Goal: Task Accomplishment & Management: Manage account settings

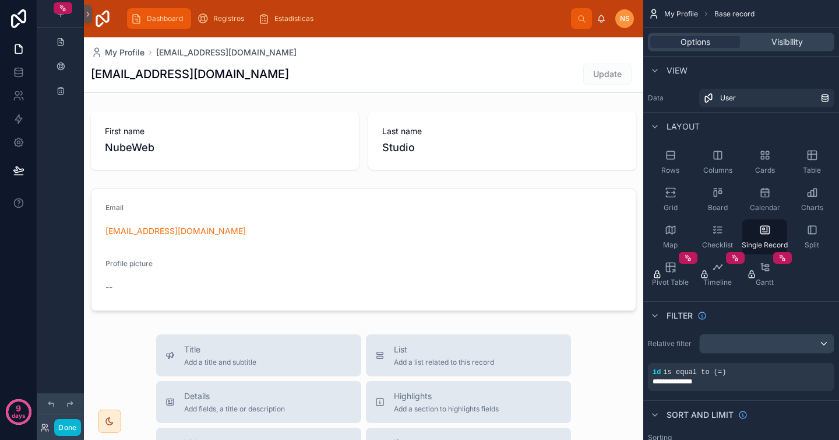
click at [171, 12] on div "Dashboard" at bounding box center [159, 18] width 57 height 19
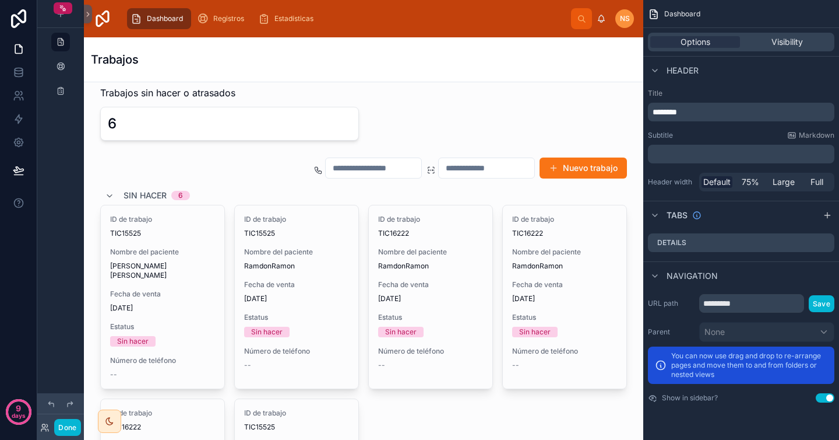
scroll to position [150, 0]
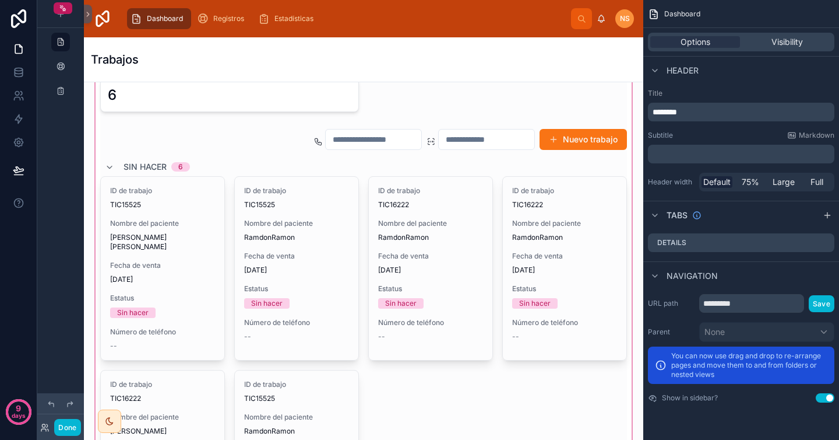
click at [336, 252] on div at bounding box center [363, 311] width 541 height 564
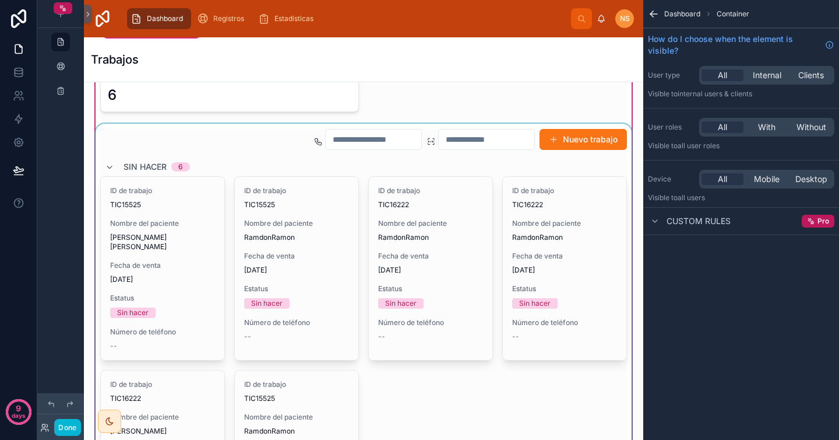
click at [300, 242] on div at bounding box center [363, 355] width 541 height 462
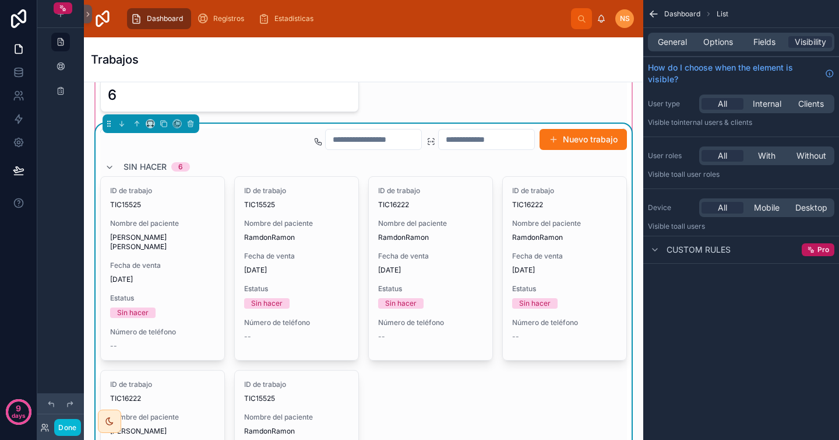
click at [300, 242] on div "ID de trabajo TIC15525 Nombre del paciente RamdonRamon Fecha de venta [DATE] Es…" at bounding box center [297, 264] width 124 height 174
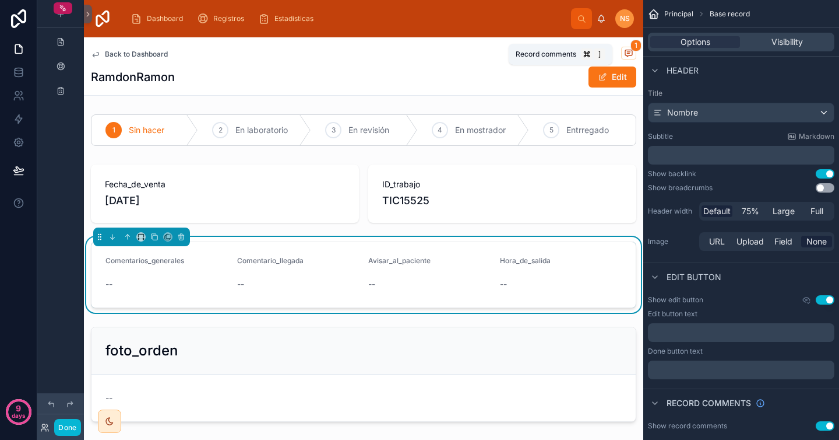
click at [625, 50] on icon at bounding box center [628, 53] width 7 height 6
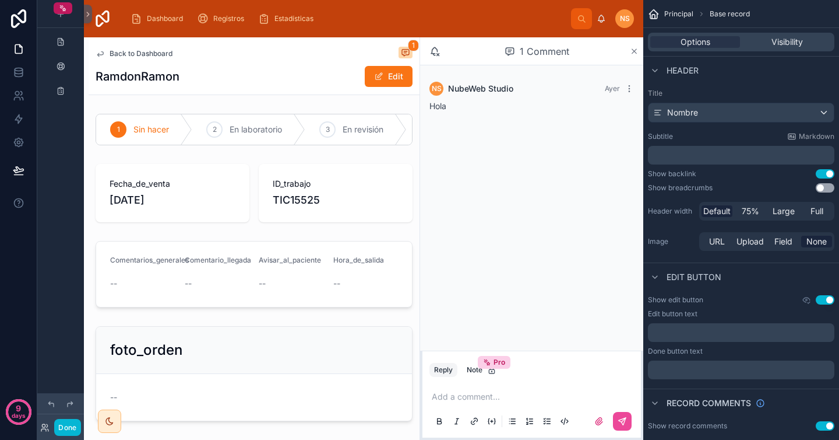
click at [633, 50] on icon at bounding box center [634, 51] width 5 height 5
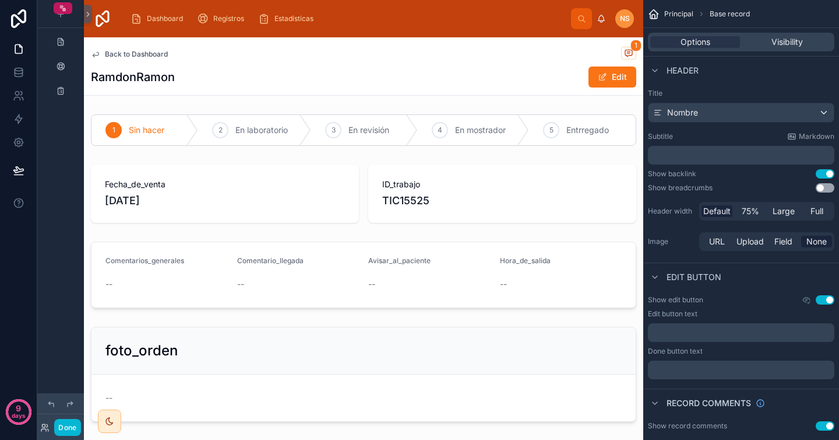
click at [603, 19] on icon at bounding box center [601, 18] width 9 height 9
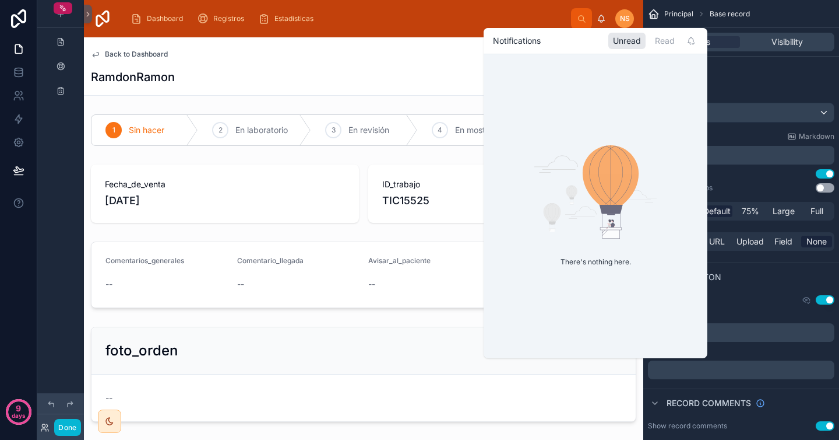
click at [603, 19] on icon at bounding box center [601, 18] width 9 height 9
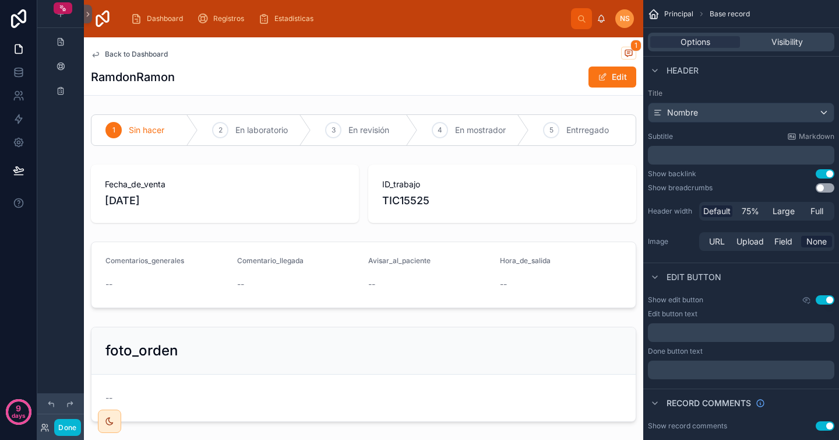
click at [603, 19] on icon at bounding box center [601, 18] width 9 height 9
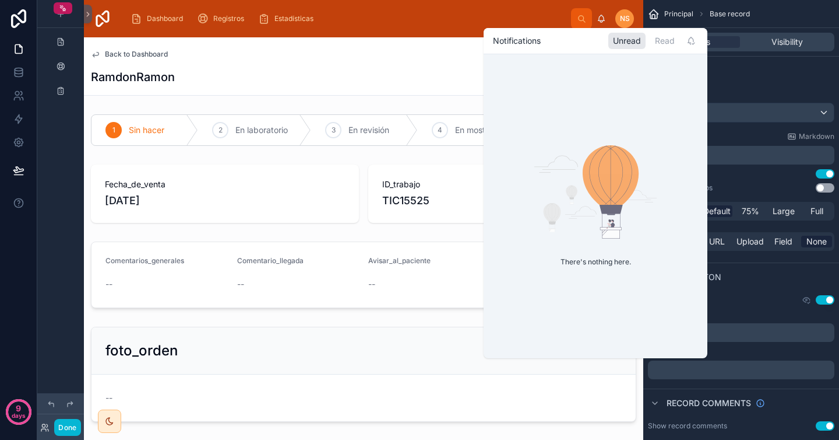
click at [603, 19] on icon at bounding box center [601, 18] width 9 height 9
click at [597, 12] on div "NS NubeWeb Studio" at bounding box center [615, 18] width 37 height 19
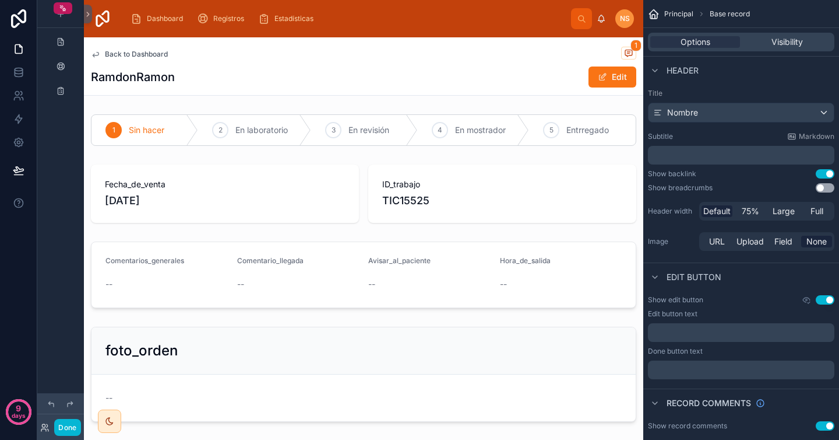
click at [456, 65] on div "Back to Dashboard 1 RamdonRamon Edit" at bounding box center [364, 66] width 546 height 58
click at [68, 45] on link "scrollable content" at bounding box center [60, 42] width 19 height 19
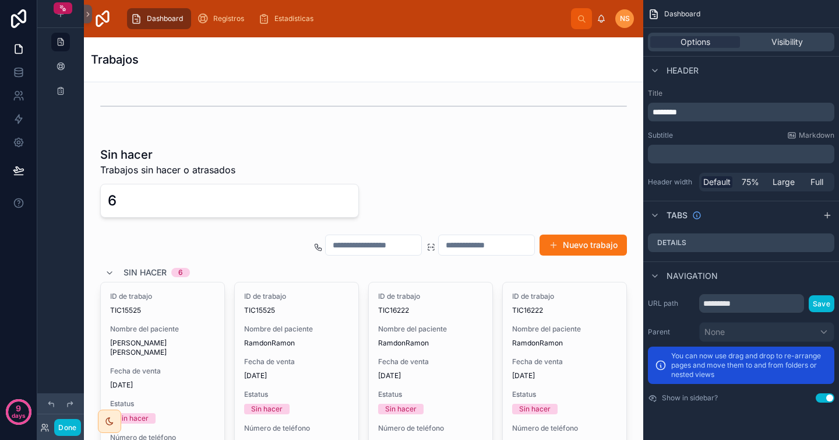
scroll to position [100, 0]
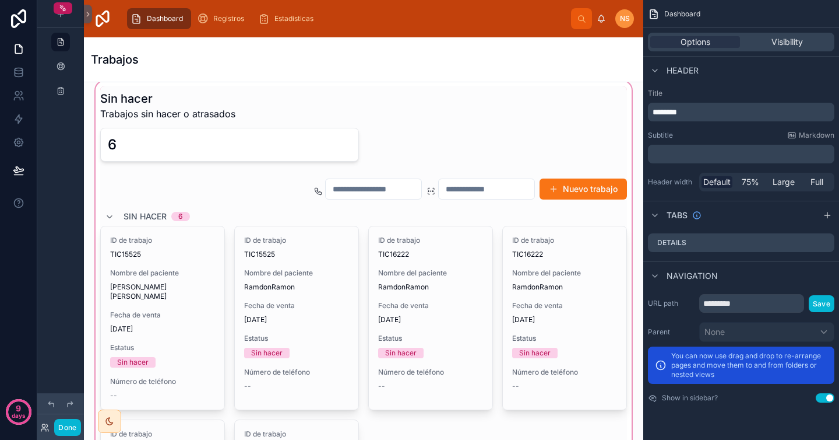
click at [593, 190] on div at bounding box center [363, 361] width 541 height 564
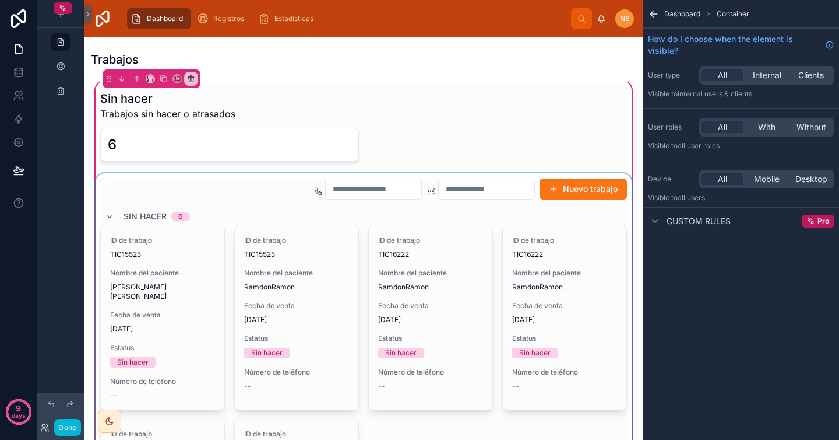
click at [572, 193] on div at bounding box center [363, 404] width 541 height 462
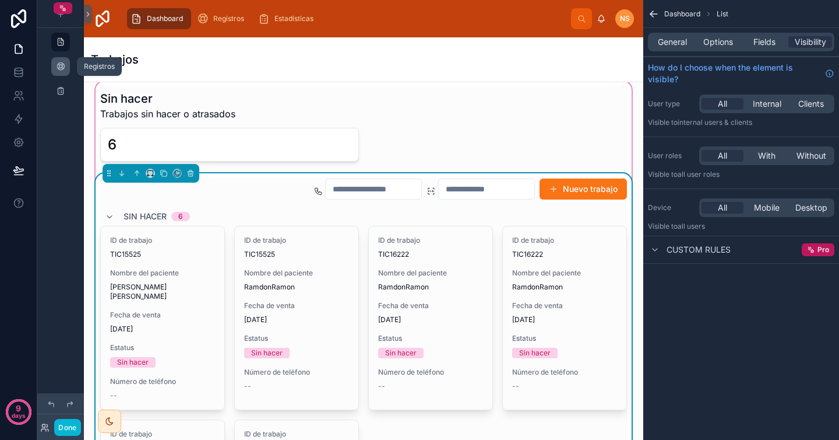
click at [66, 66] on div "scrollable content" at bounding box center [61, 66] width 14 height 19
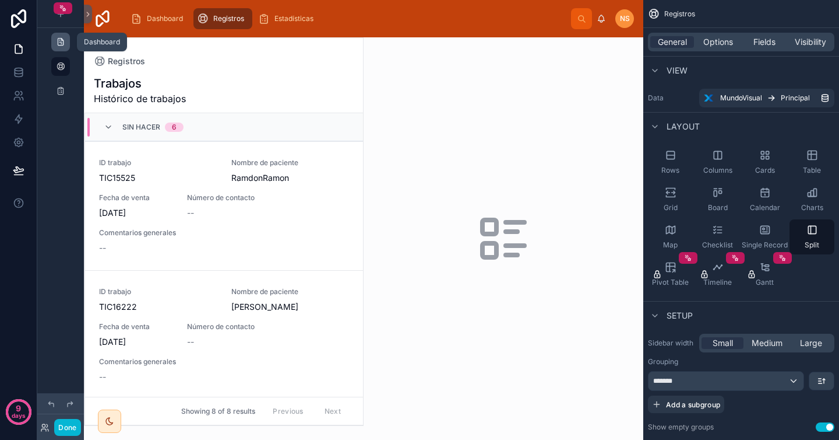
click at [65, 41] on icon "scrollable content" at bounding box center [60, 41] width 9 height 9
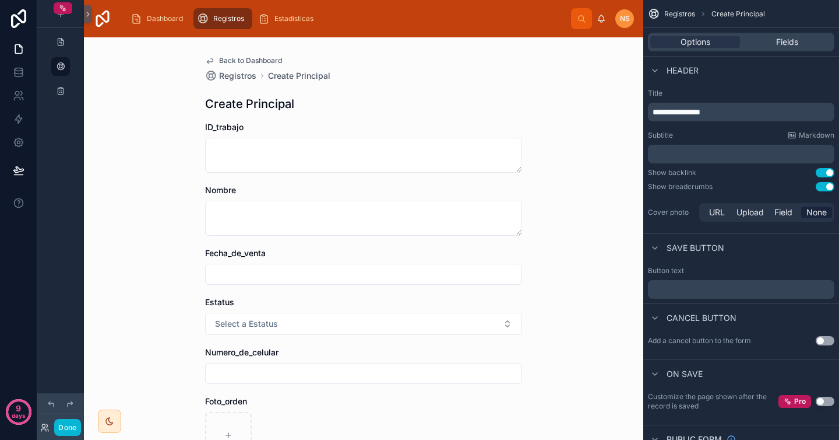
click at [535, 188] on div "Back to Dashboard Registros Create Principal Create Principal ID_trabajo Nombre…" at bounding box center [364, 238] width 560 height 402
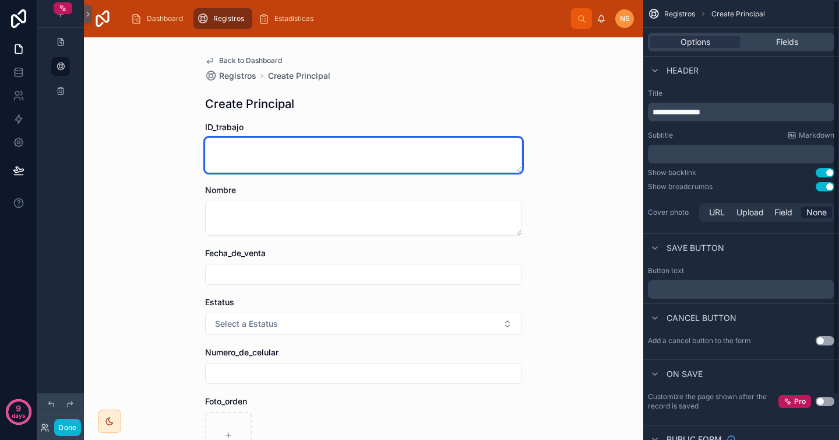
click at [467, 161] on textarea at bounding box center [363, 155] width 317 height 35
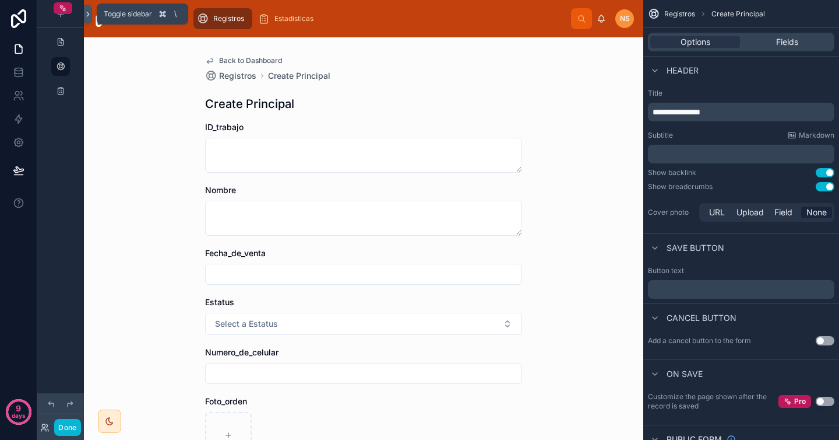
click at [86, 15] on icon at bounding box center [88, 14] width 8 height 9
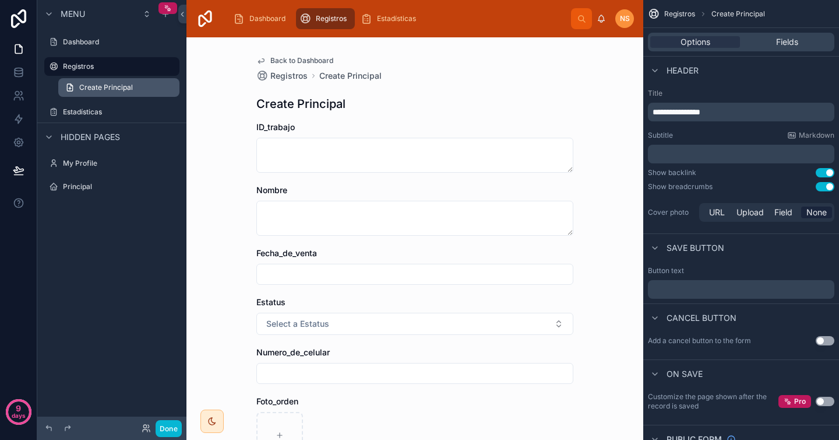
click at [136, 89] on link "Create Principal" at bounding box center [118, 87] width 121 height 19
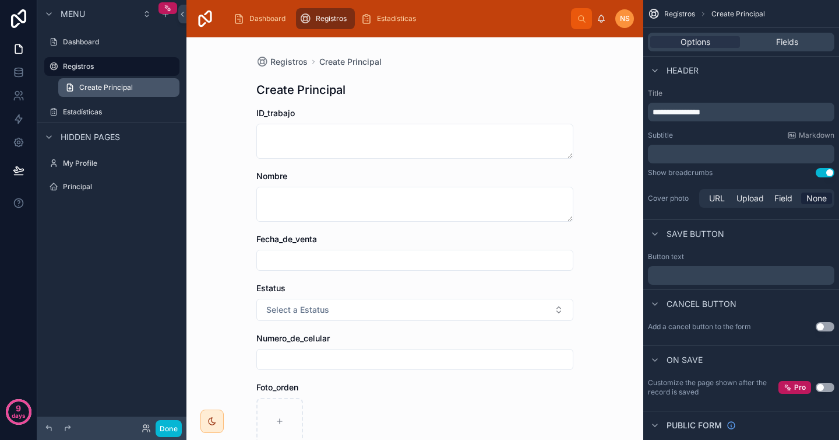
click at [136, 89] on link "Create Principal" at bounding box center [118, 87] width 121 height 19
click at [808, 39] on div "Fields" at bounding box center [788, 42] width 90 height 12
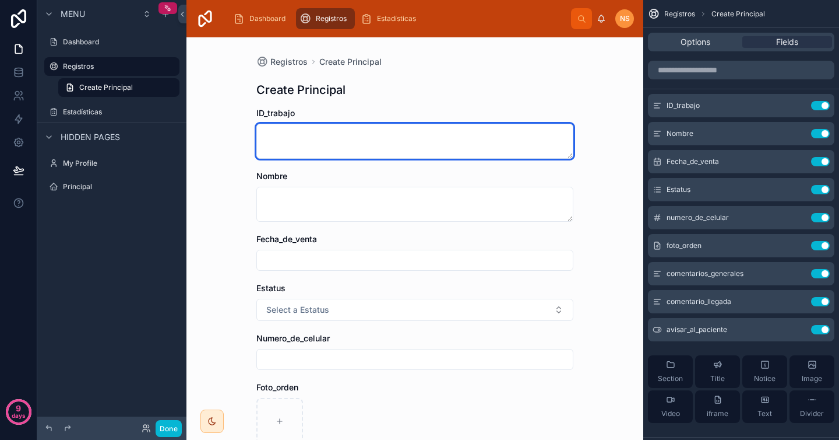
click at [534, 149] on textarea at bounding box center [414, 141] width 317 height 35
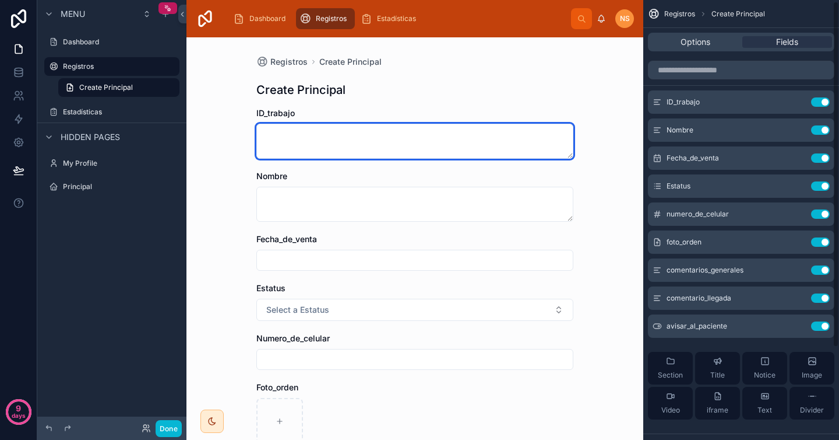
scroll to position [11, 0]
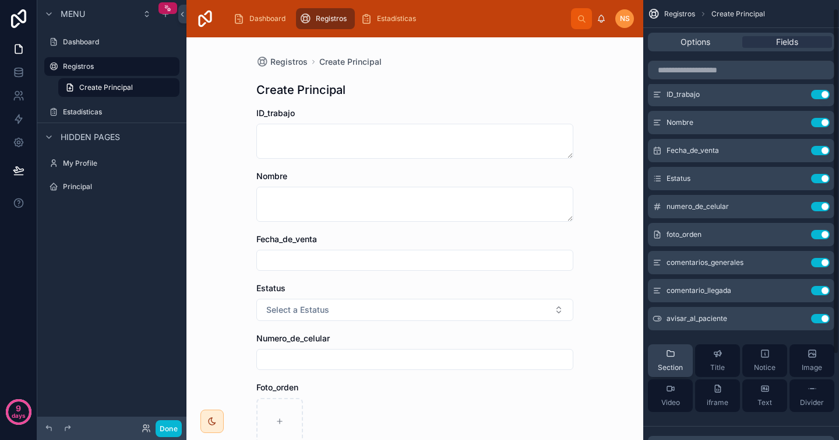
click at [676, 361] on div "Section" at bounding box center [670, 360] width 25 height 23
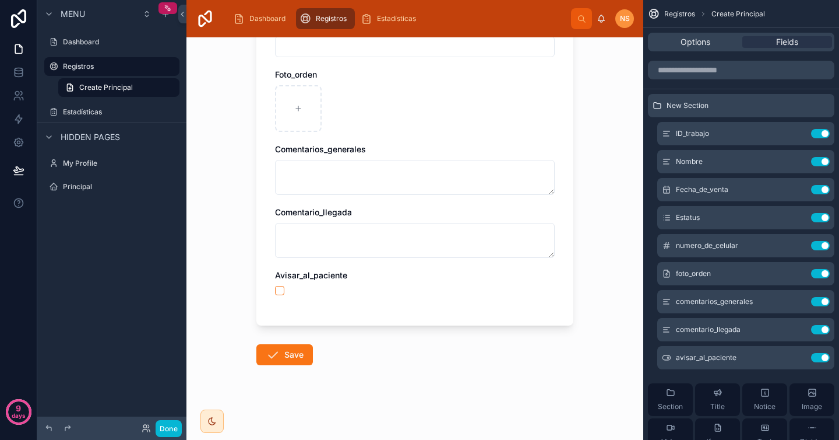
scroll to position [0, 0]
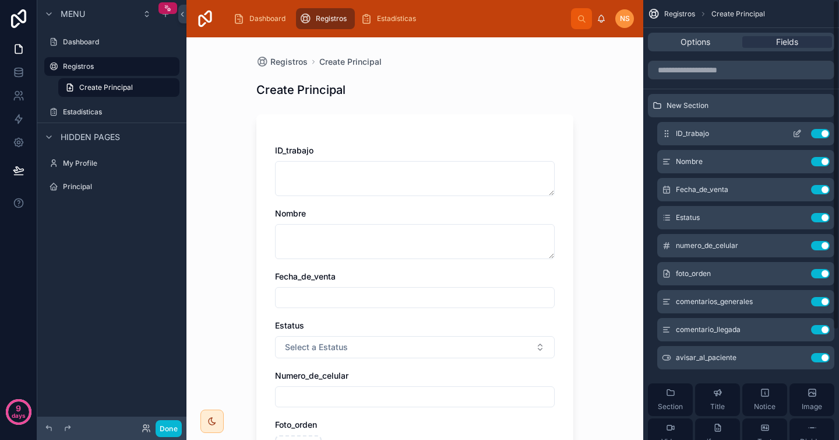
click at [798, 134] on icon "scrollable content" at bounding box center [797, 133] width 9 height 9
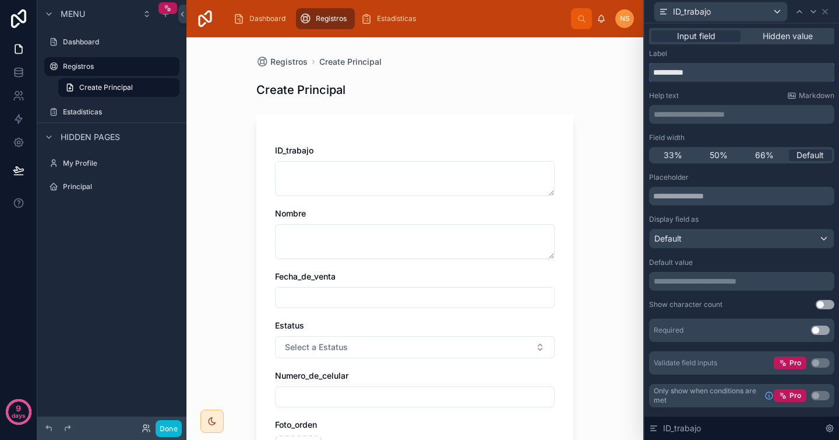
click at [724, 71] on input "**********" at bounding box center [741, 72] width 185 height 19
type input "**********"
click at [747, 92] on div "Help text Markdown" at bounding box center [741, 95] width 185 height 9
click at [808, 150] on span "Default" at bounding box center [810, 155] width 27 height 12
click at [751, 194] on input "text" at bounding box center [741, 196] width 185 height 19
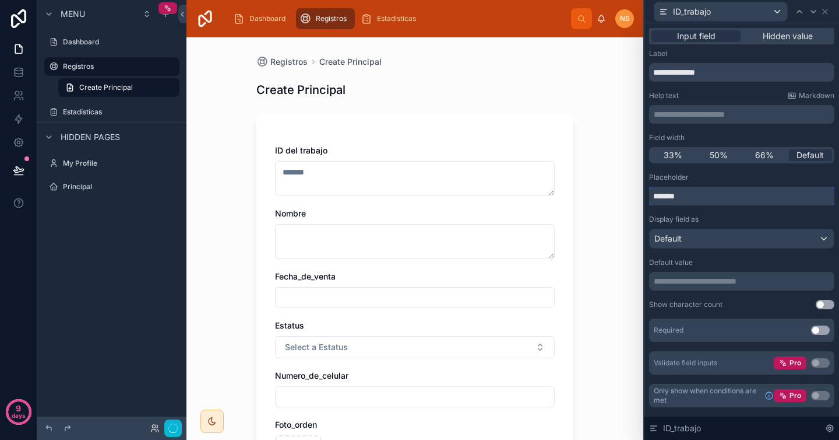
type input "*******"
click at [756, 175] on div "Placeholder" at bounding box center [741, 177] width 185 height 9
click at [725, 240] on div "Default" at bounding box center [742, 238] width 184 height 19
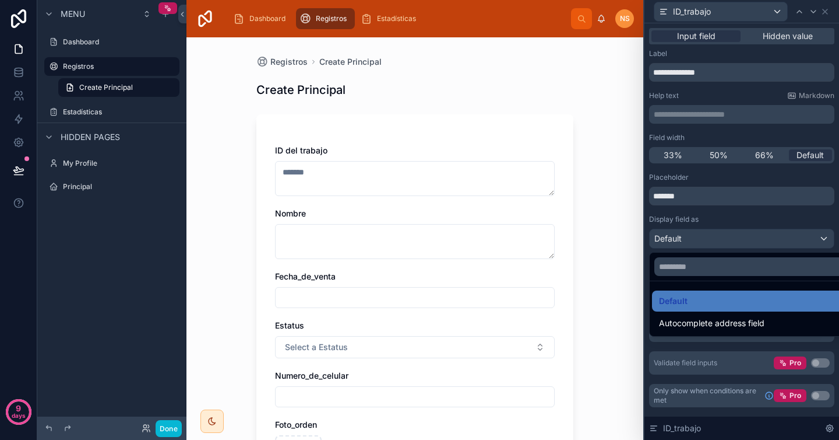
click at [740, 219] on div at bounding box center [742, 220] width 195 height 440
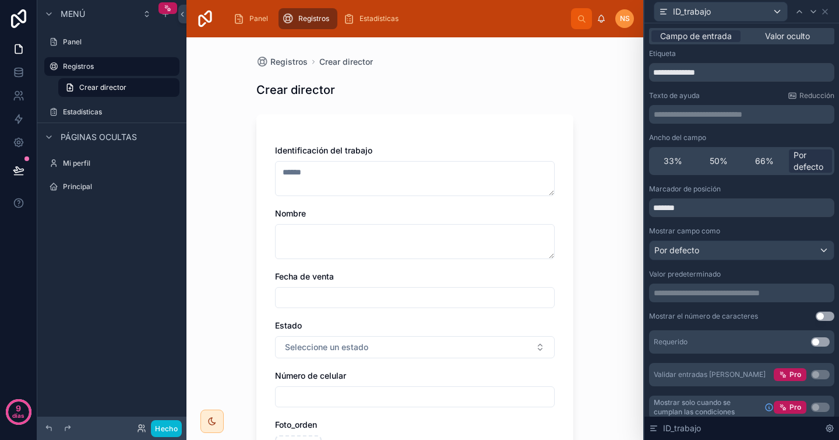
click at [743, 265] on div "**********" at bounding box center [741, 285] width 185 height 202
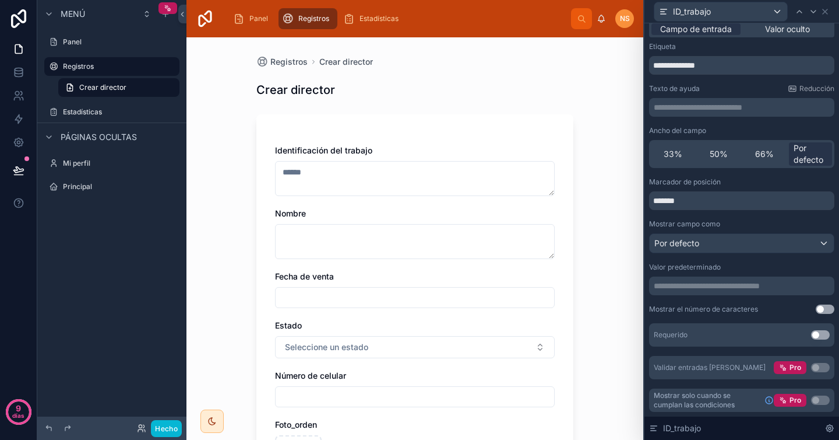
click at [816, 333] on button "Utilizar configuración" at bounding box center [820, 334] width 19 height 9
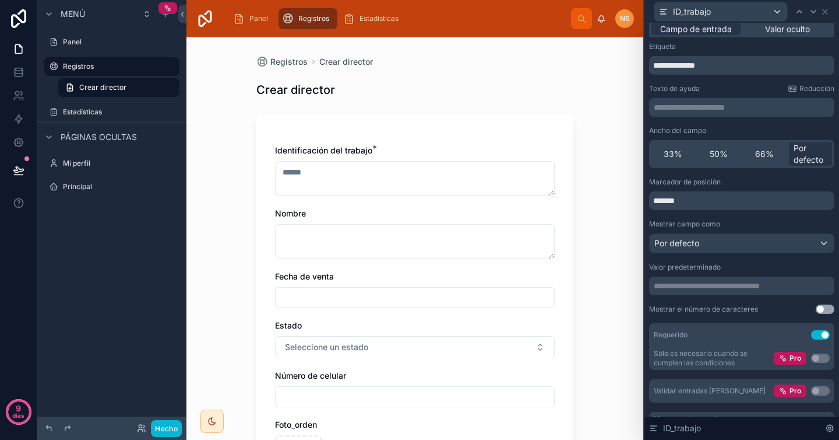
click at [770, 310] on div "Mostrar el número de caracteres Utilizar configuración" at bounding box center [741, 308] width 185 height 9
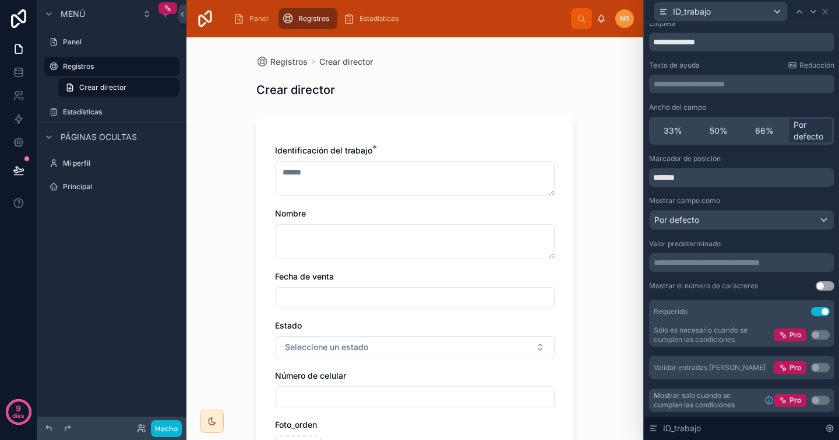
scroll to position [0, 0]
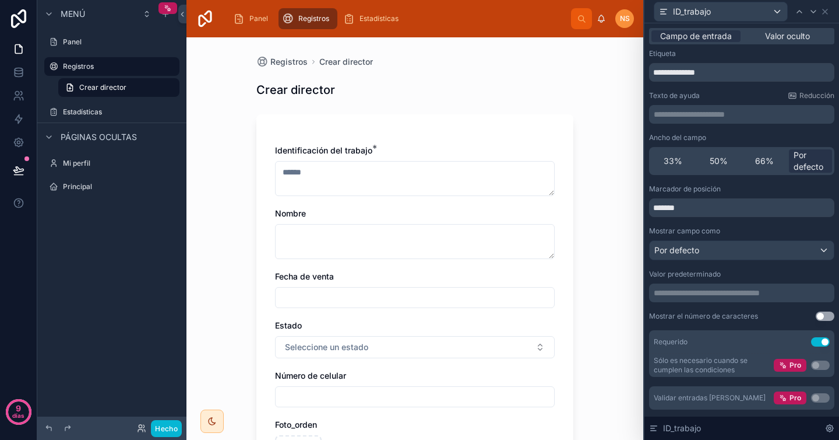
click at [825, 16] on div "ID_trabajo" at bounding box center [741, 11] width 185 height 23
click at [828, 14] on icon at bounding box center [825, 11] width 9 height 9
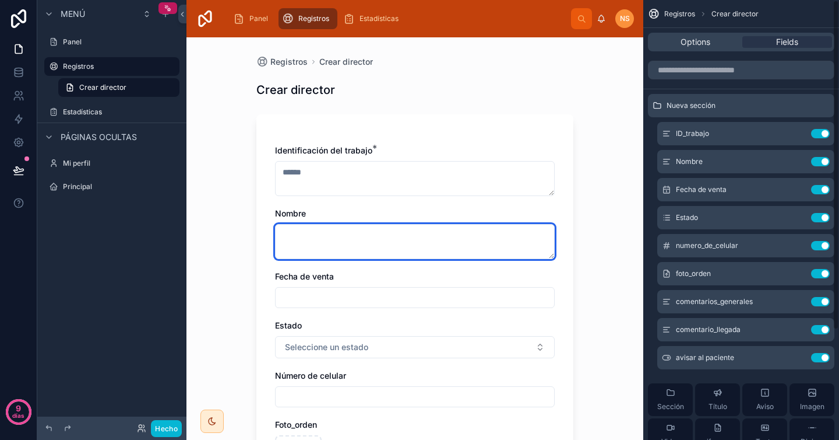
click at [409, 233] on textarea at bounding box center [415, 241] width 280 height 35
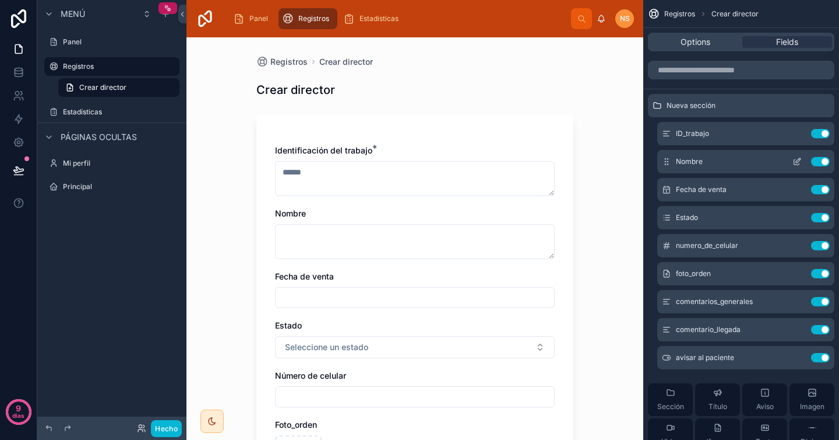
click at [800, 159] on icon "contenido desplazable" at bounding box center [797, 161] width 9 height 9
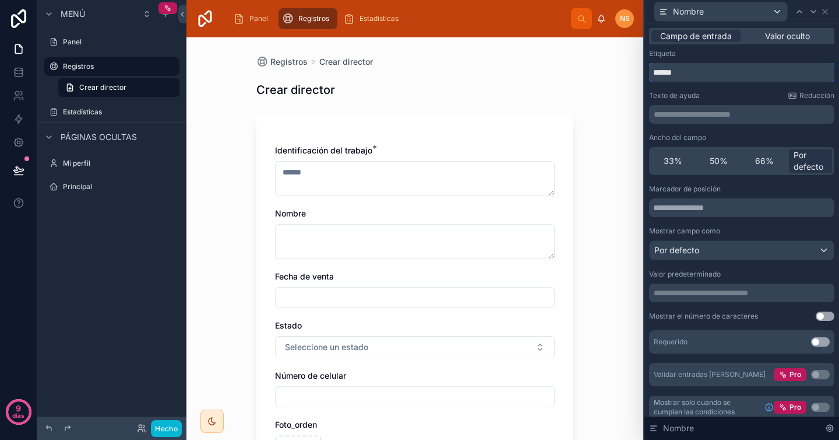
click at [718, 78] on input "******" at bounding box center [741, 72] width 185 height 19
type input "**********"
click at [722, 87] on div "**********" at bounding box center [741, 234] width 185 height 370
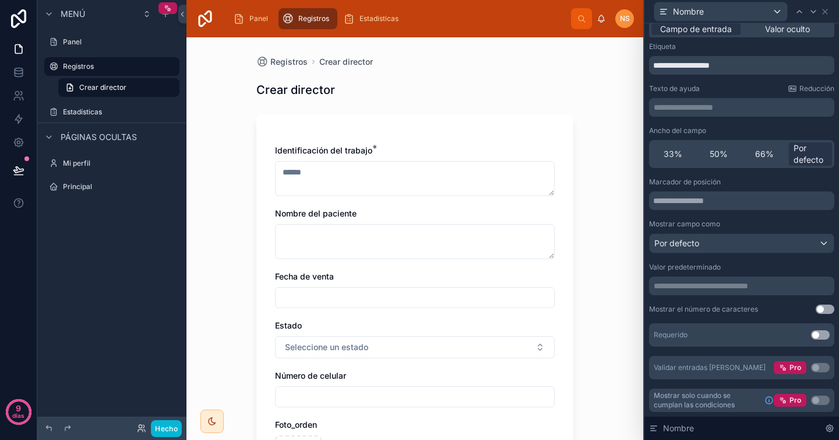
click at [817, 335] on button "Utilizar configuración" at bounding box center [820, 334] width 19 height 9
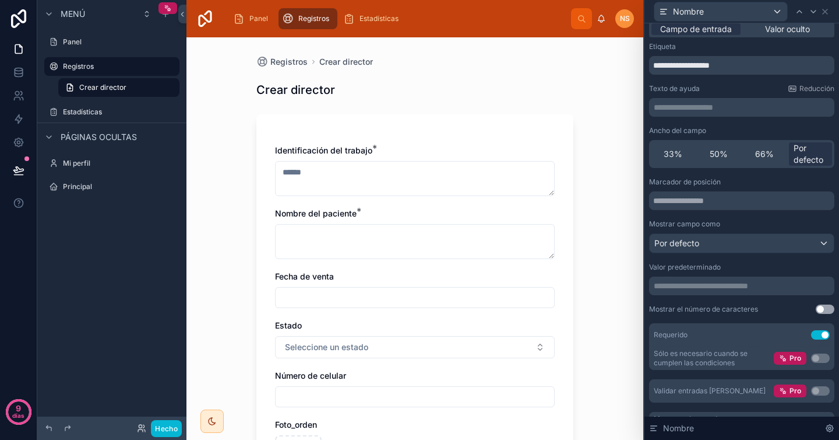
click at [762, 312] on div "Mostrar el número de caracteres Utilizar configuración" at bounding box center [741, 308] width 185 height 9
click at [828, 11] on icon at bounding box center [825, 11] width 9 height 9
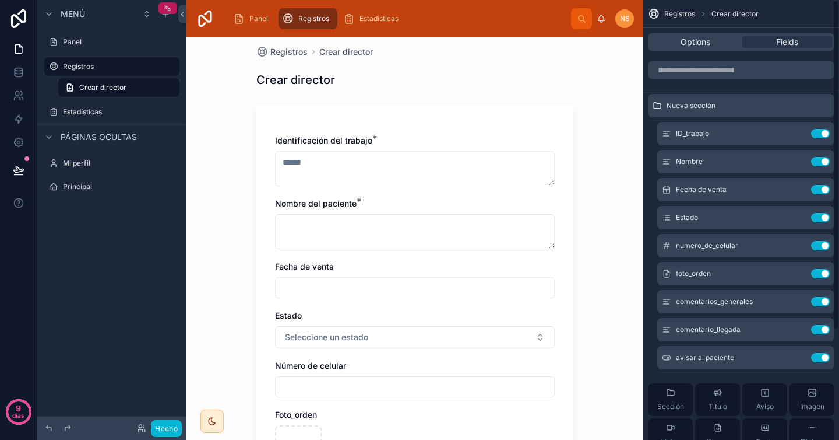
scroll to position [12, 0]
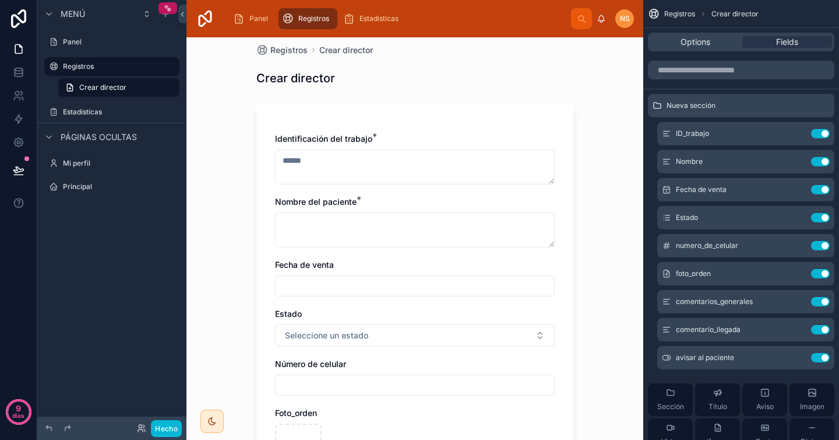
click at [393, 259] on div "Fecha de venta" at bounding box center [415, 265] width 280 height 12
click at [388, 281] on input "text" at bounding box center [415, 285] width 279 height 16
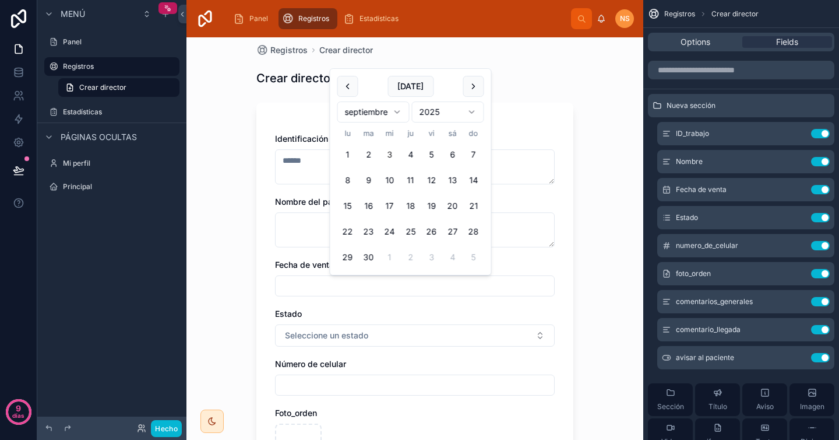
click at [551, 254] on div "Identificación del trabajo * Nombre del paciente * Fecha de venta Estado Selecc…" at bounding box center [414, 383] width 317 height 561
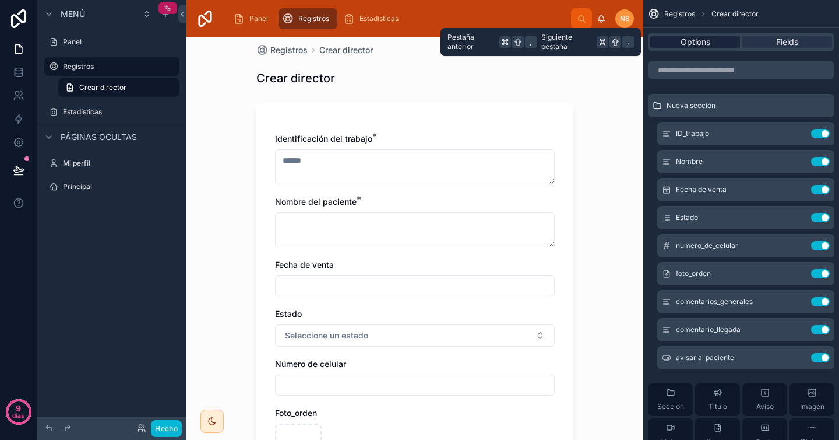
click at [705, 43] on span "Options" at bounding box center [696, 42] width 30 height 12
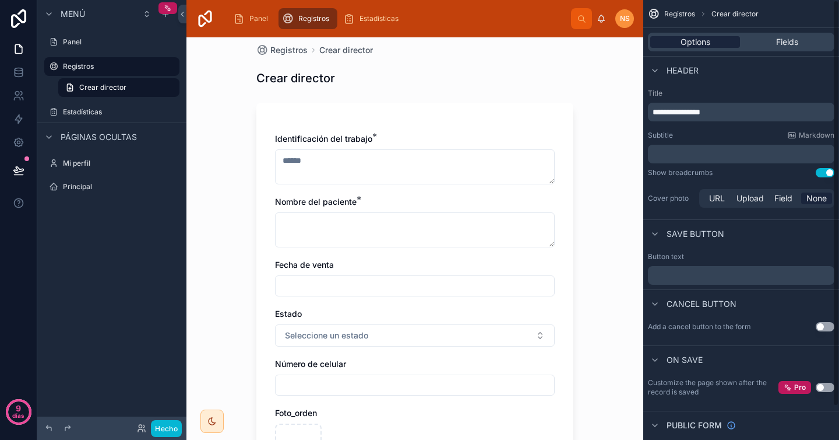
click at [707, 43] on span "Options" at bounding box center [696, 42] width 30 height 12
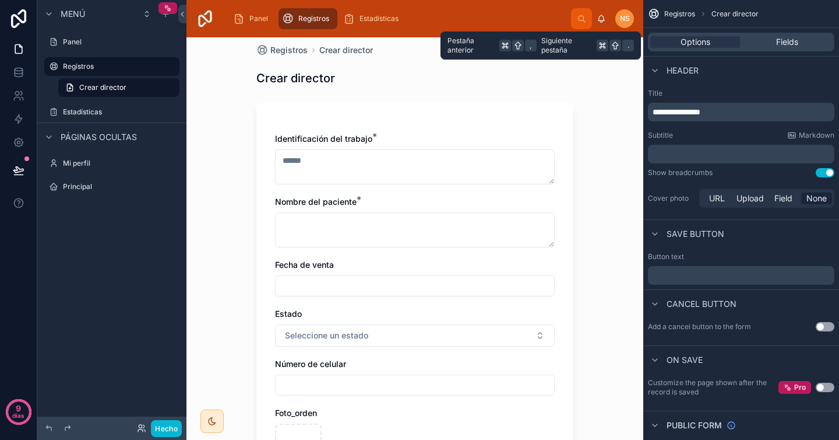
click at [779, 48] on div "Options Fields" at bounding box center [741, 42] width 187 height 19
click at [783, 45] on span "Fields" at bounding box center [787, 42] width 22 height 12
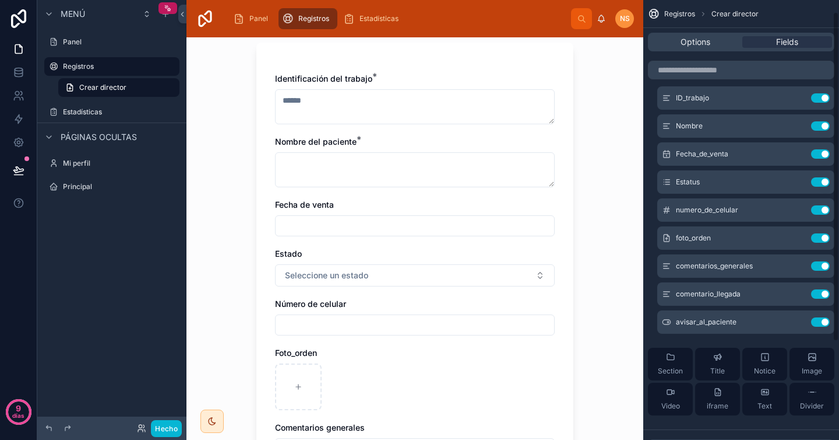
scroll to position [44, 0]
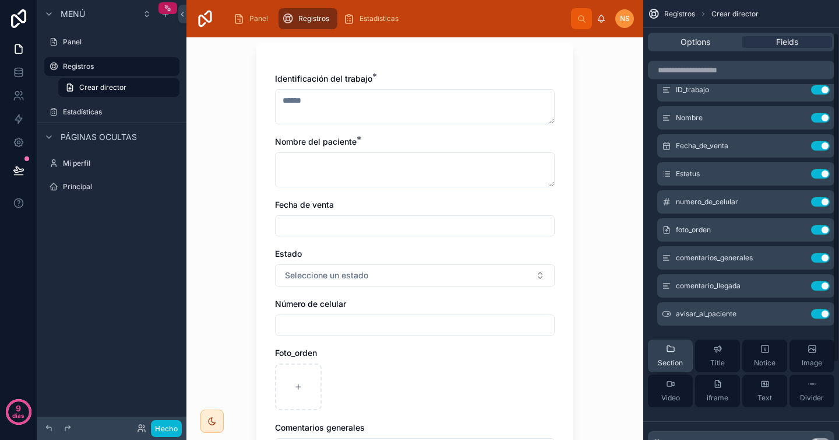
click at [661, 366] on span "Section" at bounding box center [670, 362] width 25 height 9
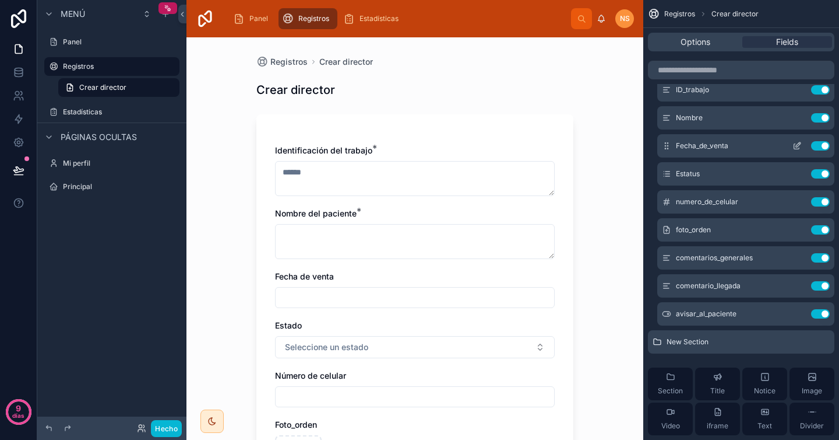
scroll to position [10, 0]
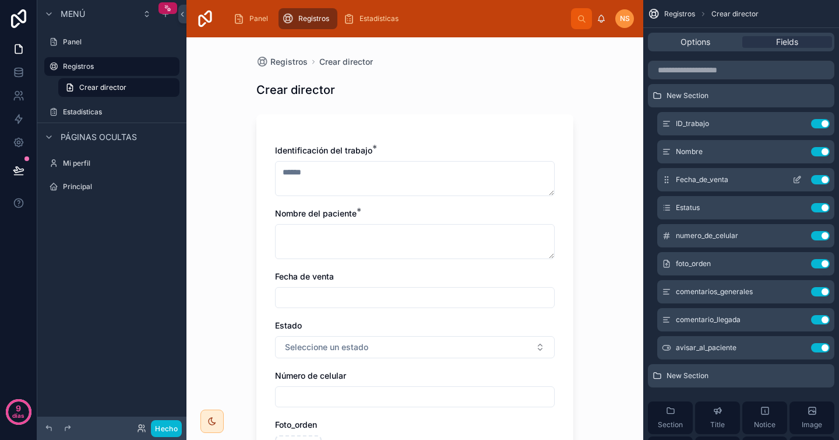
click at [799, 178] on icon "contenido desplazable" at bounding box center [798, 178] width 5 height 5
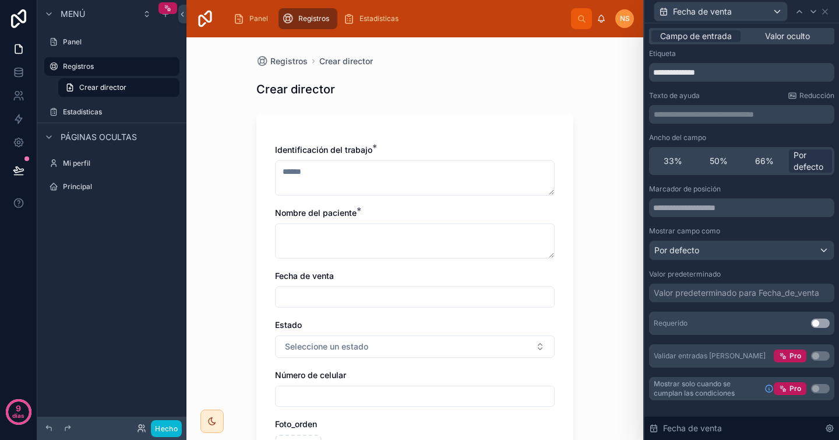
scroll to position [0, 0]
click at [829, 14] on icon at bounding box center [825, 11] width 9 height 9
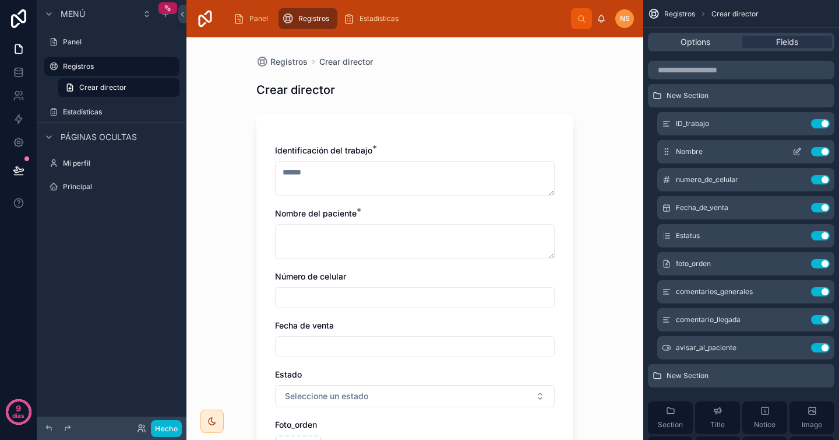
click at [798, 149] on icon "contenido desplazable" at bounding box center [797, 151] width 9 height 9
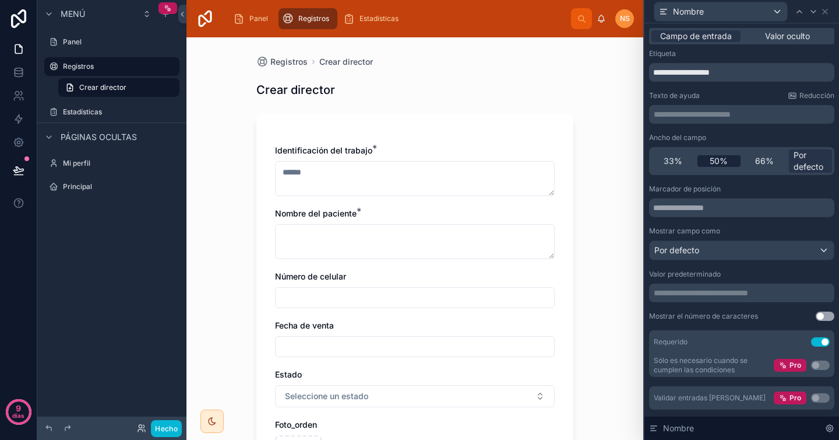
click at [722, 159] on font "50%" at bounding box center [719, 161] width 18 height 10
click at [821, 13] on icon at bounding box center [825, 11] width 9 height 9
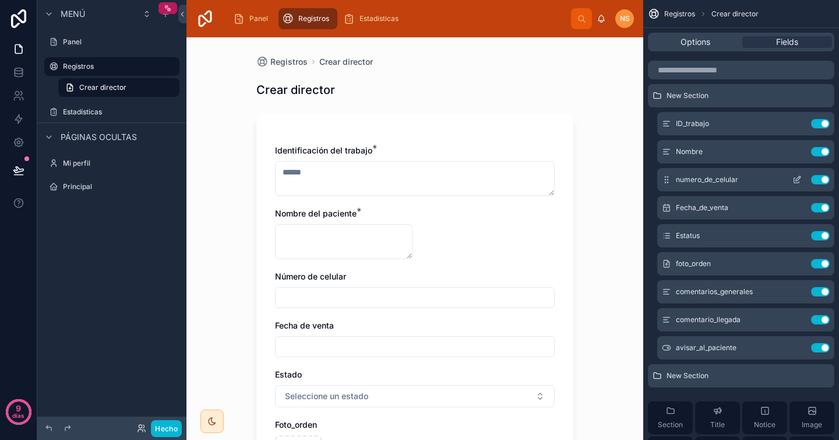
click at [798, 178] on icon "contenido desplazable" at bounding box center [797, 179] width 9 height 9
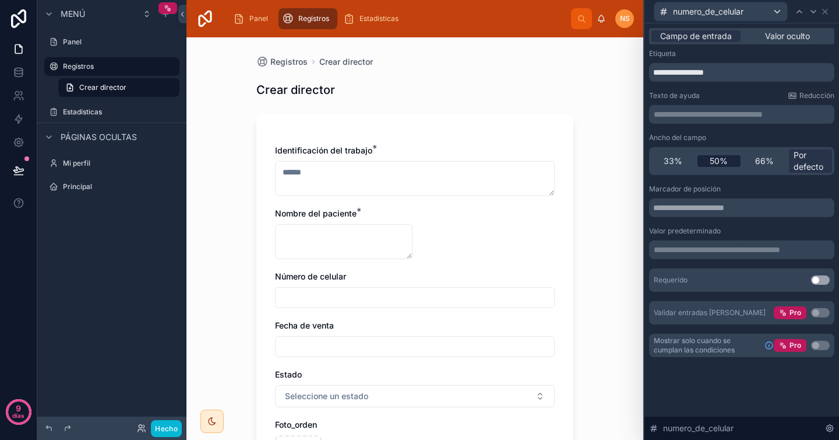
click at [725, 161] on font "50%" at bounding box center [719, 161] width 18 height 10
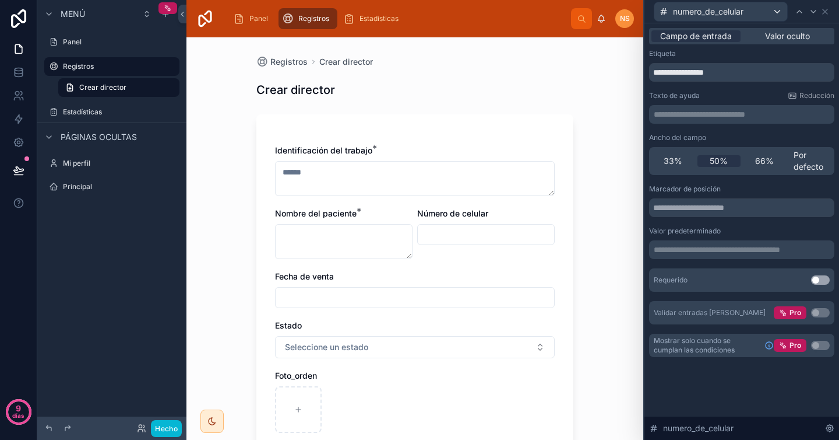
drag, startPoint x: 406, startPoint y: 255, endPoint x: 400, endPoint y: 242, distance: 14.1
click at [400, 242] on textarea at bounding box center [344, 241] width 138 height 35
click at [445, 285] on div "Fecha de venta" at bounding box center [415, 288] width 280 height 37
click at [826, 10] on icon at bounding box center [825, 11] width 5 height 5
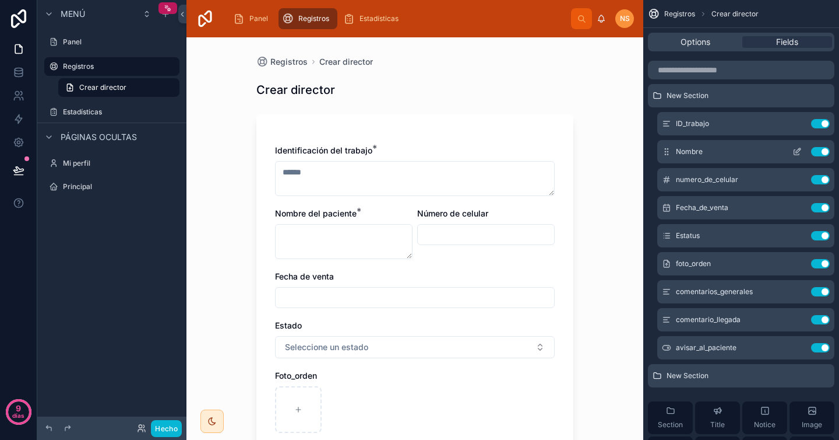
click at [797, 149] on icon "contenido desplazable" at bounding box center [797, 151] width 9 height 9
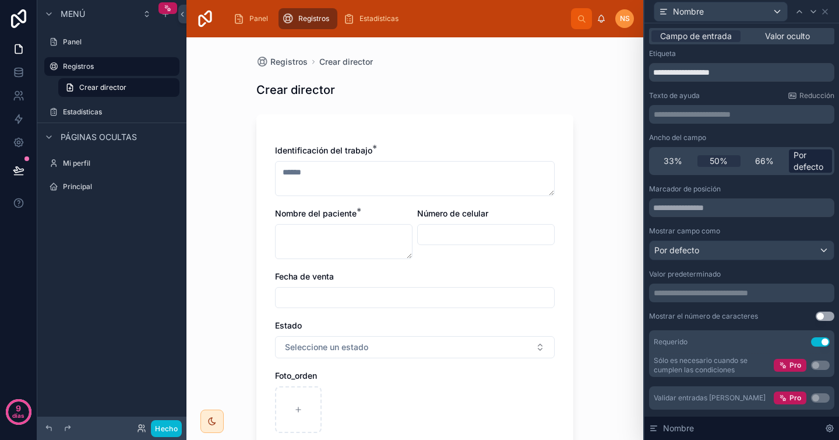
click at [797, 164] on font "Por defecto" at bounding box center [809, 161] width 30 height 22
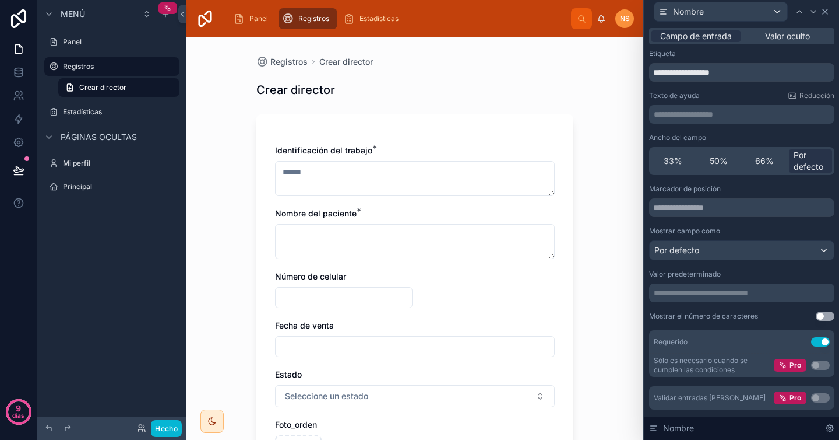
click at [827, 10] on icon at bounding box center [825, 11] width 5 height 5
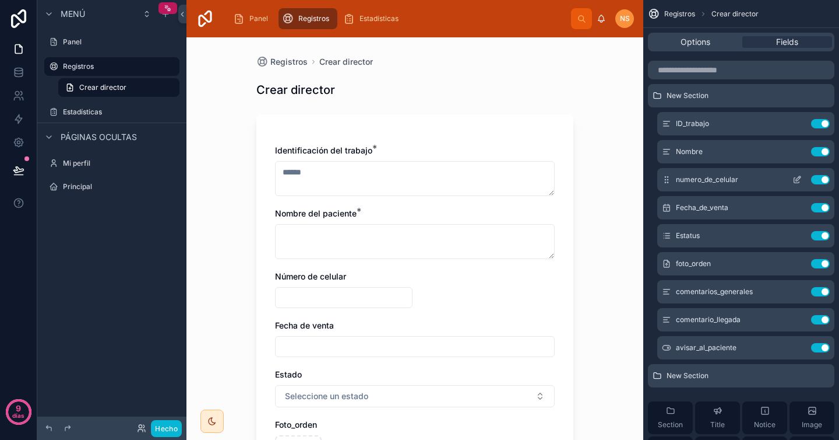
click at [796, 177] on icon "contenido desplazable" at bounding box center [797, 179] width 9 height 9
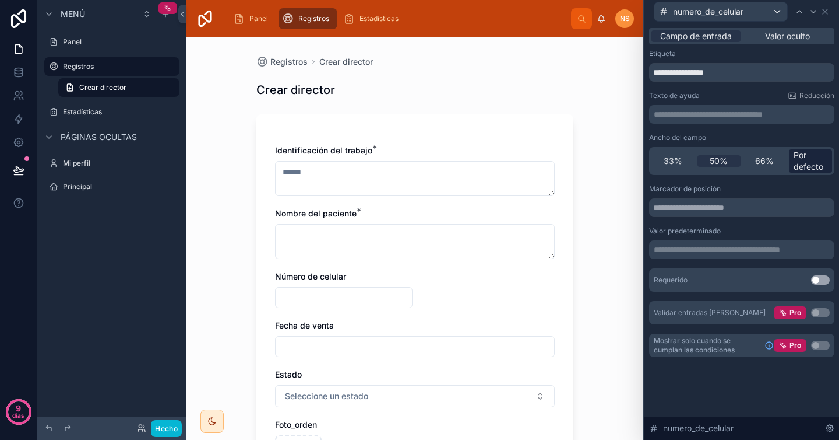
click at [807, 164] on font "Por defecto" at bounding box center [809, 161] width 30 height 22
click at [825, 12] on icon at bounding box center [825, 11] width 9 height 9
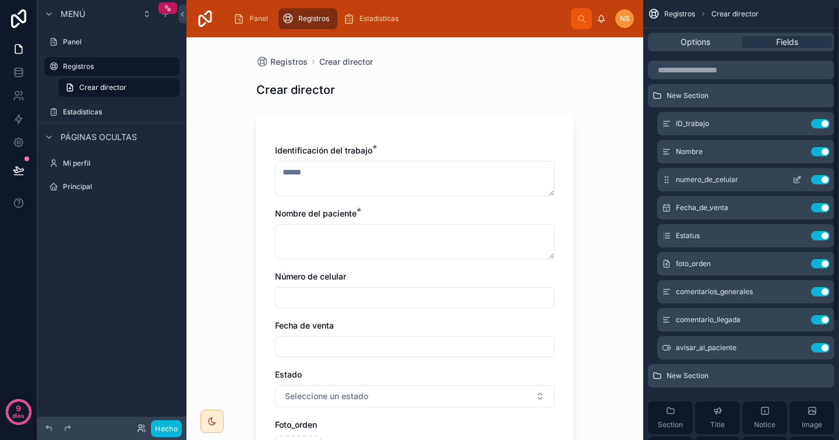
click at [800, 178] on icon "contenido desplazable" at bounding box center [798, 178] width 5 height 5
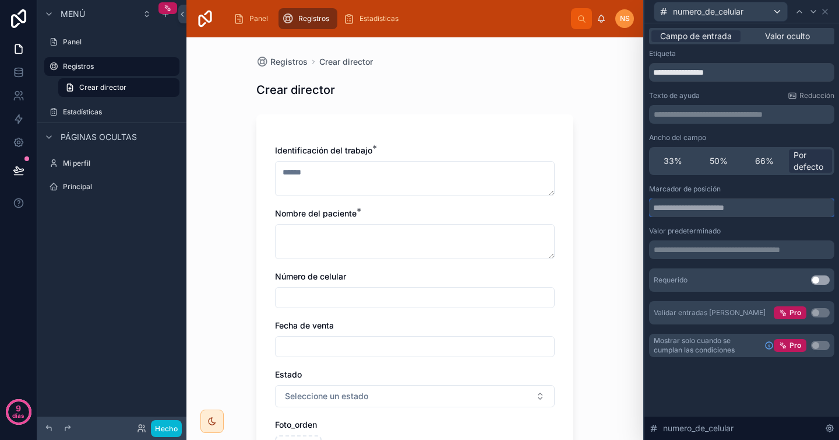
click at [692, 212] on input "text" at bounding box center [741, 207] width 185 height 19
type input "**********"
click at [763, 188] on div "Marcador de posición" at bounding box center [741, 188] width 185 height 9
click at [827, 9] on icon at bounding box center [825, 11] width 5 height 5
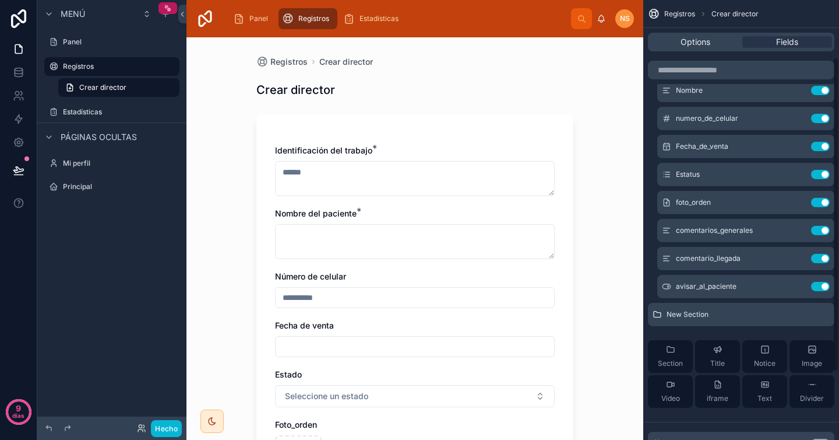
scroll to position [80, 0]
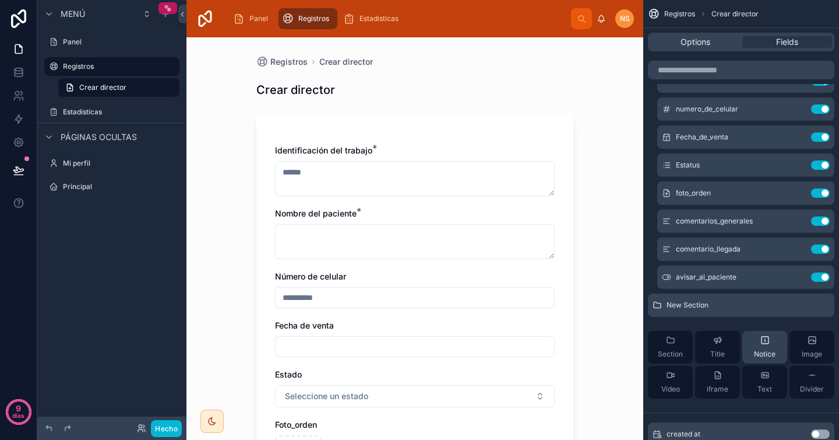
drag, startPoint x: 772, startPoint y: 349, endPoint x: 767, endPoint y: 338, distance: 11.7
click at [767, 338] on div "Notice" at bounding box center [765, 346] width 22 height 23
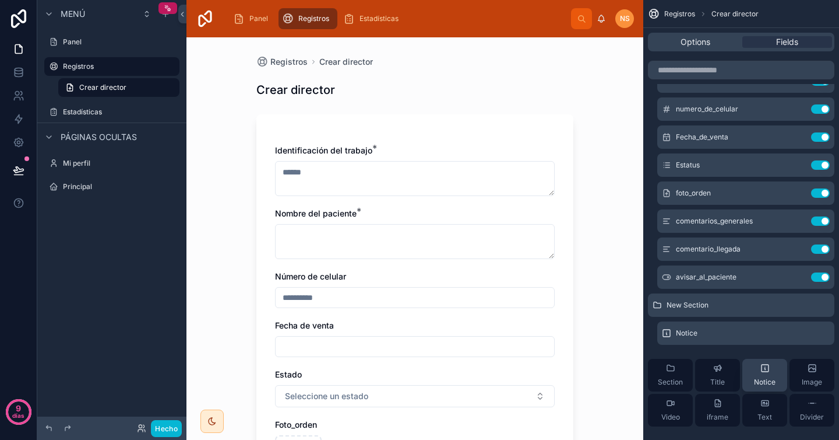
click at [767, 339] on div "Notice" at bounding box center [746, 332] width 177 height 23
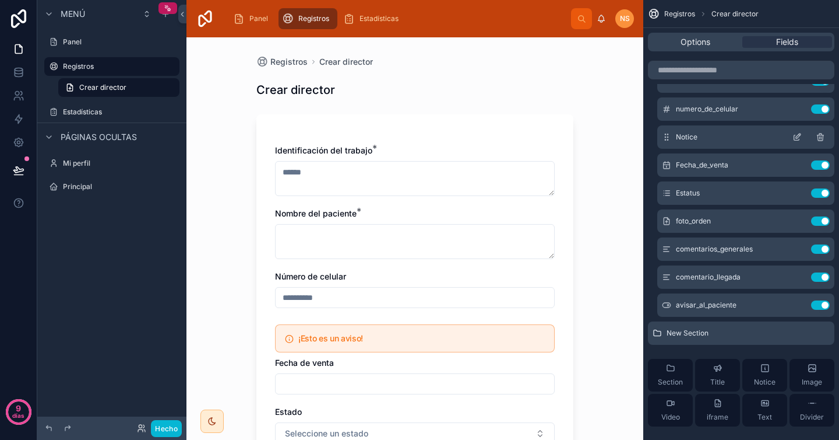
click at [796, 137] on icon "contenido desplazable" at bounding box center [798, 135] width 5 height 5
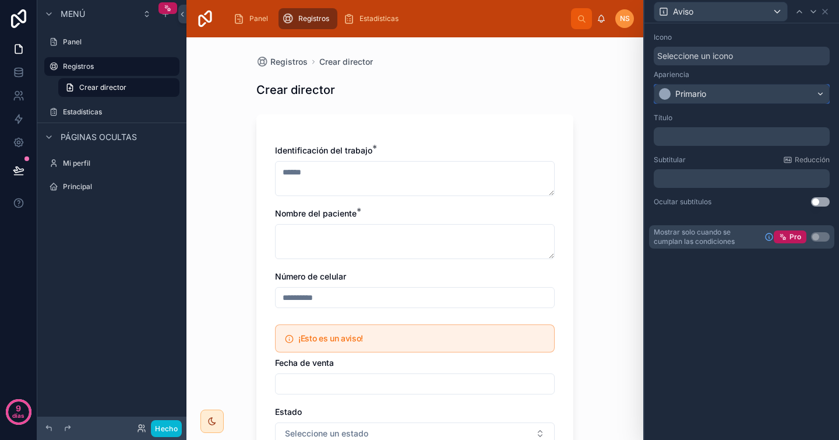
click at [734, 96] on div "Primario" at bounding box center [742, 94] width 175 height 19
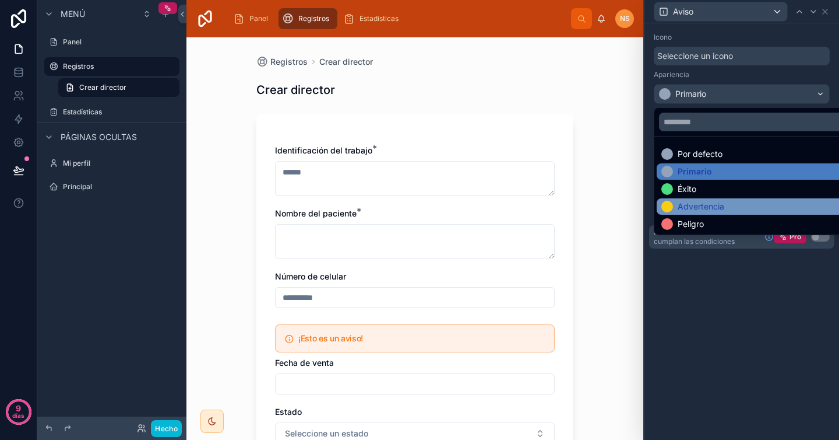
click at [713, 206] on font "Advertencia" at bounding box center [701, 206] width 47 height 10
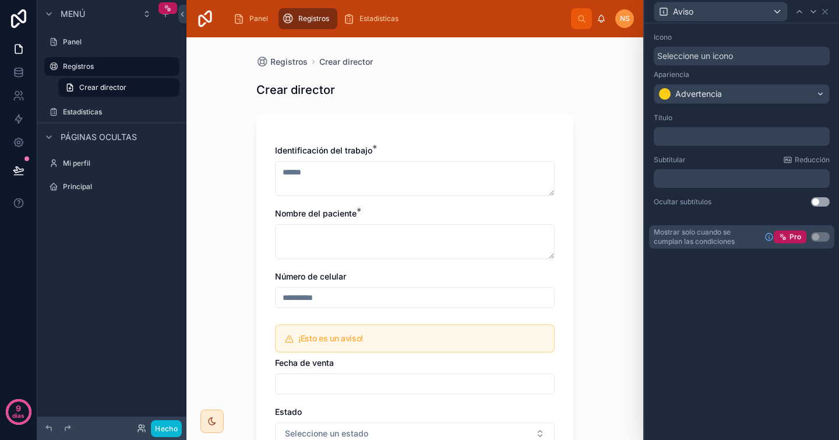
click at [716, 62] on div "Seleccione un icono" at bounding box center [742, 56] width 176 height 19
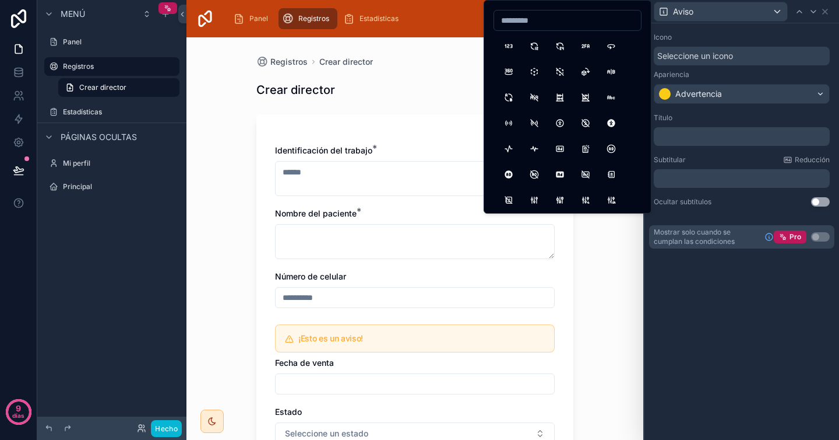
click at [737, 33] on div "Icono" at bounding box center [742, 37] width 176 height 9
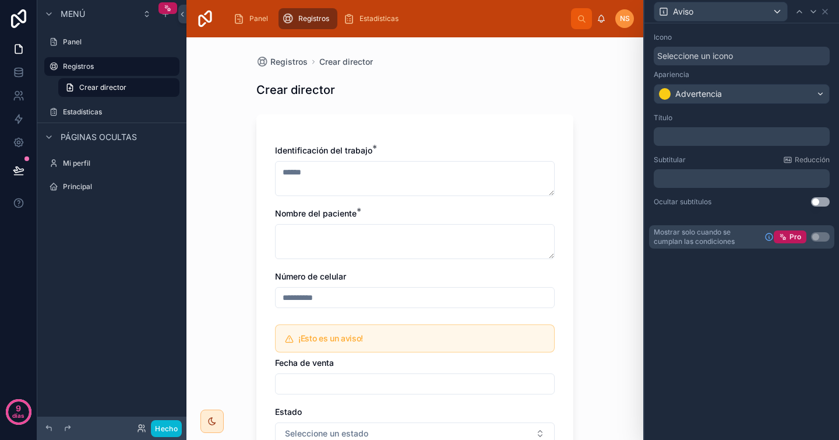
click at [720, 57] on font "Seleccione un icono" at bounding box center [696, 56] width 76 height 10
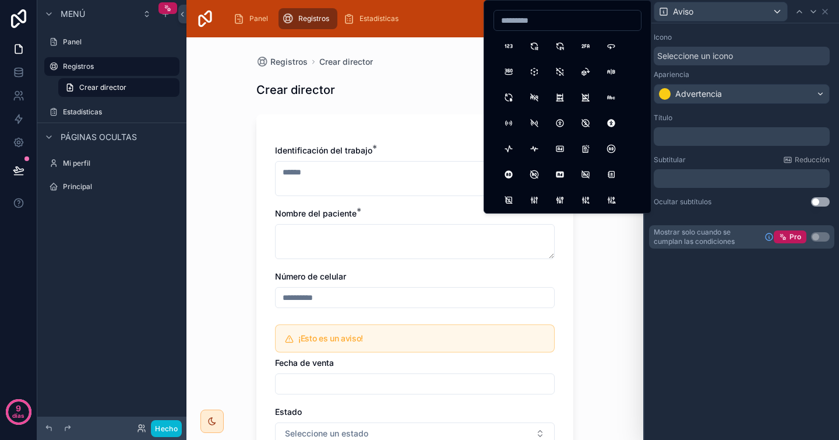
click at [685, 129] on div "﻿" at bounding box center [742, 136] width 176 height 19
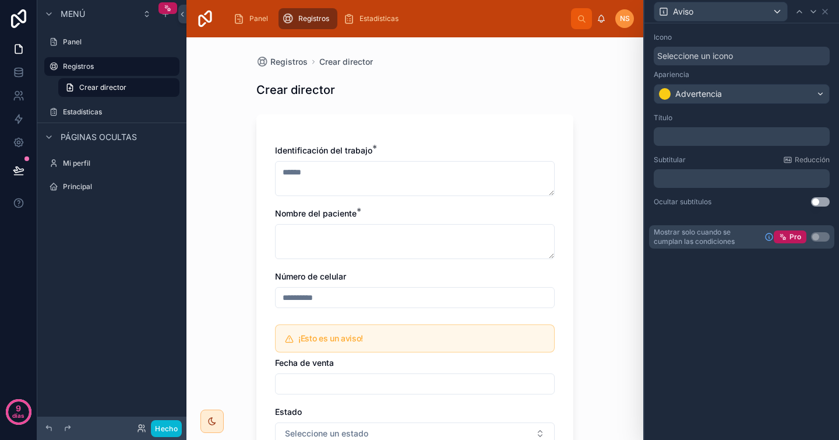
click at [683, 137] on p "﻿" at bounding box center [743, 137] width 169 height 12
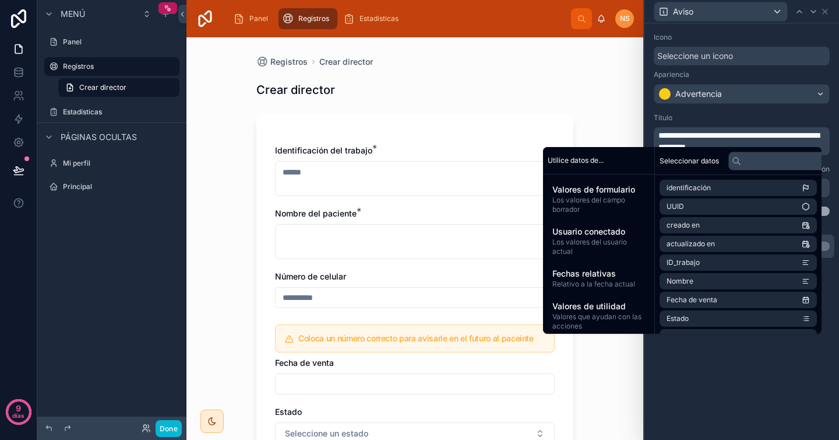
click at [717, 124] on div "**********" at bounding box center [742, 134] width 176 height 42
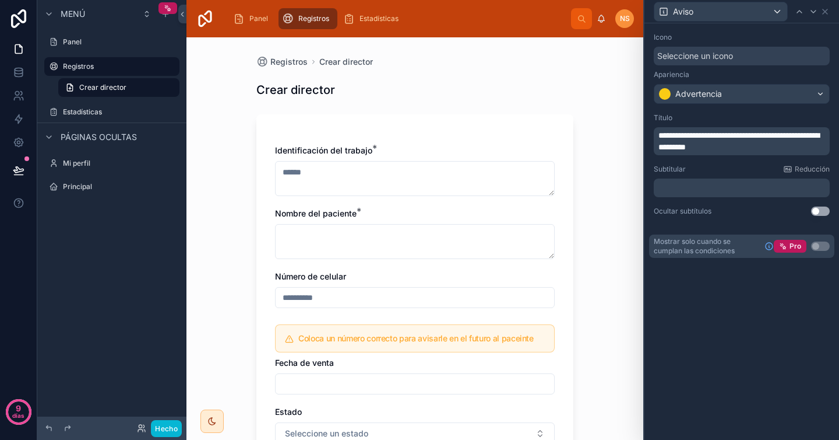
click at [757, 147] on p "**********" at bounding box center [743, 140] width 169 height 23
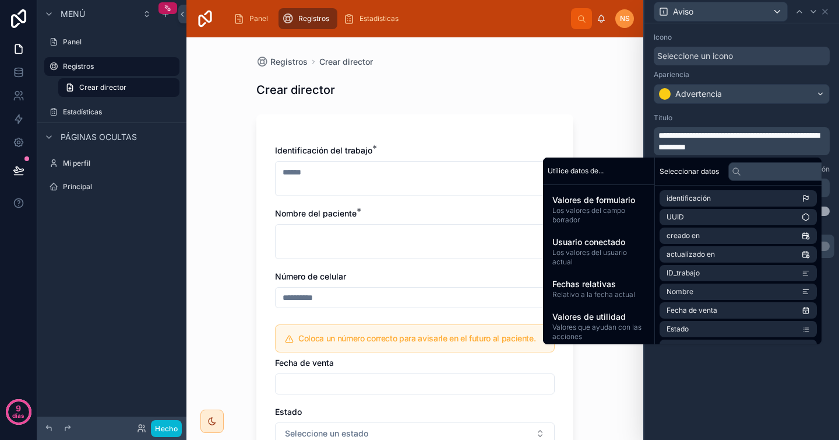
click at [774, 115] on div "Título" at bounding box center [742, 117] width 176 height 9
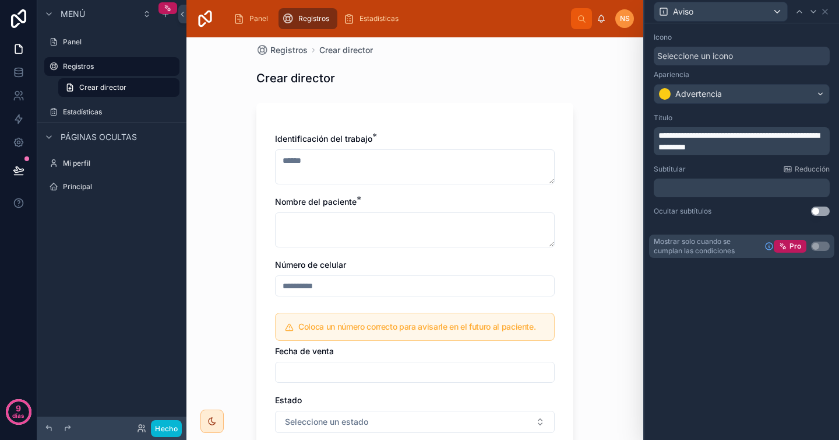
scroll to position [16, 0]
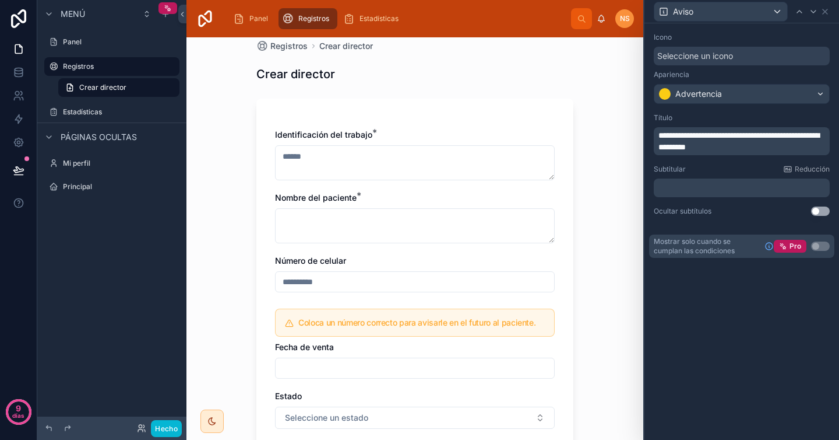
click at [718, 187] on p "﻿" at bounding box center [743, 188] width 169 height 12
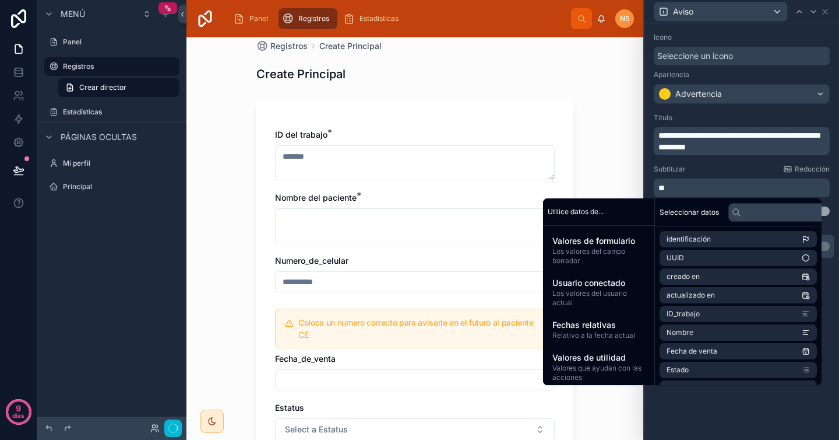
scroll to position [0, 0]
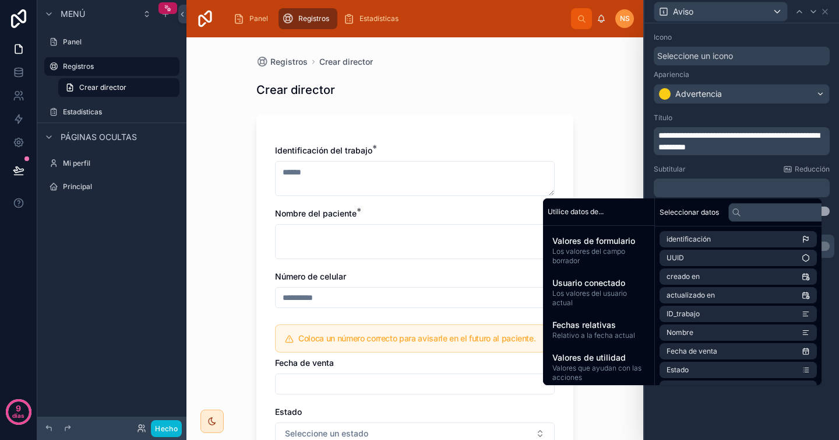
click at [736, 161] on div "**********" at bounding box center [741, 164] width 185 height 112
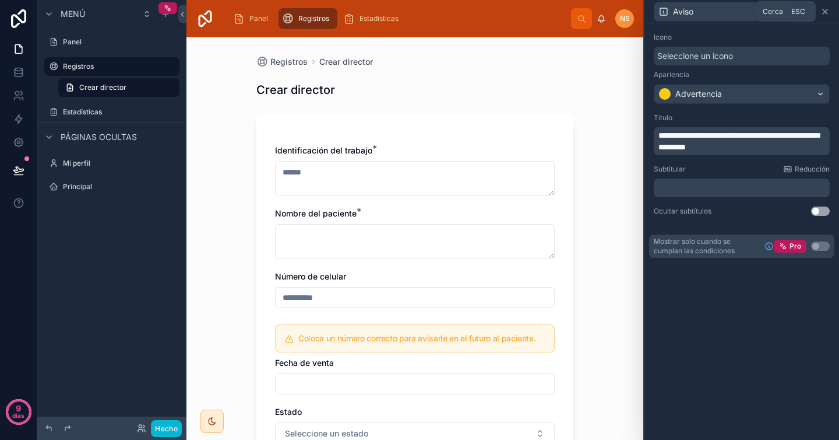
click at [828, 13] on icon at bounding box center [825, 11] width 9 height 9
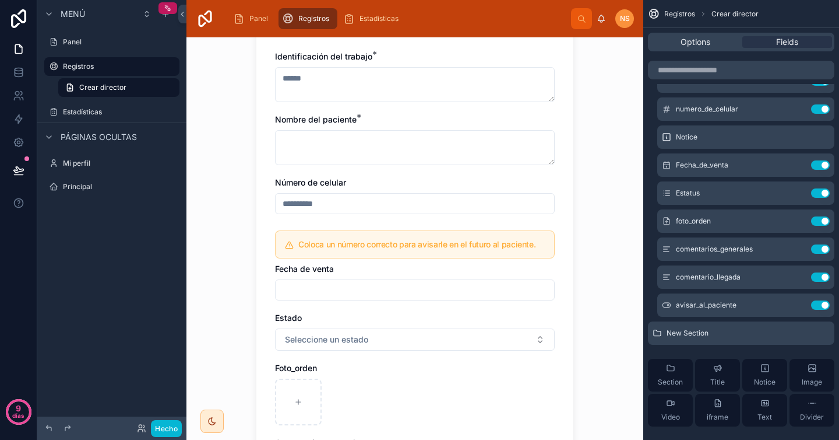
scroll to position [96, 0]
click at [798, 167] on icon "contenido desplazable" at bounding box center [797, 164] width 9 height 9
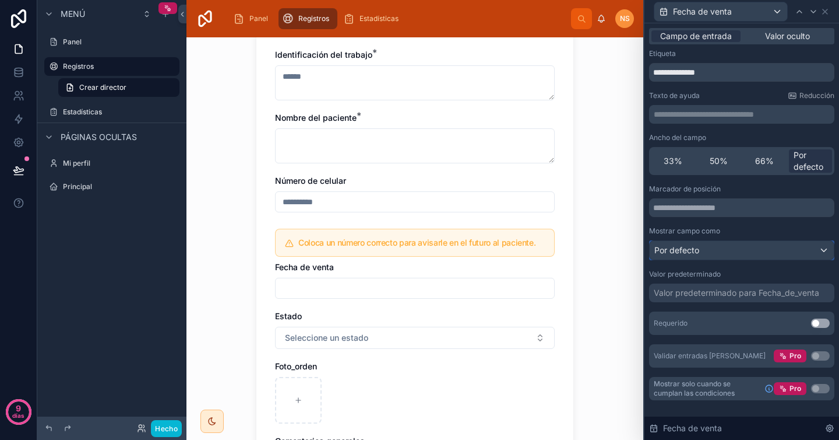
click at [717, 252] on div "Por defecto" at bounding box center [742, 250] width 184 height 19
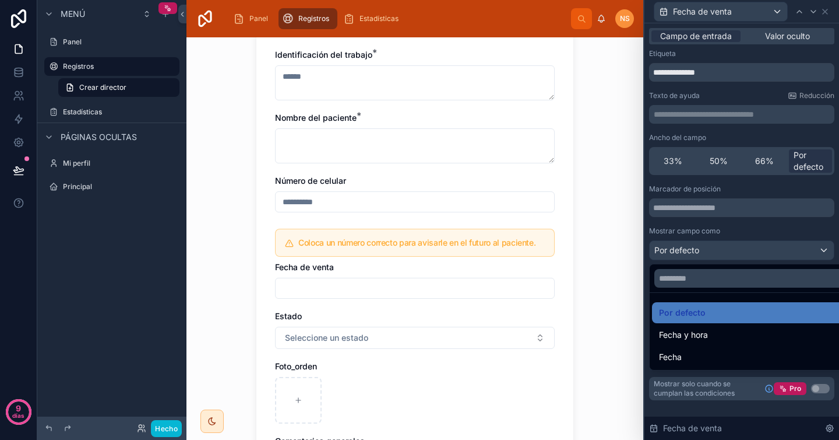
click at [716, 232] on div at bounding box center [742, 220] width 195 height 440
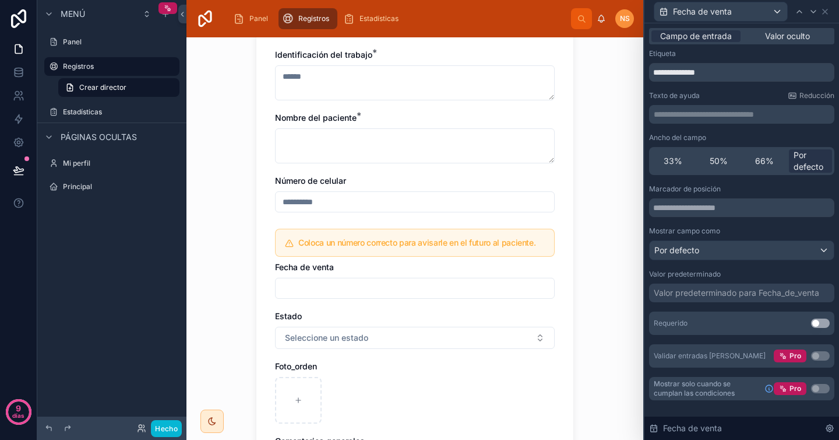
click at [735, 288] on font "Valor predeterminado para Fecha_de_venta" at bounding box center [737, 292] width 166 height 10
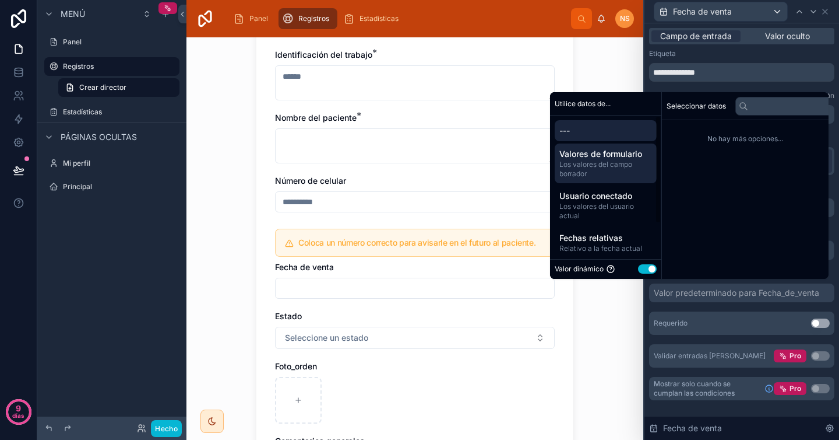
click at [632, 170] on span "Los valores del campo borrador" at bounding box center [606, 169] width 93 height 19
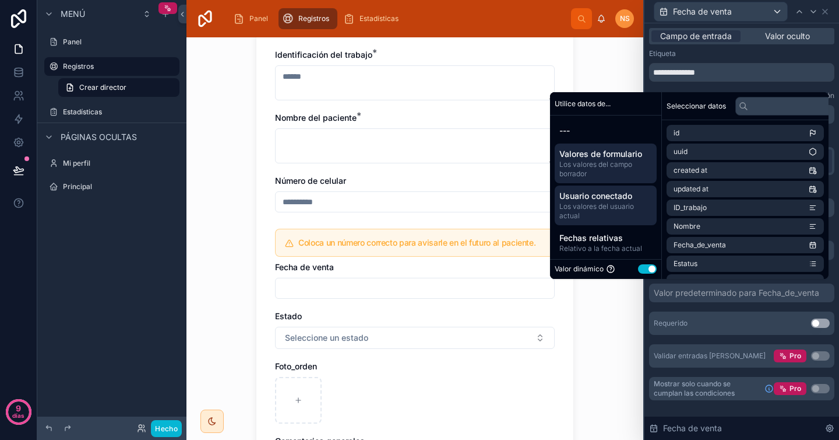
click at [618, 204] on font "Los valores del usuario actual" at bounding box center [597, 211] width 75 height 18
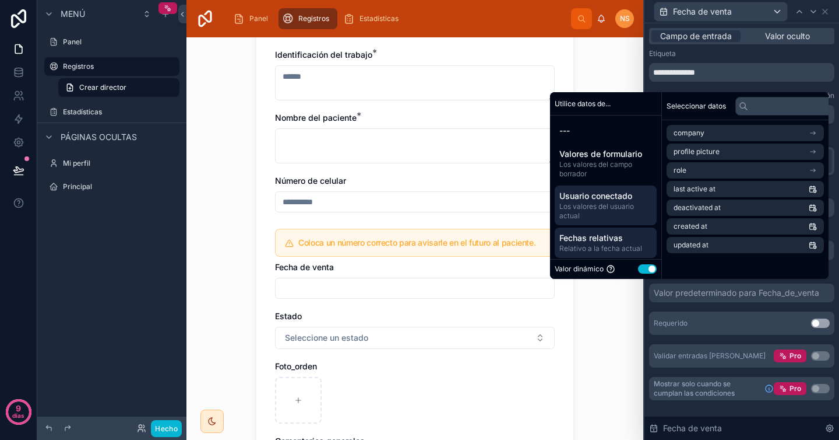
click at [613, 240] on font "Fechas relativas" at bounding box center [592, 238] width 64 height 10
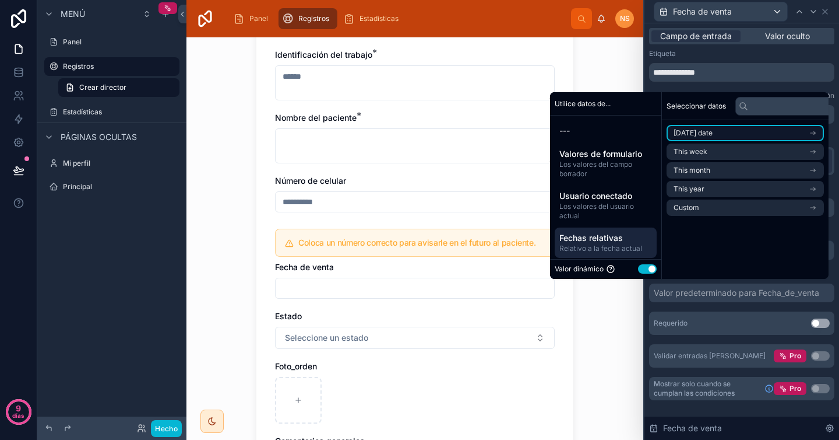
click at [730, 128] on li "[DATE] date" at bounding box center [745, 133] width 157 height 16
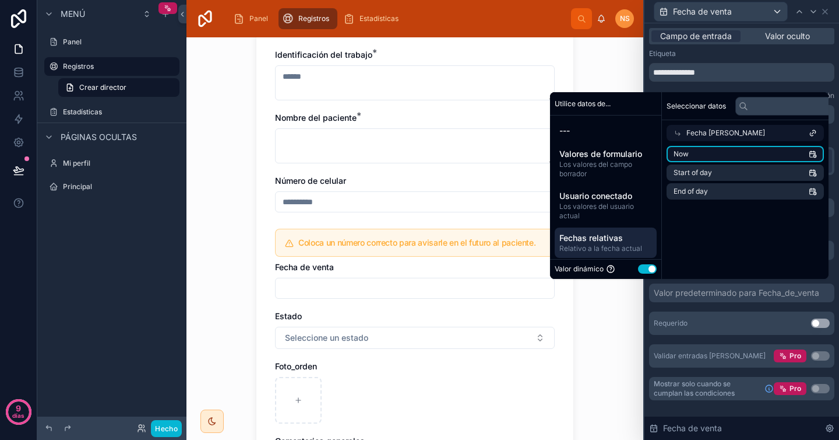
click at [716, 155] on li "Now" at bounding box center [745, 154] width 157 height 16
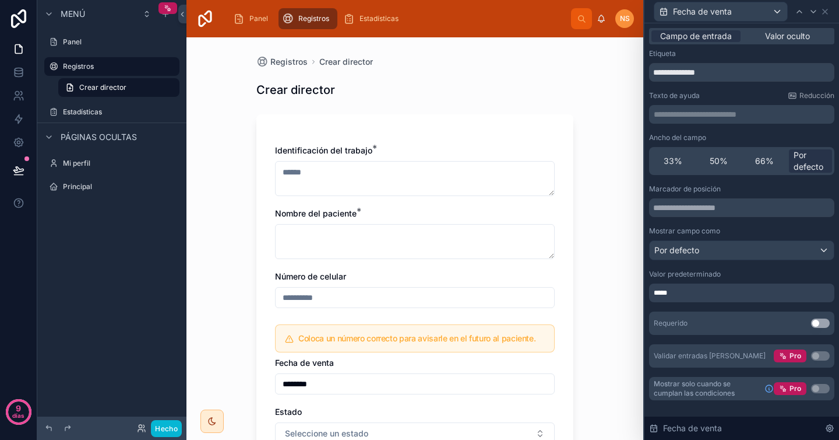
click at [730, 312] on div "Requerido Utilizar configuración" at bounding box center [741, 322] width 185 height 23
click at [716, 254] on div "Por defecto" at bounding box center [742, 250] width 184 height 19
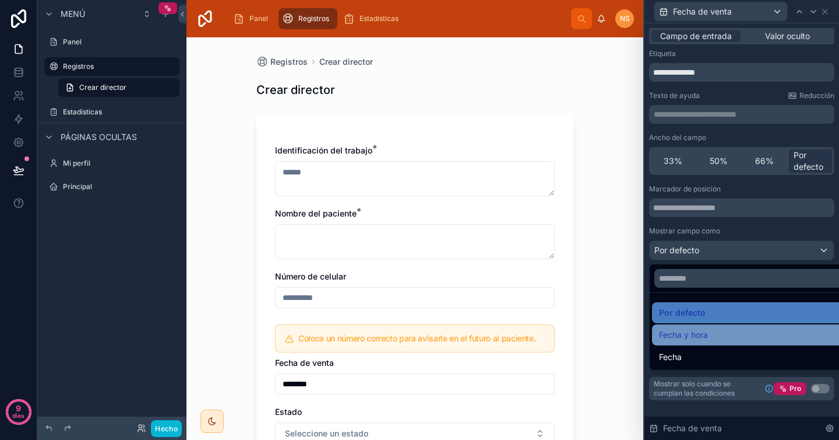
click at [718, 337] on div "Fecha y hora" at bounding box center [755, 335] width 192 height 14
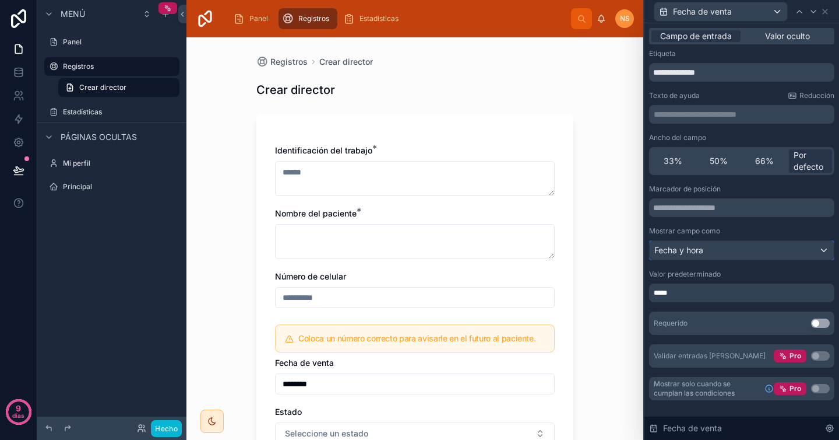
click at [702, 250] on font "Fecha y hora" at bounding box center [679, 250] width 49 height 10
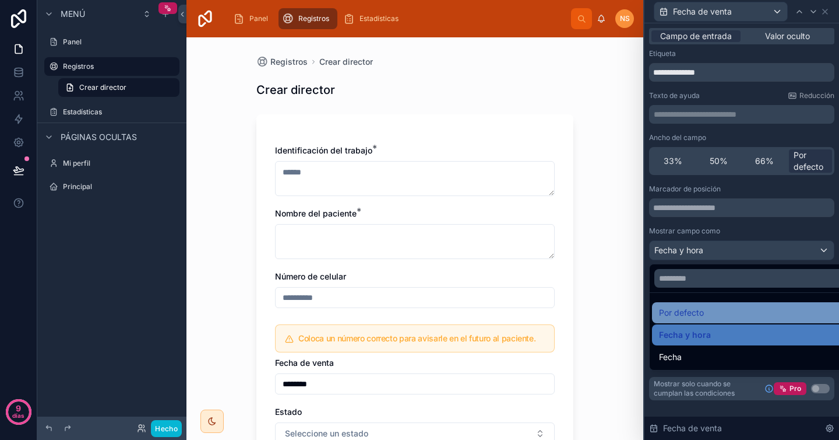
click at [699, 317] on font "Por defecto" at bounding box center [681, 312] width 45 height 14
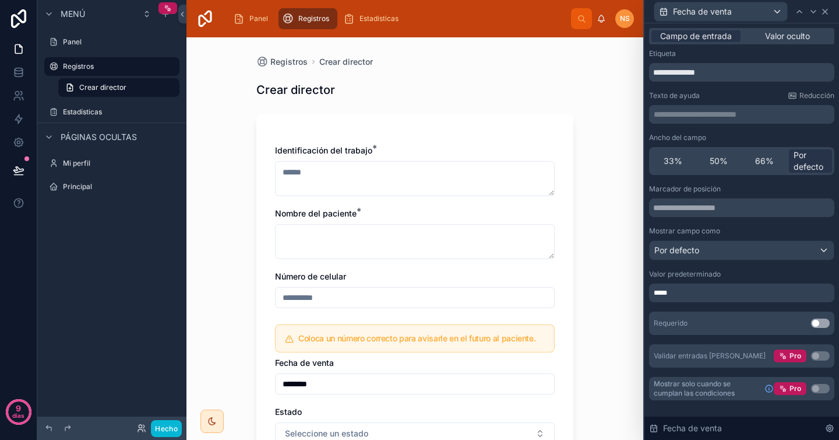
click at [828, 8] on icon at bounding box center [825, 11] width 9 height 9
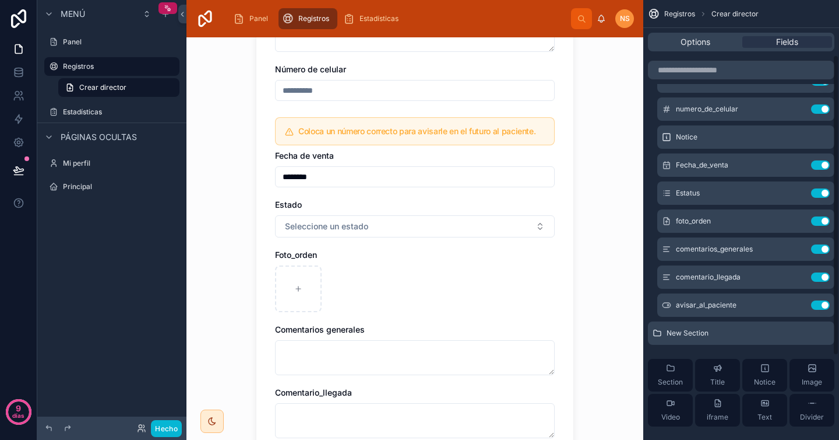
scroll to position [212, 0]
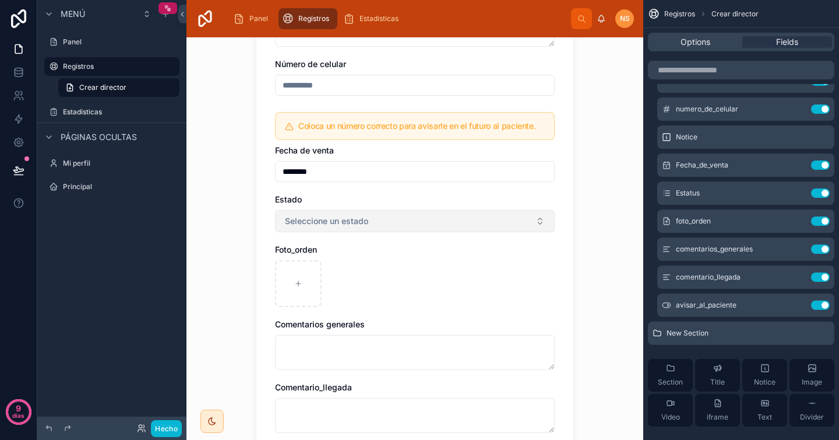
click at [486, 226] on button "Seleccione un estado" at bounding box center [415, 221] width 280 height 22
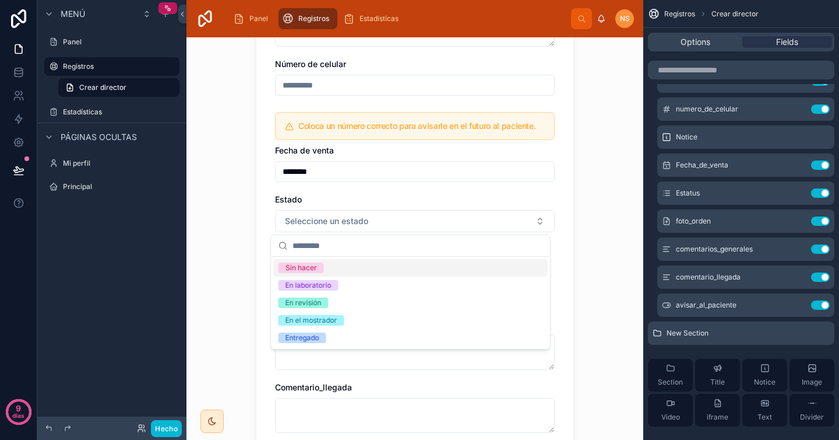
click at [578, 208] on div "Registros Crear director Crear director Identificación del trabajo * Nombre del…" at bounding box center [415, 238] width 457 height 402
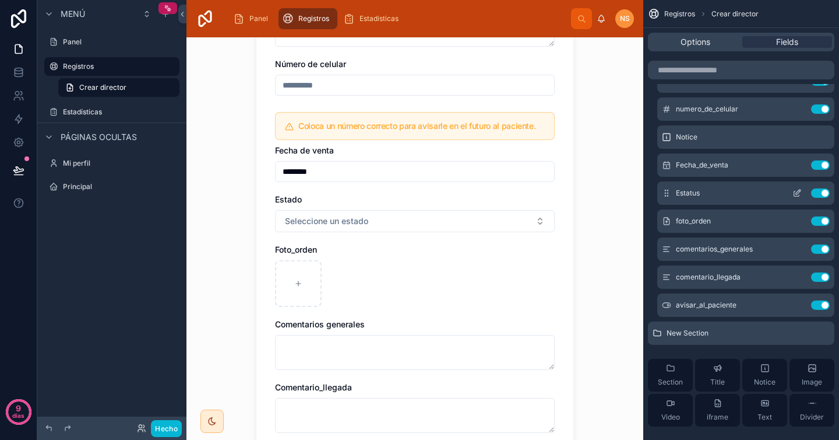
click at [799, 190] on icon "contenido desplazable" at bounding box center [799, 190] width 1 height 1
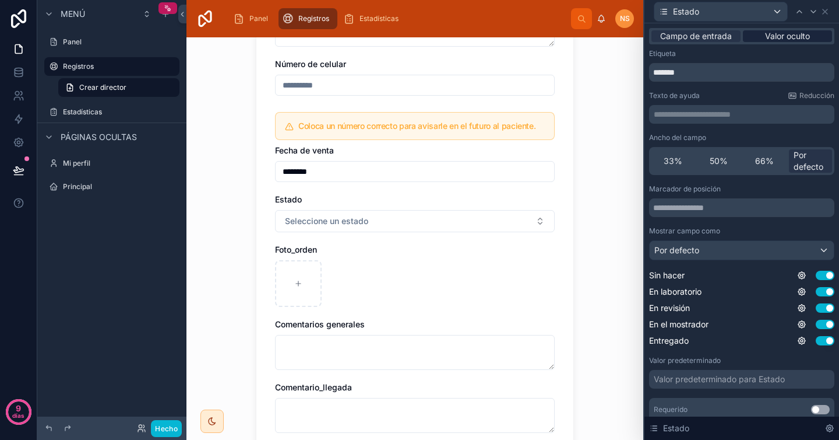
click at [797, 33] on font "Valor oculto" at bounding box center [787, 36] width 45 height 10
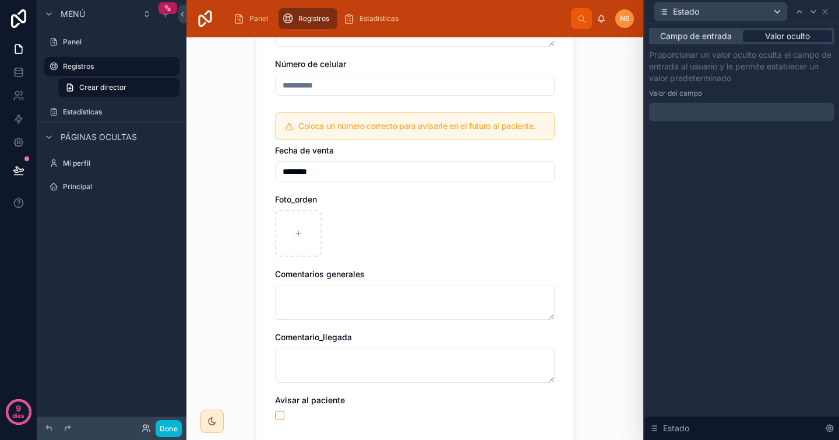
scroll to position [0, 0]
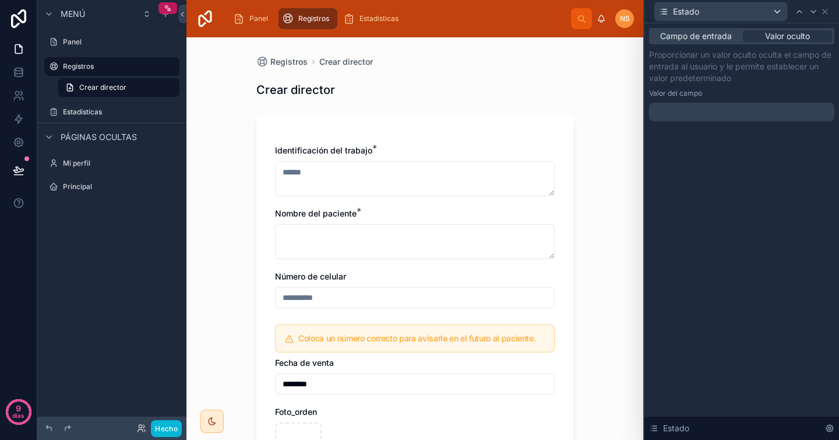
click at [715, 111] on div at bounding box center [741, 112] width 185 height 19
click at [736, 83] on p "Proporcionar un valor oculto oculta el campo de entrada al usuario y le permite…" at bounding box center [741, 66] width 185 height 35
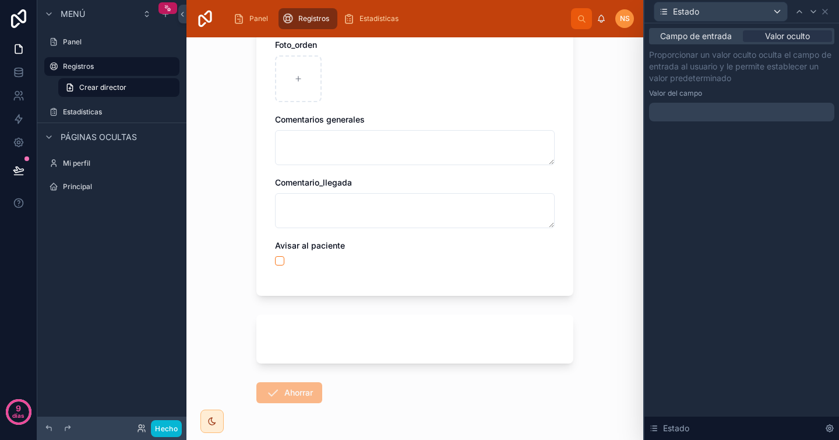
scroll to position [368, 0]
click at [706, 30] on span "Campo de entrada" at bounding box center [696, 36] width 72 height 12
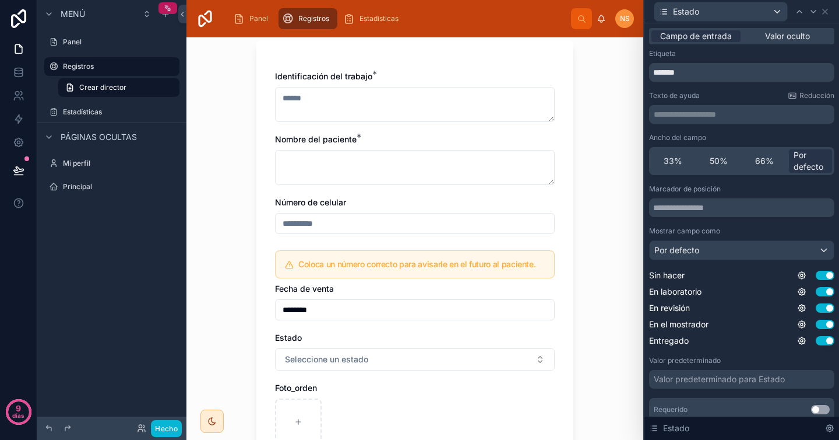
scroll to position [160, 0]
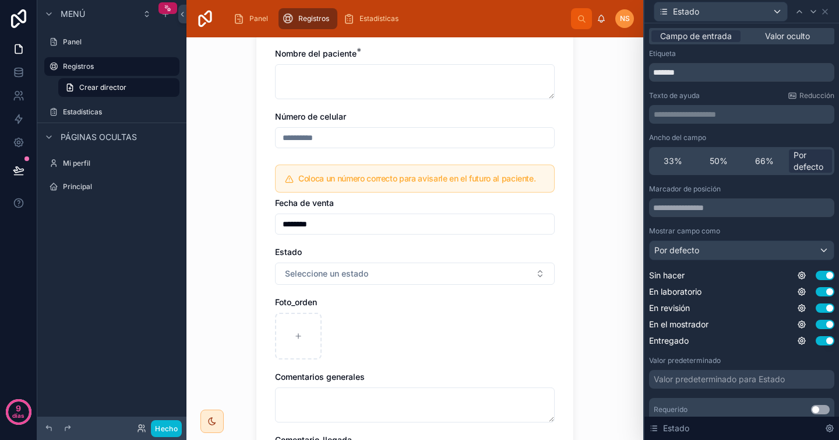
click at [793, 29] on div "Campo de entrada Valor oculto" at bounding box center [741, 36] width 185 height 16
click at [791, 34] on font "Valor oculto" at bounding box center [787, 36] width 45 height 10
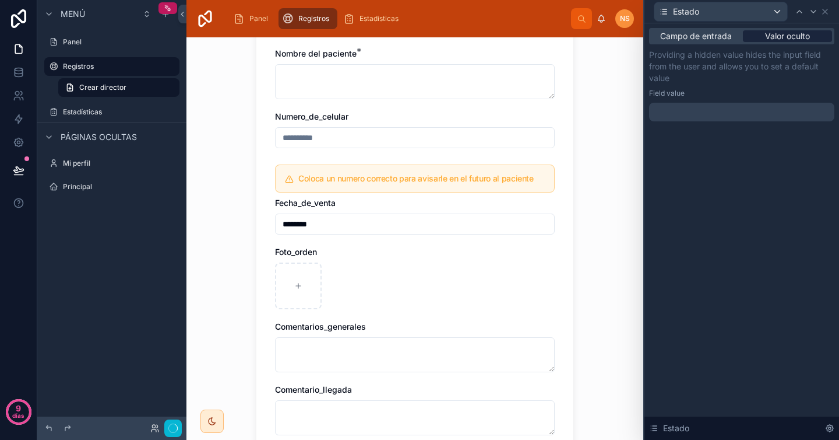
scroll to position [0, 0]
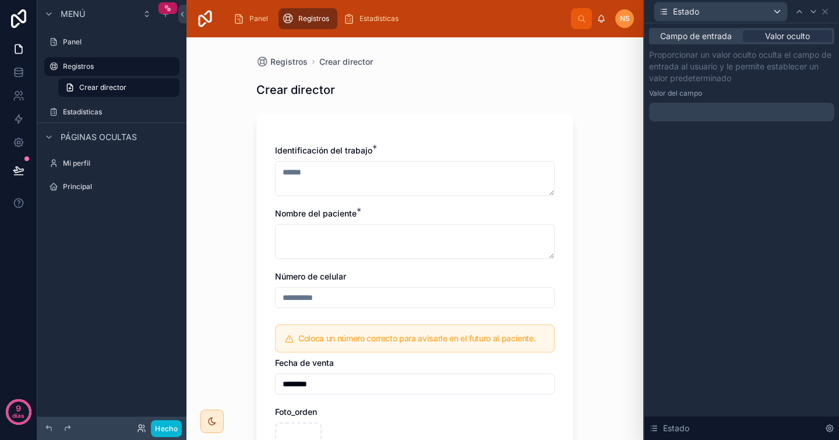
click at [719, 107] on div at bounding box center [741, 112] width 185 height 19
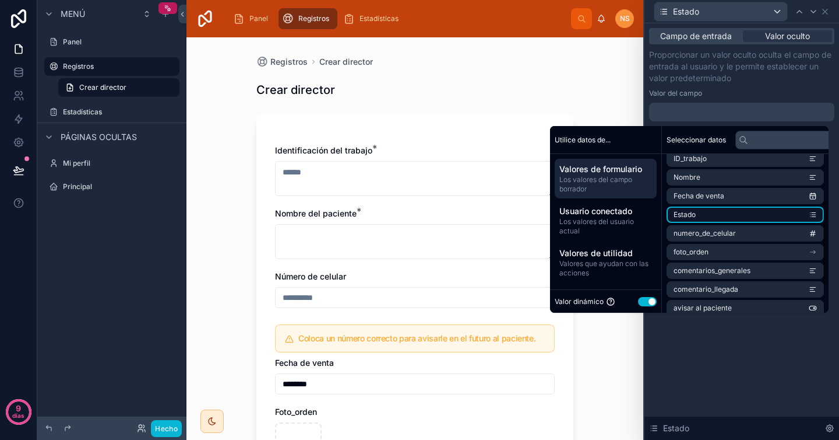
scroll to position [85, 0]
click at [734, 206] on li "Estado" at bounding box center [745, 213] width 157 height 16
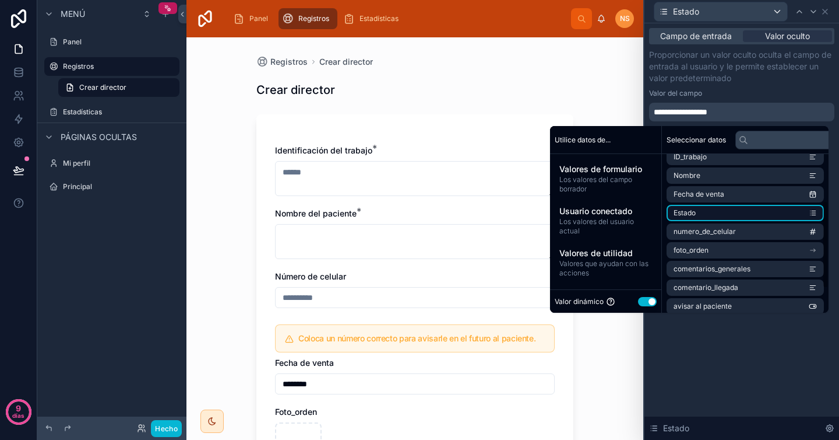
click at [814, 211] on icon "contenido desplazable" at bounding box center [813, 213] width 8 height 8
click at [729, 210] on li "Estado" at bounding box center [745, 213] width 157 height 16
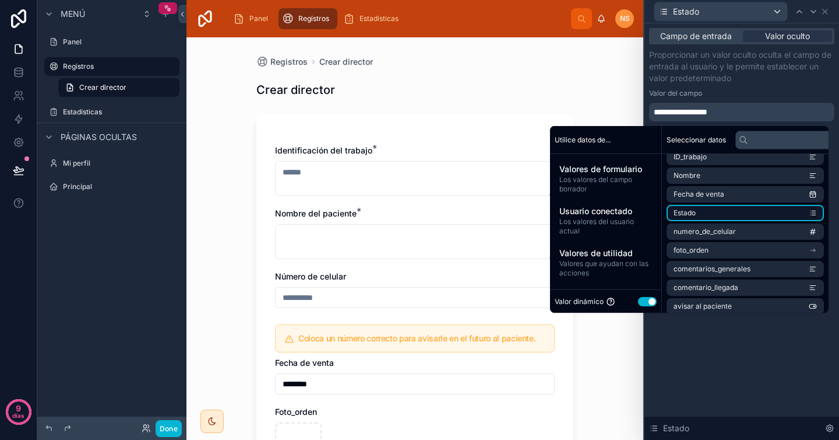
click at [729, 210] on li "Estado" at bounding box center [745, 213] width 157 height 16
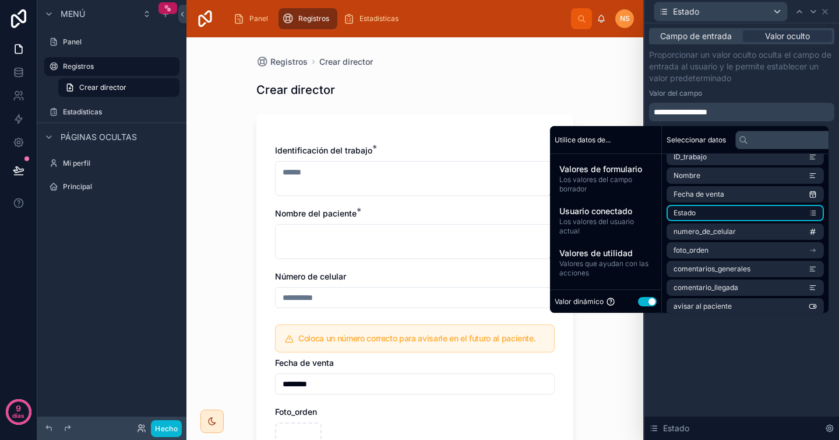
click at [682, 213] on font "Estado" at bounding box center [685, 212] width 22 height 9
click at [816, 215] on icon "contenido desplazable" at bounding box center [813, 213] width 8 height 8
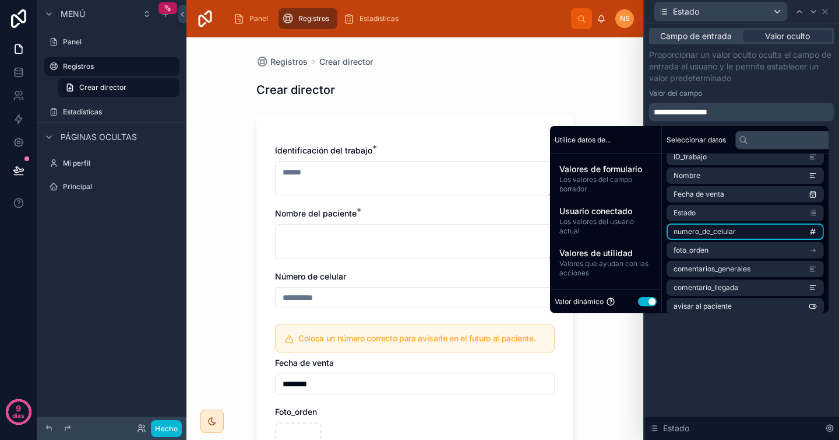
click at [803, 230] on li "numero_de_celular" at bounding box center [745, 231] width 157 height 16
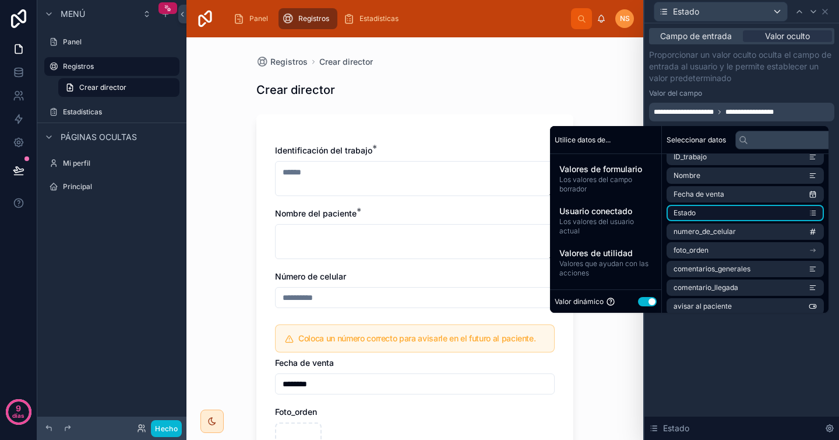
click at [796, 213] on li "Estado" at bounding box center [745, 213] width 157 height 16
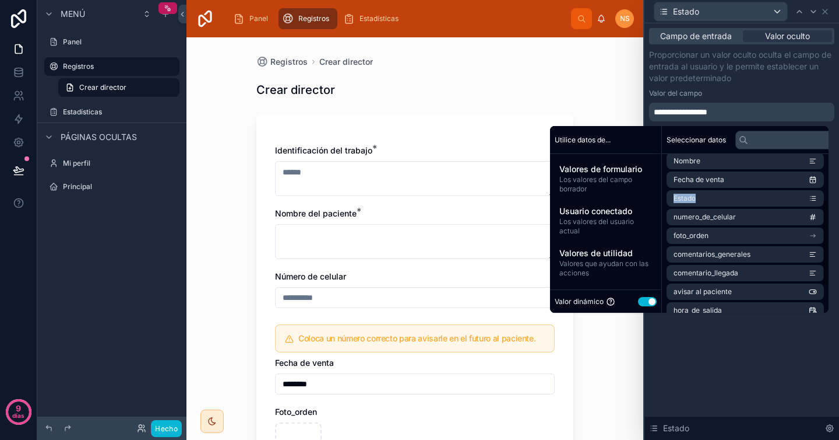
scroll to position [128, 0]
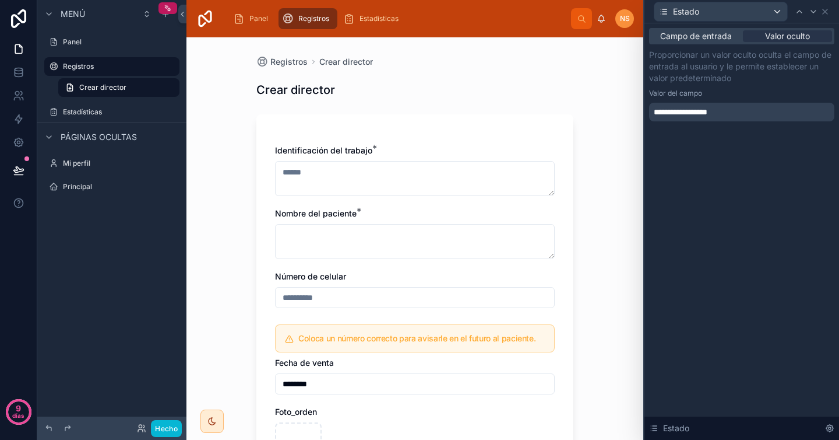
click at [720, 75] on font "Proporcionar un valor oculto oculta el campo de entrada al usuario y le permite…" at bounding box center [740, 66] width 182 height 33
click at [726, 124] on div "**********" at bounding box center [742, 86] width 195 height 126
click at [728, 111] on div "**********" at bounding box center [741, 112] width 185 height 19
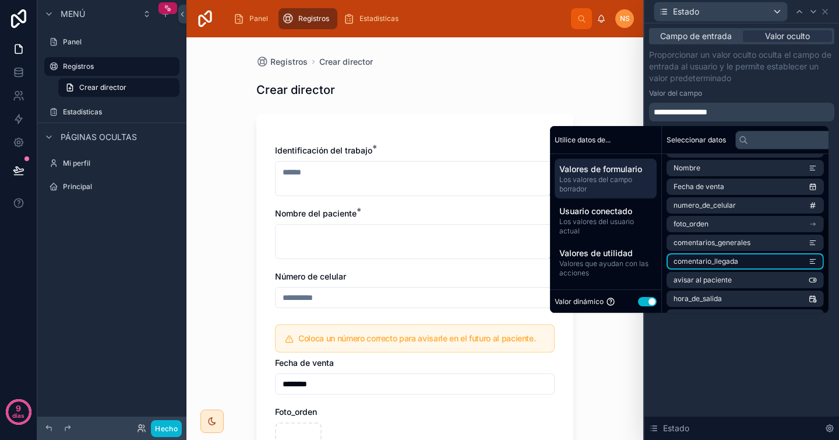
scroll to position [110, 0]
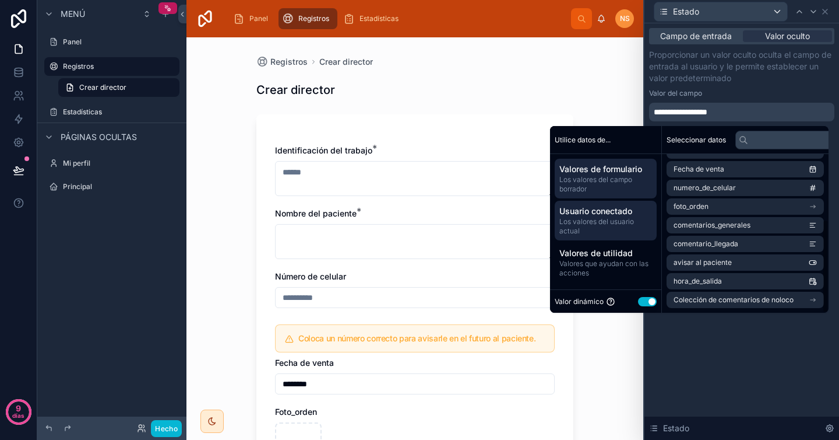
click at [609, 230] on span "Los valores del usuario actual" at bounding box center [606, 226] width 93 height 19
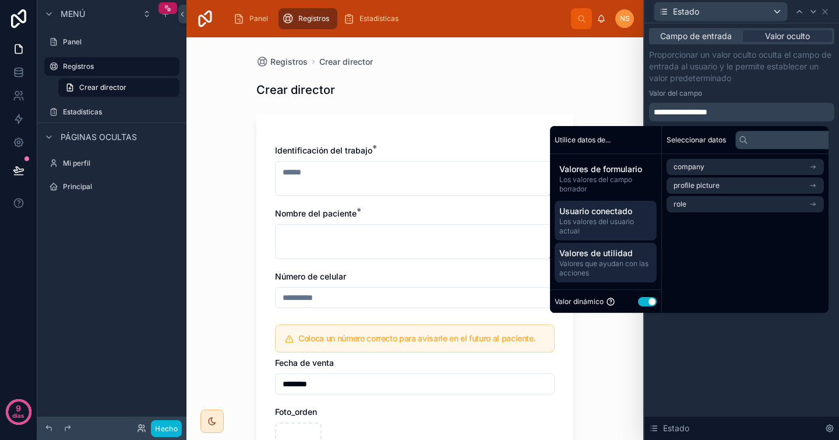
click at [610, 269] on span "Valores que ayudan con las acciones" at bounding box center [606, 268] width 93 height 19
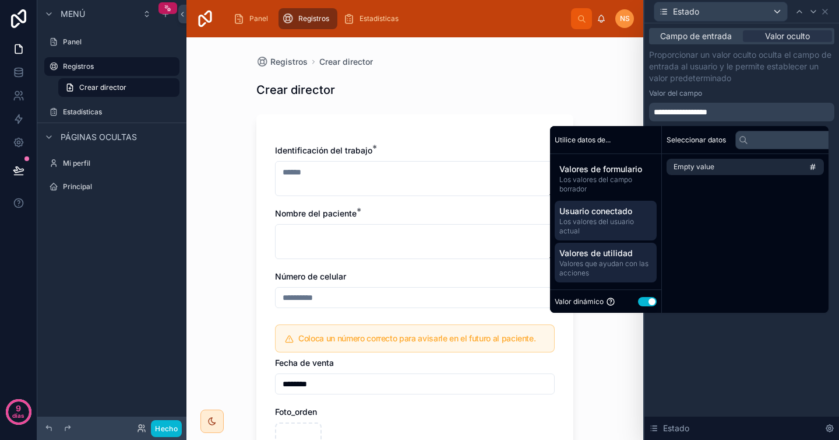
click at [621, 210] on font "Usuario conectado" at bounding box center [596, 211] width 73 height 10
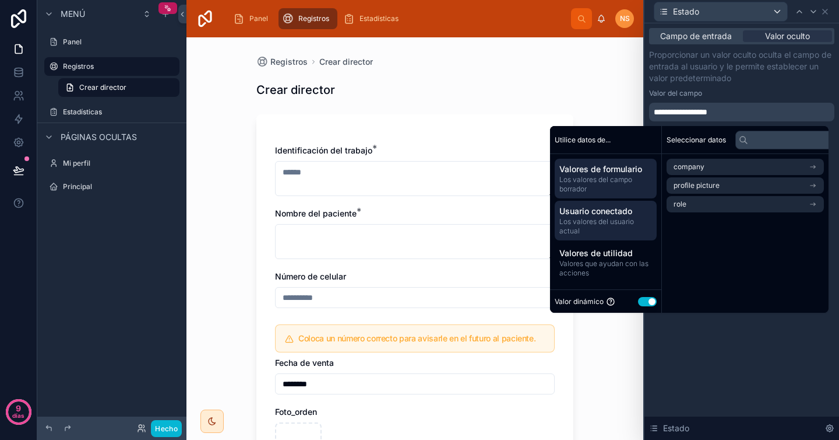
click at [617, 181] on font "Los valores del campo borrador" at bounding box center [596, 184] width 73 height 18
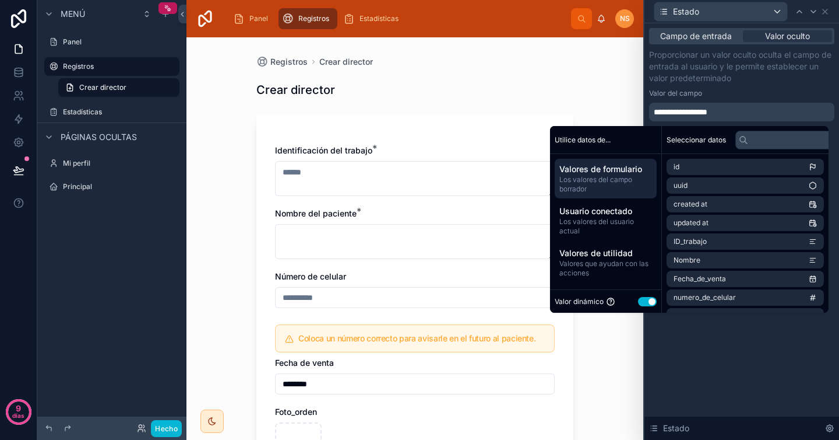
click at [649, 304] on button "Utilizar configuración" at bounding box center [647, 301] width 19 height 9
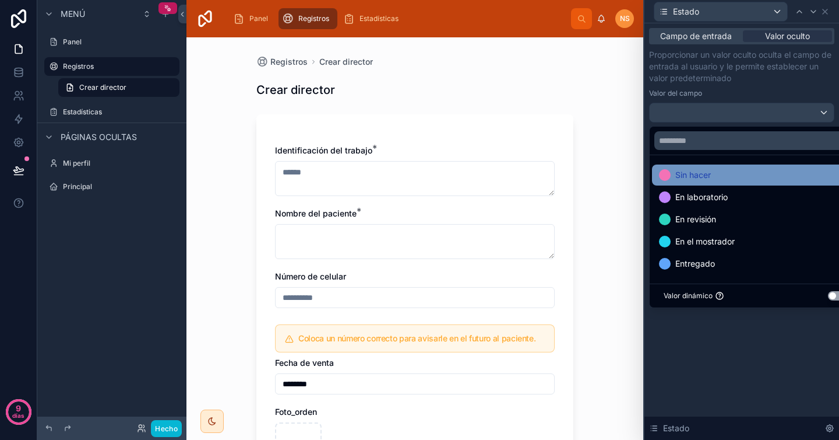
click at [730, 173] on div "Sin hacer" at bounding box center [755, 175] width 192 height 14
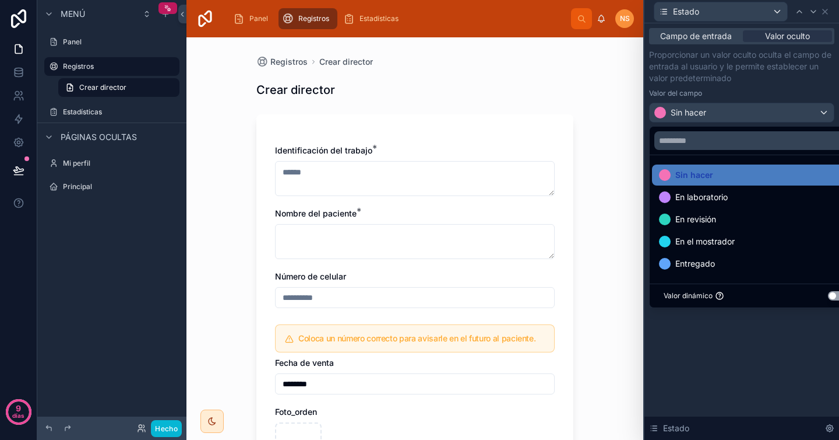
click at [724, 82] on font "Proporcionar un valor oculto oculta el campo de entrada al usuario y le permite…" at bounding box center [740, 66] width 182 height 33
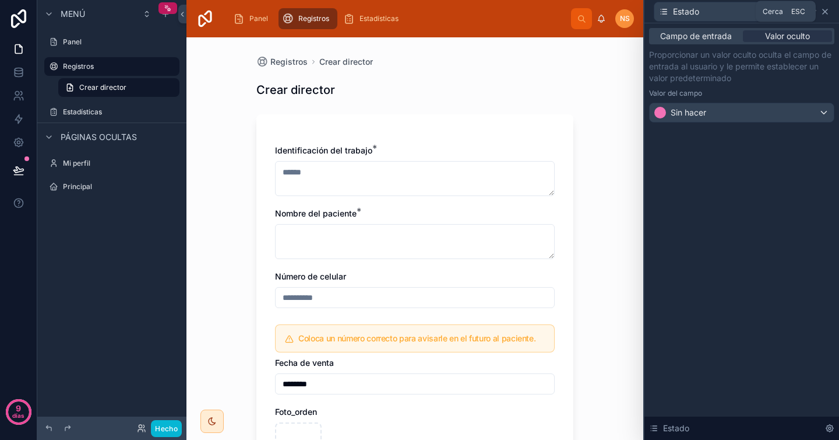
click at [828, 12] on icon at bounding box center [825, 11] width 9 height 9
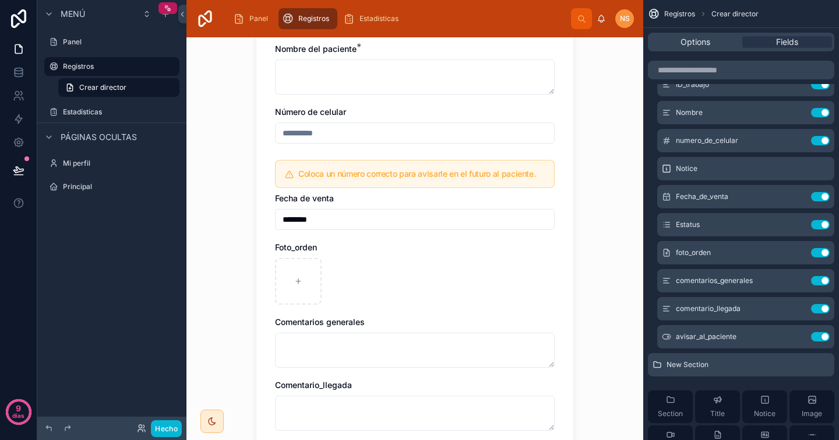
scroll to position [173, 0]
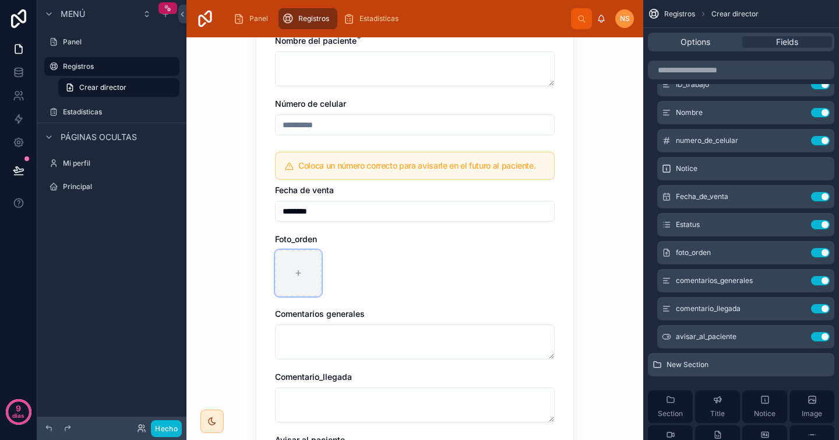
click at [308, 284] on div at bounding box center [298, 272] width 47 height 47
click at [797, 223] on icon "contenido desplazable" at bounding box center [798, 223] width 5 height 5
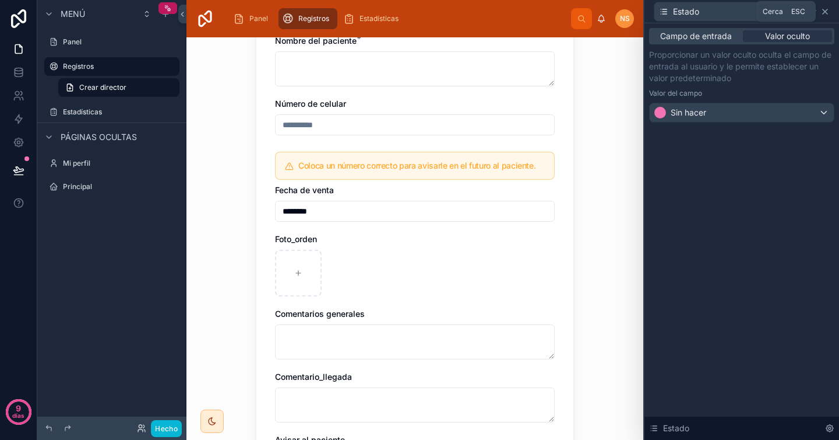
click at [826, 9] on icon at bounding box center [825, 11] width 5 height 5
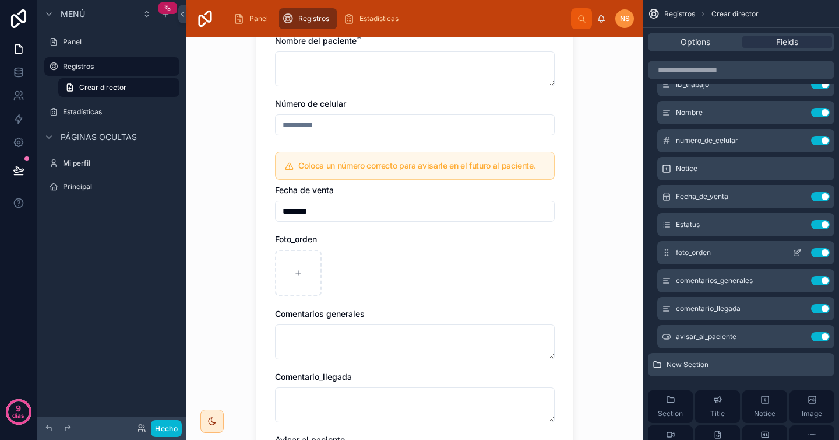
click at [798, 256] on icon "contenido desplazable" at bounding box center [797, 252] width 9 height 9
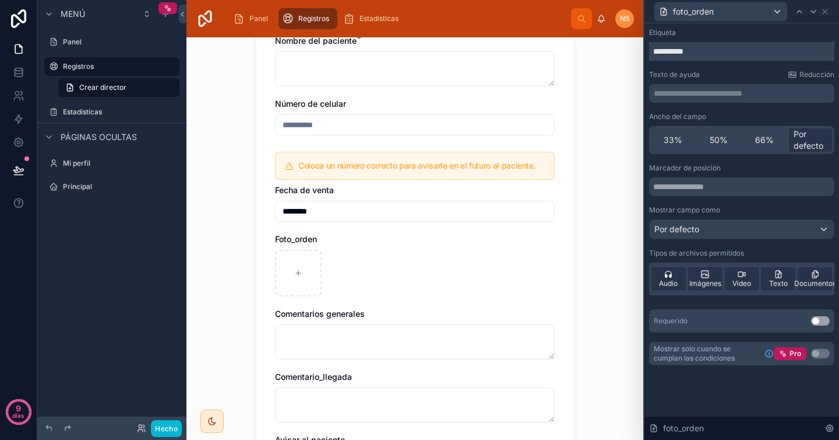
click at [716, 55] on input "**********" at bounding box center [741, 51] width 185 height 19
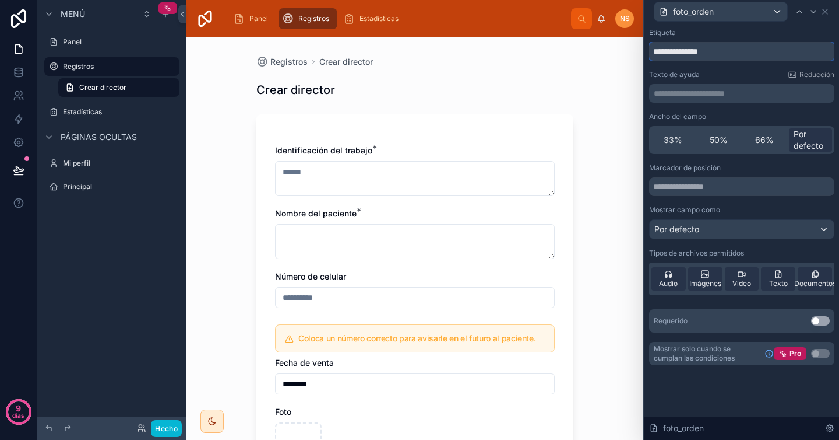
type input "**********"
click at [725, 73] on div "Texto de ayuda [PERSON_NAME]" at bounding box center [741, 74] width 185 height 9
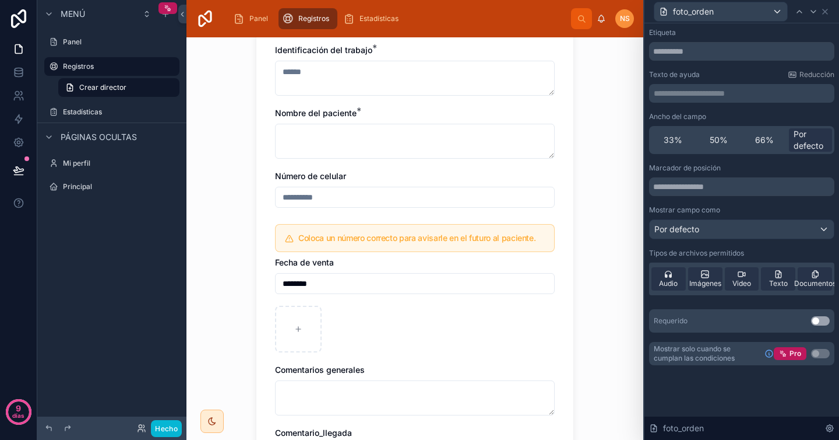
scroll to position [225, 0]
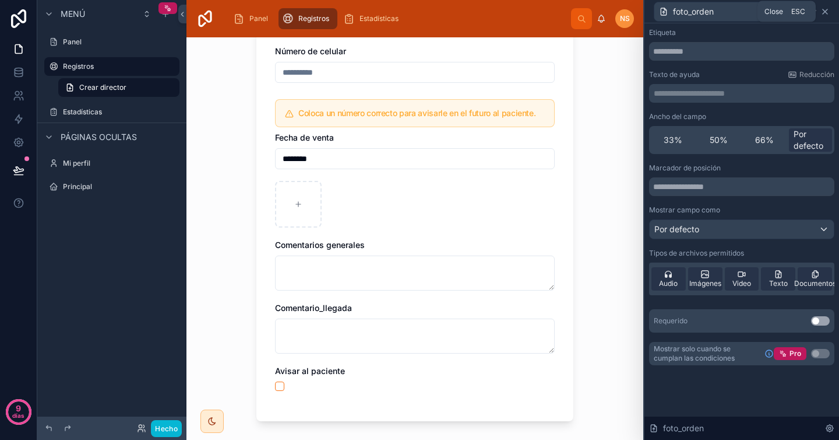
click at [826, 10] on icon at bounding box center [825, 11] width 5 height 5
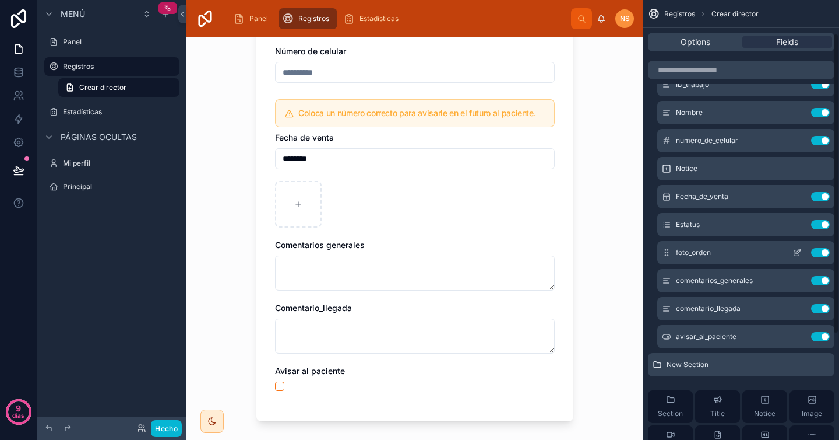
click at [821, 251] on button "Use setting" at bounding box center [820, 252] width 19 height 9
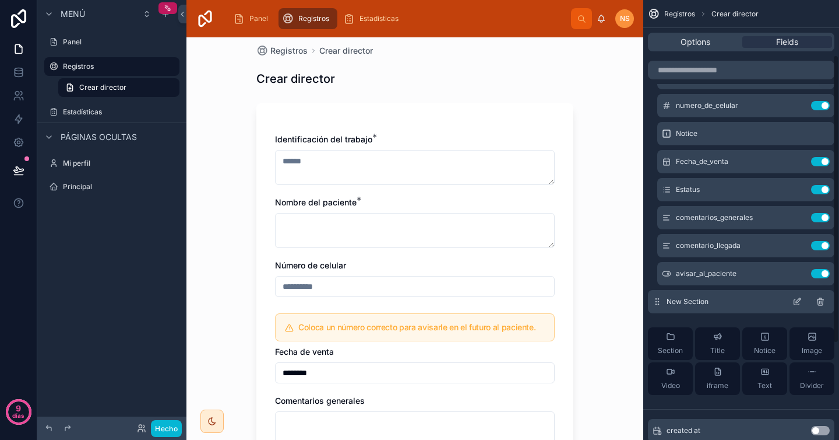
scroll to position [108, 0]
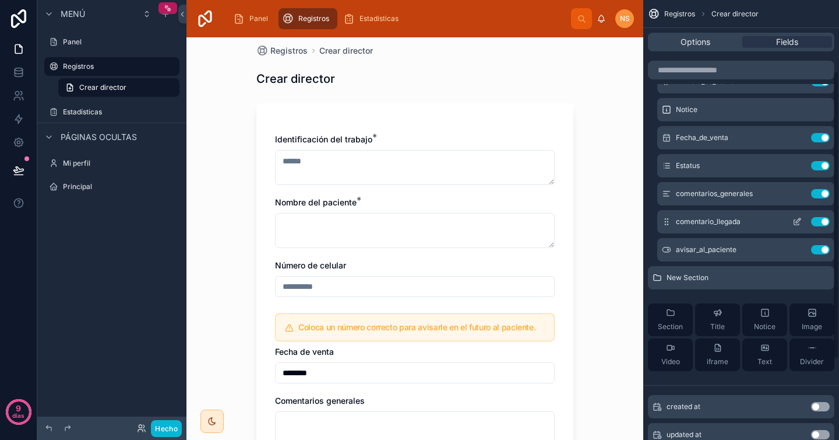
click at [824, 223] on button "Use setting" at bounding box center [820, 221] width 19 height 9
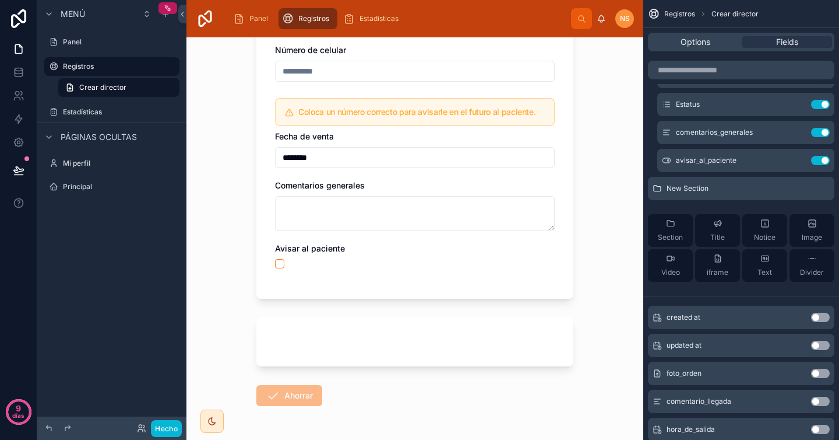
scroll to position [227, 0]
click at [822, 159] on button "Use setting" at bounding box center [820, 160] width 19 height 9
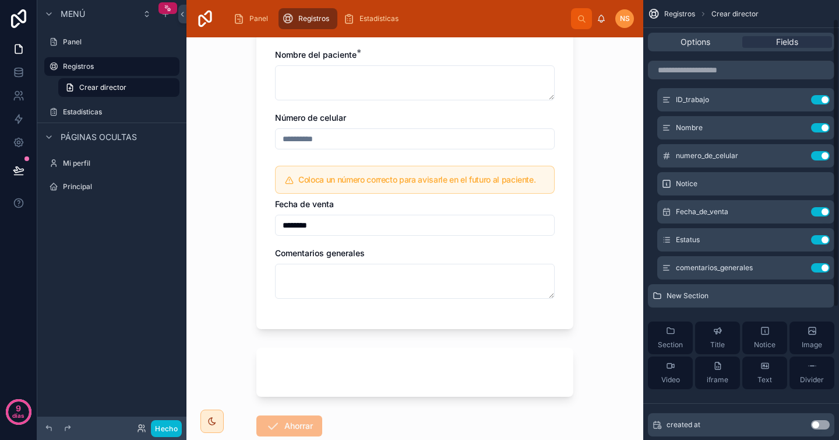
scroll to position [29, 0]
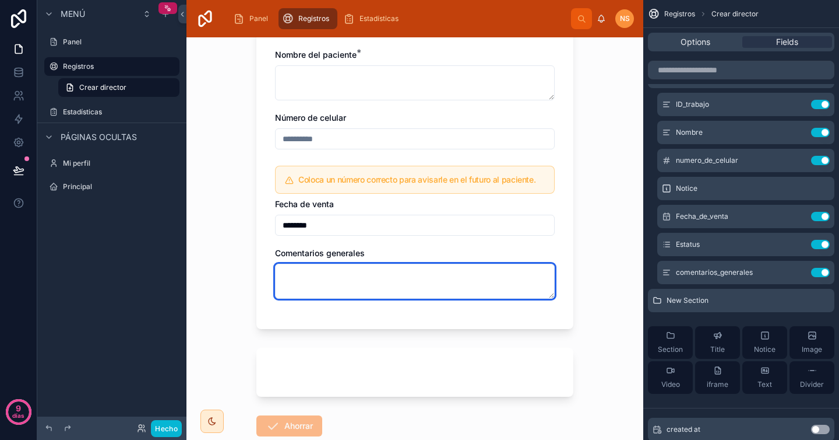
click at [494, 285] on textarea at bounding box center [415, 280] width 280 height 35
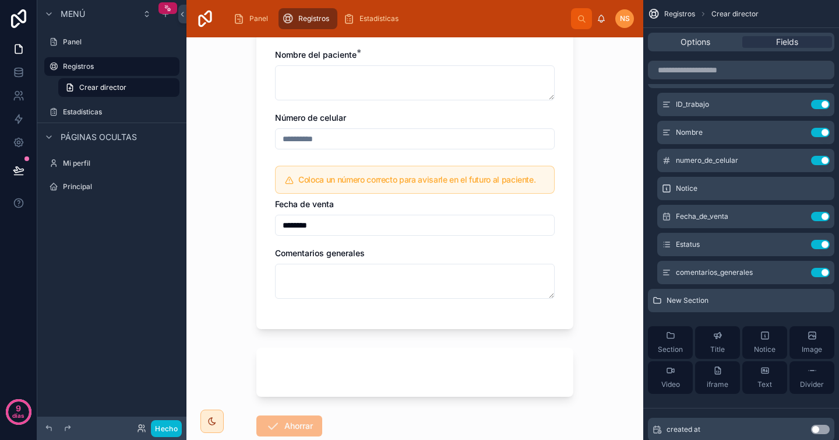
click at [583, 309] on div "Registros Crear director Crear director Identificación del trabajo * Nombre del…" at bounding box center [415, 238] width 457 height 402
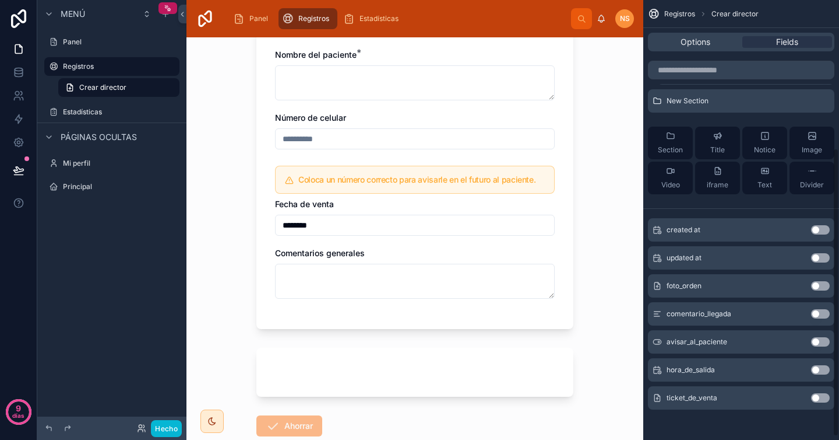
scroll to position [231, 0]
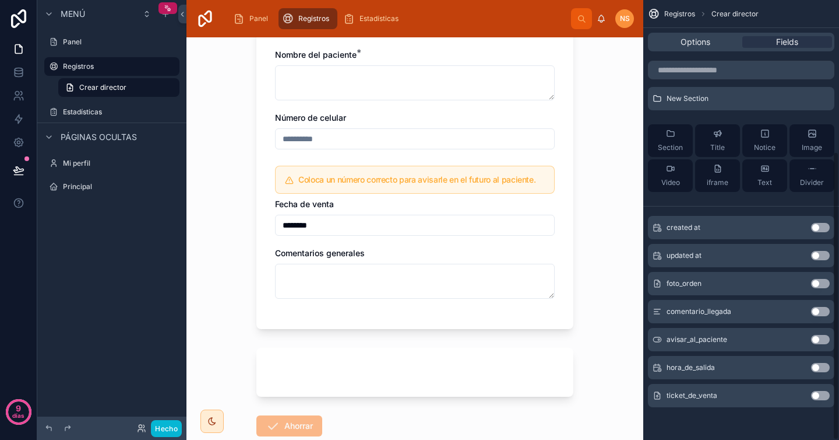
click at [822, 395] on button "Use setting" at bounding box center [820, 395] width 19 height 9
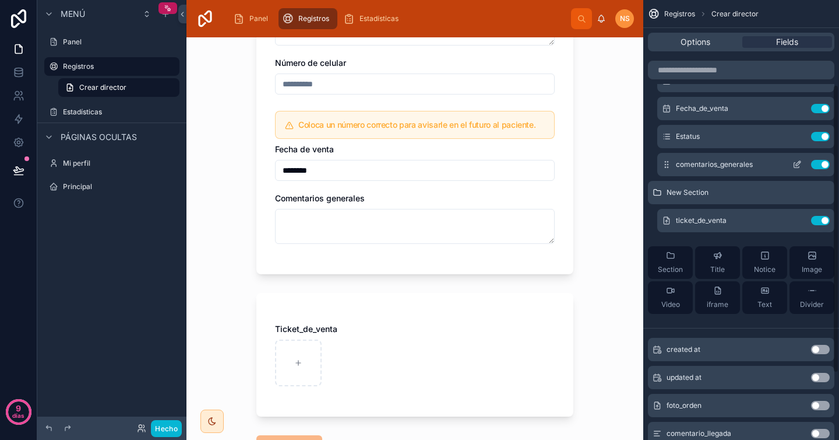
scroll to position [129, 0]
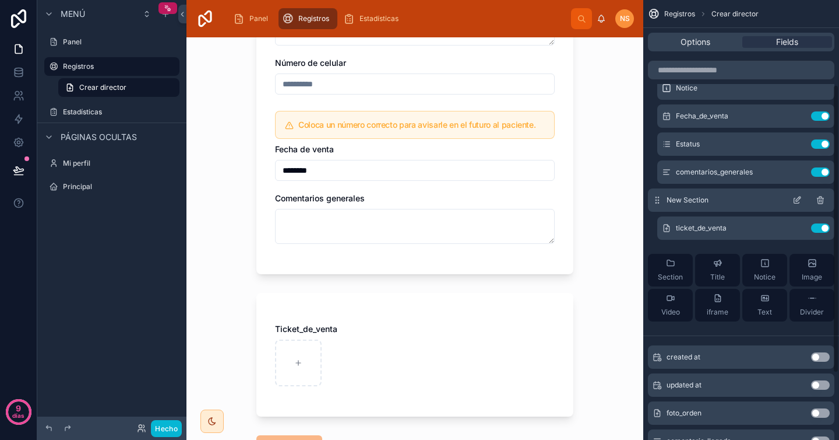
click at [800, 198] on icon "contenido desplazable" at bounding box center [799, 197] width 1 height 1
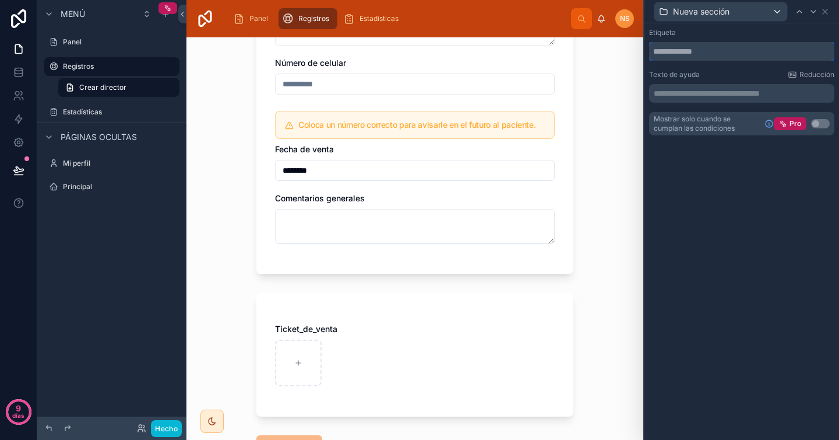
click at [700, 55] on input "text" at bounding box center [741, 51] width 185 height 19
type input "****"
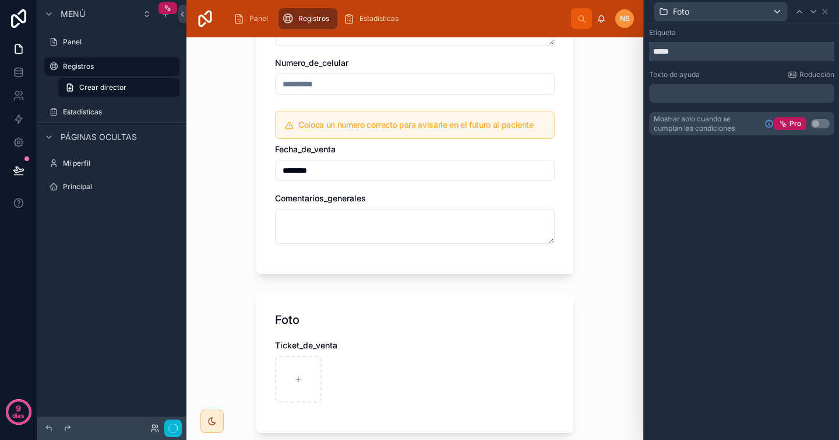
scroll to position [0, 0]
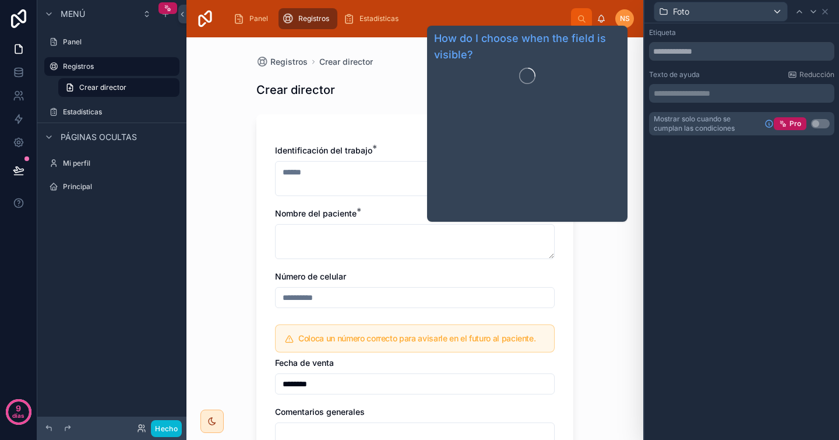
click at [809, 209] on div "**********" at bounding box center [742, 231] width 195 height 416
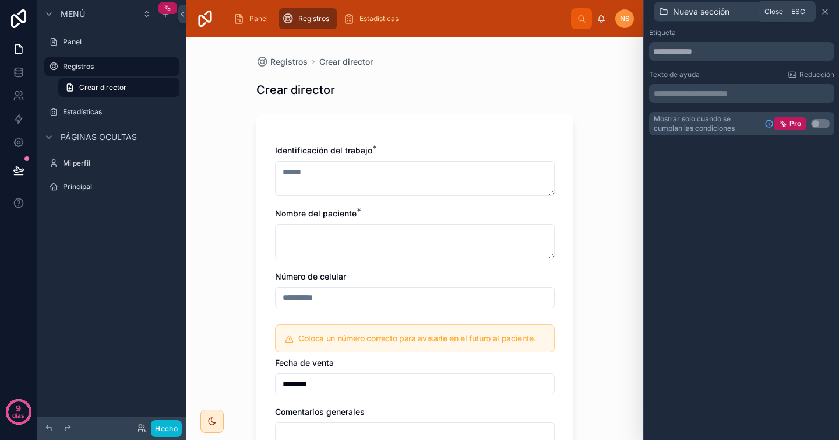
click at [829, 13] on icon at bounding box center [825, 11] width 9 height 9
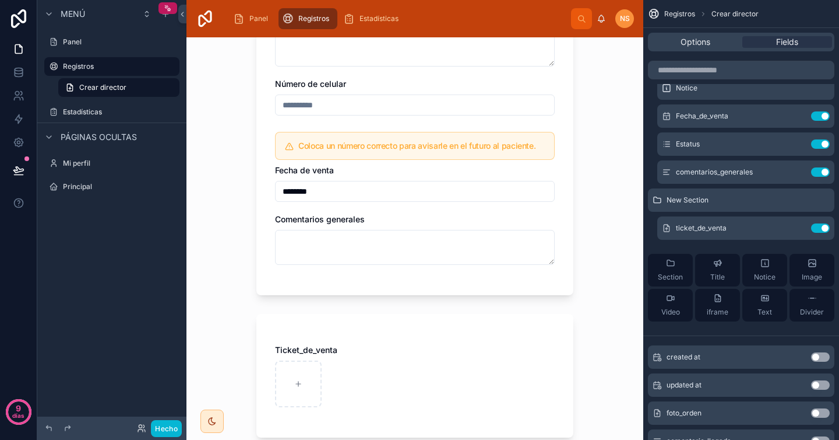
scroll to position [230, 0]
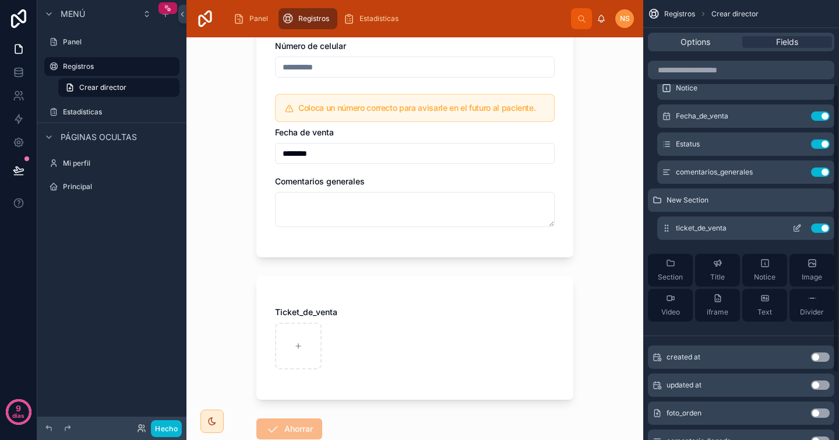
click at [798, 226] on icon "contenido desplazable" at bounding box center [797, 227] width 9 height 9
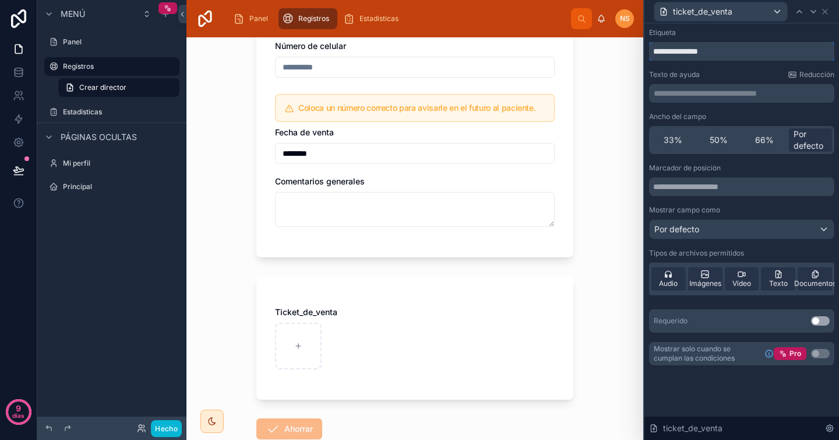
click at [732, 52] on input "**********" at bounding box center [741, 51] width 185 height 19
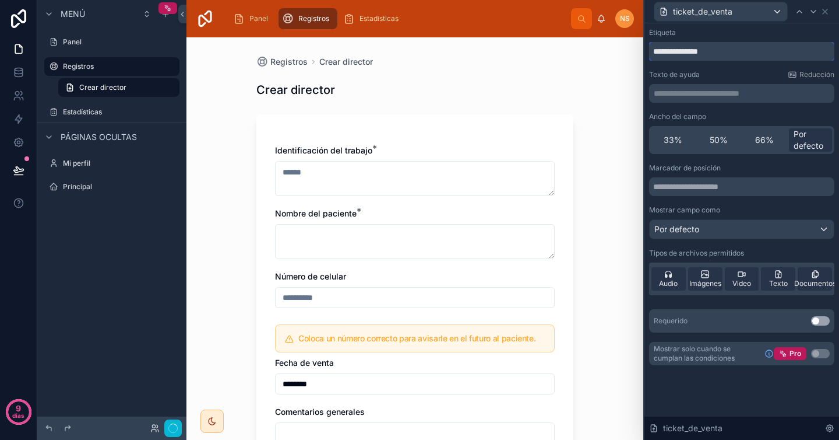
type input "**********"
click at [761, 70] on div "Texto de ayuda [PERSON_NAME]" at bounding box center [741, 74] width 185 height 9
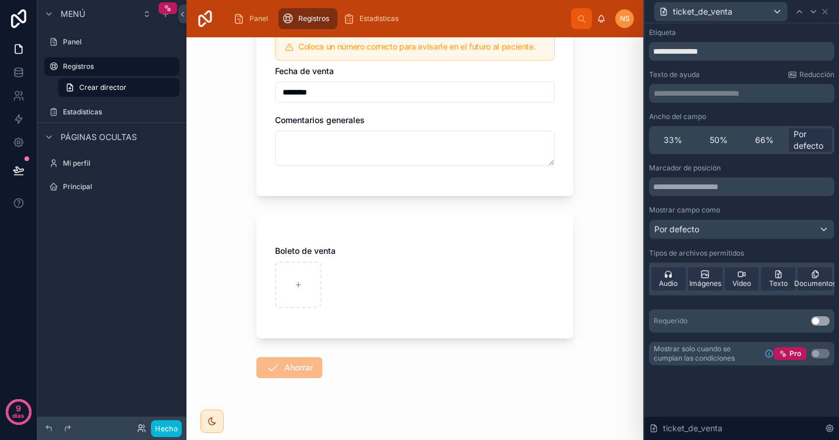
scroll to position [304, 0]
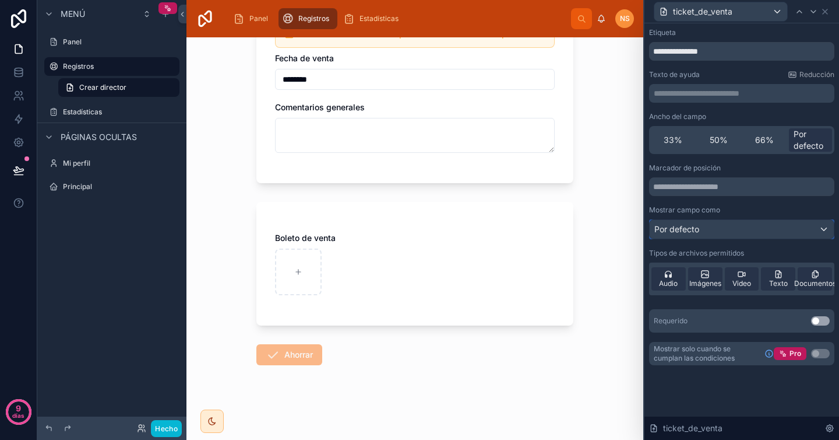
click at [688, 223] on font "Por defecto" at bounding box center [677, 229] width 45 height 12
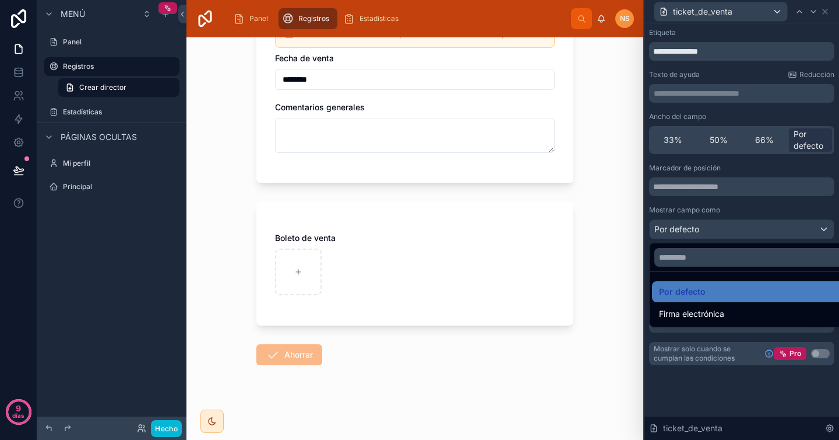
click at [723, 209] on div at bounding box center [742, 220] width 195 height 440
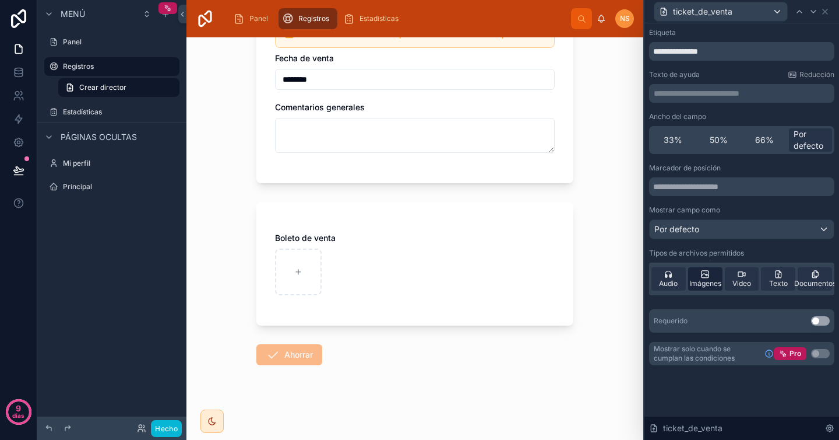
click at [702, 287] on span "Imágenes" at bounding box center [706, 283] width 32 height 9
click at [585, 318] on div "Registros Crear director Crear director Identificación del trabajo * Nombre del…" at bounding box center [415, 238] width 457 height 402
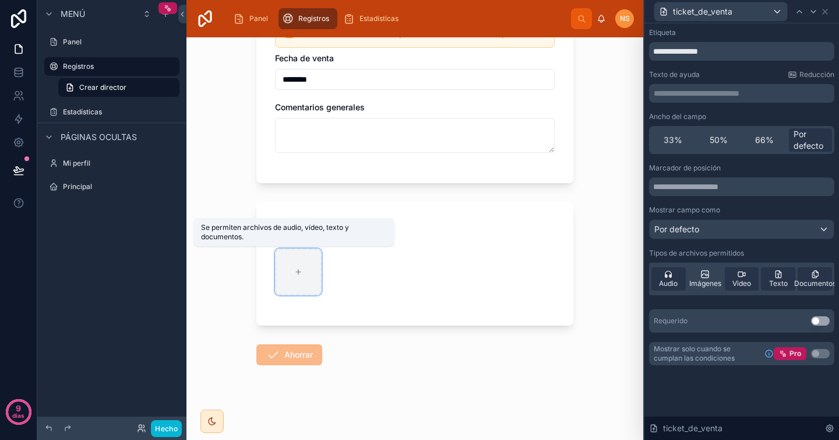
click at [287, 273] on div at bounding box center [298, 271] width 47 height 47
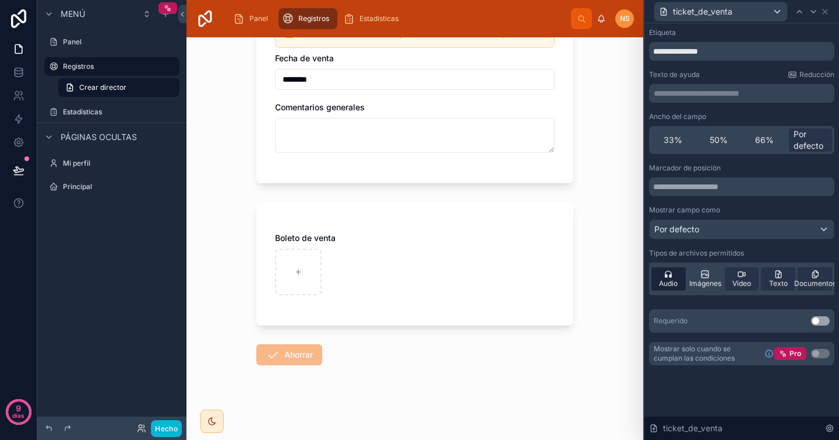
click at [670, 284] on font "Audio" at bounding box center [668, 283] width 19 height 9
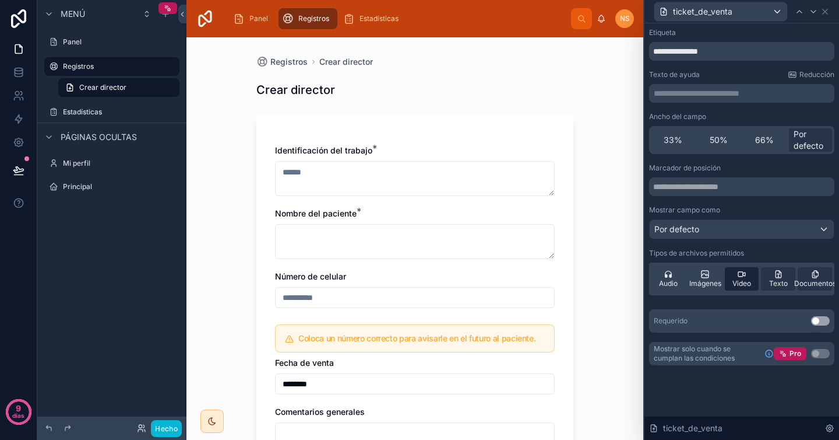
click at [744, 280] on font "Video" at bounding box center [742, 283] width 19 height 9
click at [774, 280] on font "Texto" at bounding box center [778, 283] width 19 height 9
click at [824, 281] on font "Documentos" at bounding box center [815, 283] width 42 height 9
click at [731, 305] on div "Marcador de posición Mostrar campo como Por defecto Tipos de archivos permitido…" at bounding box center [741, 247] width 185 height 169
click at [712, 276] on div "Imágenes" at bounding box center [705, 278] width 34 height 23
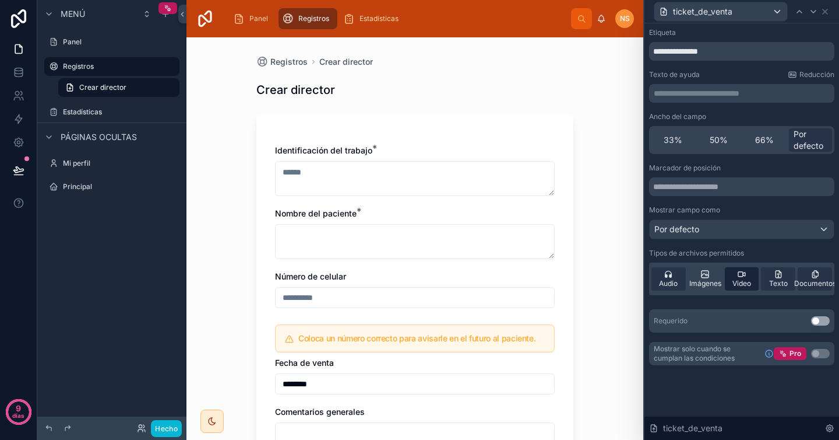
click at [742, 279] on font "Video" at bounding box center [742, 283] width 19 height 9
click at [705, 283] on font "Imágenes" at bounding box center [706, 283] width 32 height 9
click at [671, 283] on font "Audio" at bounding box center [668, 283] width 19 height 9
click at [781, 291] on div "Audio Imágenes Video Texto Documentos" at bounding box center [741, 278] width 185 height 33
click at [788, 280] on div "Texto" at bounding box center [778, 278] width 34 height 23
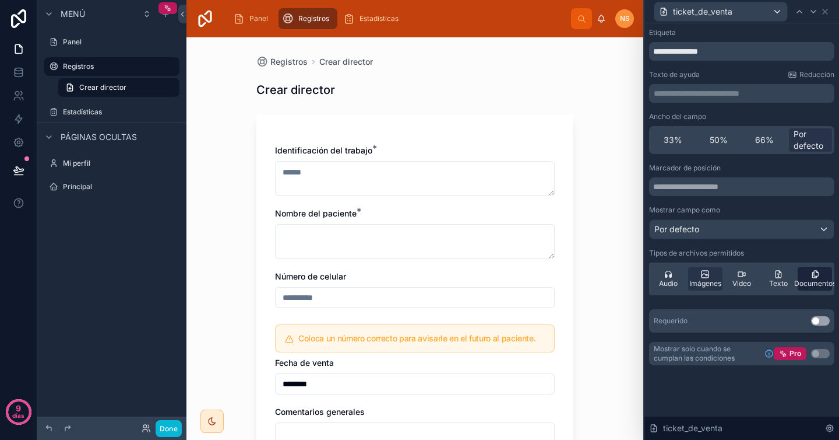
click at [821, 284] on font "Documentos" at bounding box center [815, 283] width 42 height 9
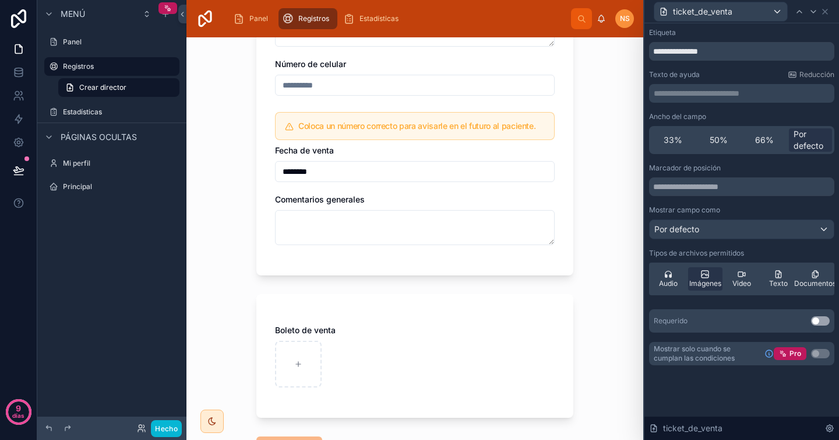
scroll to position [304, 0]
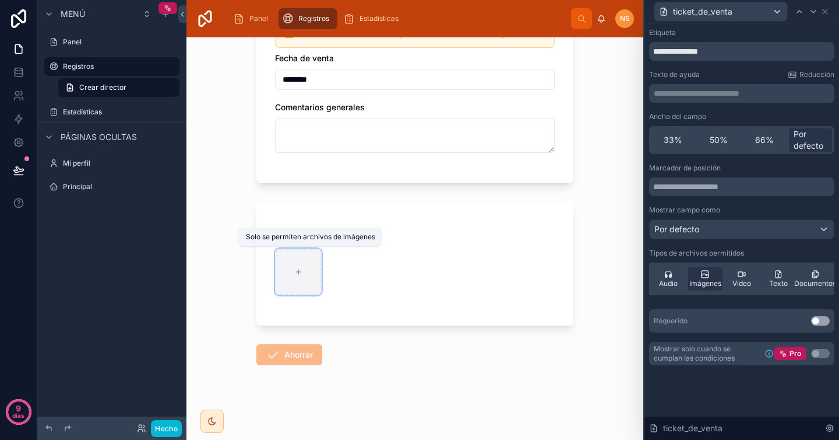
click at [296, 272] on icon at bounding box center [298, 272] width 5 height 0
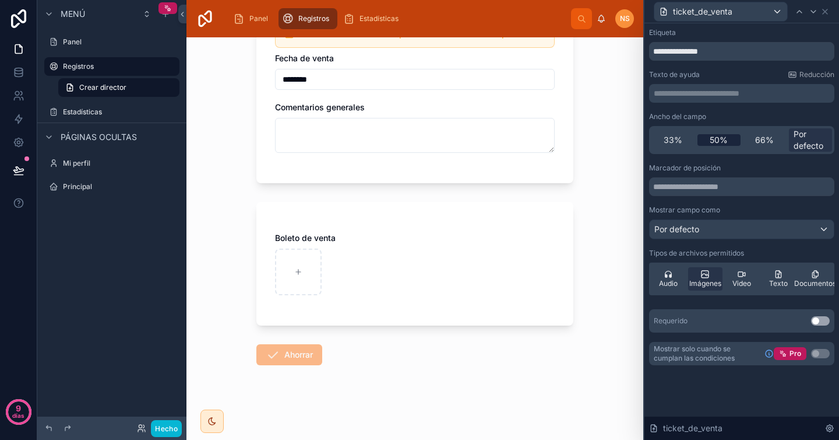
click at [721, 142] on font "50%" at bounding box center [719, 140] width 18 height 10
click at [813, 139] on span "Por defecto" at bounding box center [811, 139] width 34 height 23
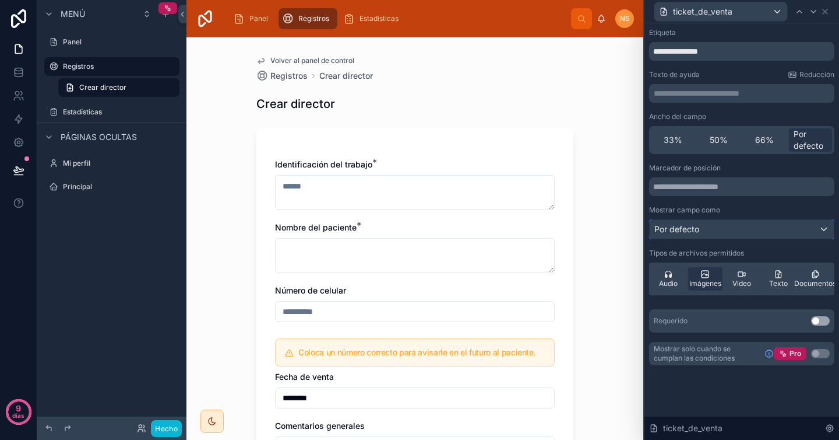
click at [704, 227] on div "Por defecto" at bounding box center [742, 229] width 184 height 19
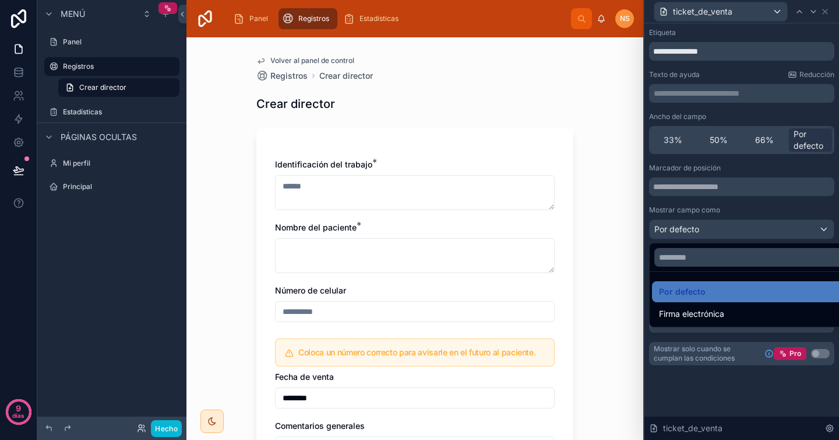
click at [715, 213] on div at bounding box center [742, 220] width 195 height 440
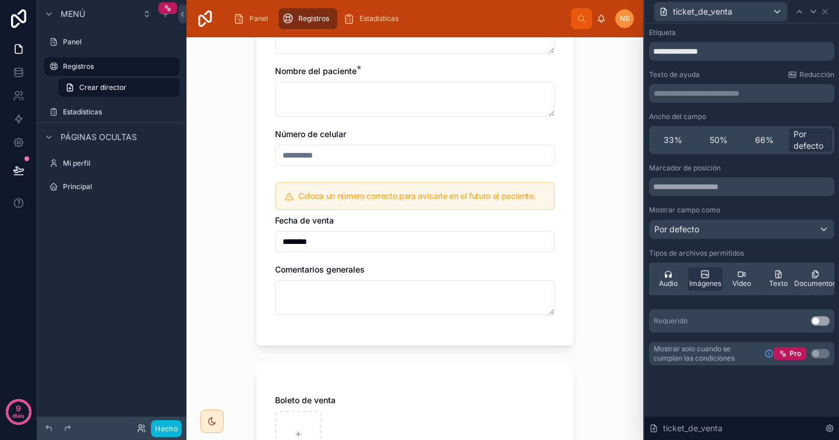
scroll to position [318, 0]
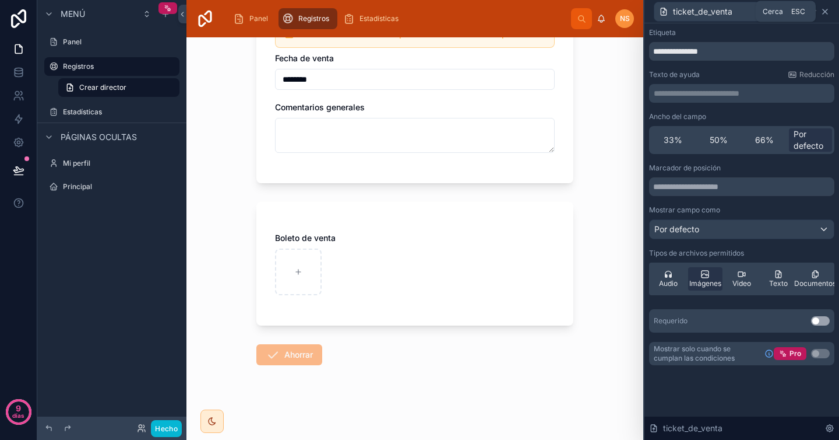
click at [826, 10] on icon at bounding box center [825, 11] width 5 height 5
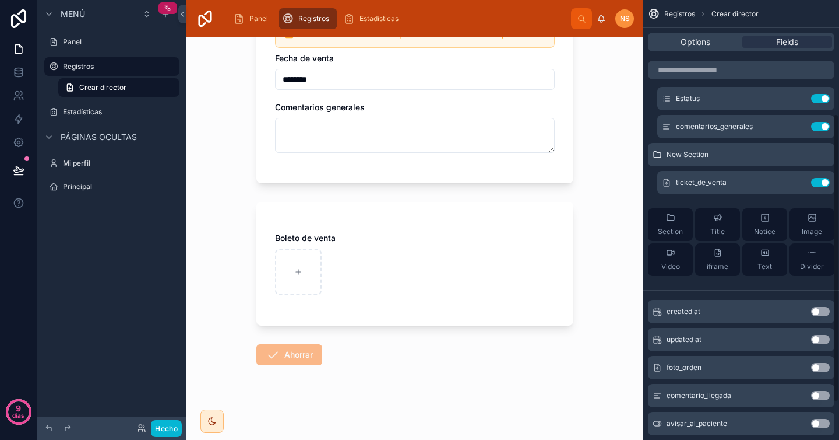
scroll to position [175, 0]
click at [819, 227] on span "Image" at bounding box center [812, 230] width 20 height 9
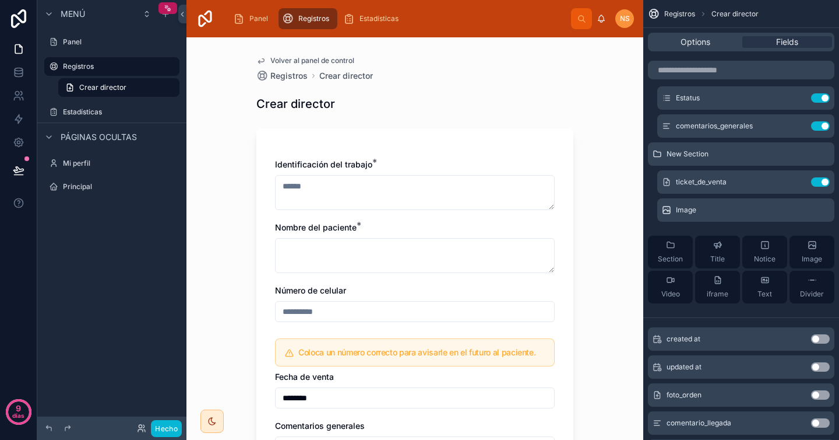
scroll to position [328, 0]
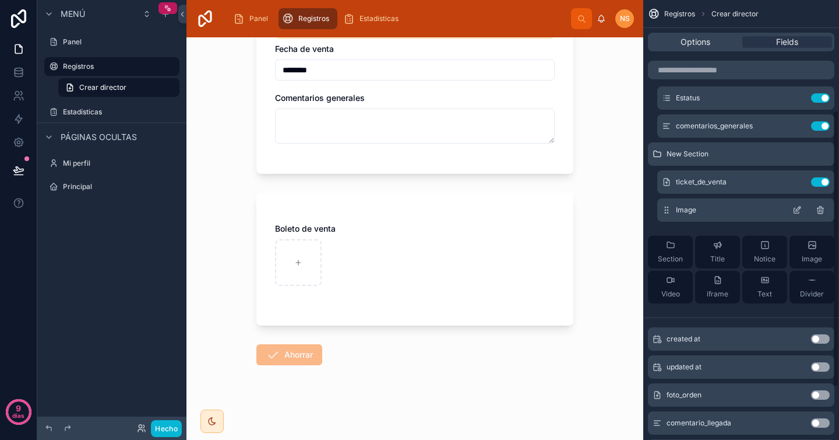
click at [731, 210] on div "Image" at bounding box center [746, 209] width 177 height 23
click at [797, 210] on icon "contenido desplazable" at bounding box center [798, 208] width 5 height 5
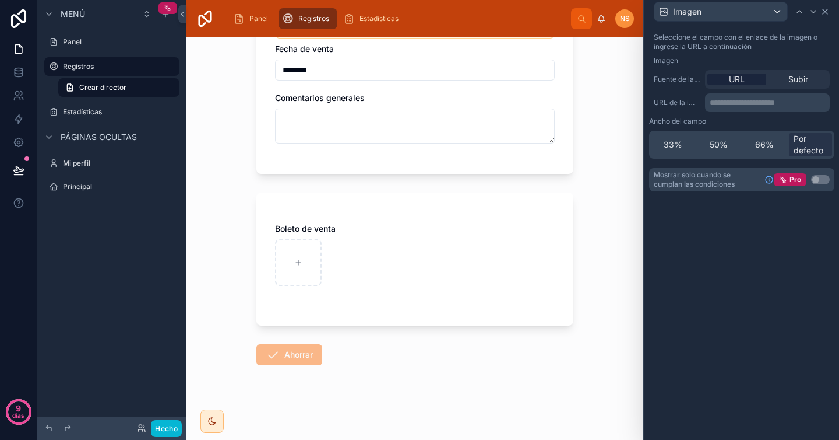
click at [828, 9] on icon at bounding box center [825, 11] width 9 height 9
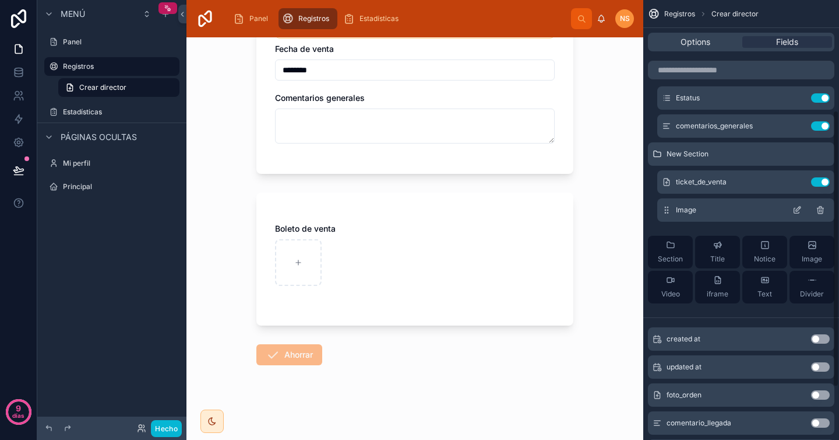
click at [822, 211] on icon "contenido desplazable" at bounding box center [820, 209] width 9 height 9
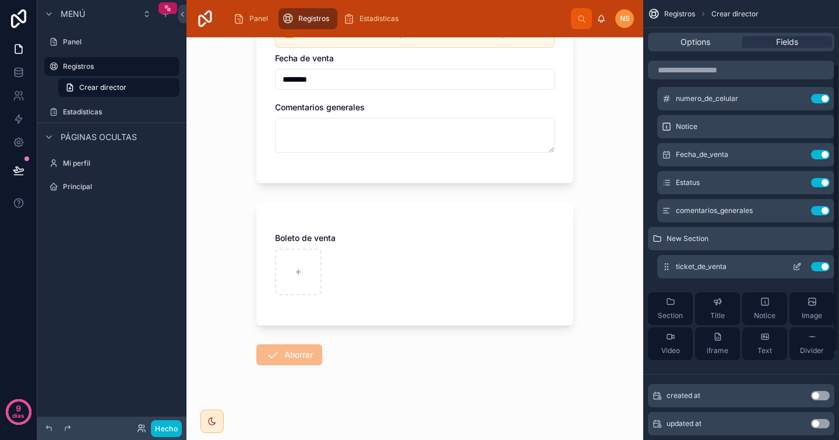
scroll to position [86, 0]
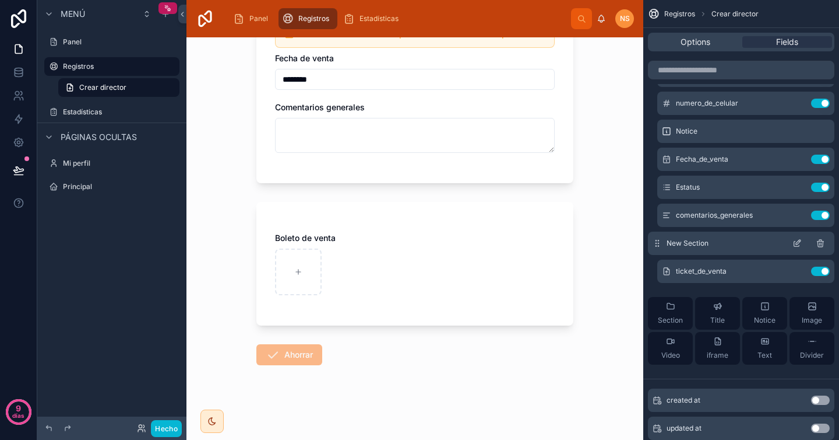
click at [824, 241] on icon "contenido desplazable" at bounding box center [820, 242] width 9 height 9
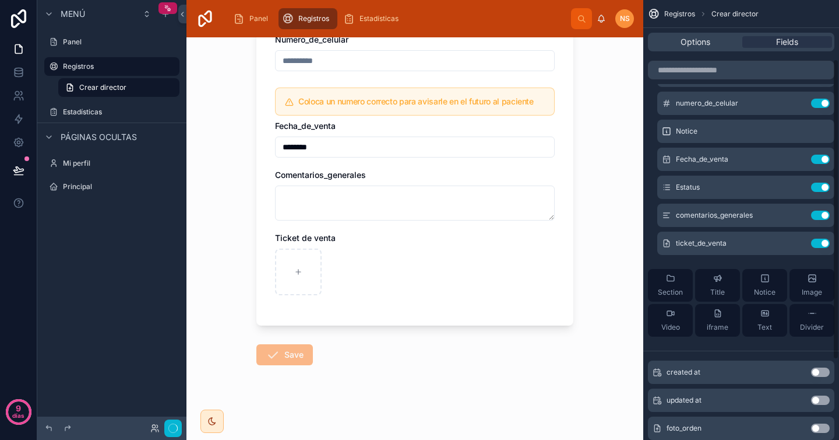
scroll to position [0, 0]
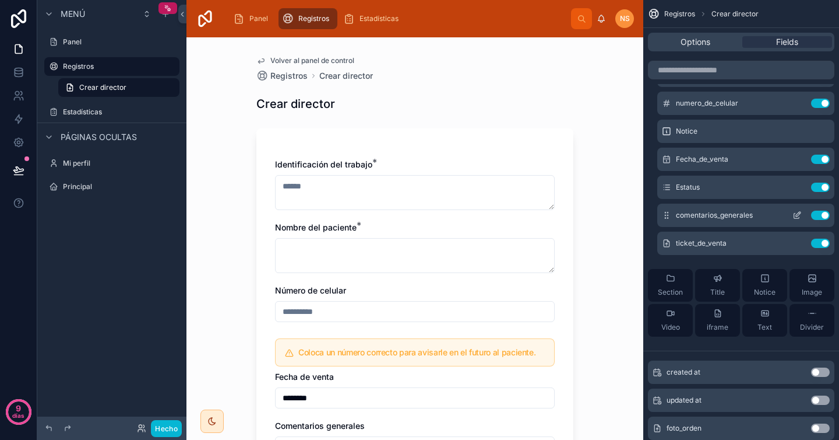
click at [791, 215] on button "contenido desplazable" at bounding box center [797, 214] width 19 height 9
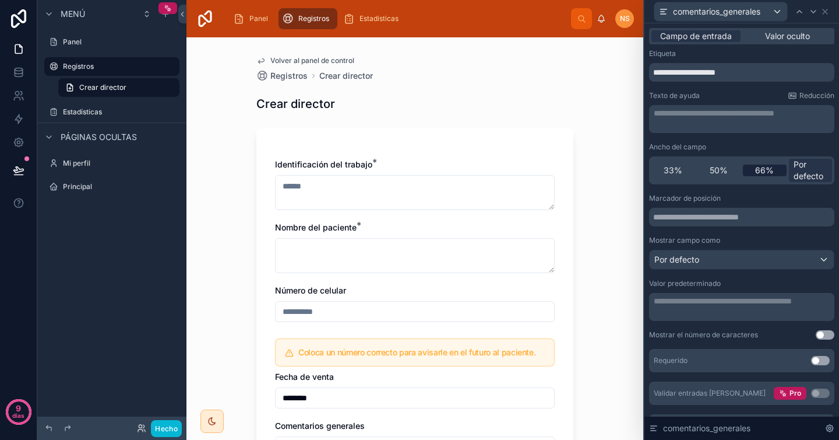
click at [755, 170] on font "66%" at bounding box center [764, 170] width 19 height 10
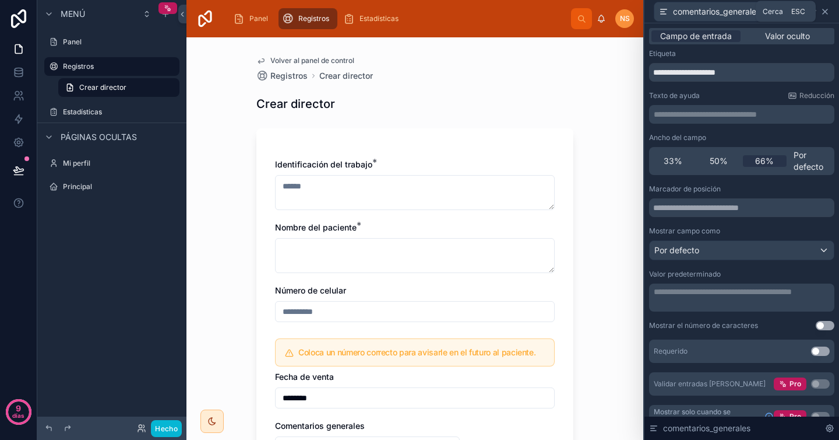
click at [828, 13] on icon at bounding box center [825, 11] width 9 height 9
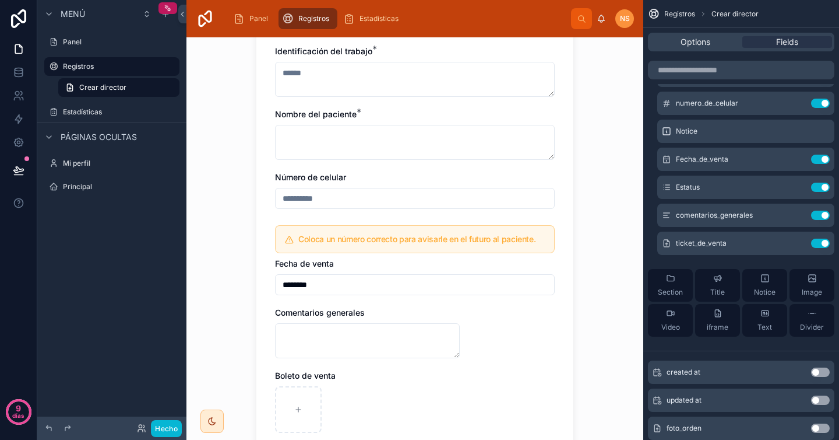
scroll to position [251, 0]
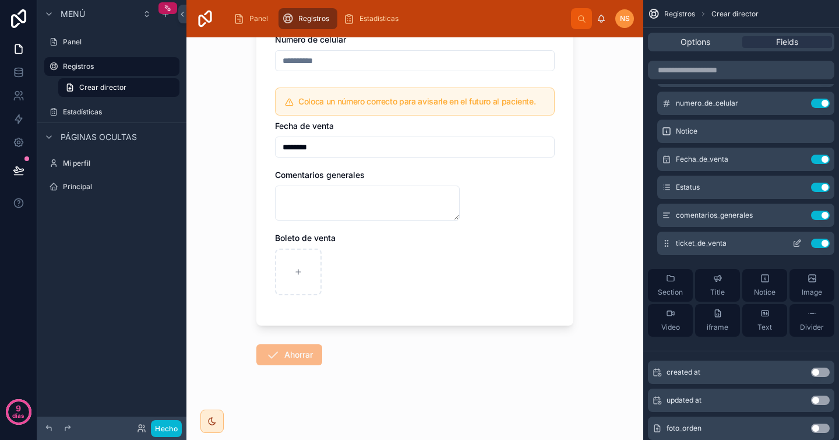
click at [799, 240] on icon "contenido desplazable" at bounding box center [799, 240] width 1 height 1
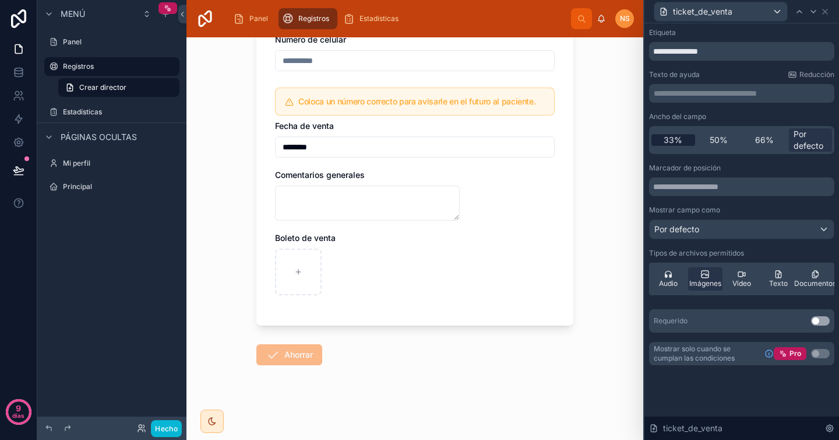
click at [675, 140] on font "33%" at bounding box center [673, 140] width 19 height 10
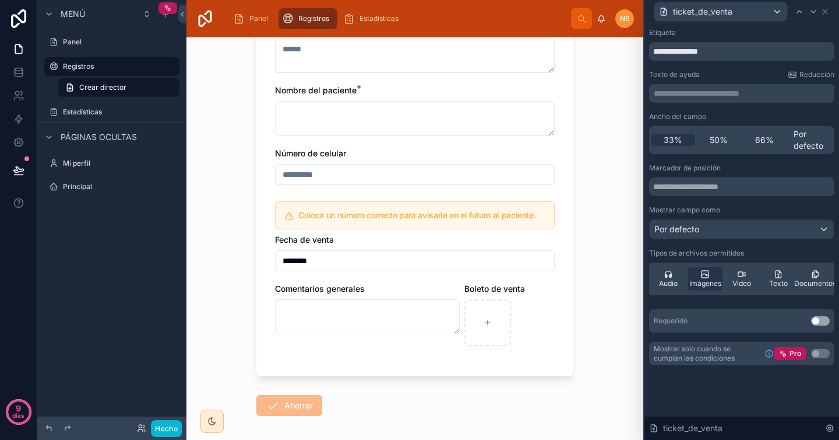
scroll to position [188, 0]
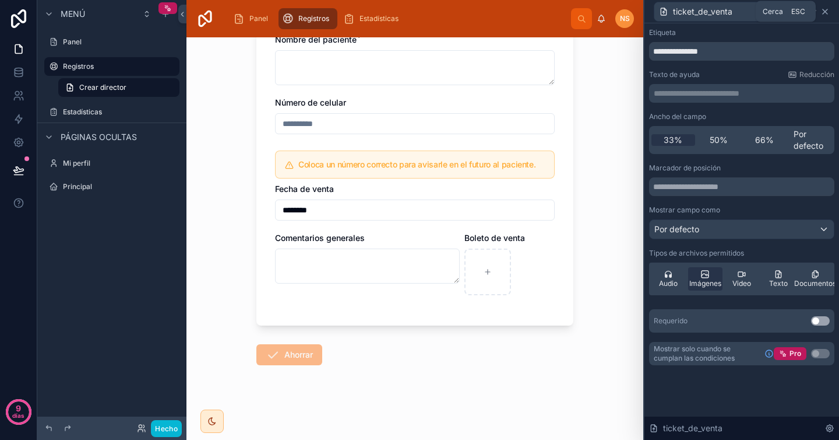
click at [826, 9] on icon at bounding box center [825, 11] width 9 height 9
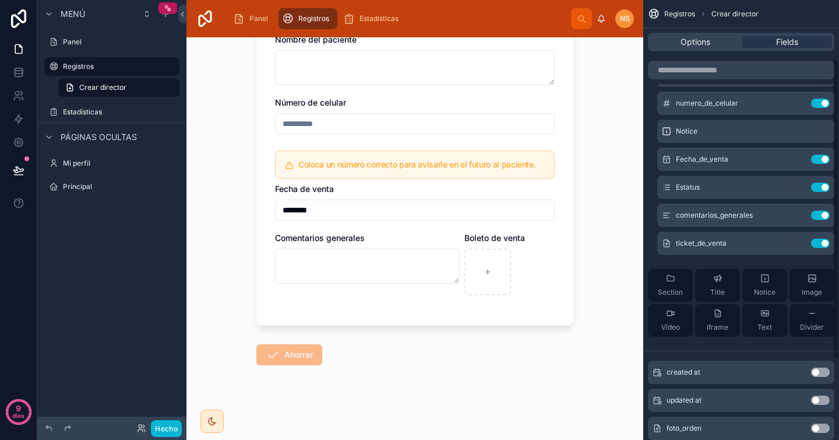
click at [564, 95] on div "Identificación del trabajo * Nombre del paciente * Número de celular Coloca un …" at bounding box center [414, 133] width 317 height 385
click at [170, 424] on font "Hecho" at bounding box center [166, 428] width 23 height 9
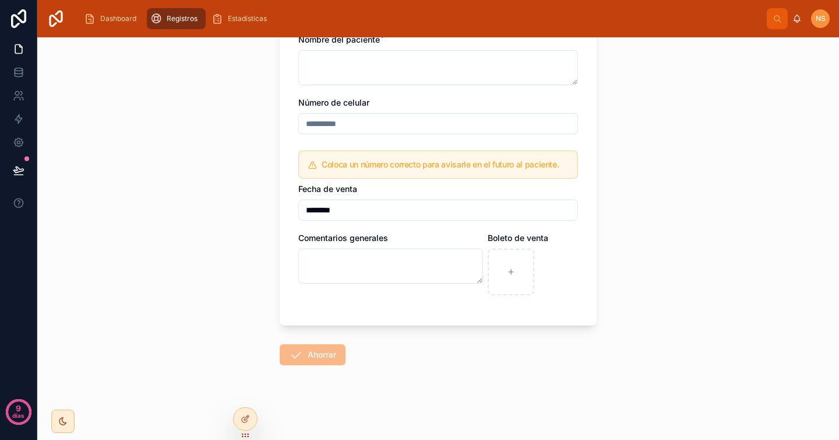
scroll to position [0, 0]
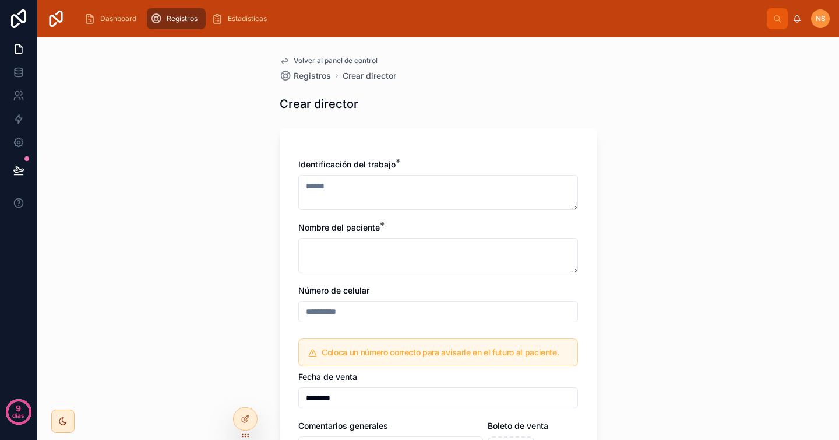
click at [658, 251] on div "Volver al panel de control Registros Crear director [DEMOGRAPHIC_DATA] director…" at bounding box center [438, 238] width 802 height 402
click at [516, 212] on div "Identificación del trabajo * Nombre del paciente * Número de celular Coloca un …" at bounding box center [438, 327] width 280 height 336
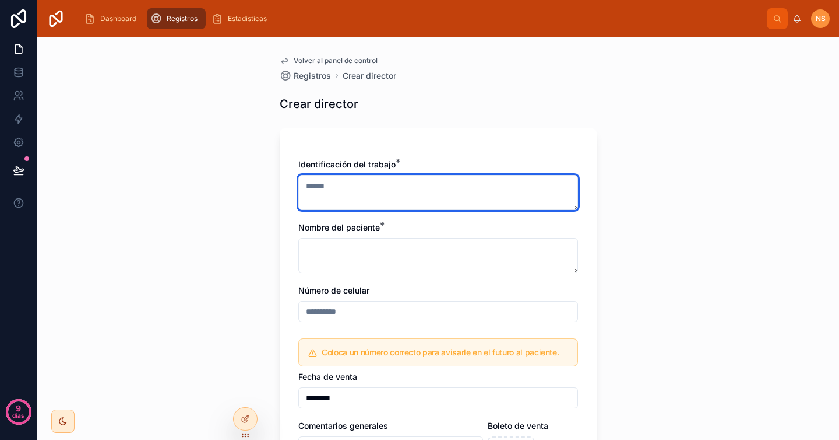
click at [501, 200] on textarea at bounding box center [438, 192] width 280 height 35
type textarea "*"
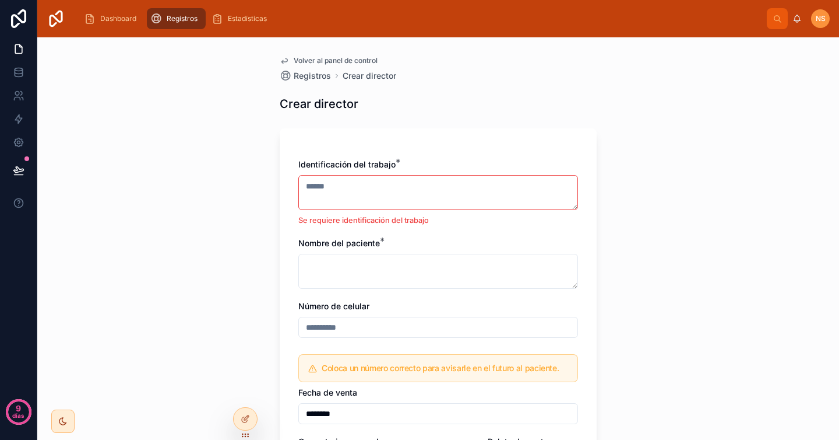
click at [665, 269] on div "Volver al panel de control Registros Crear director Crear director Identificaci…" at bounding box center [438, 238] width 802 height 402
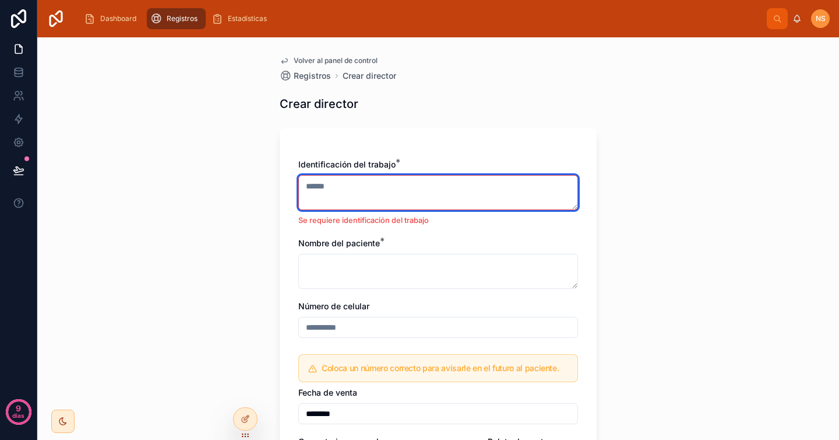
click at [456, 185] on textarea at bounding box center [438, 192] width 280 height 35
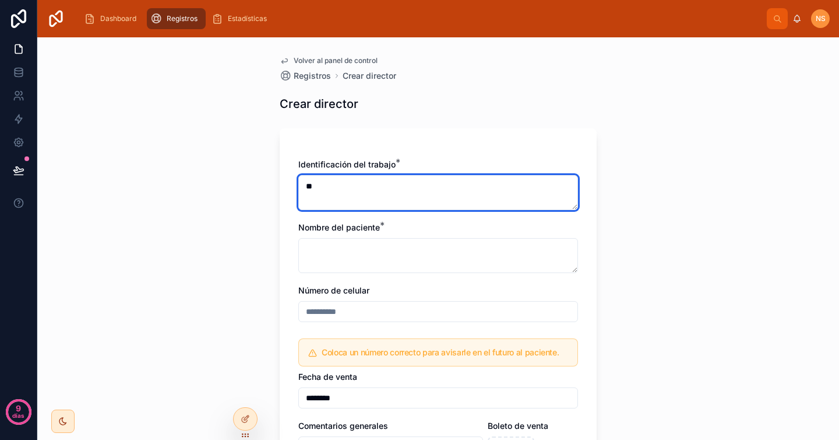
type textarea "***"
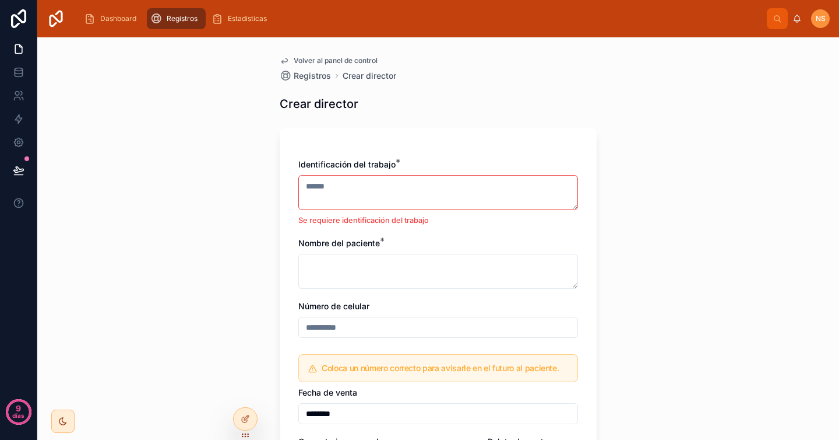
click at [711, 296] on div "Volver al panel de control Registros Crear director Crear director Identificaci…" at bounding box center [438, 238] width 802 height 402
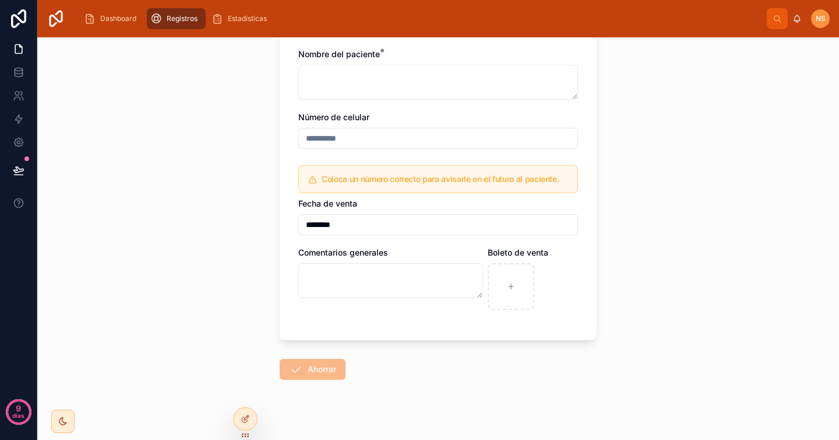
scroll to position [203, 0]
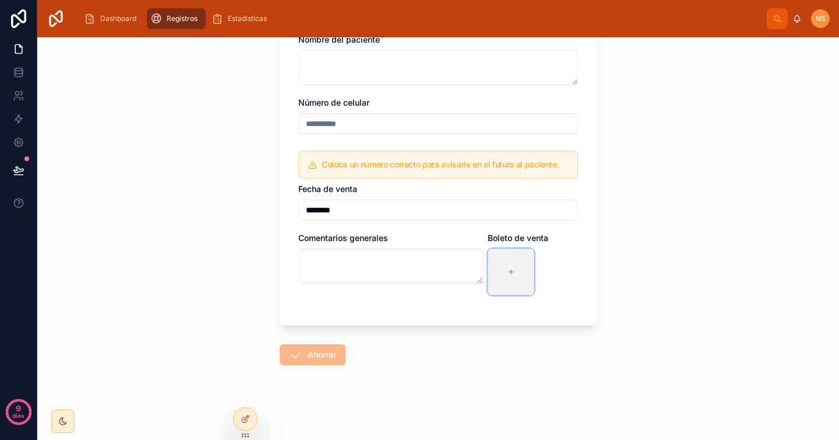
click at [510, 276] on icon at bounding box center [511, 272] width 8 height 8
click at [243, 190] on div "Volver al panel de control Registros Crear director Crear director Identificaci…" at bounding box center [438, 238] width 802 height 402
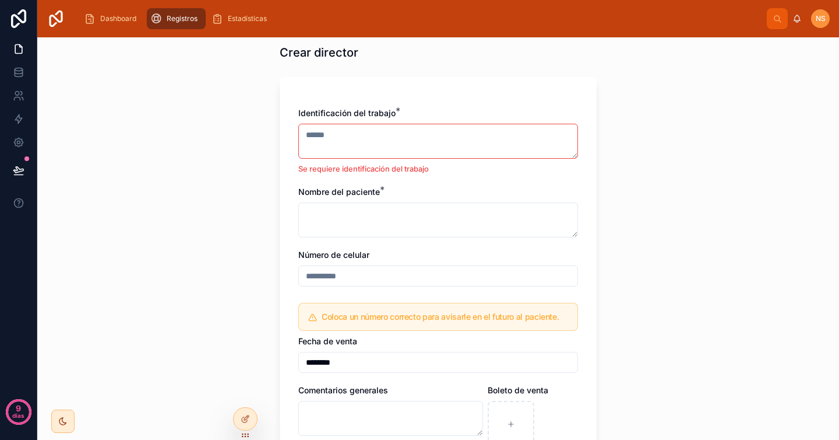
scroll to position [0, 0]
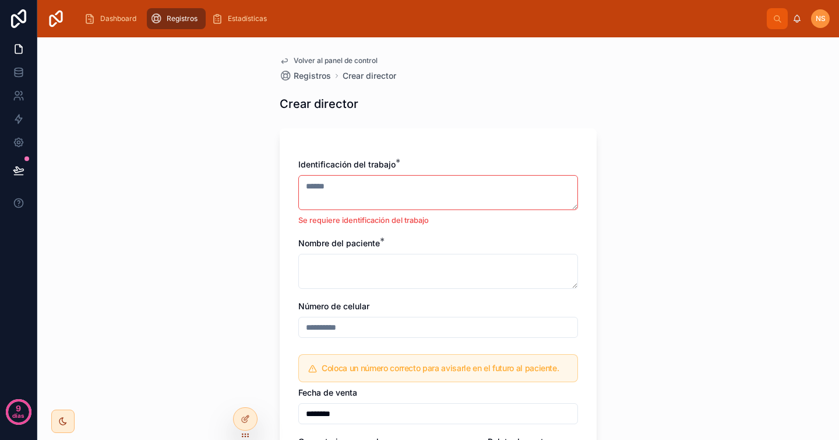
click at [328, 242] on font "Nombre del paciente" at bounding box center [339, 243] width 82 height 10
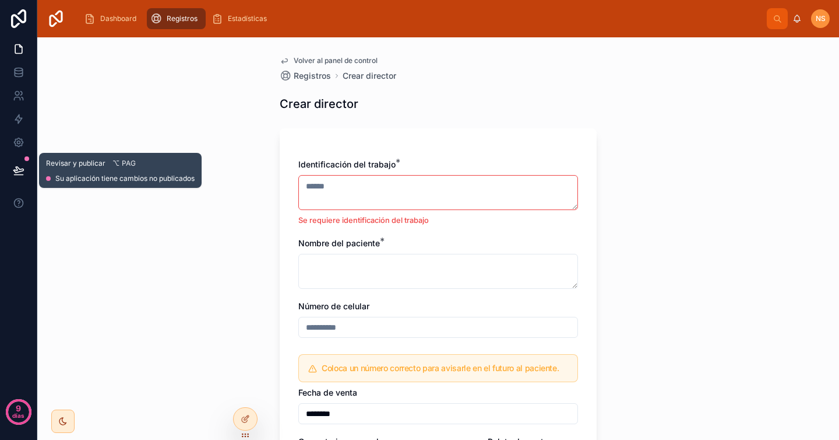
click at [15, 175] on icon at bounding box center [19, 170] width 12 height 12
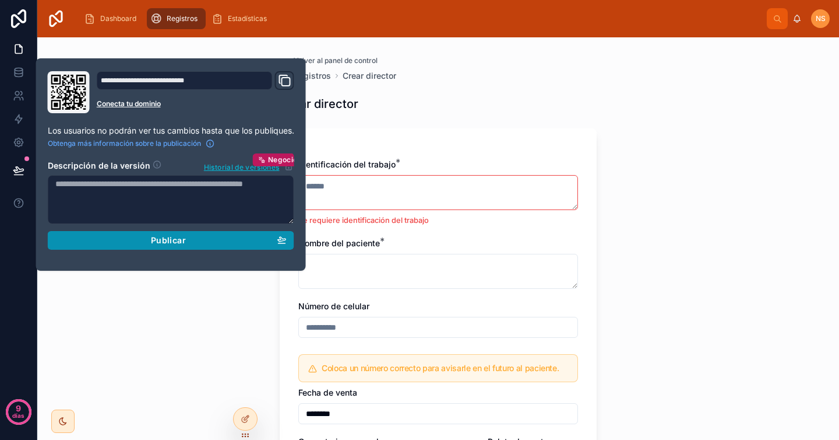
click at [260, 242] on div "Publicar" at bounding box center [170, 240] width 231 height 10
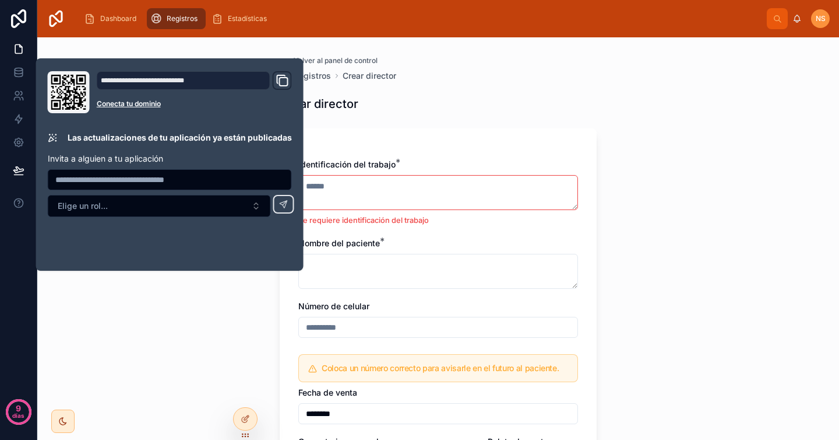
click at [637, 199] on div "Volver al panel de control Registros Crear director Crear director Identificaci…" at bounding box center [438, 238] width 802 height 402
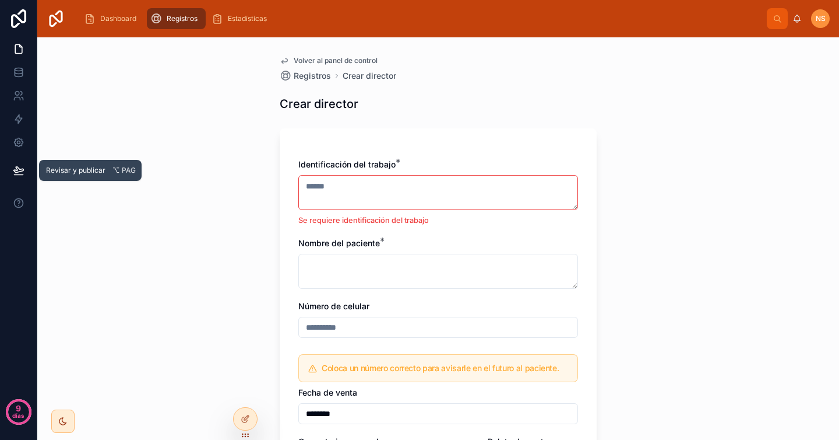
click at [27, 168] on button at bounding box center [19, 170] width 26 height 33
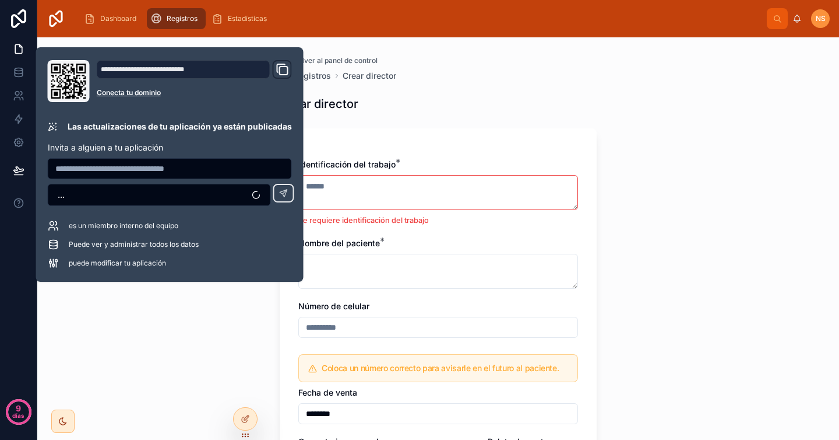
click at [202, 320] on div "Volver al panel de control Registros Crear director Crear director Identificaci…" at bounding box center [438, 238] width 802 height 402
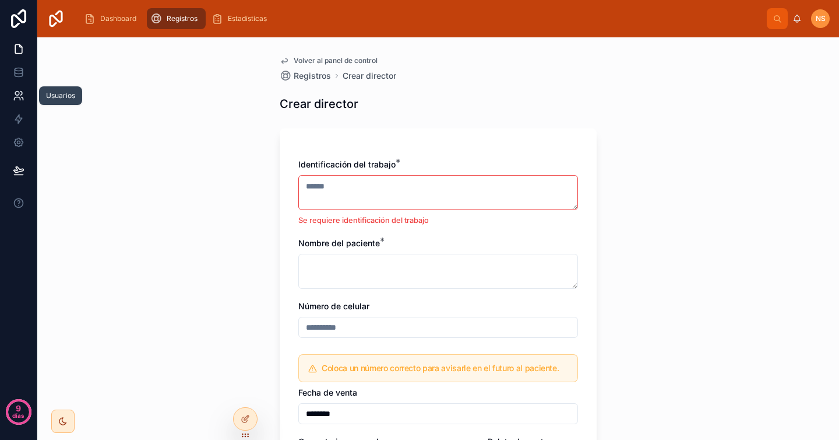
click at [26, 96] on link at bounding box center [18, 95] width 37 height 23
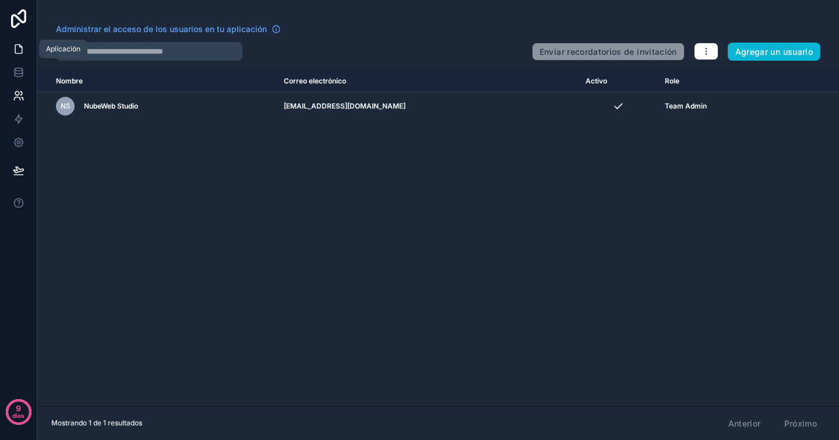
click at [19, 45] on icon at bounding box center [18, 49] width 7 height 9
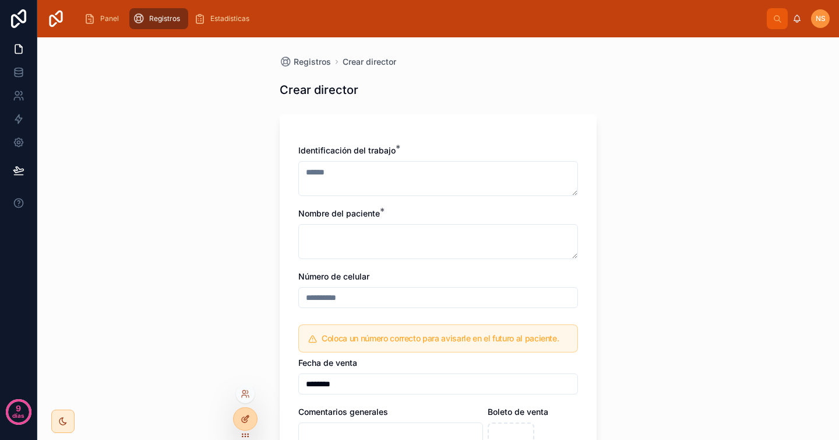
click at [248, 419] on icon at bounding box center [245, 418] width 9 height 9
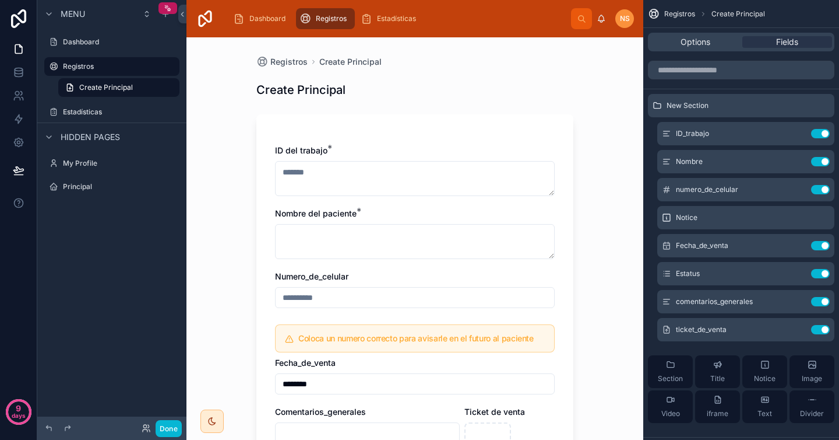
click at [599, 132] on div "Registros Create Principal Create Principal ID del trabajo * Nombre del pacient…" at bounding box center [415, 238] width 457 height 402
click at [183, 12] on icon at bounding box center [182, 14] width 2 height 4
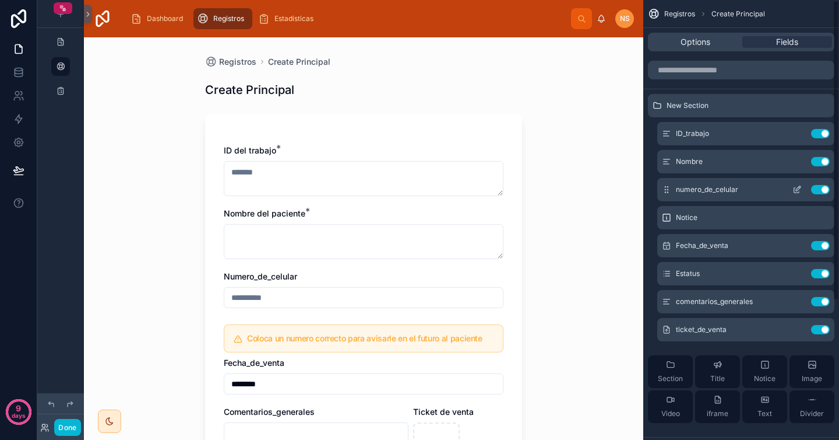
click at [796, 188] on icon "scrollable content" at bounding box center [797, 189] width 9 height 9
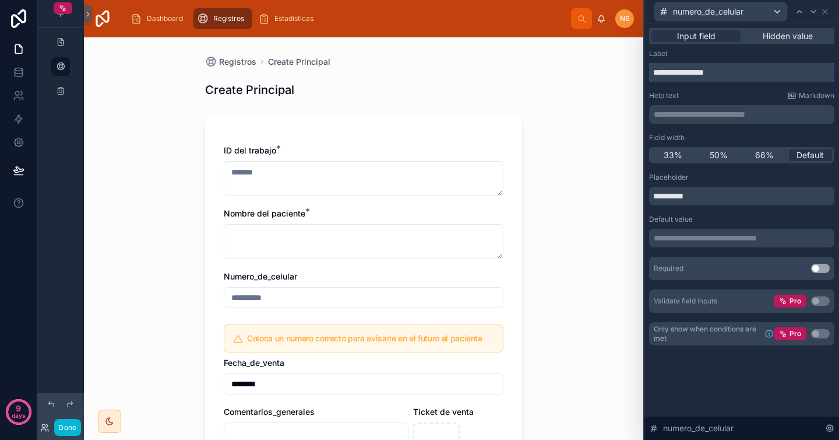
click at [688, 75] on input "**********" at bounding box center [741, 72] width 185 height 19
click at [702, 73] on input "**********" at bounding box center [741, 72] width 185 height 19
click at [726, 80] on input "**********" at bounding box center [741, 72] width 185 height 19
click at [721, 95] on div "Help text Markdown" at bounding box center [741, 95] width 185 height 9
click at [680, 69] on input "**********" at bounding box center [741, 72] width 185 height 19
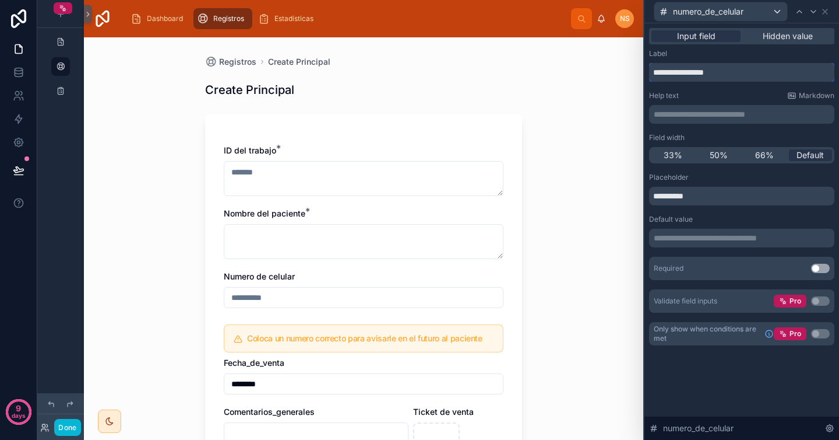
click at [693, 76] on input "**********" at bounding box center [741, 72] width 185 height 19
click at [722, 74] on input "**********" at bounding box center [741, 72] width 185 height 19
click at [665, 72] on input "**********" at bounding box center [741, 72] width 185 height 19
type input "**********"
click at [677, 93] on label "Help text" at bounding box center [664, 95] width 30 height 9
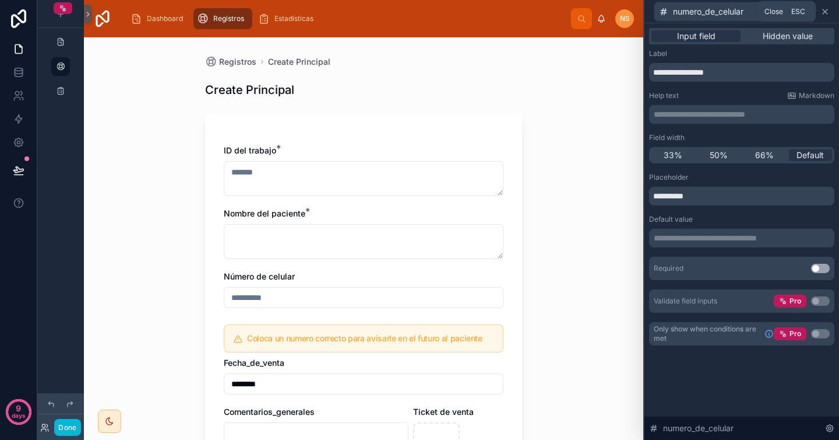
click at [827, 12] on icon at bounding box center [825, 11] width 9 height 9
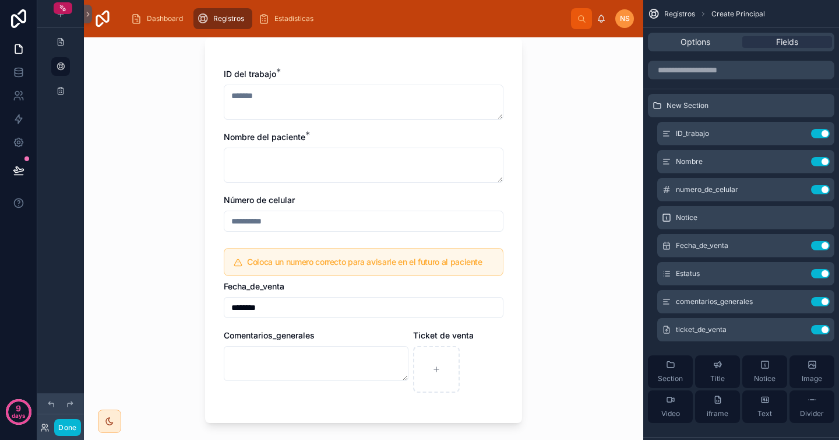
scroll to position [94, 0]
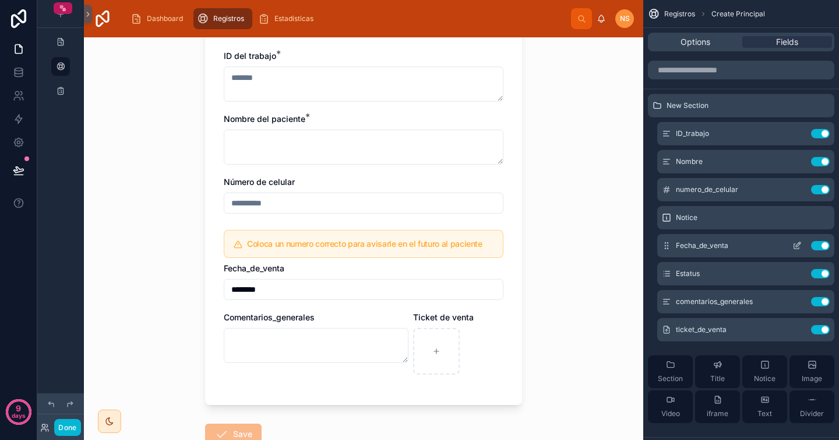
click at [799, 243] on icon "scrollable content" at bounding box center [799, 242] width 1 height 1
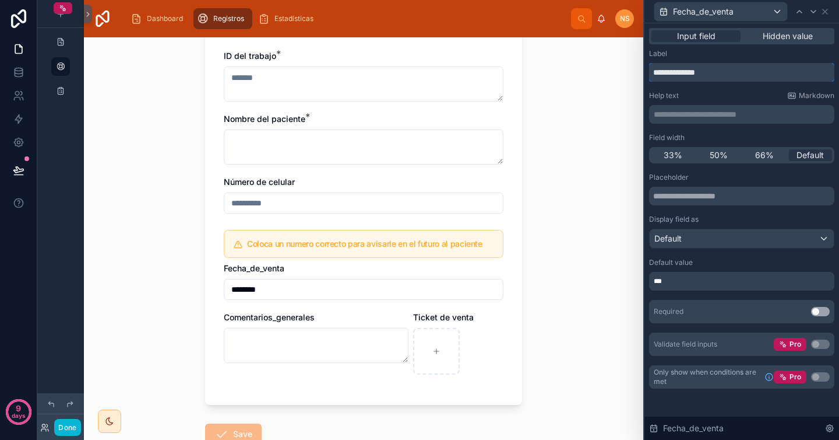
click at [680, 71] on input "**********" at bounding box center [741, 72] width 185 height 19
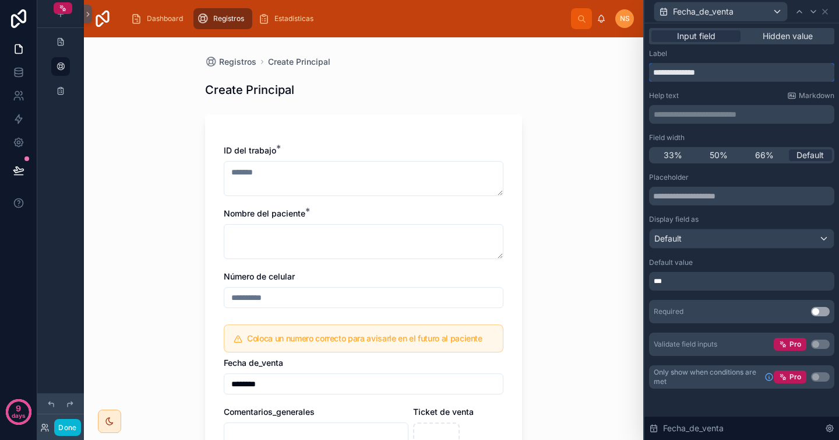
click at [690, 66] on input "**********" at bounding box center [741, 72] width 185 height 19
type input "**********"
click at [730, 94] on div "Help text Markdown" at bounding box center [741, 95] width 185 height 9
click at [827, 12] on icon at bounding box center [825, 11] width 9 height 9
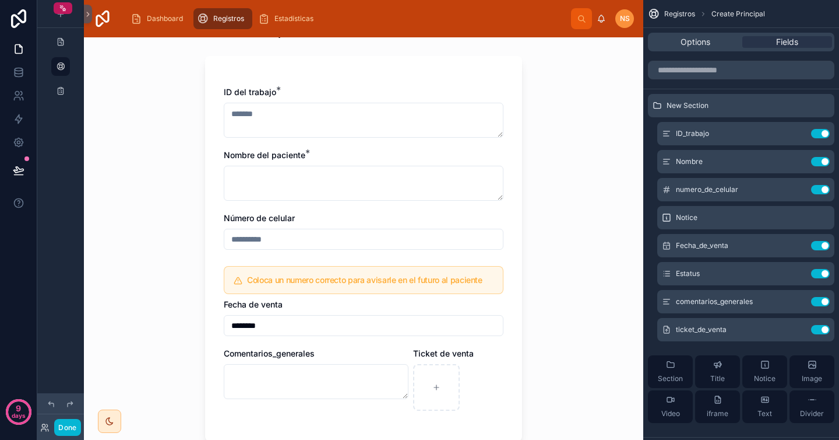
scroll to position [70, 0]
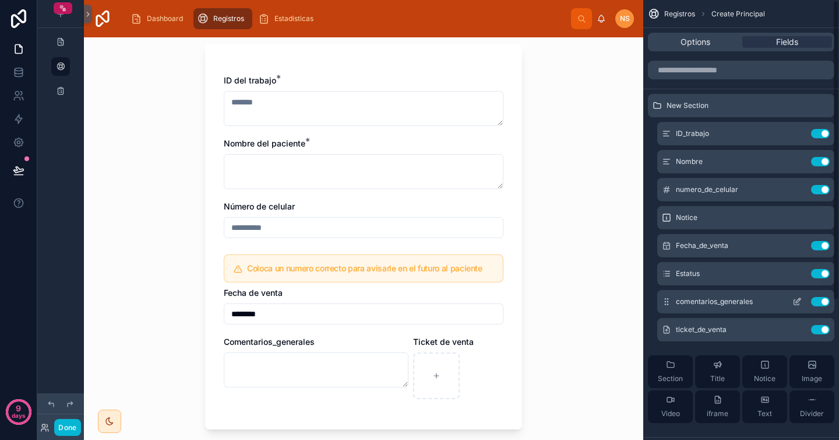
click at [796, 301] on icon "scrollable content" at bounding box center [798, 300] width 5 height 5
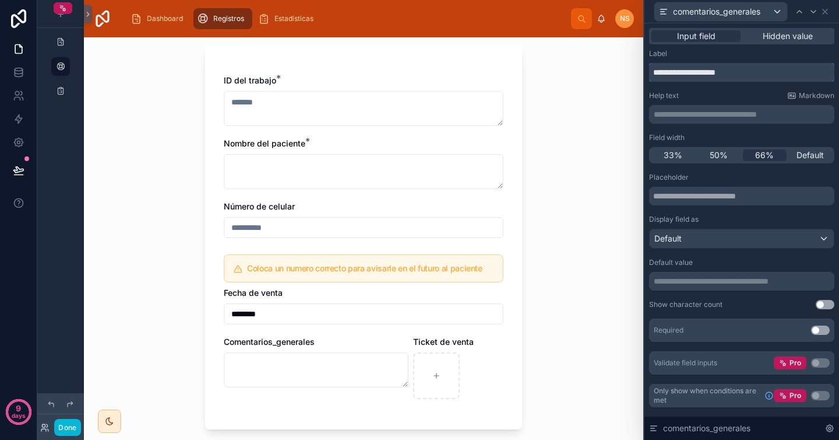
click at [708, 75] on input "**********" at bounding box center [741, 72] width 185 height 19
type input "**********"
click at [725, 103] on div "**********" at bounding box center [741, 107] width 185 height 33
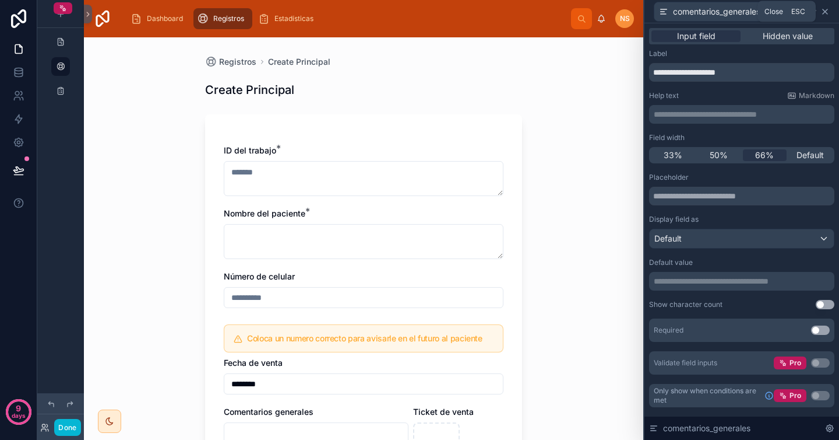
click at [826, 11] on icon at bounding box center [825, 11] width 5 height 5
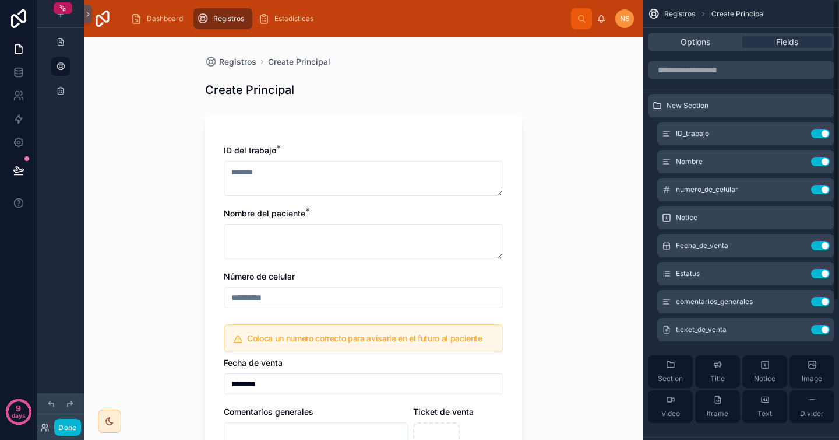
click at [609, 180] on div "Registros Create Principal Create Principal ID del trabajo * Nombre del pacient…" at bounding box center [364, 238] width 560 height 402
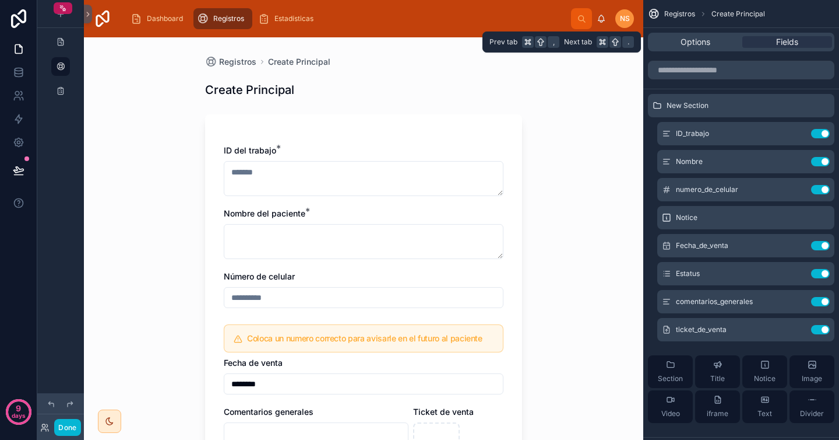
click at [702, 48] on div "Options Fields" at bounding box center [741, 42] width 187 height 19
click at [711, 40] on div "Options" at bounding box center [696, 42] width 90 height 12
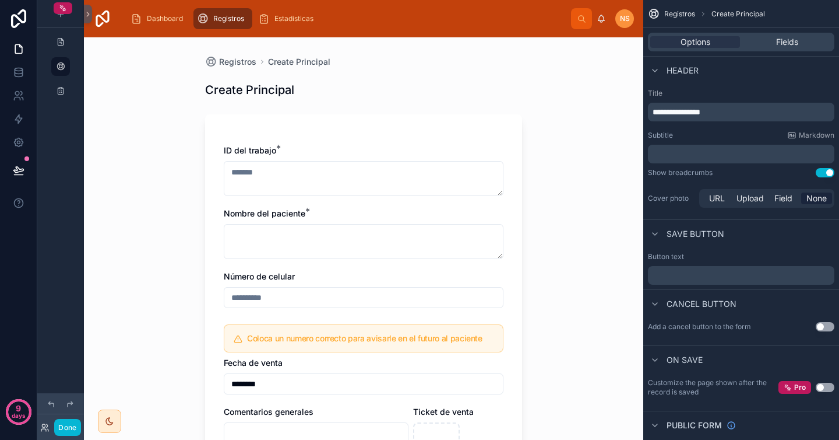
click at [744, 108] on p "**********" at bounding box center [743, 112] width 180 height 12
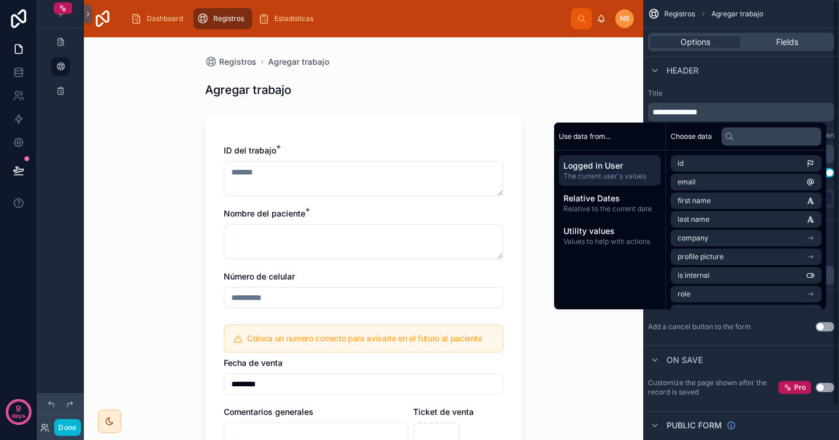
click at [761, 92] on label "Title" at bounding box center [741, 93] width 187 height 9
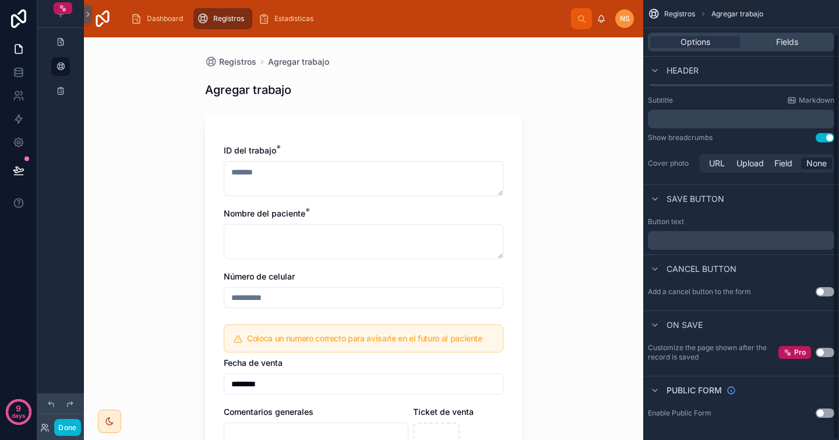
scroll to position [36, 0]
click at [718, 243] on p "﻿" at bounding box center [743, 238] width 180 height 9
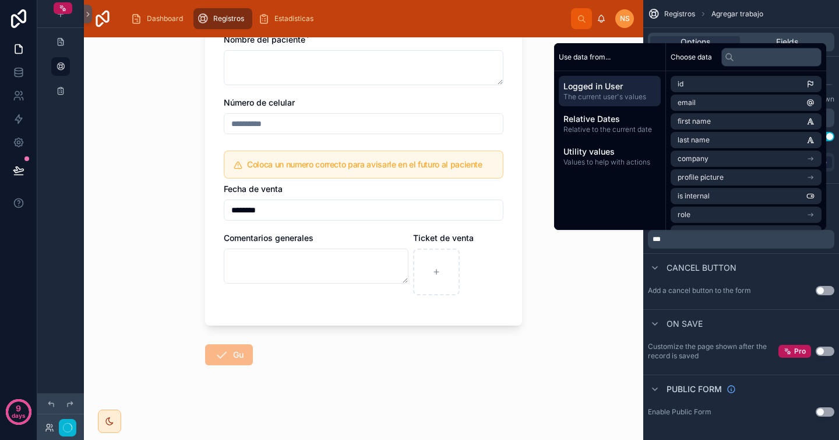
scroll to position [0, 0]
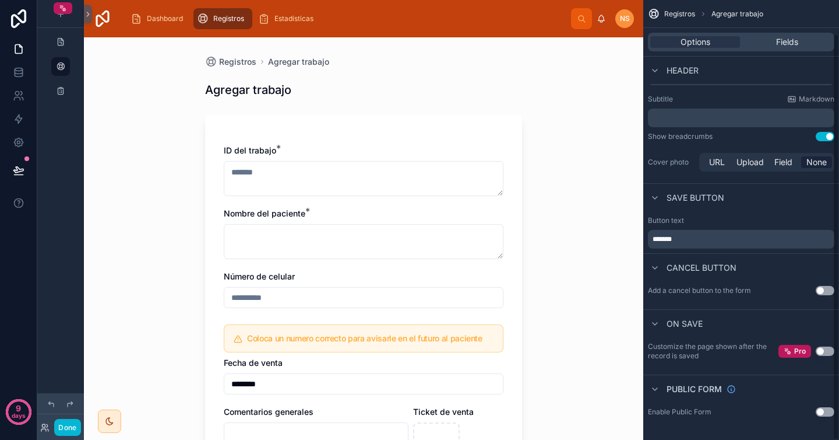
click at [789, 262] on div "Cancel button" at bounding box center [742, 267] width 196 height 28
click at [551, 182] on div "Registros Agregar trabajo Agregar trabajo ID del trabajo * Nombre del paciente …" at bounding box center [364, 238] width 560 height 402
click at [557, 129] on div "Registros Agregar trabajo Agregar trabajo ID del trabajo * Nombre del paciente …" at bounding box center [364, 238] width 560 height 402
click at [241, 64] on span "Registros" at bounding box center [237, 62] width 37 height 12
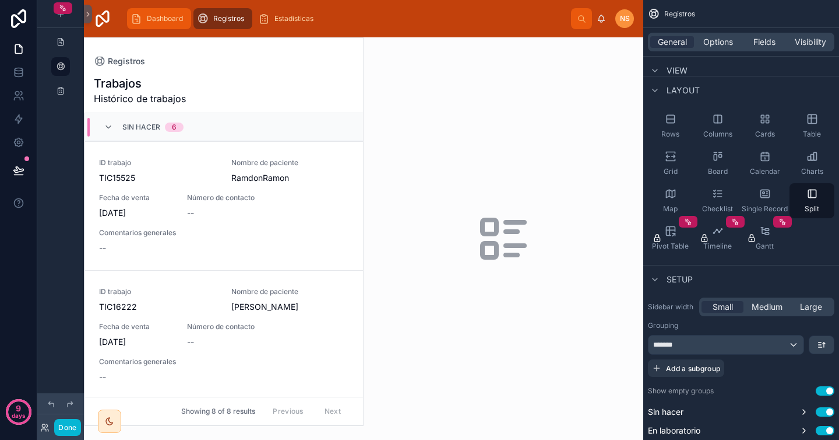
click at [160, 17] on span "Dashboard" at bounding box center [165, 18] width 36 height 9
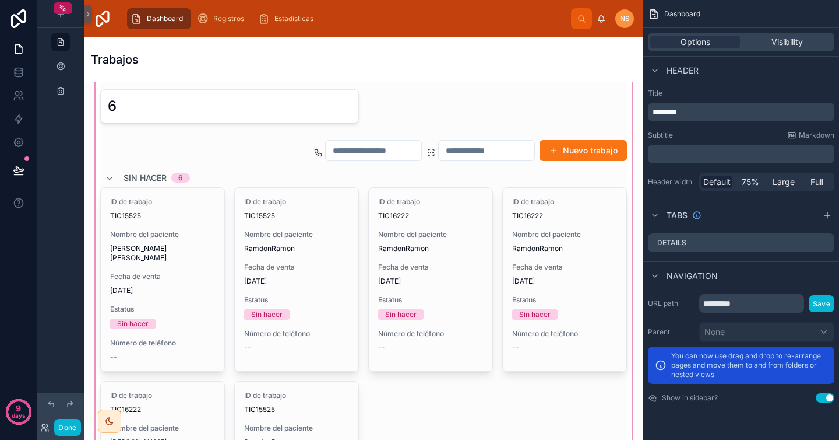
scroll to position [153, 0]
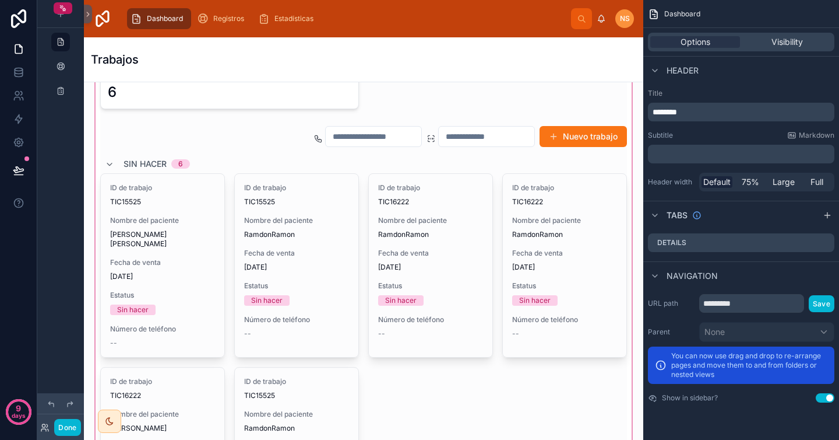
click at [546, 223] on div at bounding box center [363, 308] width 541 height 564
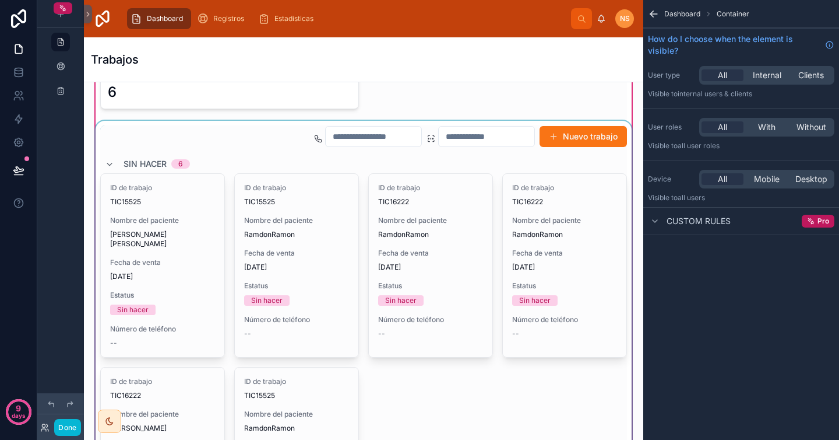
click at [526, 154] on div at bounding box center [363, 352] width 541 height 462
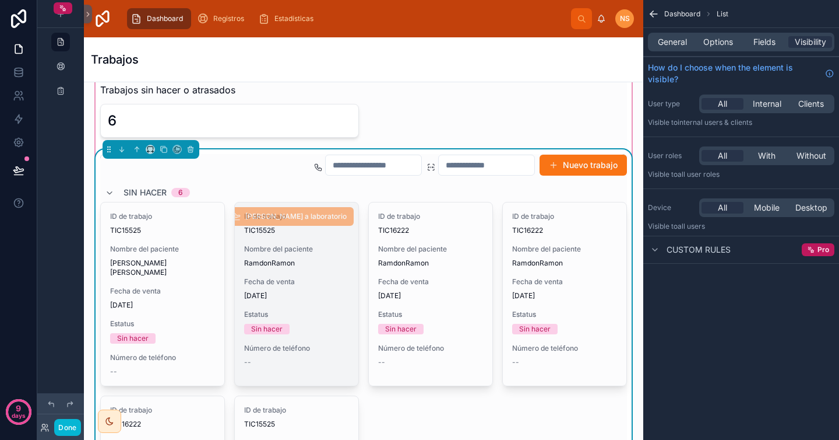
scroll to position [119, 0]
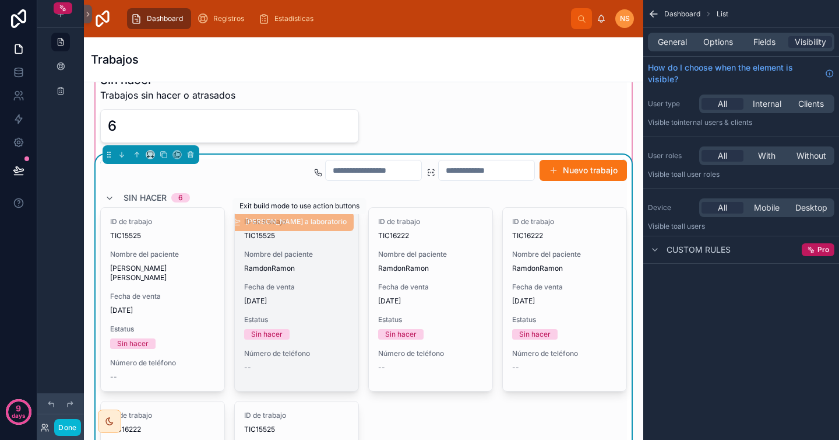
click at [318, 226] on span "[PERSON_NAME] a laboratorio" at bounding box center [288, 222] width 129 height 12
click at [325, 222] on span "[PERSON_NAME] a laboratorio" at bounding box center [288, 222] width 129 height 12
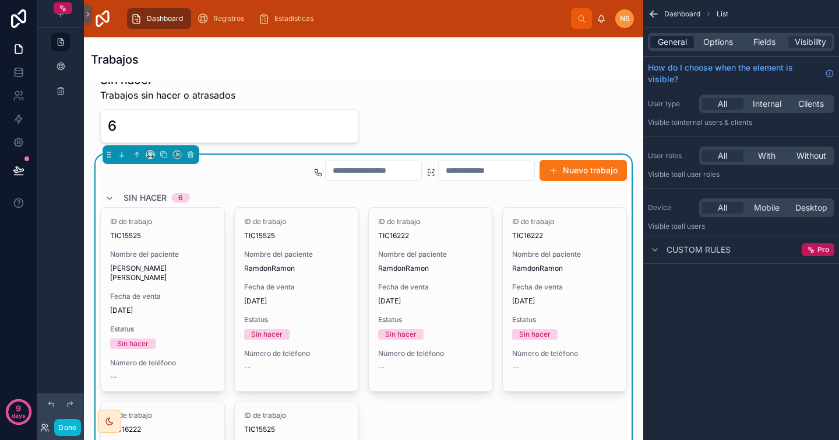
click at [675, 44] on span "General" at bounding box center [672, 42] width 29 height 12
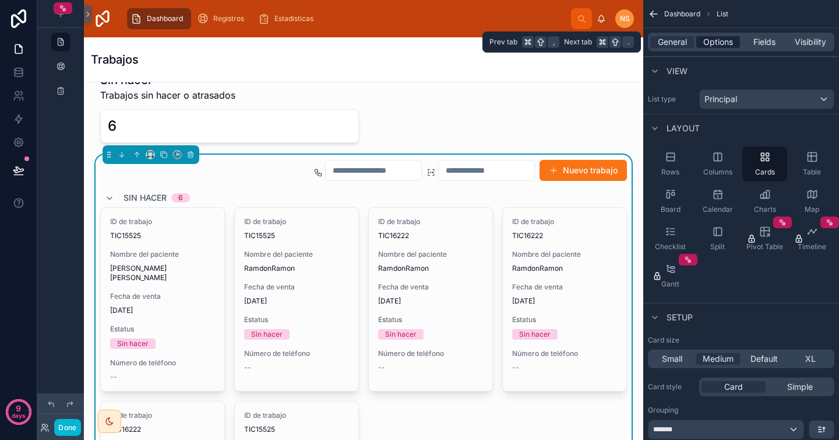
click at [702, 40] on div "Options" at bounding box center [719, 42] width 44 height 12
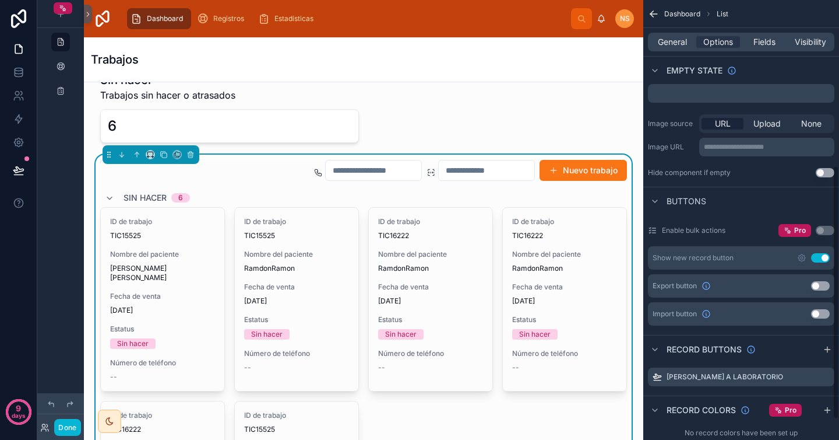
scroll to position [322, 0]
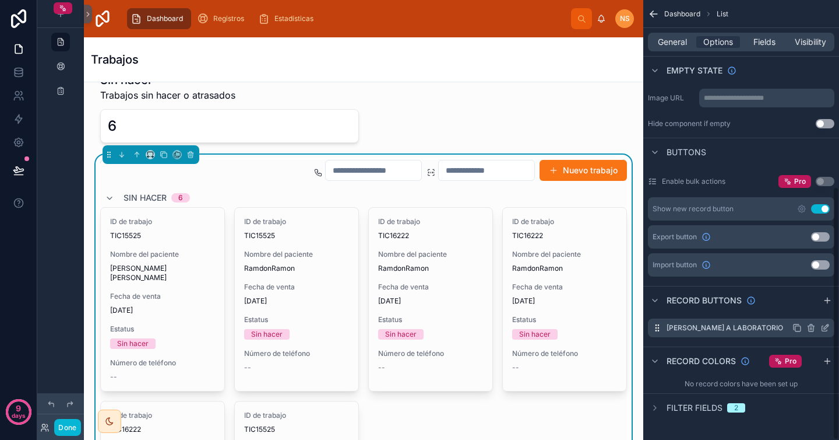
click at [826, 328] on icon "scrollable content" at bounding box center [825, 327] width 9 height 9
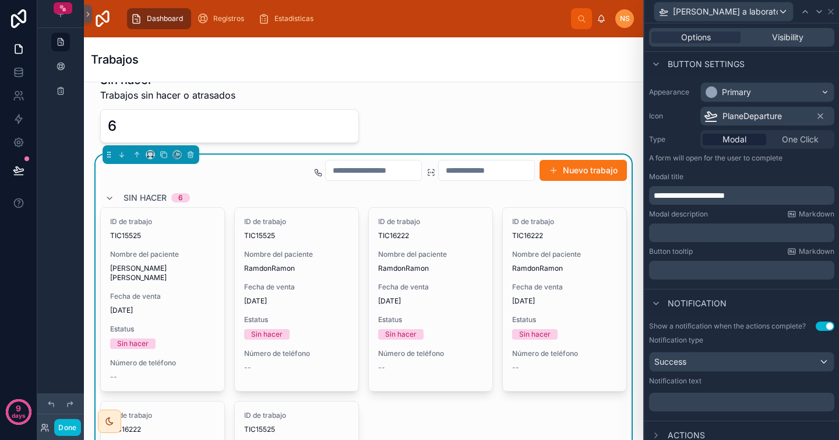
scroll to position [76, 0]
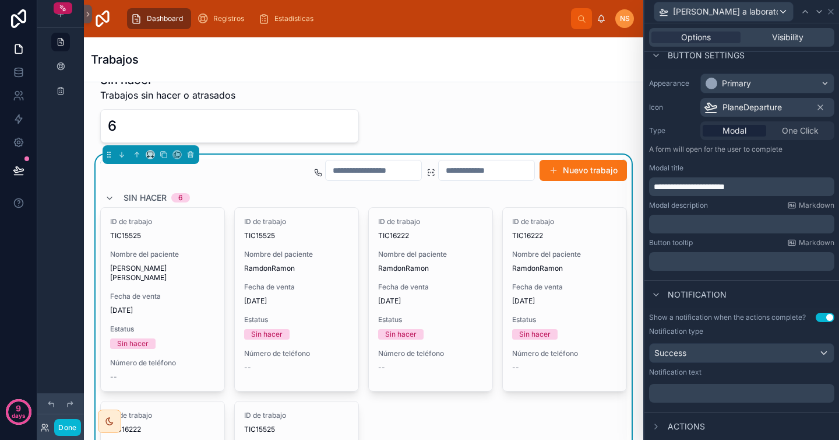
click at [683, 427] on span "Actions" at bounding box center [686, 426] width 37 height 12
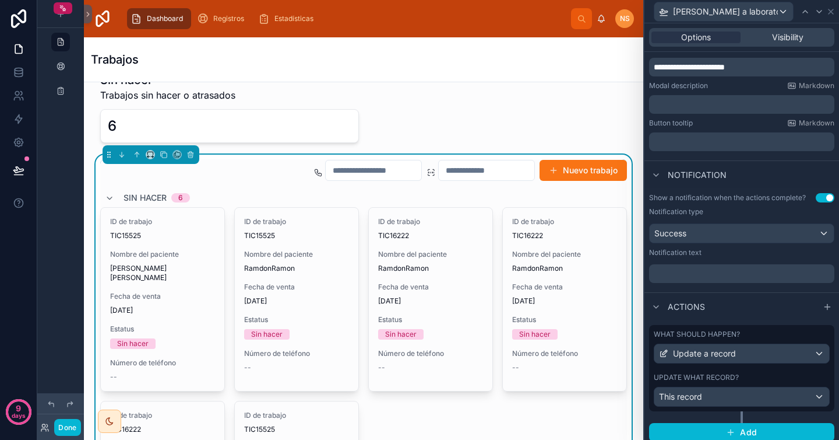
scroll to position [202, 0]
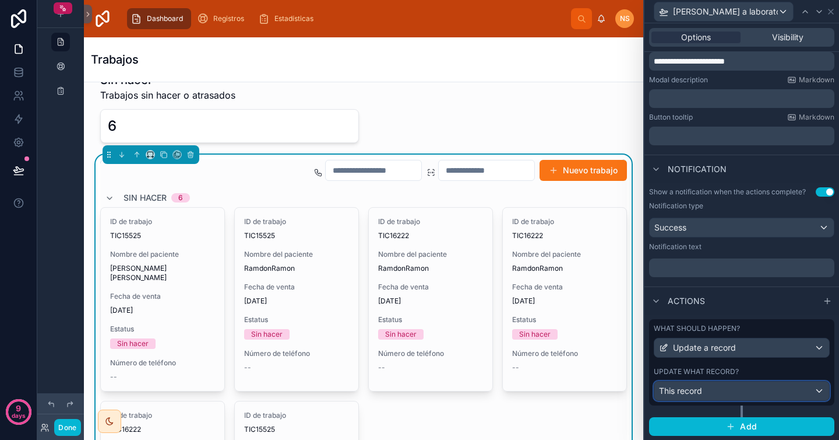
click at [744, 390] on div "This record" at bounding box center [742, 390] width 175 height 19
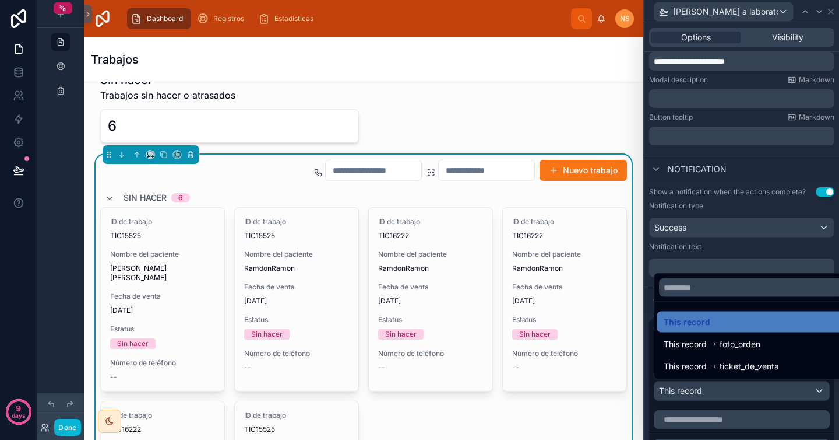
click at [744, 390] on div at bounding box center [742, 220] width 195 height 440
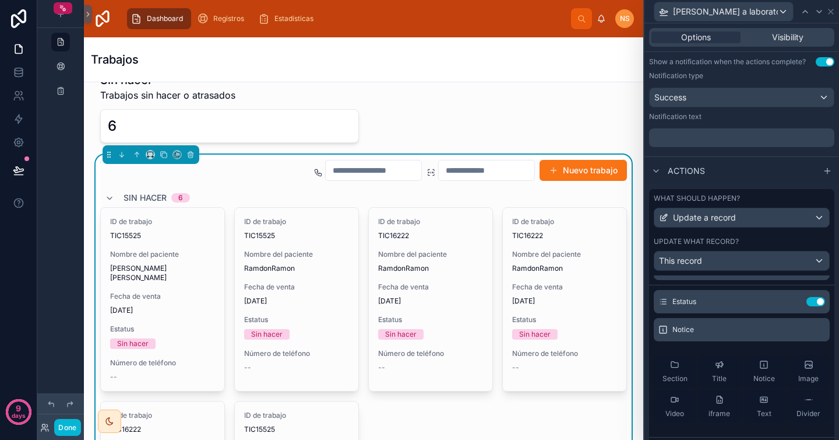
scroll to position [20, 0]
click at [788, 296] on icon at bounding box center [792, 300] width 9 height 9
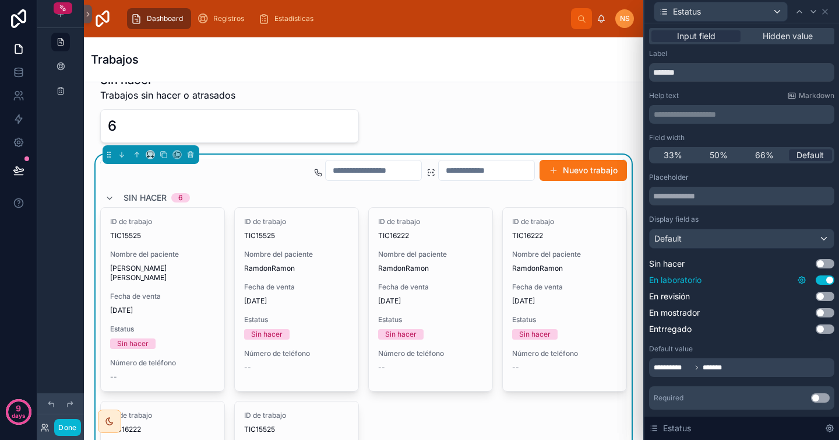
click at [801, 279] on icon at bounding box center [802, 280] width 2 height 2
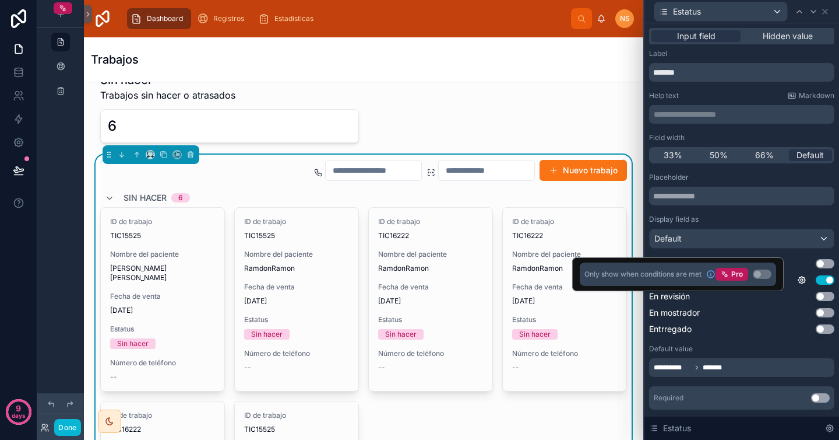
click at [774, 222] on div "Display field as" at bounding box center [741, 219] width 185 height 9
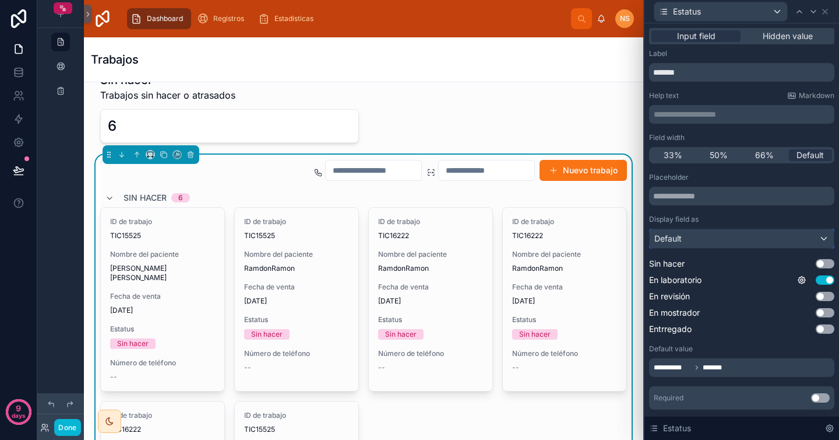
click at [759, 240] on div "Default" at bounding box center [742, 238] width 184 height 19
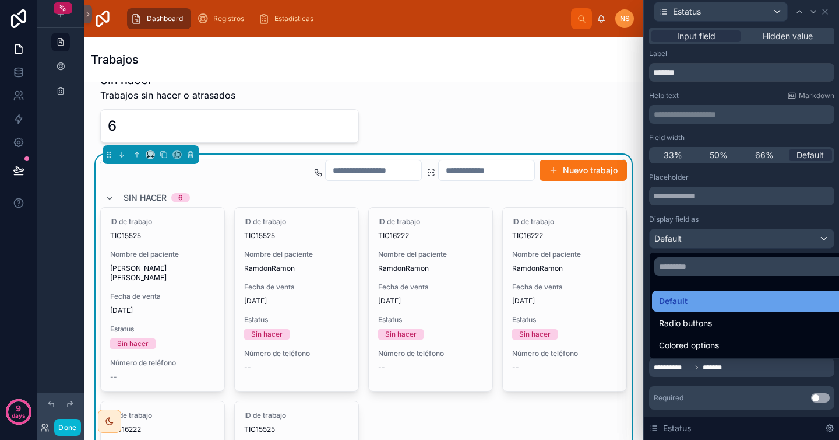
click at [705, 310] on div "Default" at bounding box center [751, 300] width 198 height 21
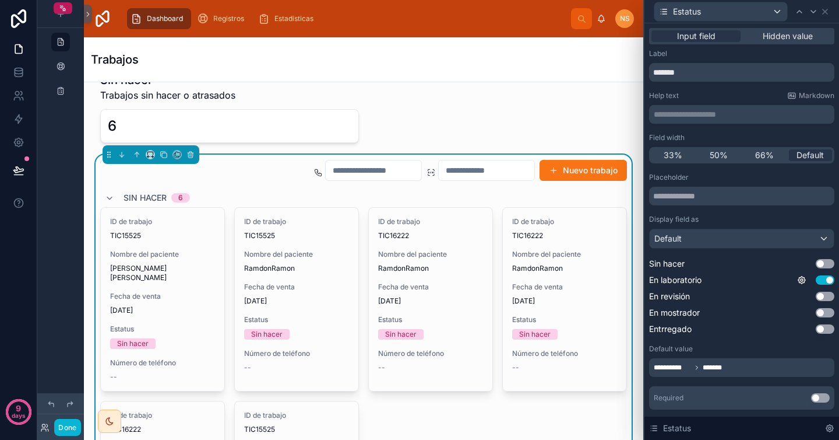
click at [814, 399] on button "Use setting" at bounding box center [820, 397] width 19 height 9
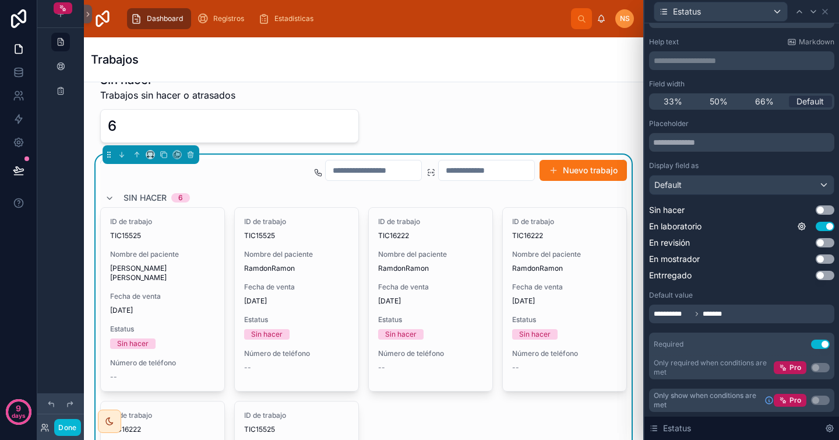
scroll to position [0, 0]
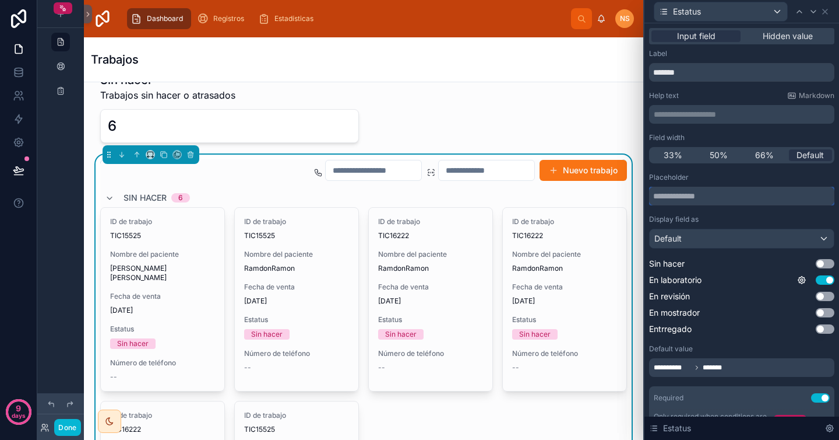
click at [753, 198] on input "text" at bounding box center [741, 196] width 185 height 19
click at [746, 168] on div "**********" at bounding box center [741, 257] width 185 height 416
click at [826, 10] on icon at bounding box center [825, 11] width 5 height 5
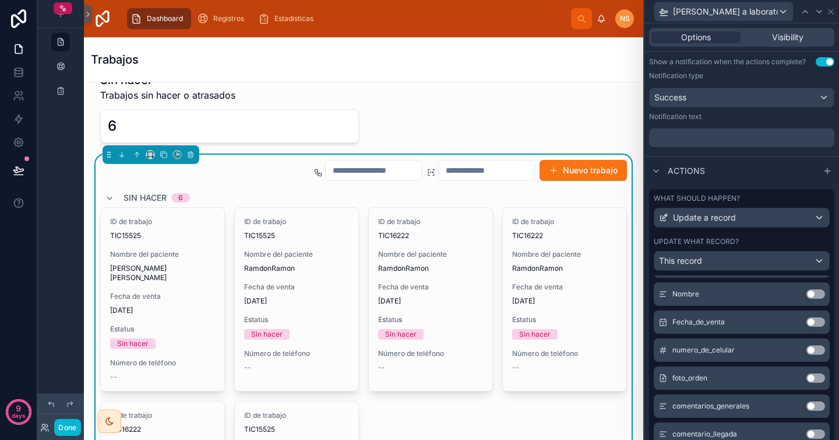
scroll to position [269, 0]
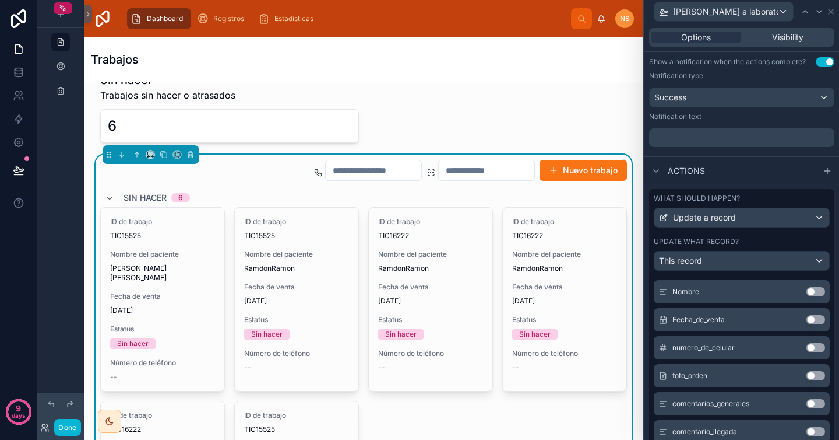
click at [807, 374] on button "Use setting" at bounding box center [816, 375] width 19 height 9
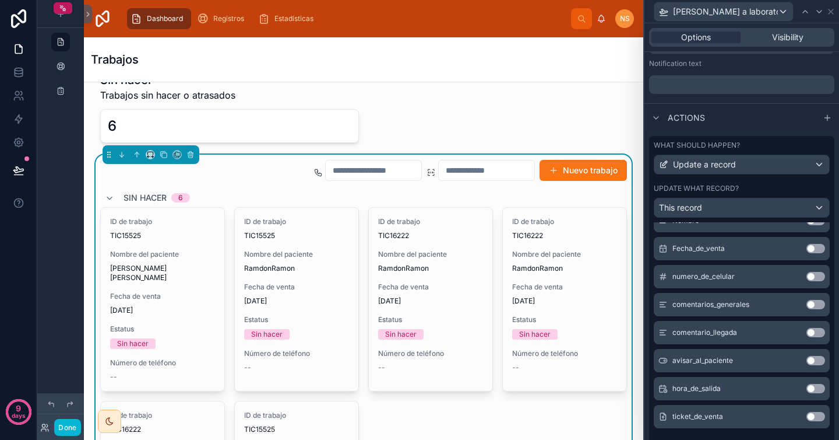
scroll to position [393, 0]
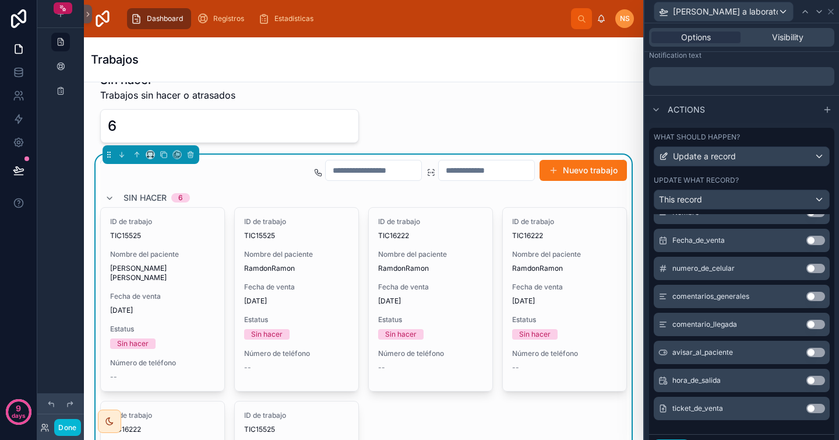
click at [807, 381] on button "Use setting" at bounding box center [816, 379] width 19 height 9
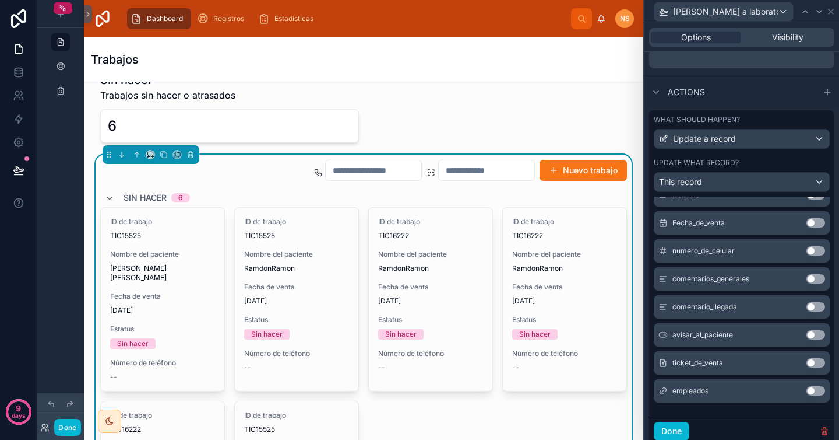
scroll to position [412, 0]
click at [714, 407] on div "Estatus Use setting Notice foto_orden Use setting hora_de_salida Use setting Se…" at bounding box center [741, 133] width 185 height 563
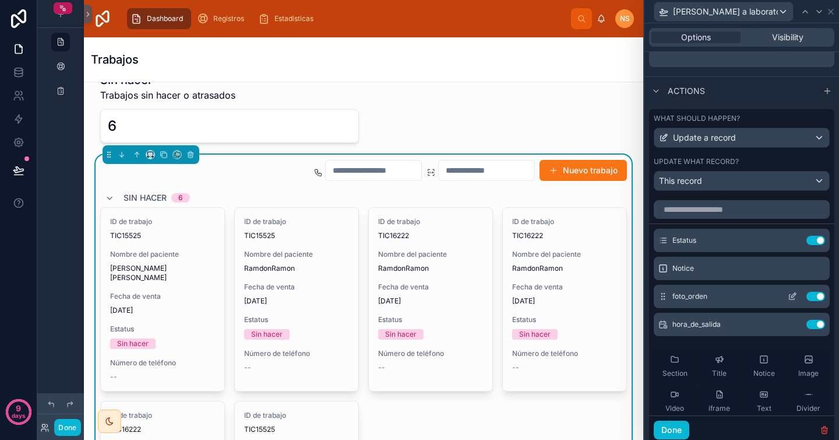
scroll to position [371, 0]
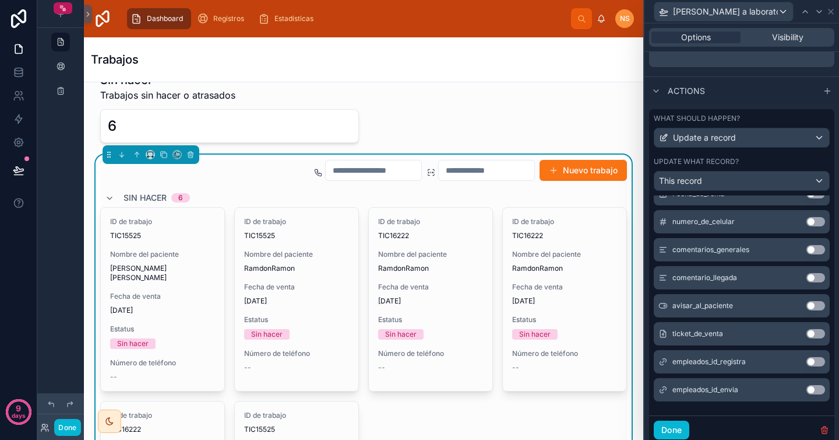
click at [807, 388] on button "Use setting" at bounding box center [816, 389] width 19 height 9
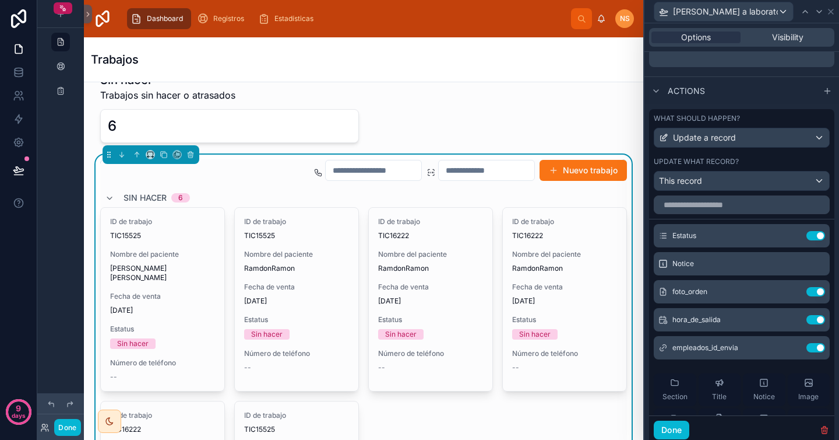
scroll to position [0, 0]
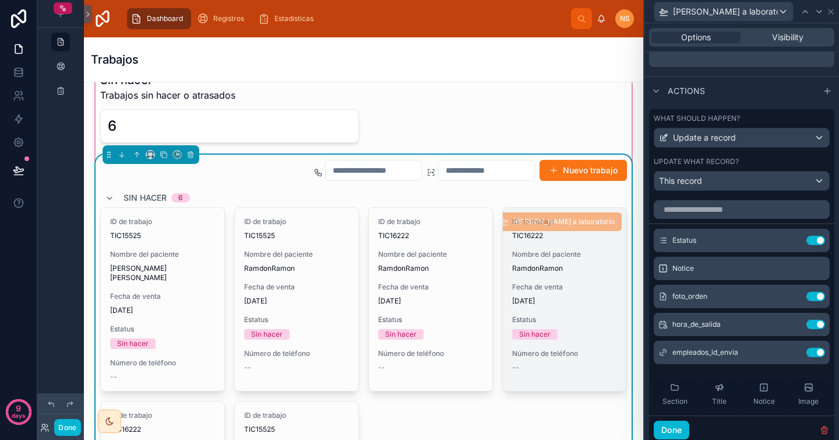
click at [566, 220] on span "[PERSON_NAME] a laboratorio" at bounding box center [557, 222] width 129 height 12
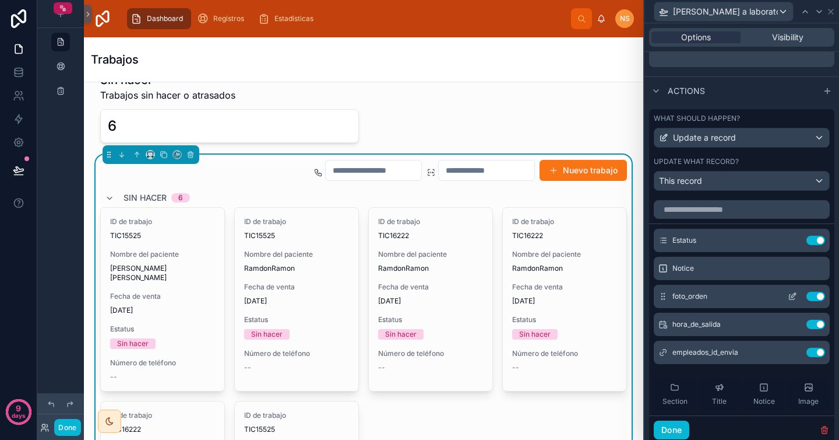
click at [792, 296] on icon at bounding box center [794, 295] width 5 height 5
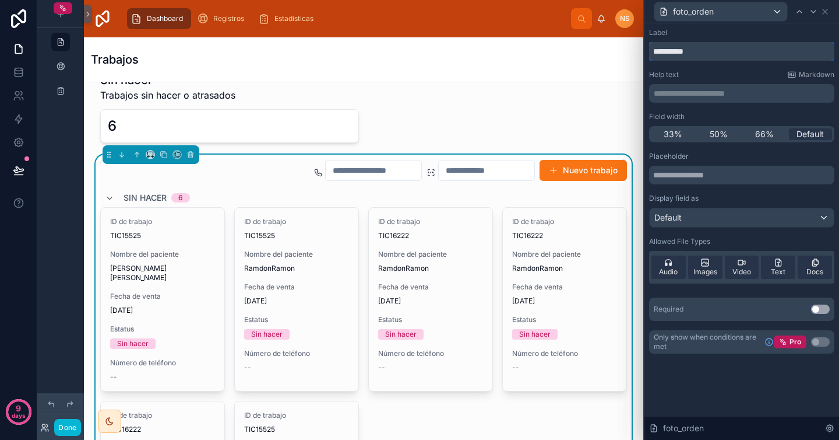
click at [715, 48] on input "**********" at bounding box center [741, 51] width 185 height 19
type input "**********"
click at [740, 67] on div "**********" at bounding box center [741, 190] width 185 height 325
click at [741, 76] on div "Help text Markdown" at bounding box center [741, 74] width 185 height 9
click at [677, 265] on div "Audio" at bounding box center [669, 266] width 34 height 23
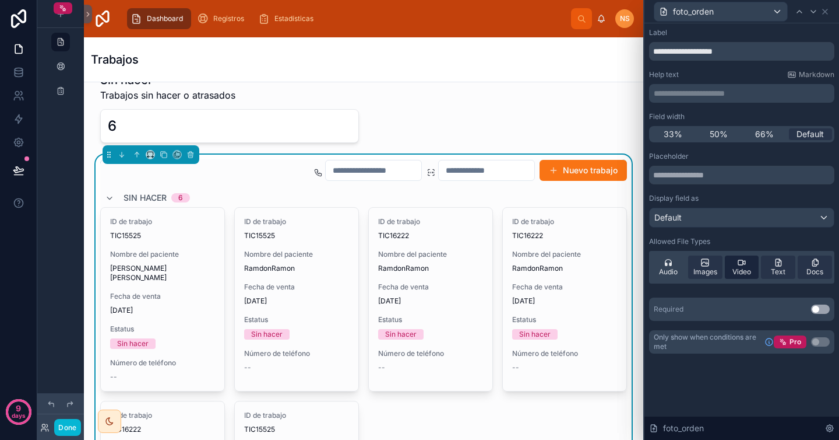
click at [752, 270] on div "Video" at bounding box center [742, 266] width 34 height 23
click at [785, 268] on span "Text" at bounding box center [778, 271] width 15 height 9
click at [812, 268] on span "Docs" at bounding box center [815, 271] width 17 height 9
click at [765, 235] on div "Placeholder Display field as Default Allowed File Types Audio Images Video Text…" at bounding box center [741, 220] width 185 height 136
click at [705, 222] on div "Default" at bounding box center [742, 217] width 184 height 19
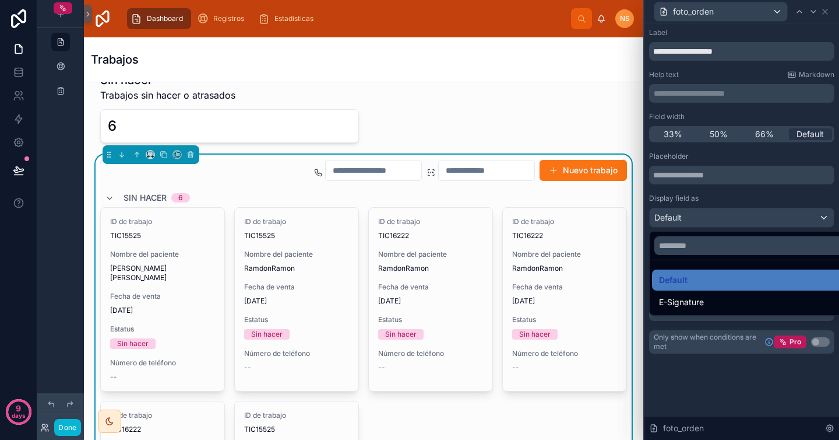
click at [713, 195] on div at bounding box center [742, 220] width 195 height 440
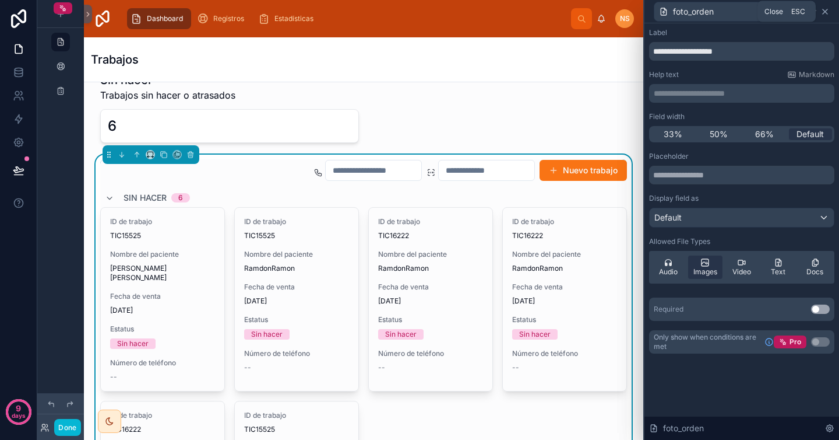
click at [828, 13] on icon at bounding box center [825, 11] width 5 height 5
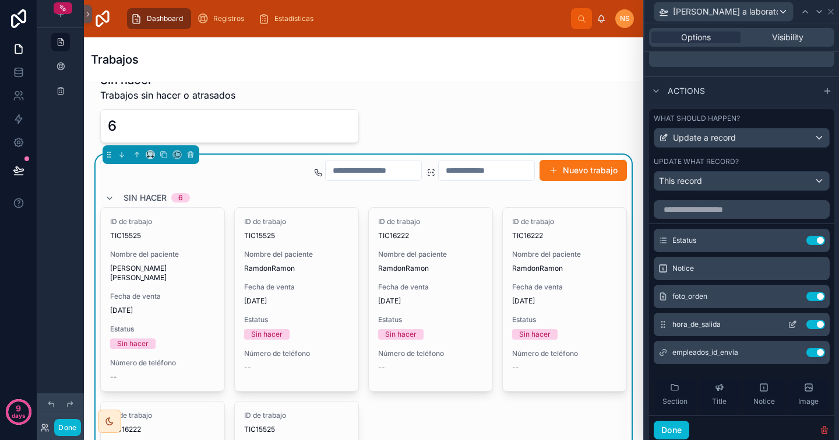
click at [788, 325] on icon at bounding box center [792, 323] width 9 height 9
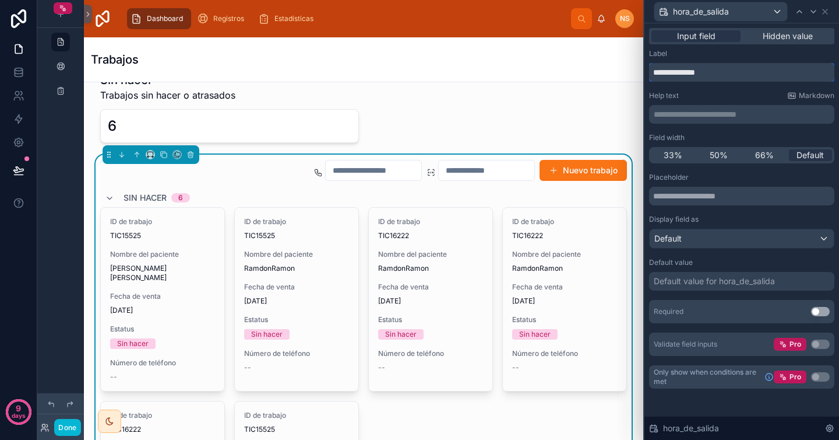
click at [722, 73] on input "**********" at bounding box center [741, 72] width 185 height 19
type input "**********"
click at [710, 87] on div "**********" at bounding box center [741, 218] width 185 height 339
click at [719, 233] on div "Default" at bounding box center [742, 238] width 184 height 19
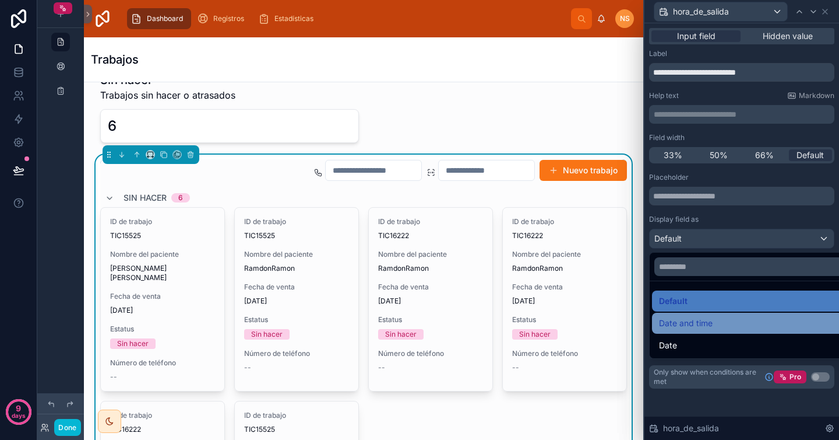
click at [711, 322] on span "Date and time" at bounding box center [686, 323] width 54 height 14
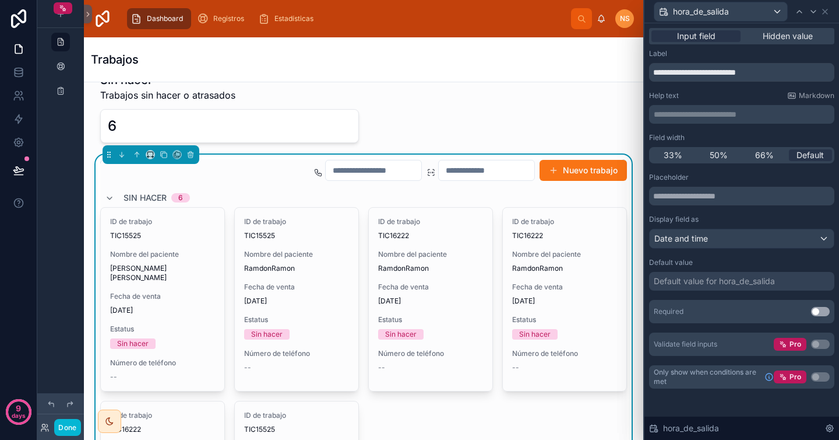
click at [712, 280] on div "Default value for hora_de_salida" at bounding box center [714, 281] width 121 height 12
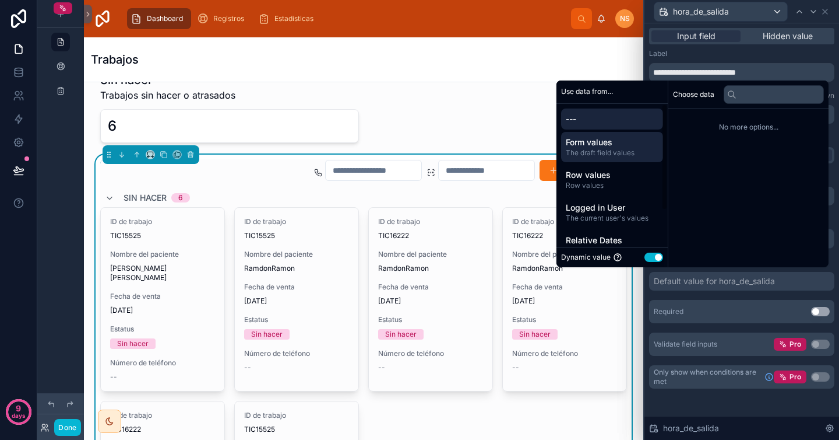
click at [609, 145] on span "Form values" at bounding box center [612, 142] width 93 height 12
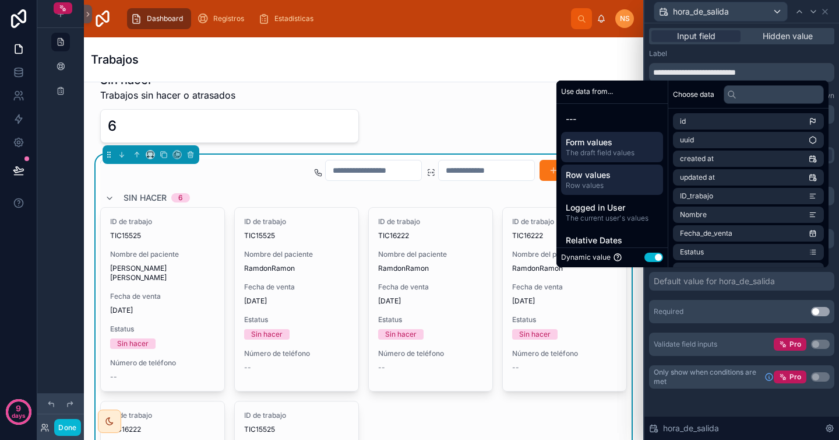
click at [600, 173] on span "Row values" at bounding box center [612, 175] width 93 height 12
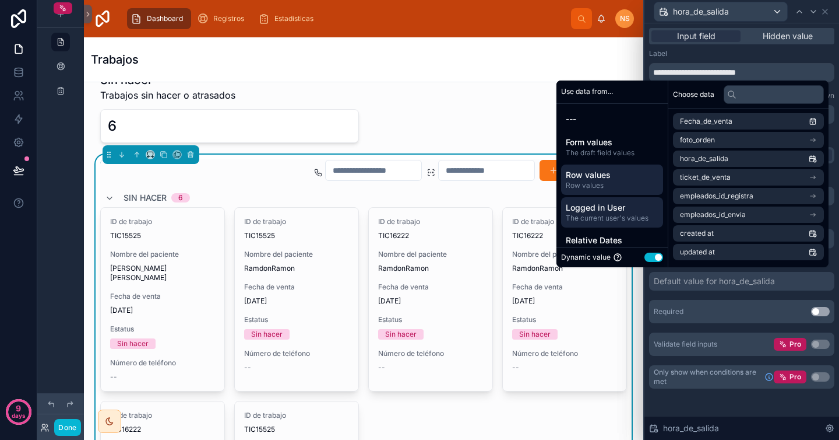
click at [603, 207] on span "Logged in User" at bounding box center [612, 208] width 93 height 12
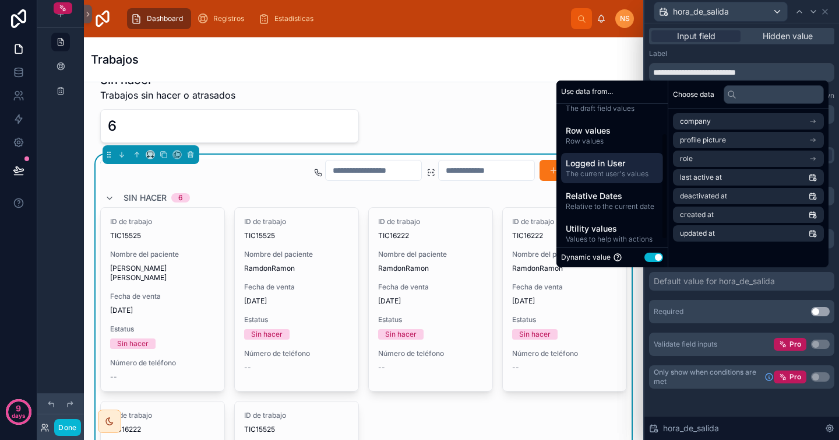
scroll to position [50, 0]
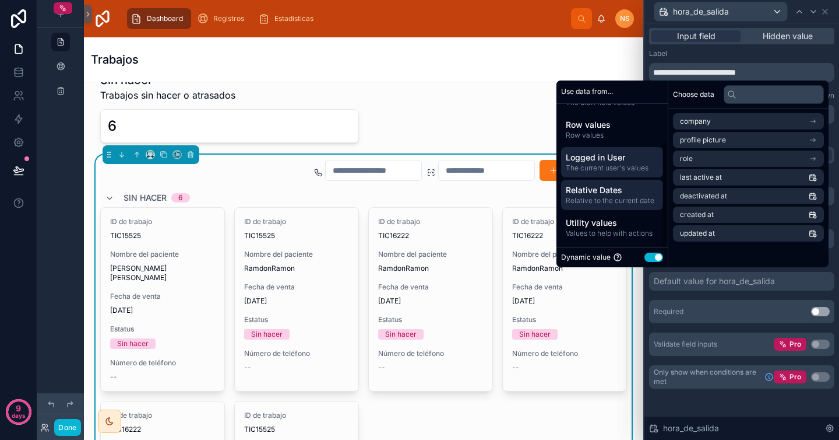
click at [605, 195] on span "Relative Dates" at bounding box center [612, 190] width 93 height 12
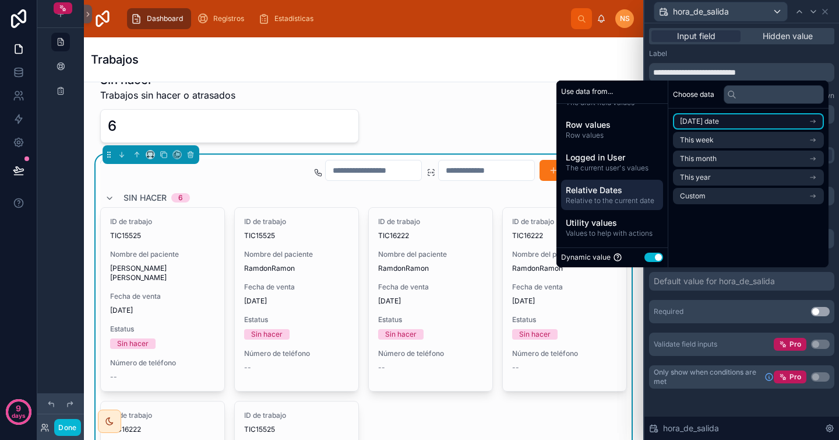
click at [704, 119] on span "[DATE] date" at bounding box center [699, 121] width 39 height 9
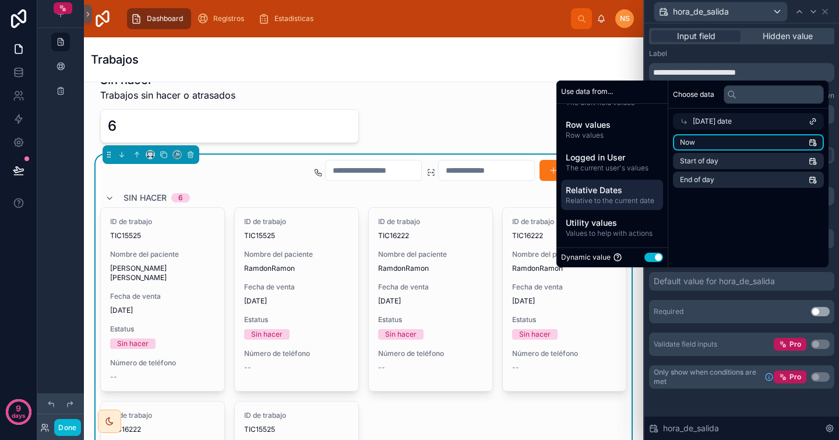
click at [709, 140] on li "Now" at bounding box center [748, 142] width 151 height 16
click at [731, 297] on div "Placeholder Display field as Date and time Default value *** Required Use setti…" at bounding box center [741, 264] width 185 height 183
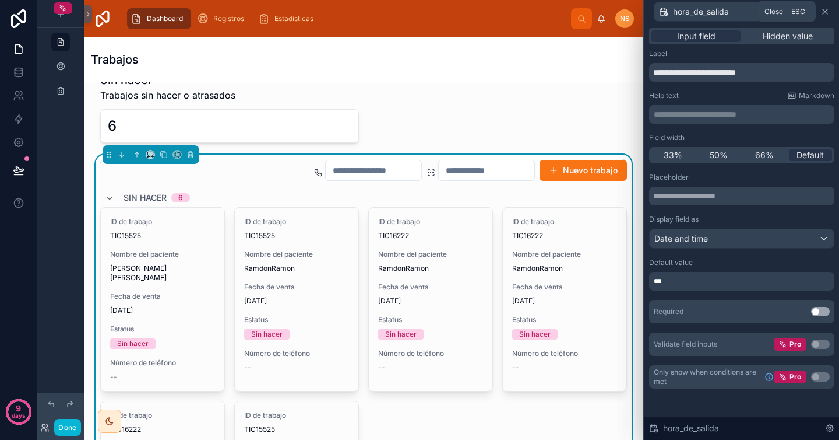
click at [827, 10] on icon at bounding box center [825, 11] width 5 height 5
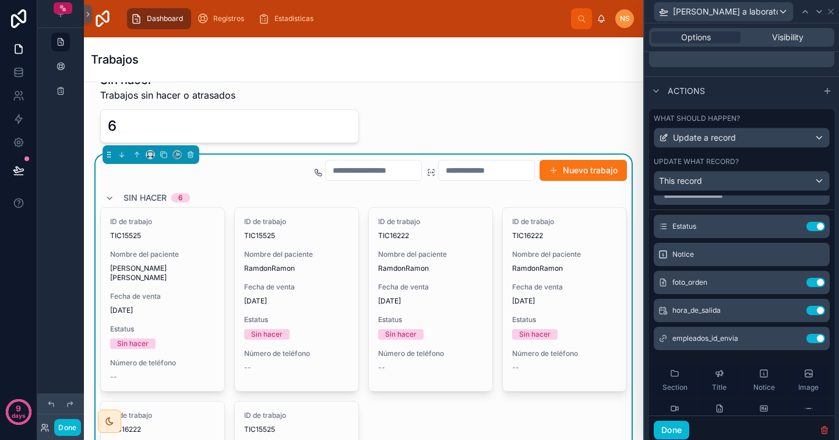
scroll to position [18, 0]
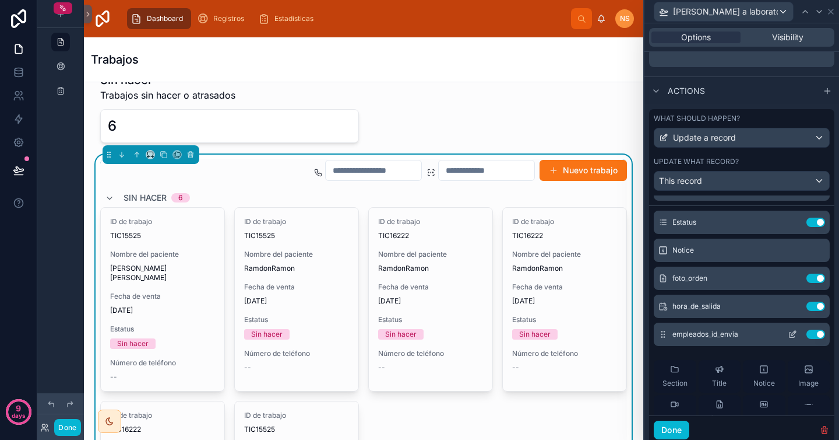
click at [788, 335] on icon at bounding box center [792, 333] width 9 height 9
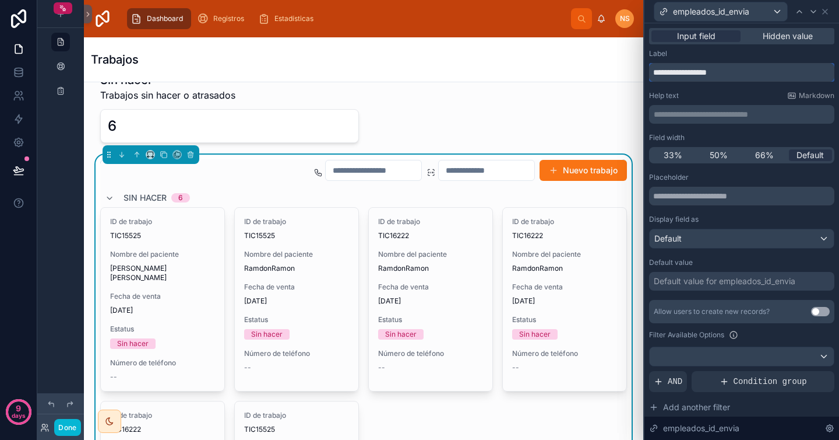
click at [762, 70] on input "**********" at bounding box center [741, 72] width 185 height 19
type input "**********"
click at [750, 96] on div "Help text Markdown" at bounding box center [741, 95] width 185 height 9
click at [718, 197] on input "text" at bounding box center [741, 196] width 185 height 19
click at [729, 174] on div "Placeholder" at bounding box center [741, 177] width 185 height 9
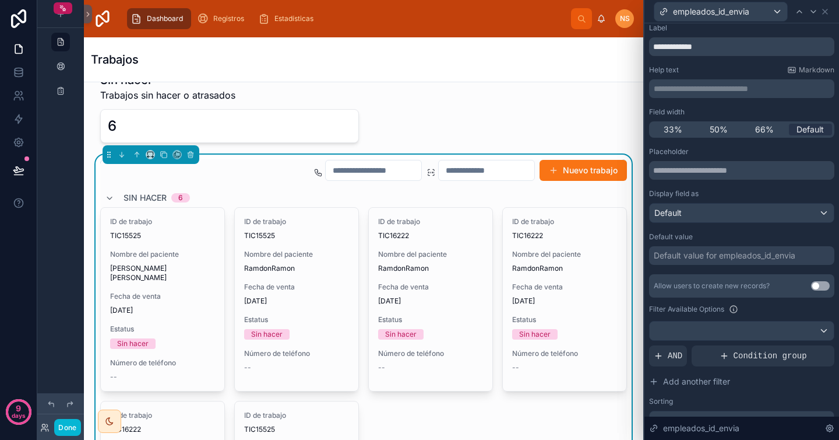
scroll to position [31, 0]
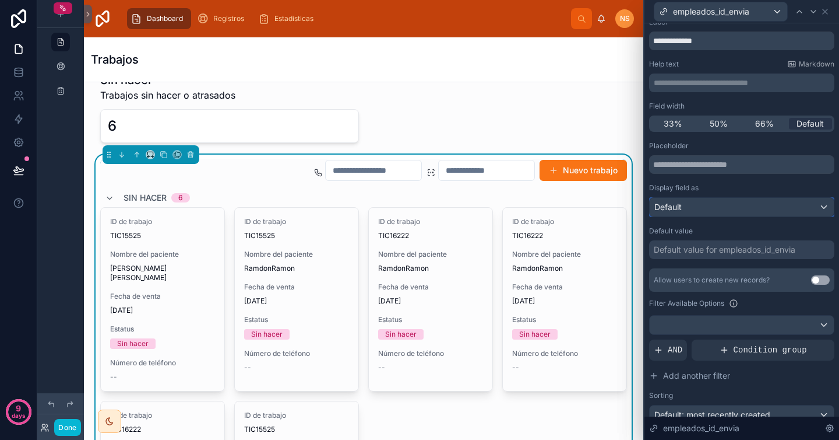
click at [723, 210] on div "Default" at bounding box center [742, 207] width 184 height 19
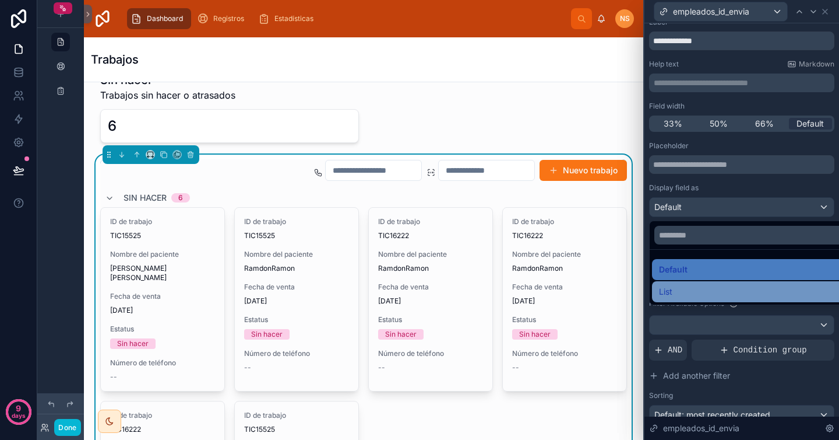
click at [712, 292] on div "List" at bounding box center [751, 291] width 184 height 14
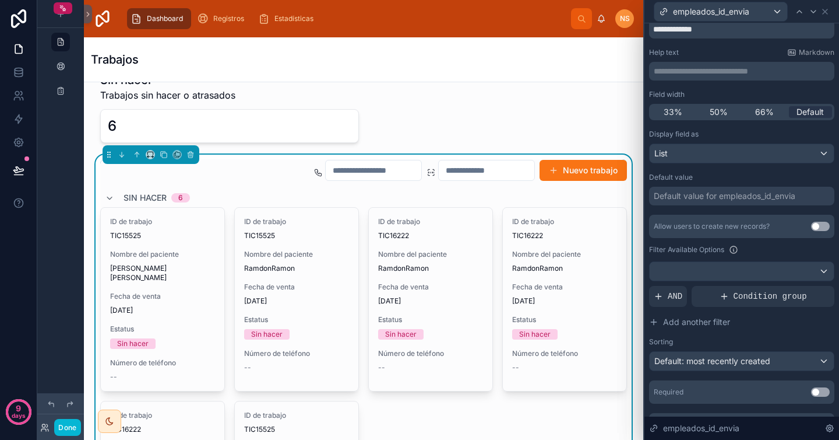
scroll to position [46, 0]
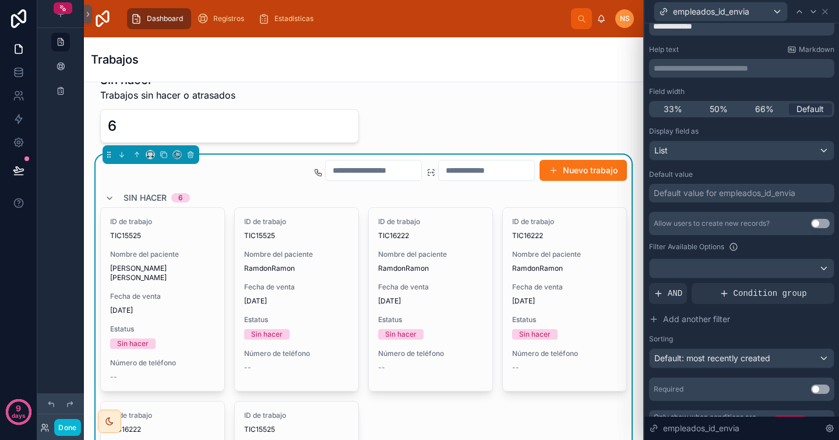
click at [741, 196] on div "Default value for empleados_id_envia" at bounding box center [725, 193] width 142 height 12
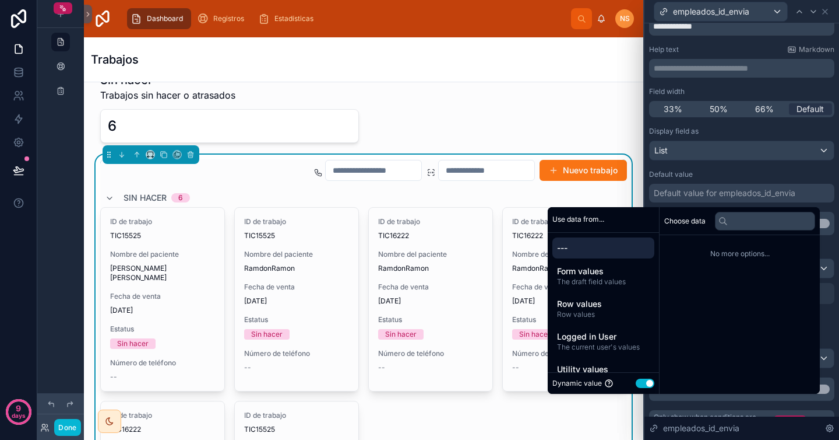
click at [750, 166] on div "Display field as List Default value Default value for empleados_id_envia Allow …" at bounding box center [741, 263] width 185 height 274
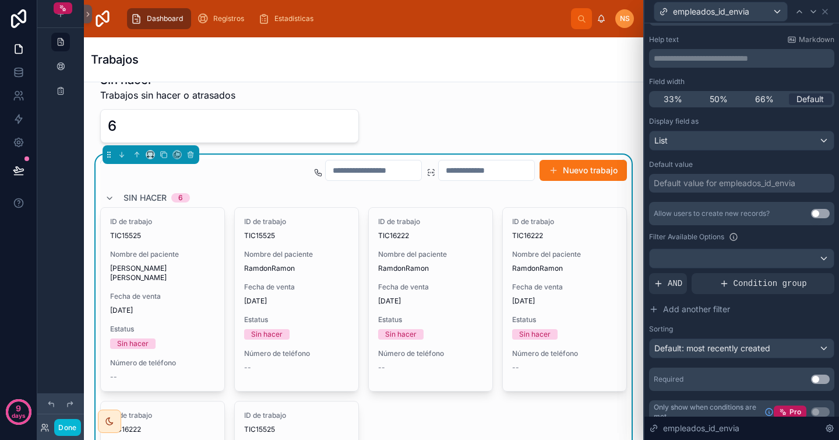
scroll to position [68, 0]
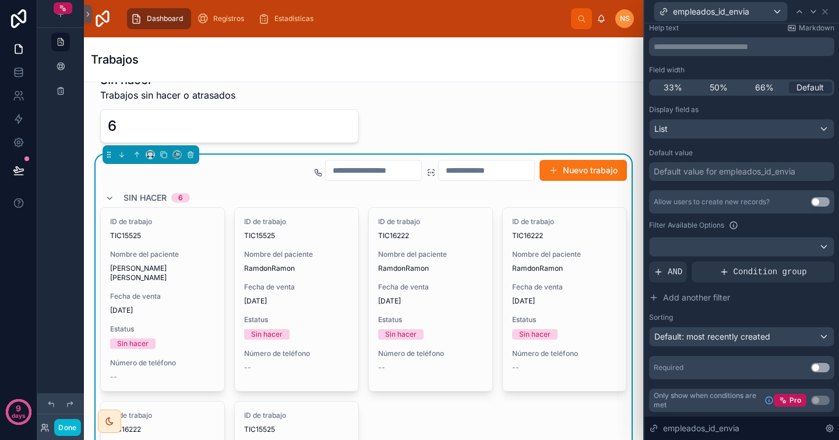
click at [793, 174] on div "Default value for empleados_id_envia" at bounding box center [725, 172] width 142 height 12
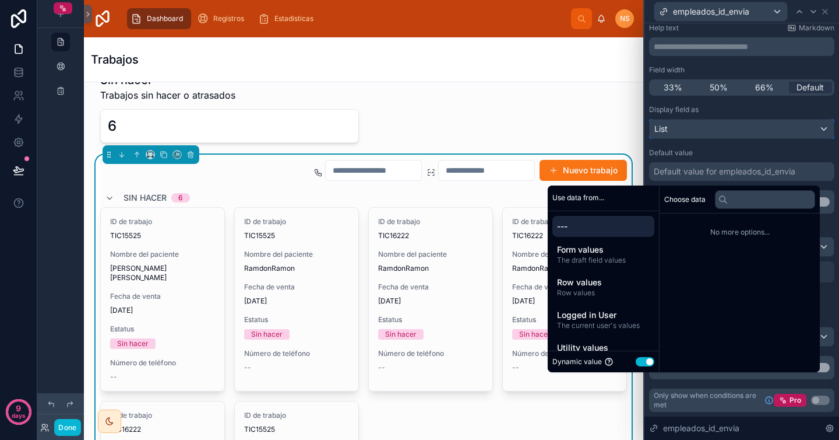
click at [779, 133] on div "List" at bounding box center [742, 128] width 184 height 19
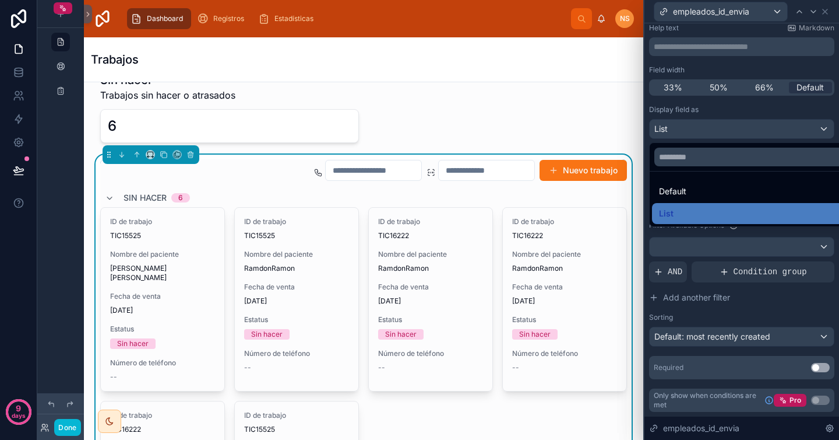
click at [685, 212] on div "List" at bounding box center [751, 213] width 184 height 14
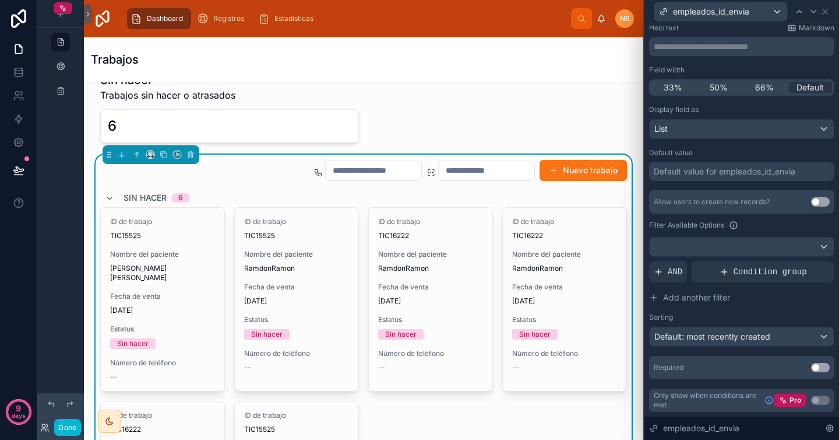
click at [753, 174] on div "Default value for empleados_id_envia" at bounding box center [725, 172] width 142 height 12
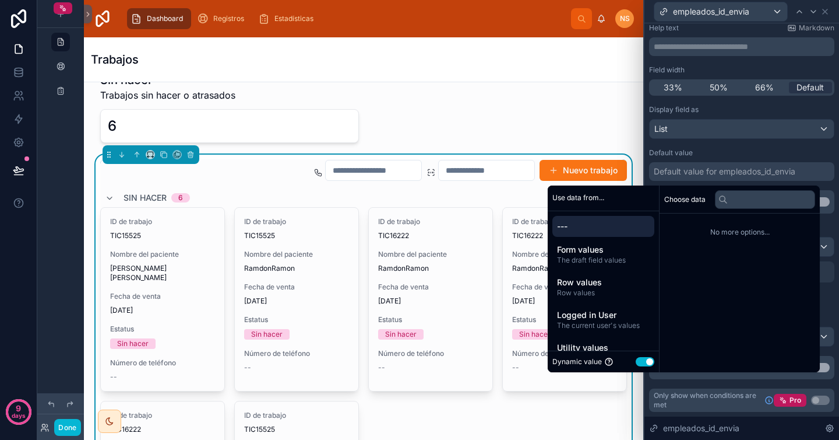
click at [744, 147] on div "Display field as List Default value Default value for empleados_id_envia Allow …" at bounding box center [741, 242] width 185 height 274
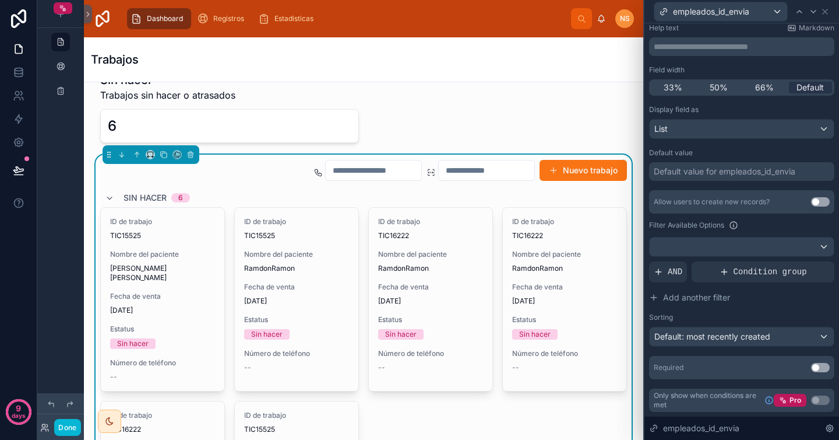
click at [740, 187] on div "Display field as List Default value Default value for empleados_id_envia Allow …" at bounding box center [741, 242] width 185 height 274
click at [736, 175] on div "Default value for empleados_id_envia" at bounding box center [725, 172] width 142 height 12
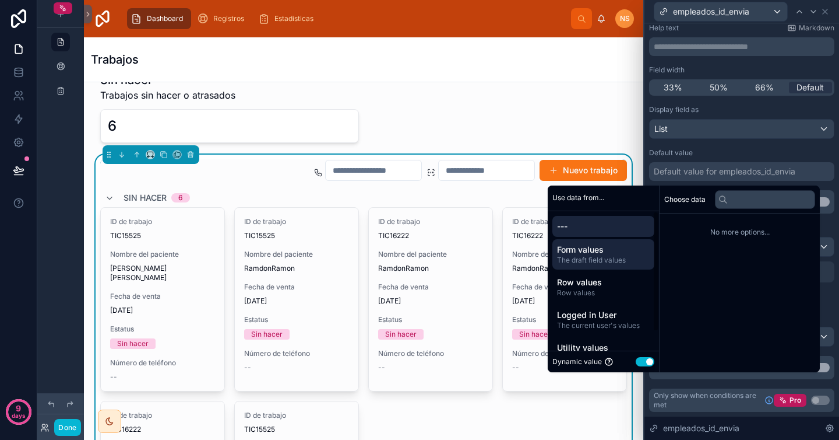
click at [623, 256] on span "The draft field values" at bounding box center [603, 259] width 93 height 9
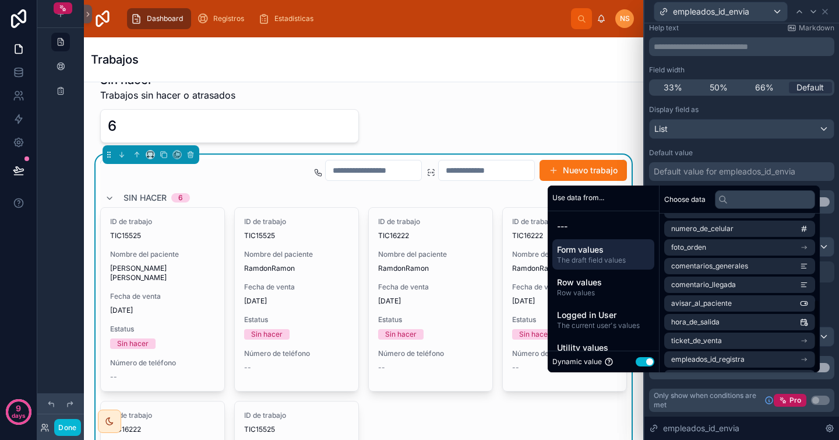
scroll to position [184, 0]
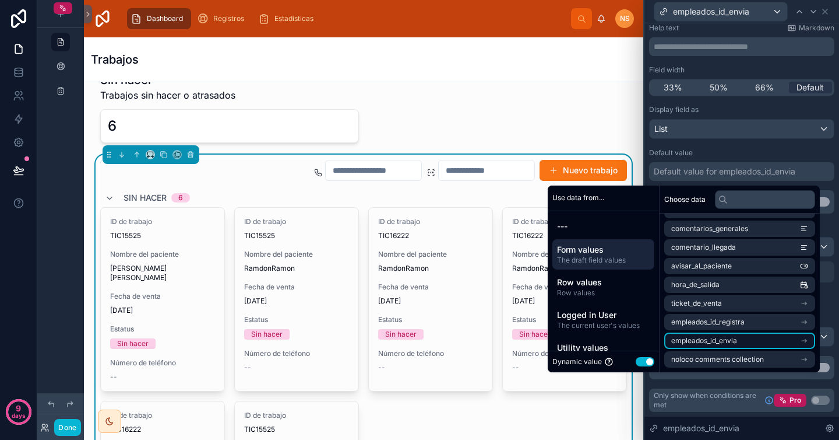
click at [744, 342] on li "empleados_id_envia" at bounding box center [740, 340] width 151 height 16
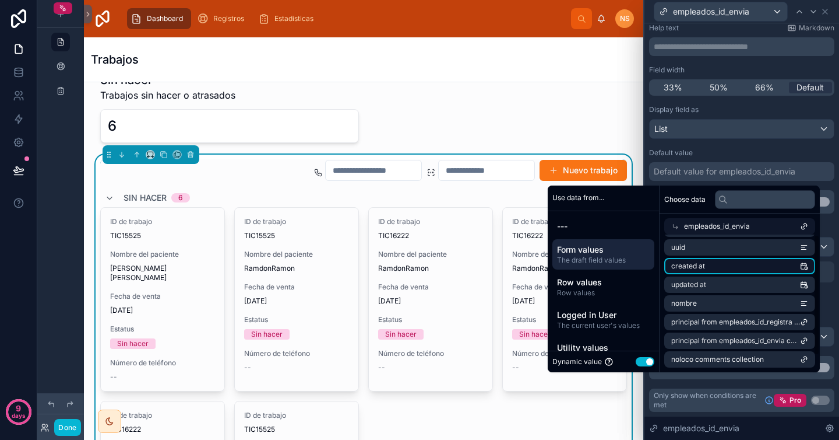
scroll to position [0, 0]
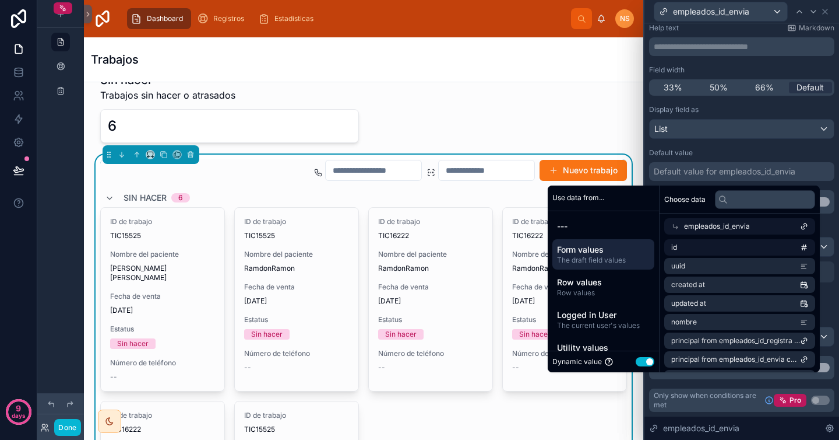
click at [702, 225] on span "empleados_id_envia" at bounding box center [717, 226] width 66 height 9
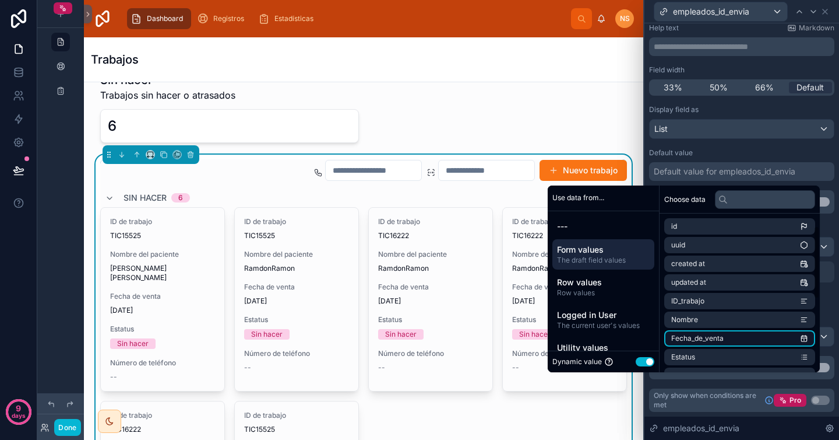
scroll to position [184, 0]
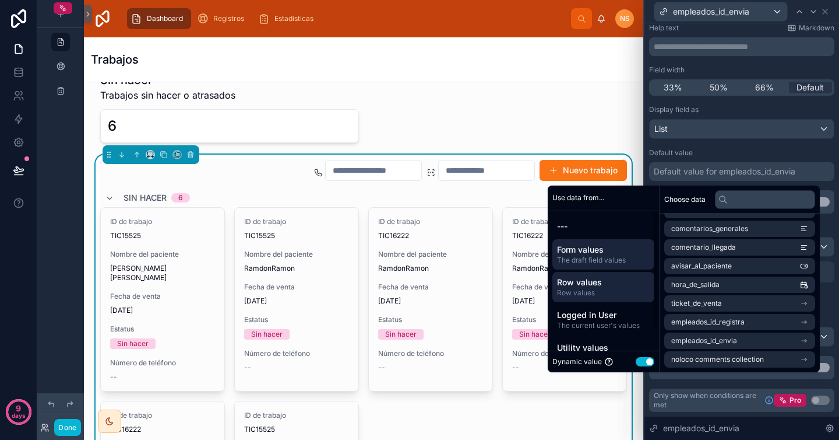
click at [597, 295] on span "Row values" at bounding box center [603, 292] width 93 height 9
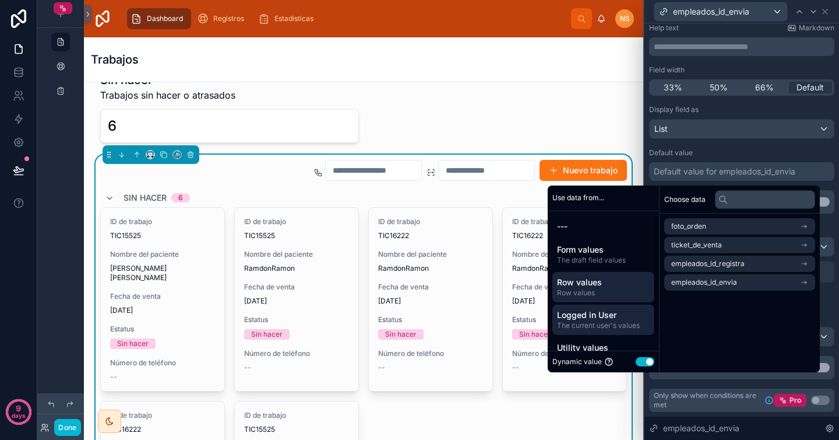
scroll to position [22, 0]
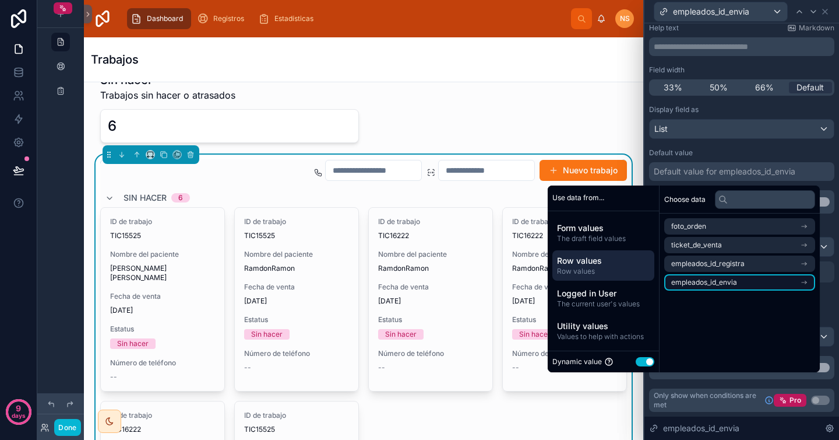
click at [734, 283] on li "empleados_id_envia" at bounding box center [740, 282] width 151 height 16
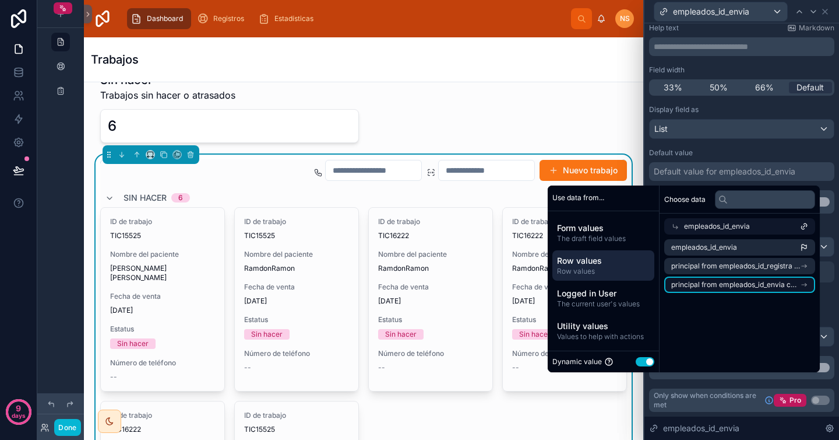
click at [740, 287] on span "principal from empleados_id_envia collection" at bounding box center [736, 284] width 129 height 9
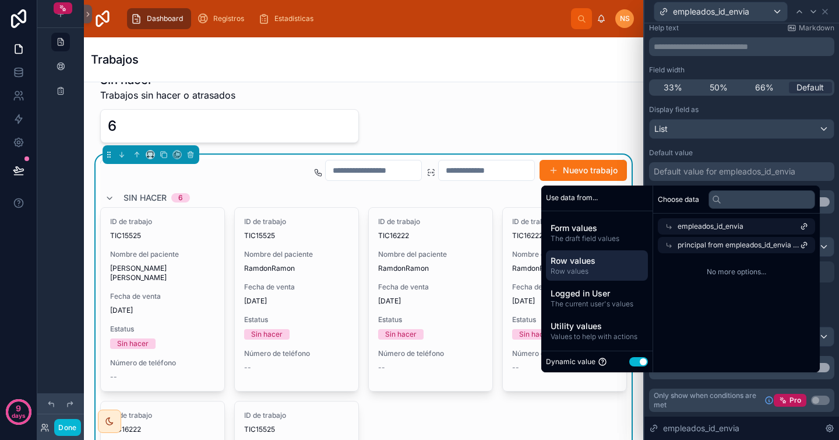
click at [740, 275] on span "No more options..." at bounding box center [736, 271] width 157 height 9
click at [764, 266] on div "No more options..." at bounding box center [736, 271] width 167 height 37
click at [776, 150] on div "Default value" at bounding box center [741, 152] width 185 height 9
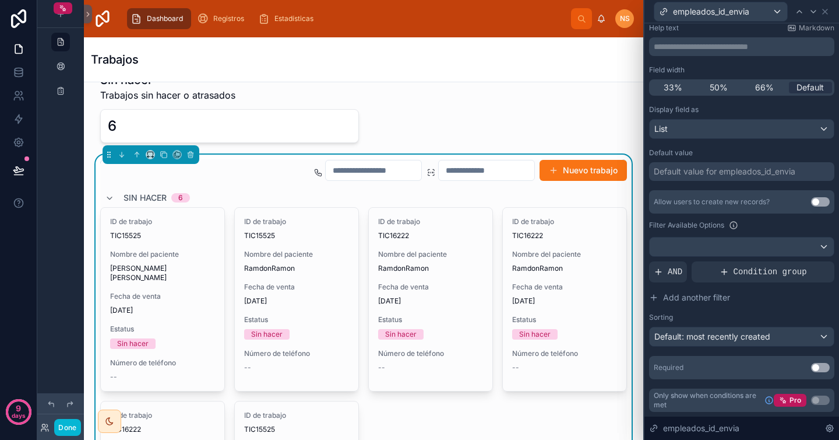
click at [815, 201] on button "Use setting" at bounding box center [820, 201] width 19 height 9
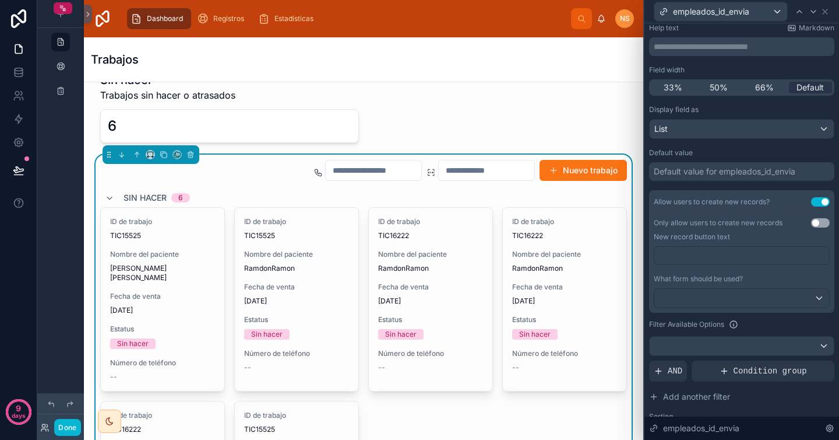
click at [815, 201] on button "Use setting" at bounding box center [820, 201] width 19 height 9
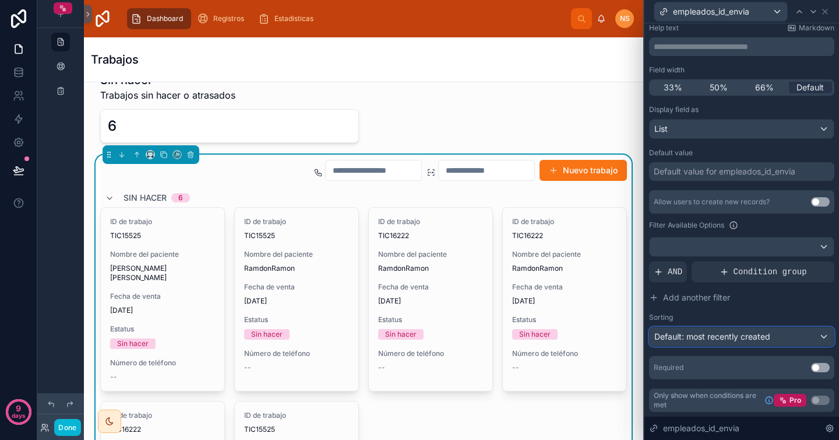
click at [748, 337] on span "Default: most recently created" at bounding box center [713, 336] width 116 height 10
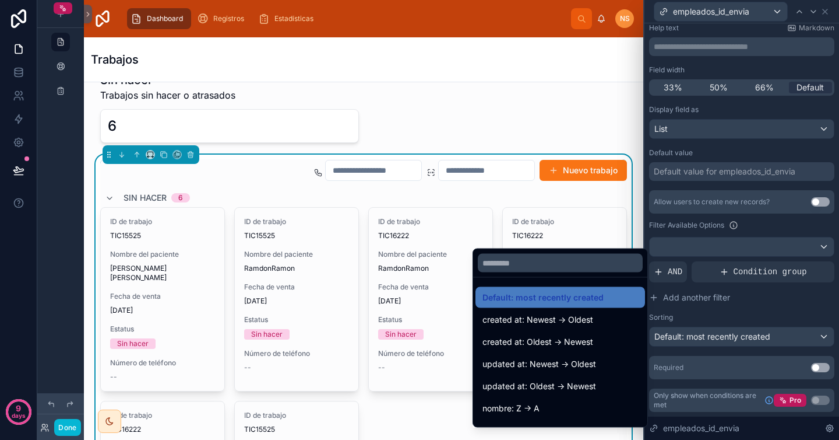
click at [746, 305] on div at bounding box center [742, 220] width 195 height 440
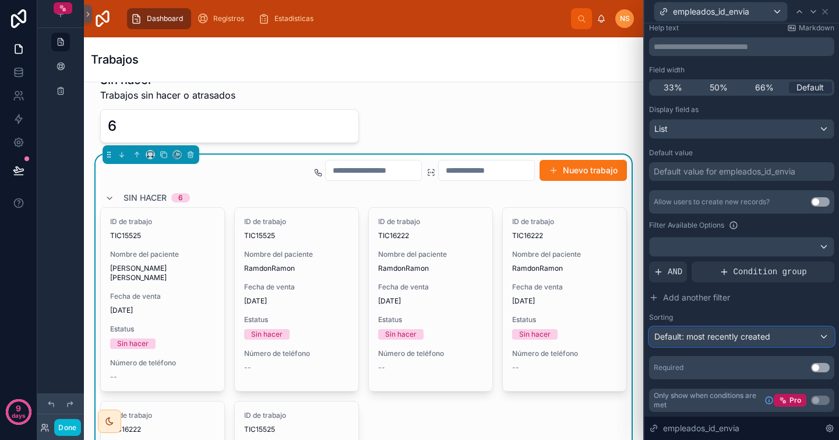
click at [748, 342] on div "Default: most recently created" at bounding box center [742, 336] width 184 height 19
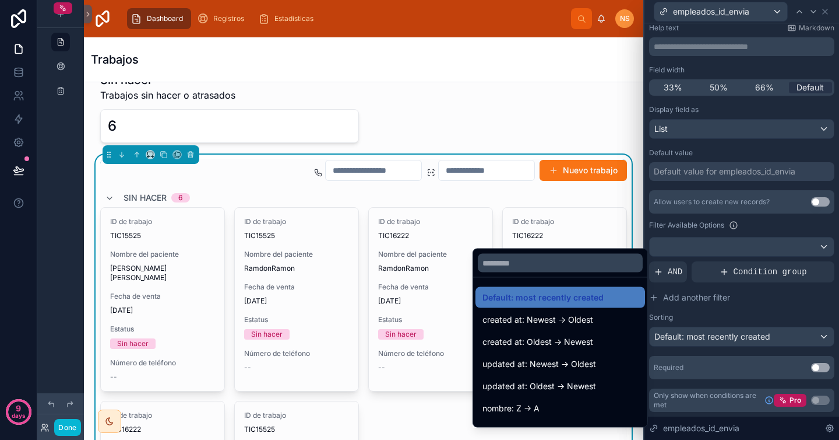
click at [747, 314] on div at bounding box center [742, 220] width 195 height 440
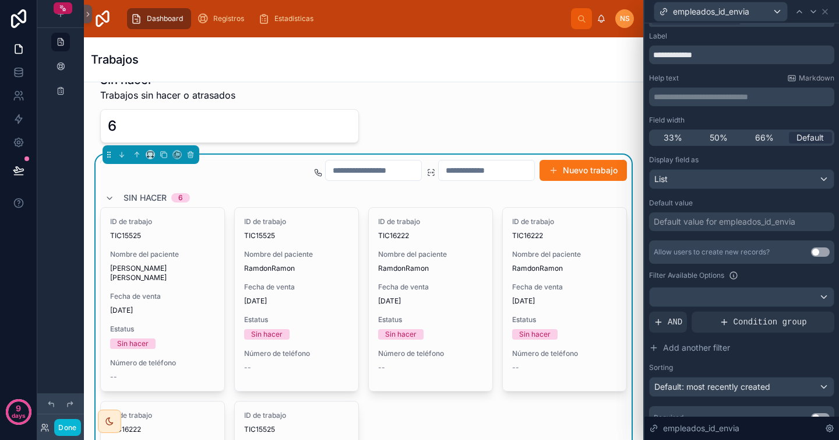
scroll to position [0, 0]
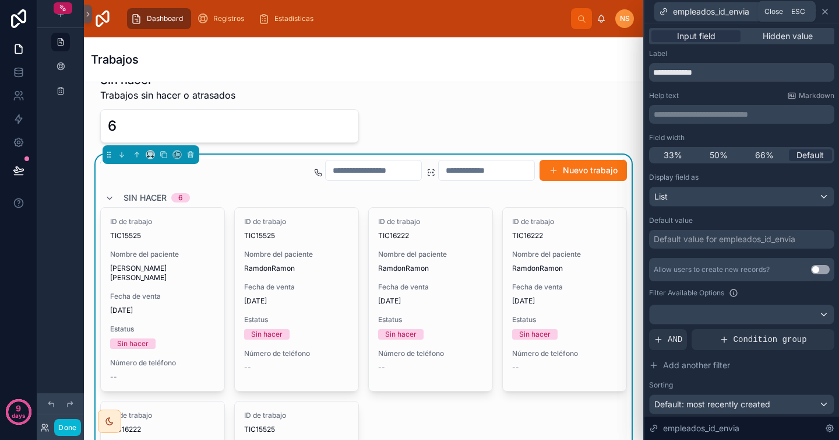
click at [825, 12] on icon at bounding box center [825, 11] width 9 height 9
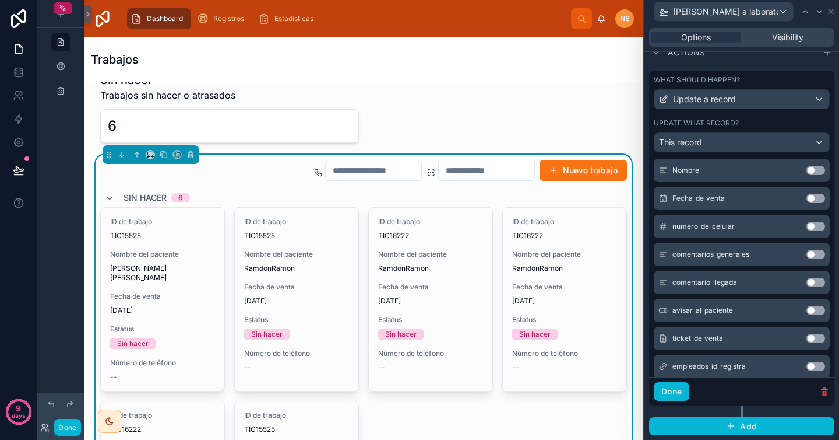
scroll to position [201, 0]
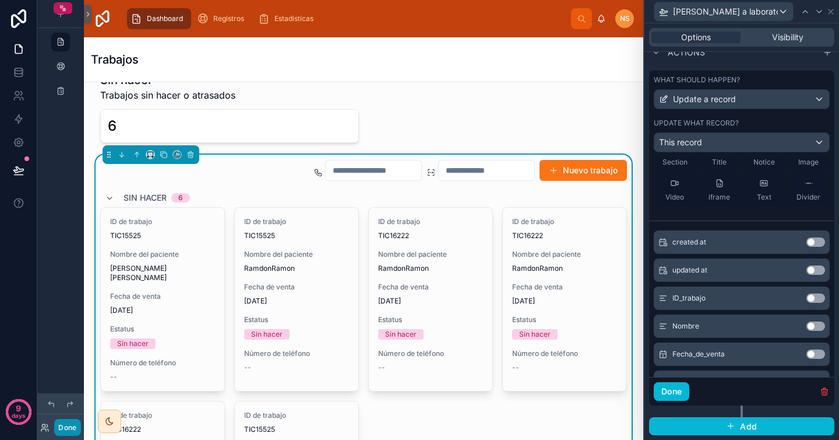
click at [68, 429] on button "Done" at bounding box center [67, 427] width 26 height 17
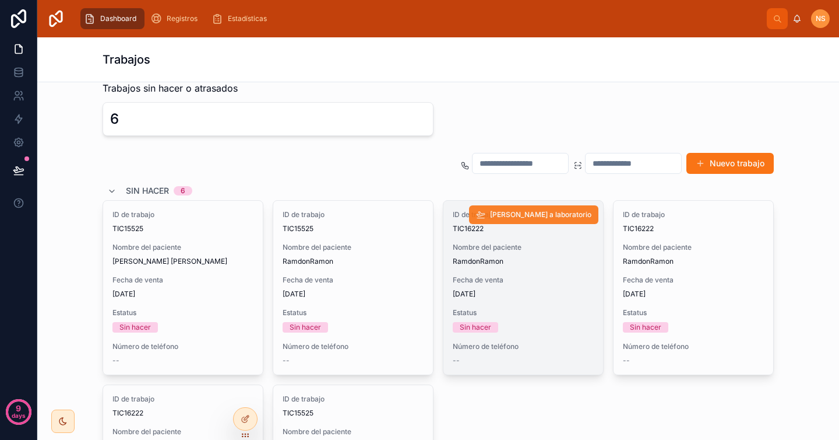
click at [553, 210] on span "[PERSON_NAME] a laboratorio" at bounding box center [540, 214] width 101 height 9
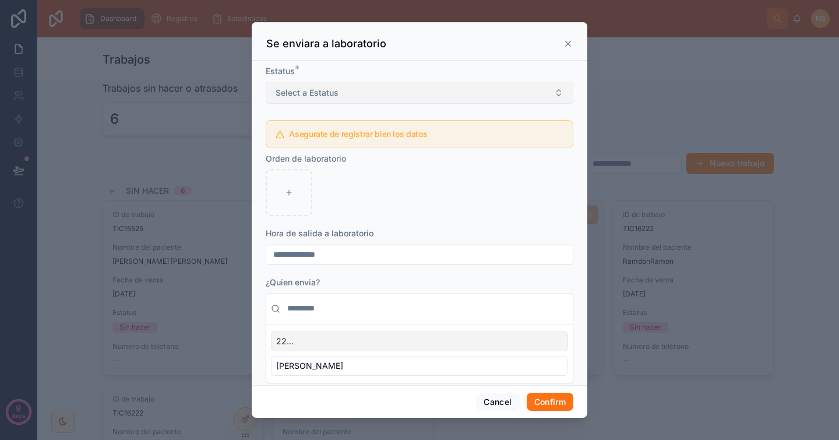
click at [500, 97] on button "Select a Estatus" at bounding box center [420, 93] width 308 height 22
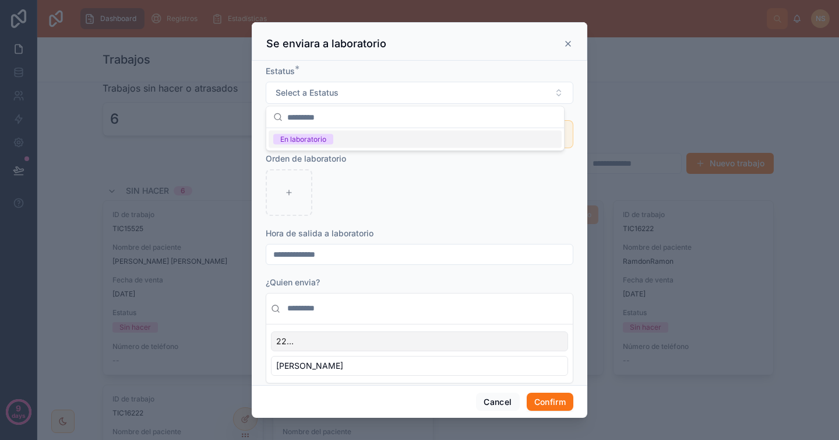
click at [440, 138] on div "En laboratorio" at bounding box center [415, 139] width 293 height 17
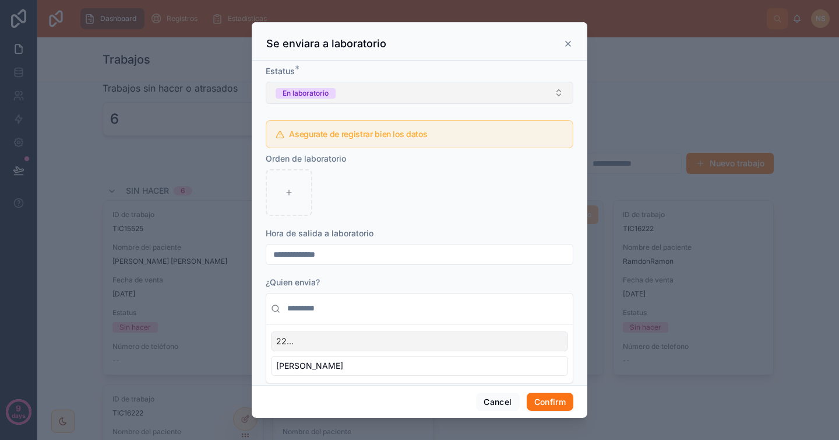
click at [431, 85] on button "En laboratorio" at bounding box center [420, 93] width 308 height 22
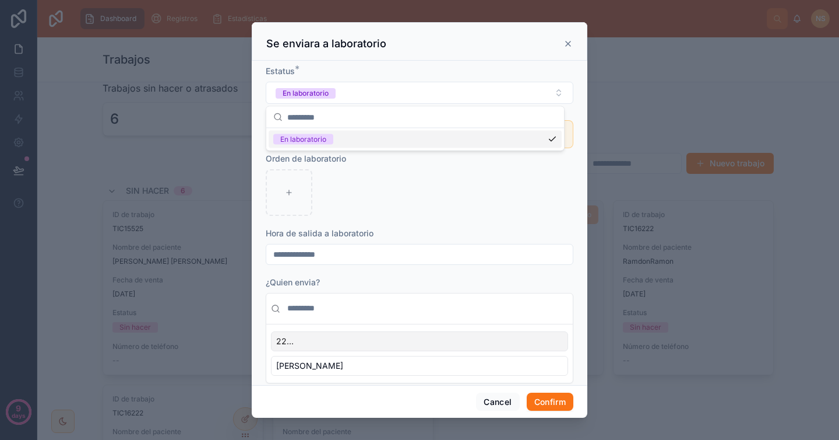
click at [379, 137] on div "En laboratorio" at bounding box center [415, 139] width 293 height 17
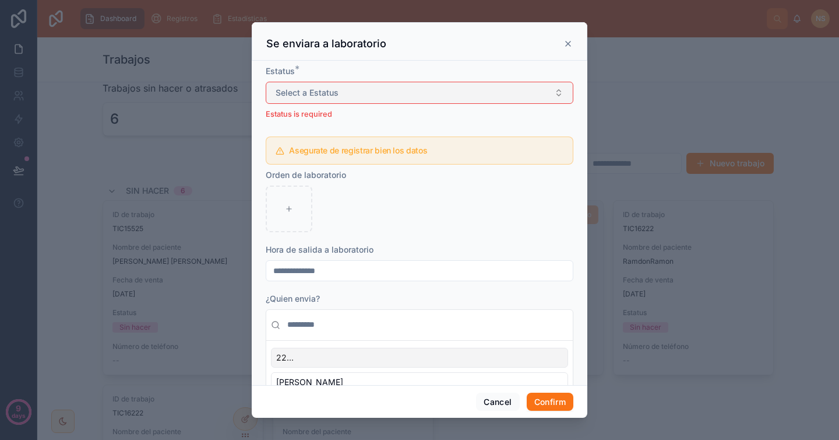
click at [371, 98] on button "Select a Estatus" at bounding box center [420, 93] width 308 height 22
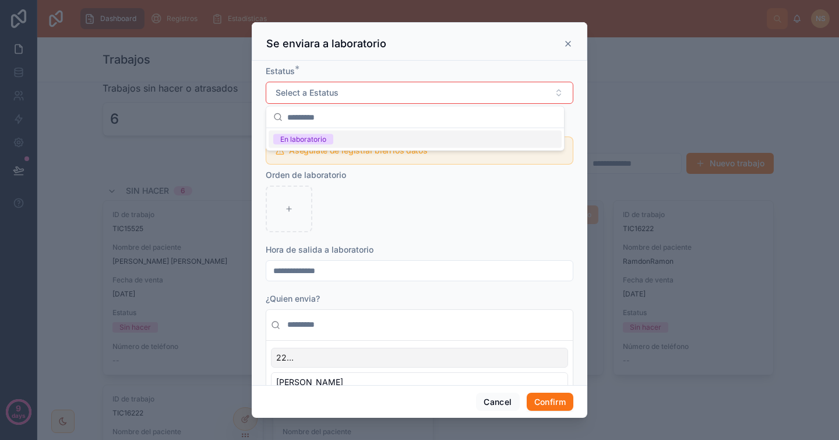
click at [342, 146] on div "En laboratorio" at bounding box center [415, 139] width 293 height 17
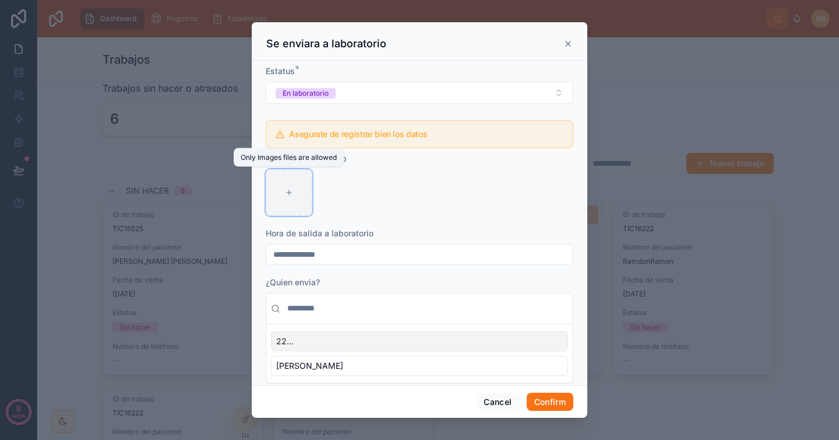
click at [283, 202] on div at bounding box center [289, 192] width 47 height 47
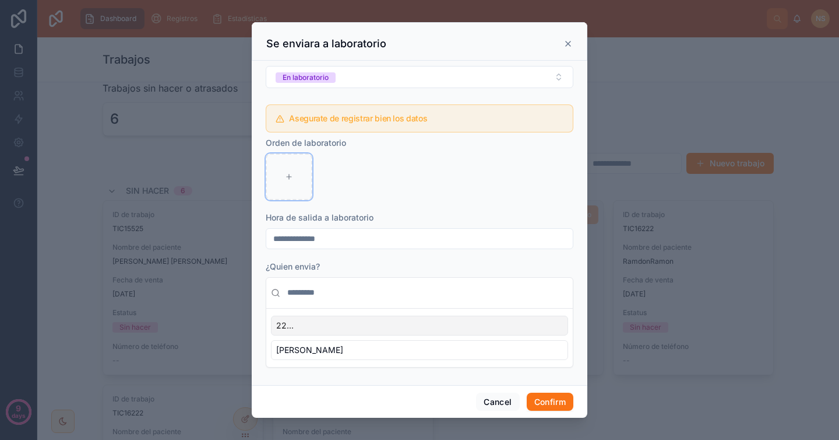
scroll to position [19, 0]
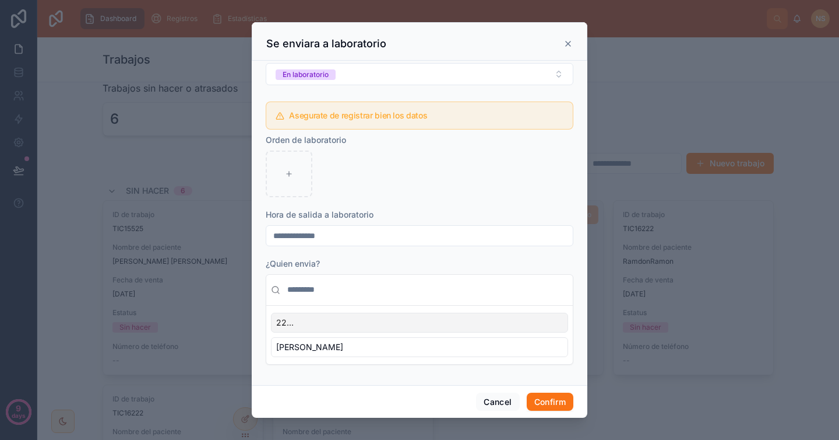
click at [566, 39] on icon at bounding box center [568, 43] width 9 height 9
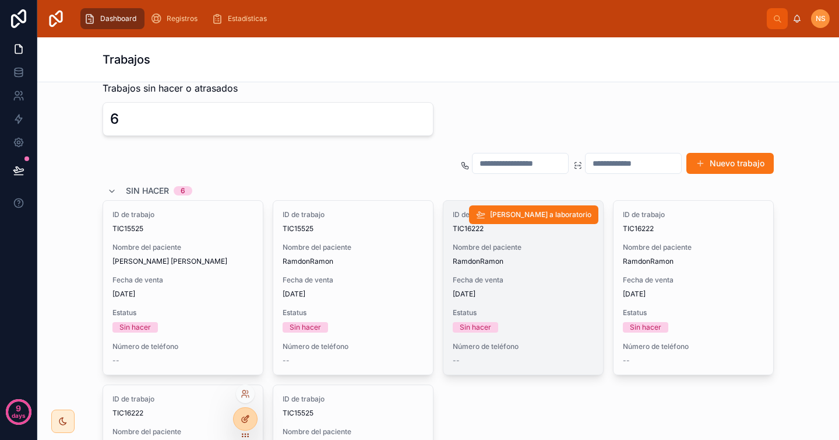
click at [244, 419] on icon at bounding box center [246, 417] width 5 height 5
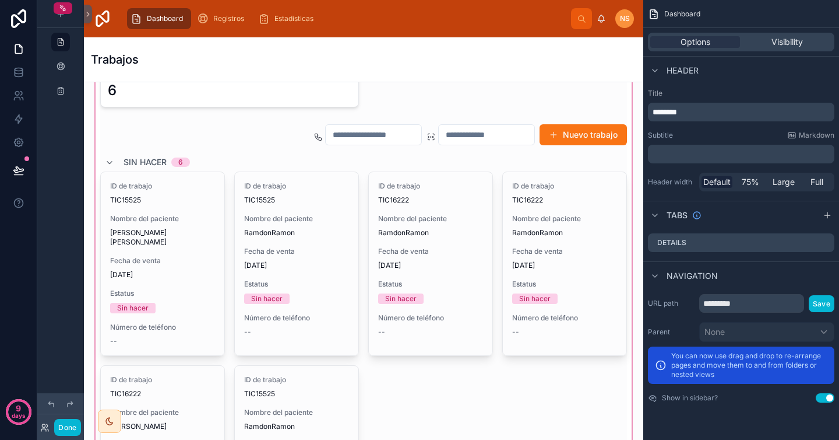
scroll to position [33, 0]
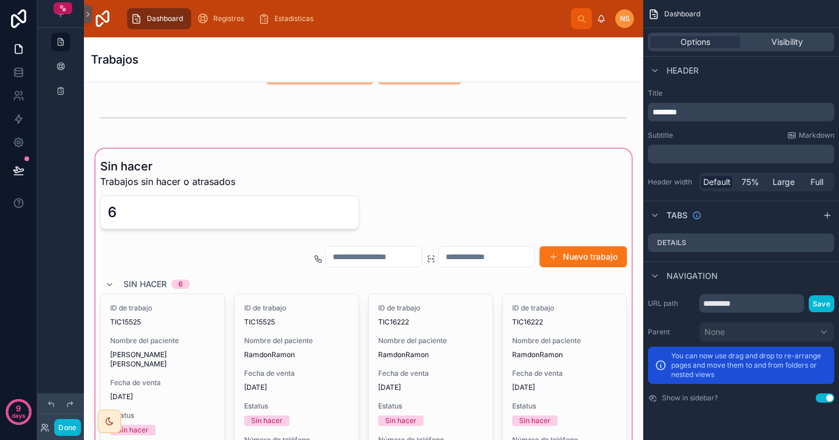
click at [527, 280] on div at bounding box center [363, 428] width 541 height 564
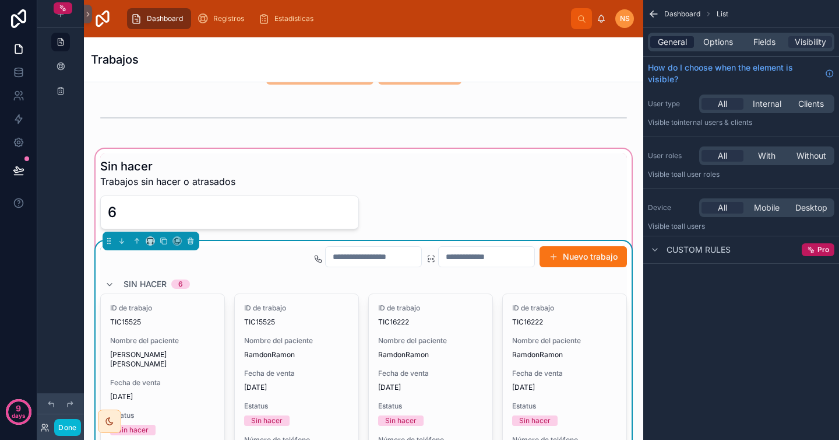
click at [681, 36] on span "General" at bounding box center [672, 42] width 29 height 12
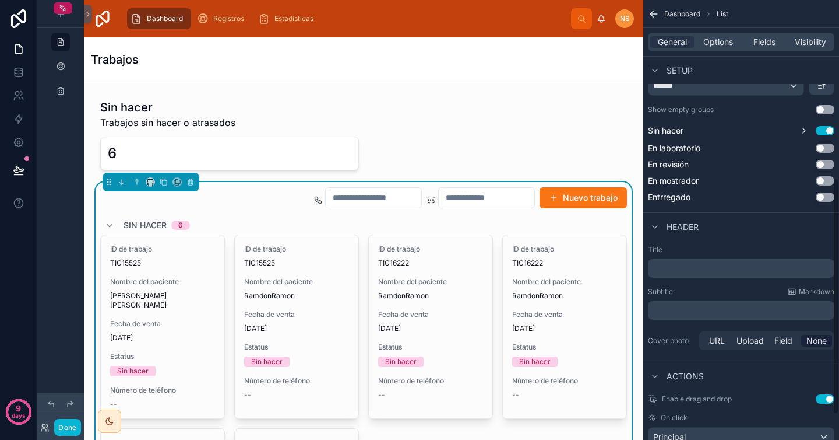
scroll to position [378, 0]
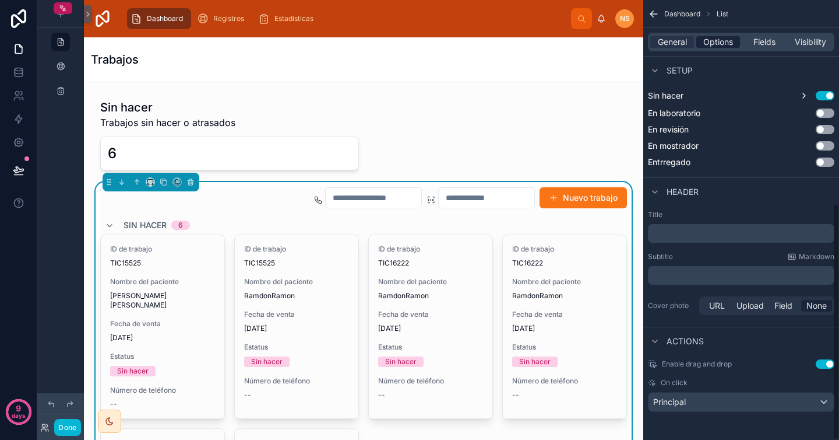
click at [719, 43] on span "Options" at bounding box center [719, 42] width 30 height 12
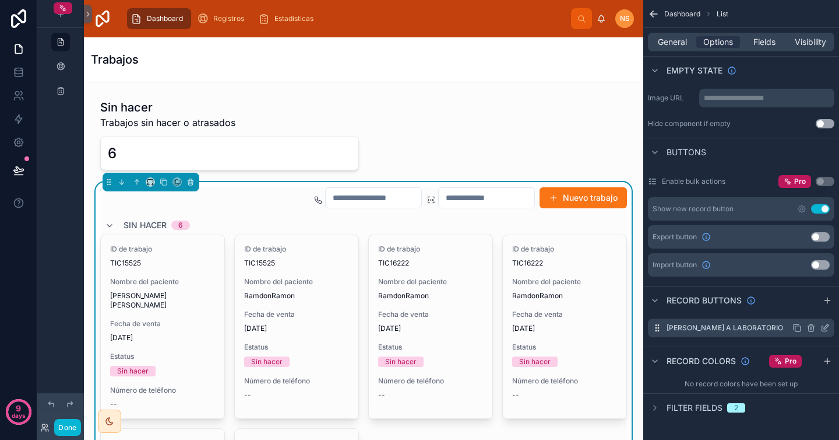
click at [824, 326] on icon "scrollable content" at bounding box center [826, 326] width 5 height 5
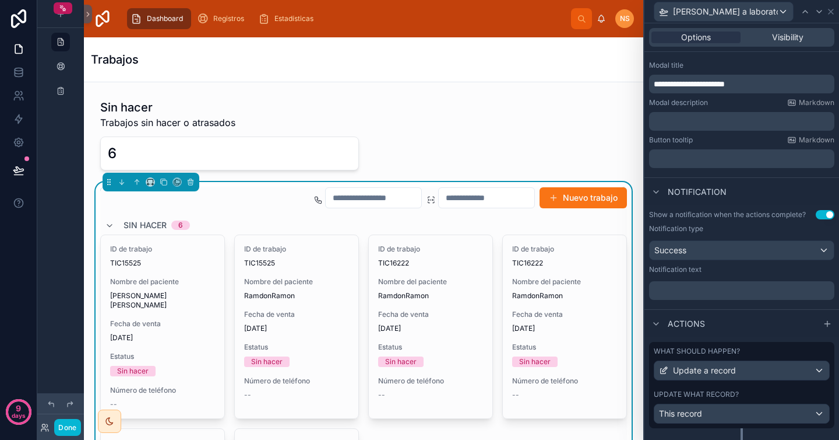
scroll to position [202, 0]
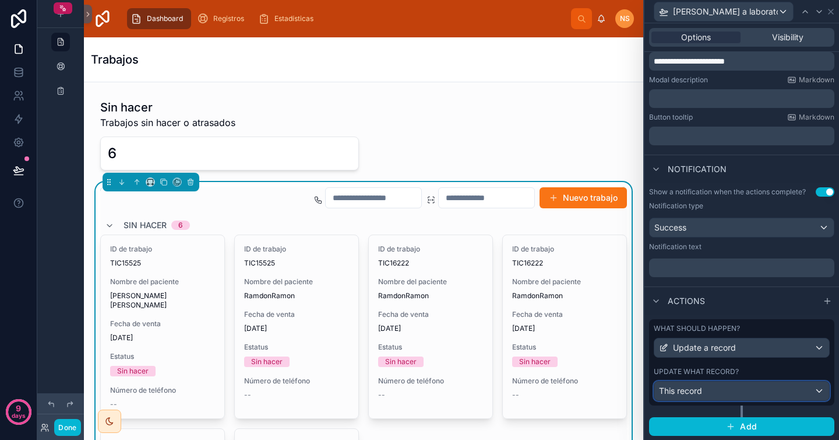
click at [722, 391] on div "This record" at bounding box center [742, 390] width 175 height 19
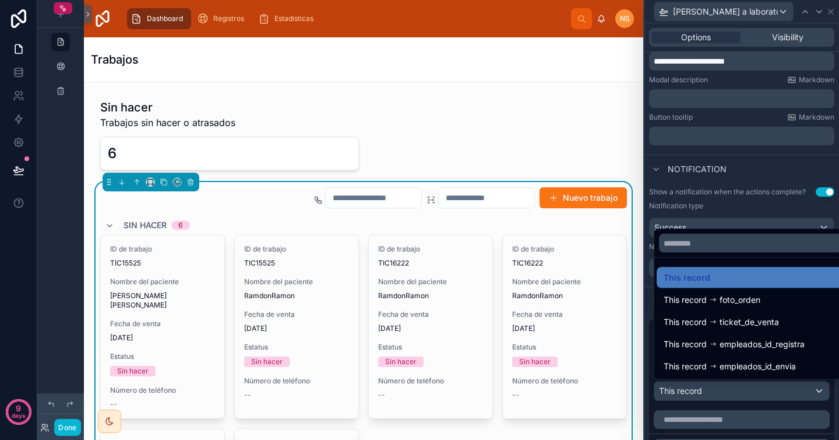
click at [722, 393] on div at bounding box center [742, 220] width 195 height 440
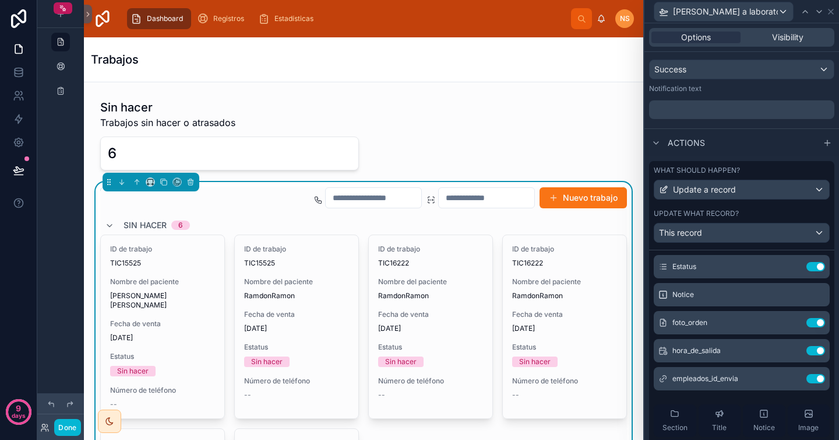
scroll to position [27, 0]
click at [788, 264] on icon at bounding box center [792, 265] width 9 height 9
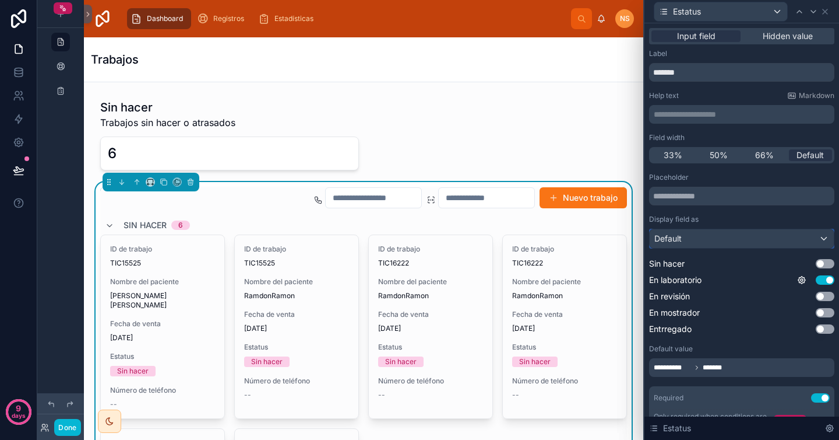
click at [730, 239] on div "Default" at bounding box center [742, 238] width 184 height 19
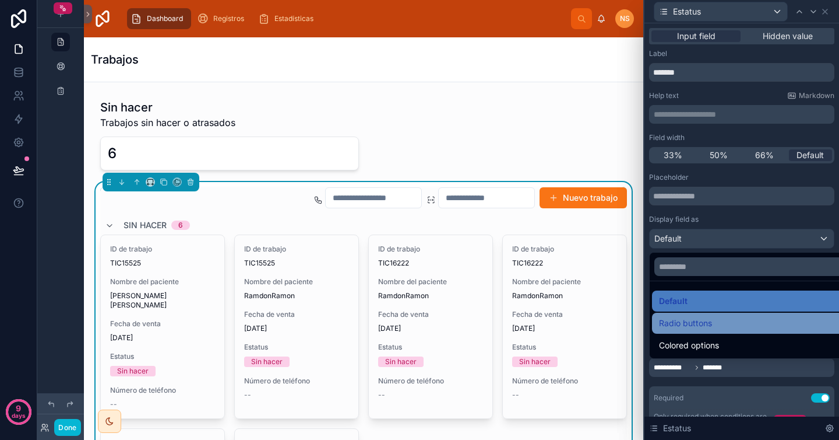
click at [733, 322] on div "Radio buttons" at bounding box center [751, 323] width 184 height 14
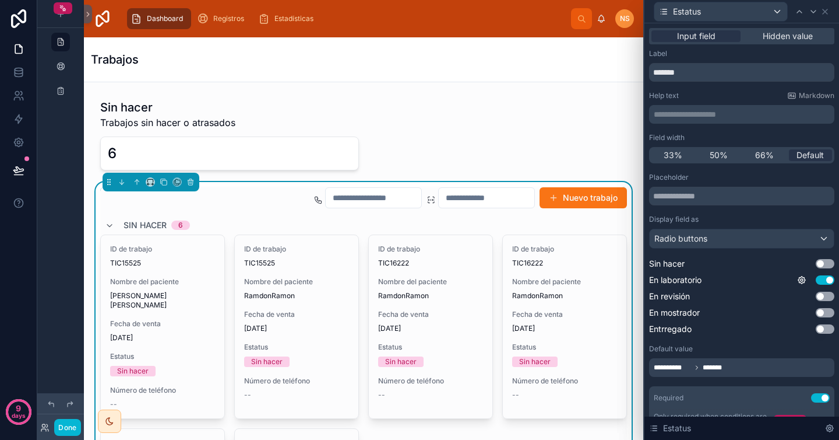
click at [733, 223] on div "Display field as" at bounding box center [741, 219] width 185 height 9
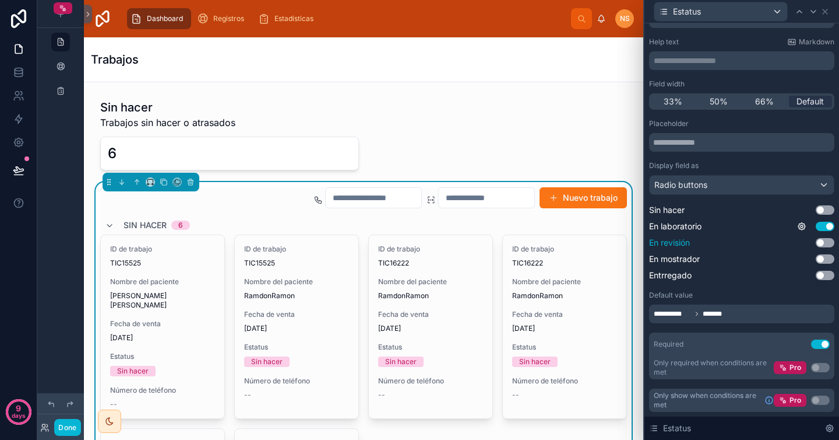
scroll to position [0, 0]
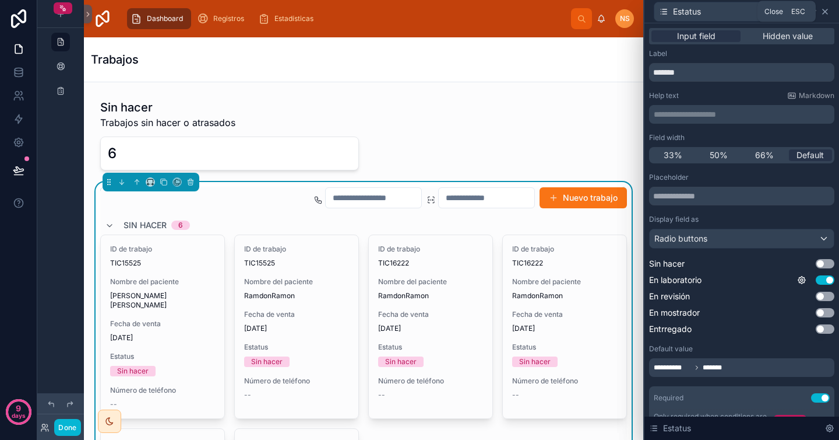
click at [828, 10] on icon at bounding box center [825, 11] width 9 height 9
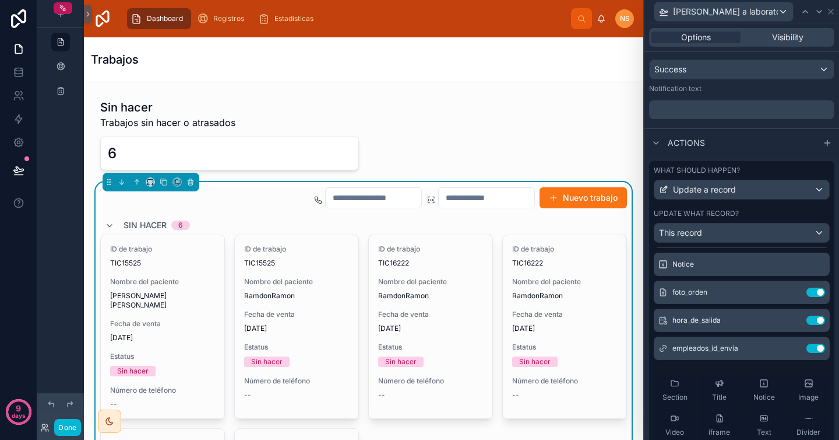
scroll to position [71, 0]
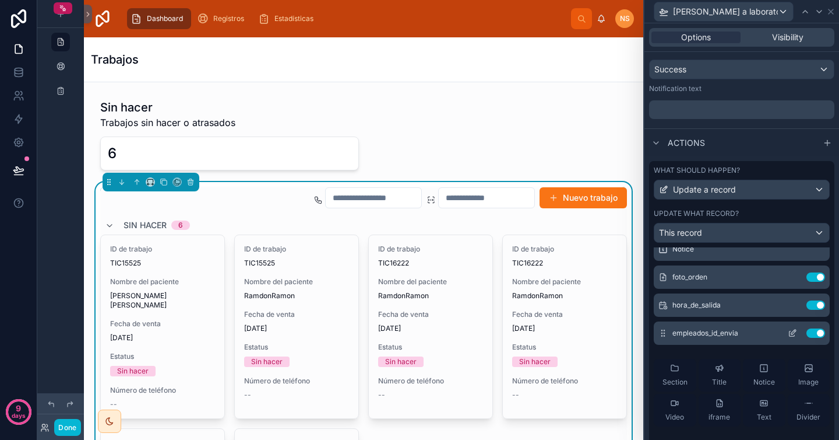
click at [788, 332] on icon at bounding box center [792, 332] width 9 height 9
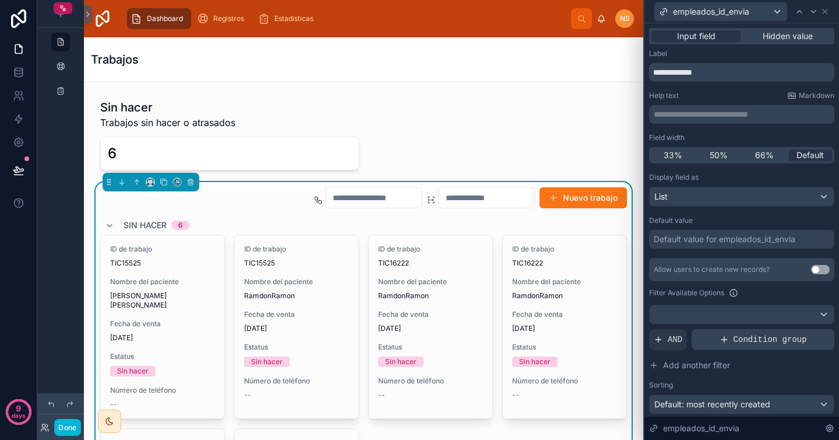
click at [730, 346] on div "Condition group" at bounding box center [763, 339] width 143 height 21
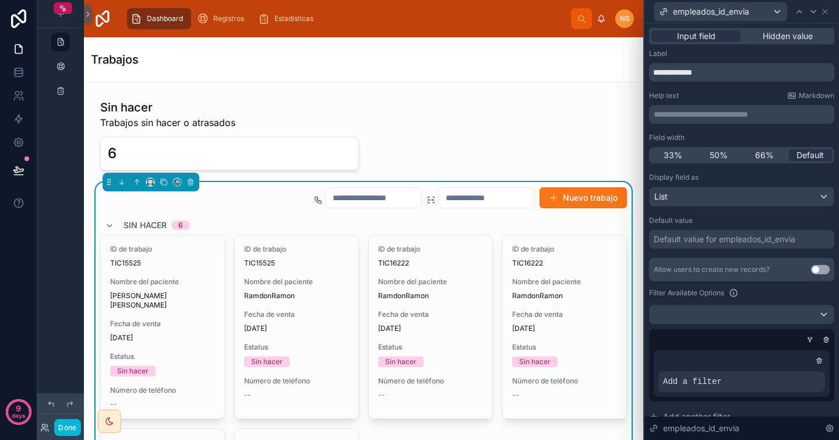
scroll to position [54, 0]
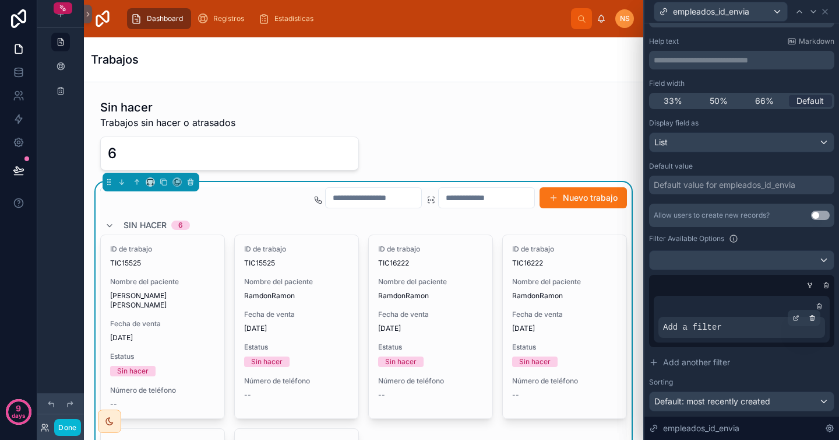
click at [708, 330] on span "Add a filter" at bounding box center [692, 327] width 59 height 12
click at [794, 317] on icon at bounding box center [796, 319] width 4 height 4
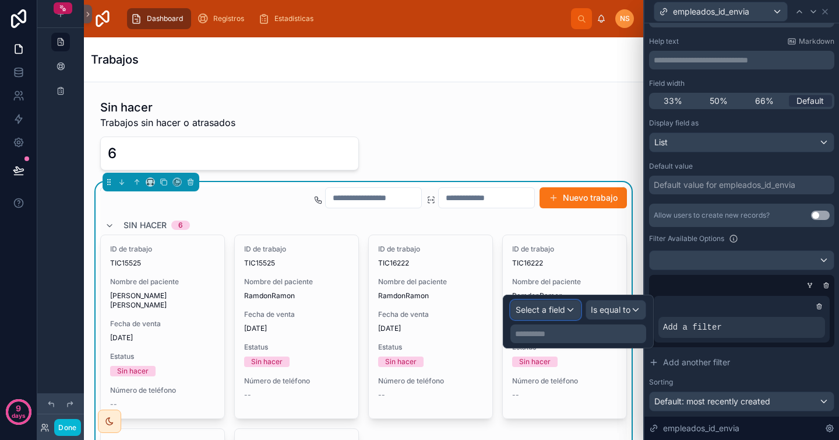
click at [562, 311] on span "Select a field" at bounding box center [541, 309] width 50 height 10
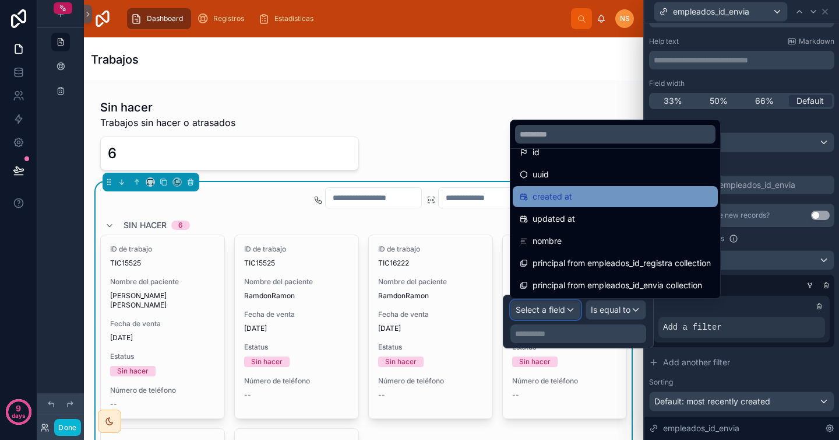
scroll to position [0, 0]
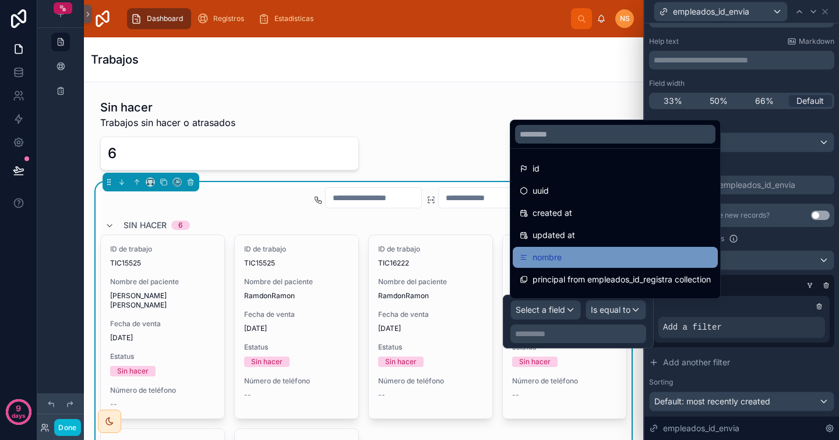
click at [562, 250] on span "nombre" at bounding box center [547, 257] width 29 height 14
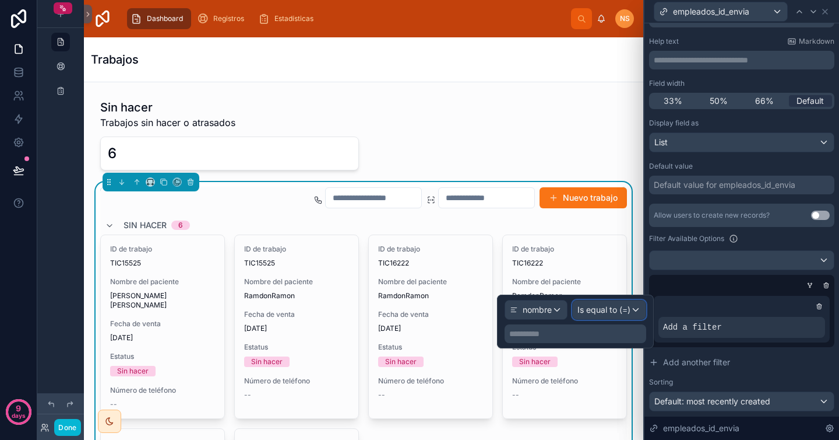
click at [628, 311] on span "Is equal to (=)" at bounding box center [604, 310] width 53 height 12
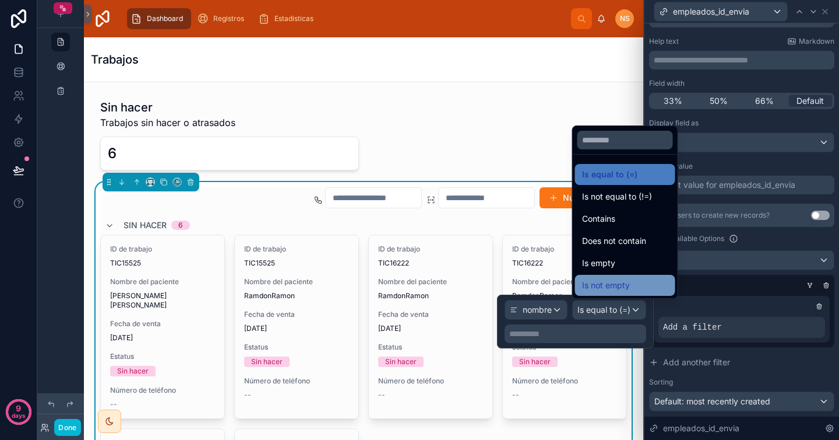
click at [622, 287] on span "Is not empty" at bounding box center [606, 285] width 48 height 14
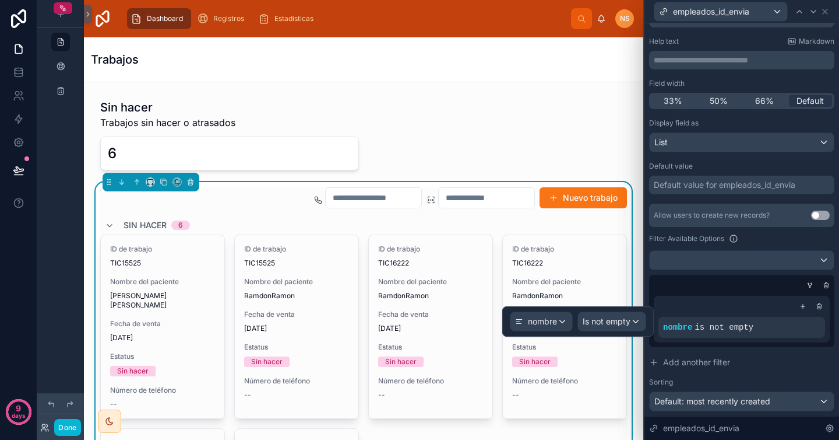
click at [716, 273] on div "Allow users to create new records? Use setting Filter Available Options nombre …" at bounding box center [741, 307] width 185 height 208
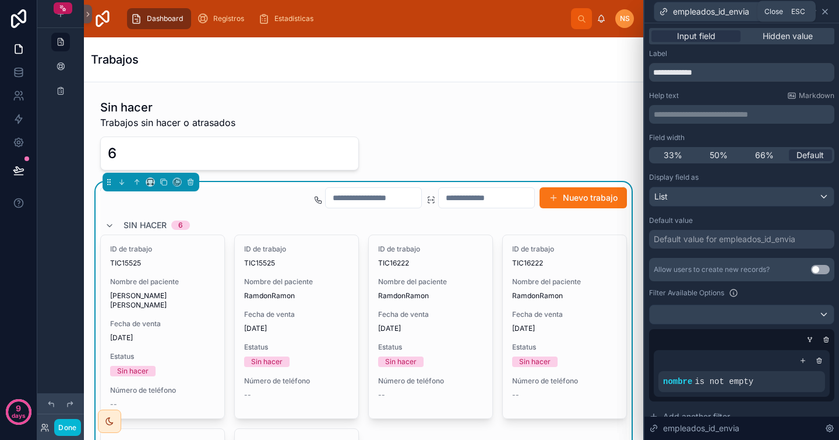
click at [828, 13] on icon at bounding box center [825, 11] width 9 height 9
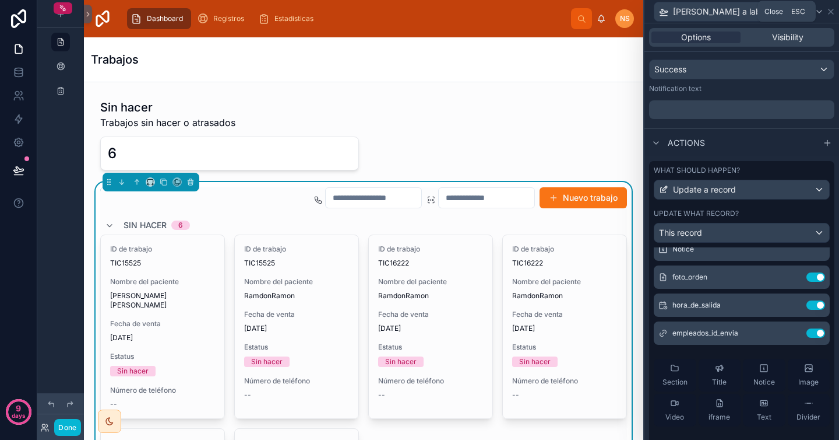
click at [828, 13] on icon at bounding box center [831, 11] width 9 height 9
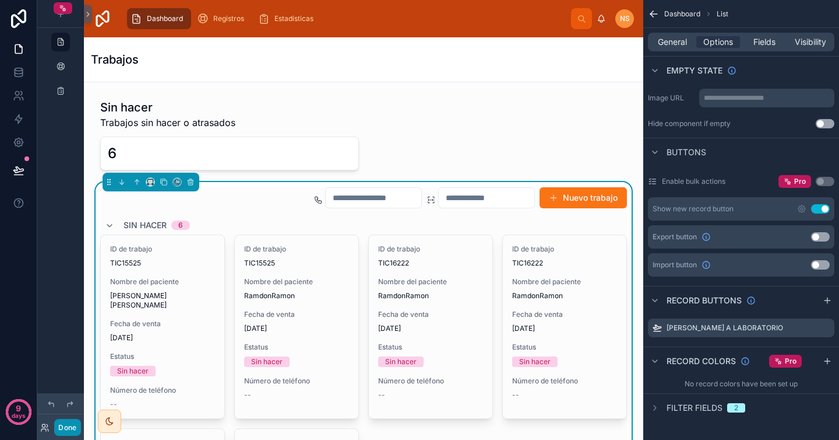
click at [71, 428] on button "Done" at bounding box center [67, 427] width 26 height 17
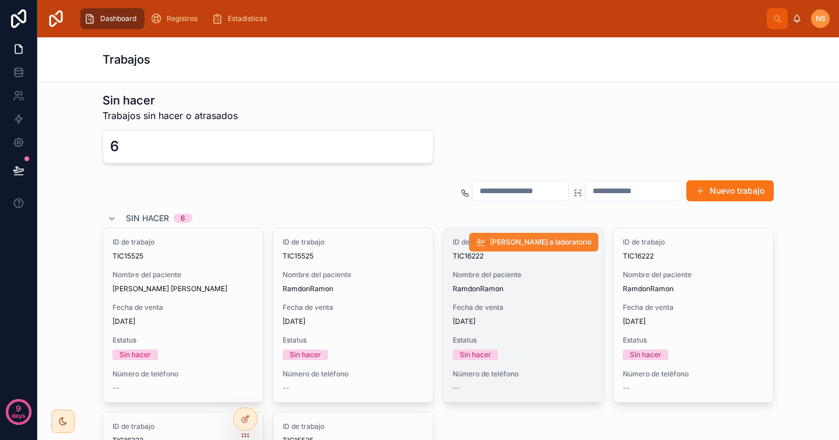
click at [541, 237] on span "[PERSON_NAME] a laboratorio" at bounding box center [540, 241] width 101 height 9
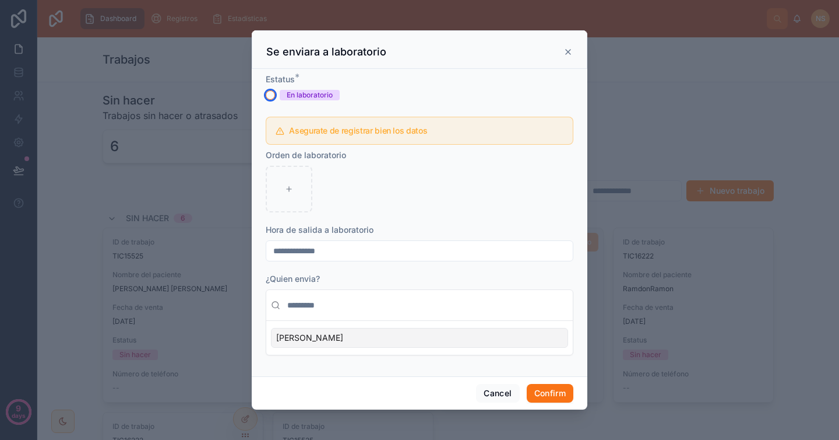
click at [270, 99] on button "En laboratorio" at bounding box center [270, 94] width 9 height 9
click at [269, 96] on circle "button" at bounding box center [270, 95] width 7 height 7
click at [349, 104] on form "**********" at bounding box center [420, 219] width 308 height 293
click at [317, 90] on div "En laboratorio" at bounding box center [310, 95] width 46 height 10
click at [275, 90] on button "En laboratorio" at bounding box center [270, 94] width 9 height 9
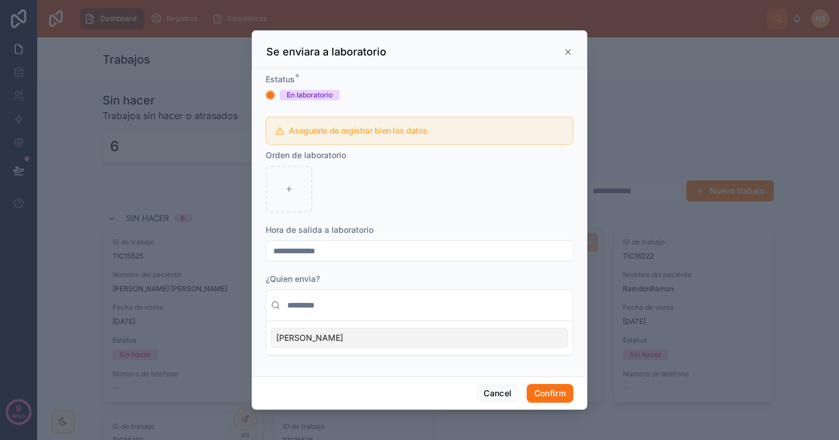
click at [312, 98] on div "En laboratorio" at bounding box center [310, 95] width 46 height 10
click at [275, 98] on button "En laboratorio" at bounding box center [270, 94] width 9 height 9
click at [268, 93] on circle "button" at bounding box center [270, 95] width 7 height 7
click at [310, 104] on form "**********" at bounding box center [420, 219] width 308 height 293
click at [364, 339] on div "[PERSON_NAME]" at bounding box center [419, 338] width 297 height 20
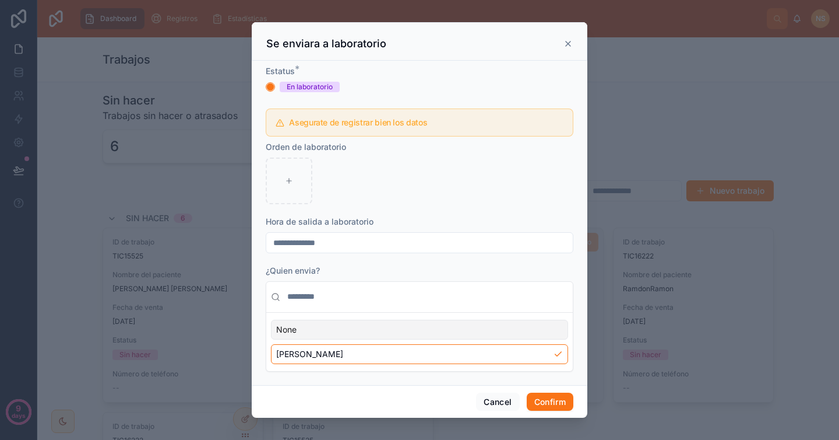
click at [341, 331] on div "None" at bounding box center [419, 329] width 297 height 20
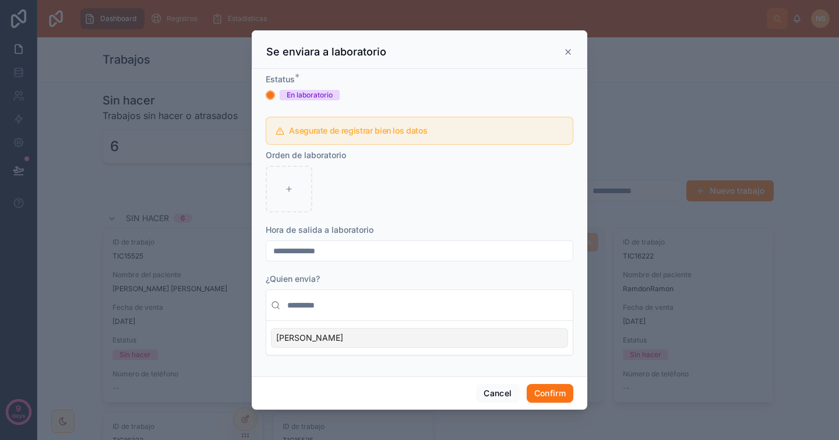
click at [341, 331] on div "[PERSON_NAME]" at bounding box center [419, 338] width 297 height 20
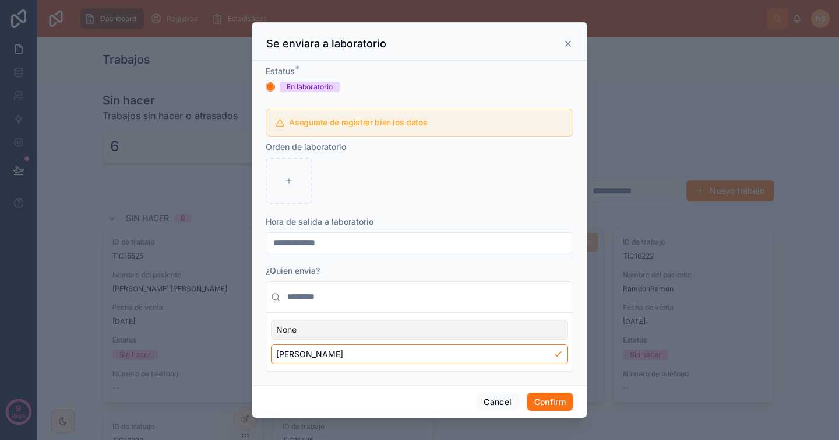
scroll to position [7, 0]
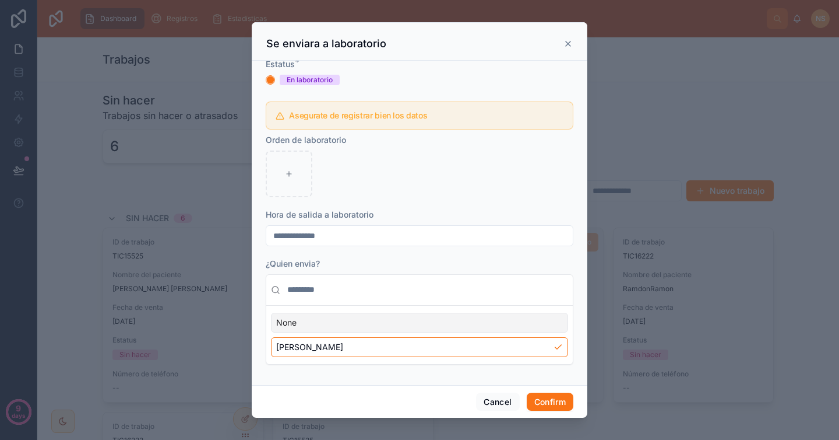
click at [386, 228] on input "**********" at bounding box center [419, 235] width 307 height 16
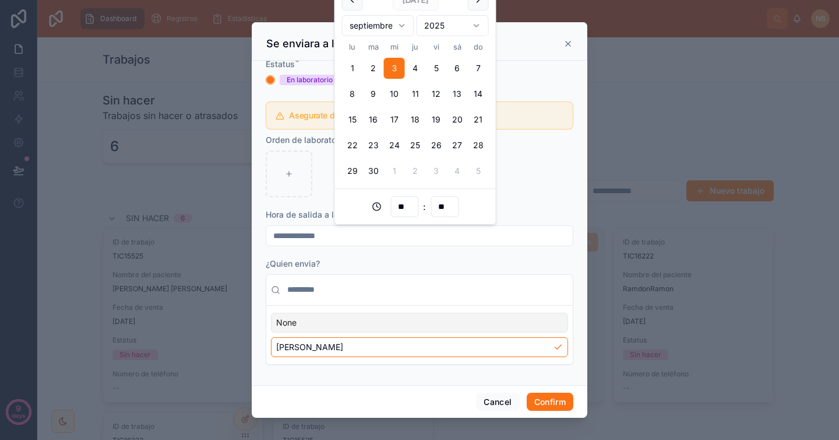
click at [479, 282] on input "text" at bounding box center [426, 289] width 283 height 21
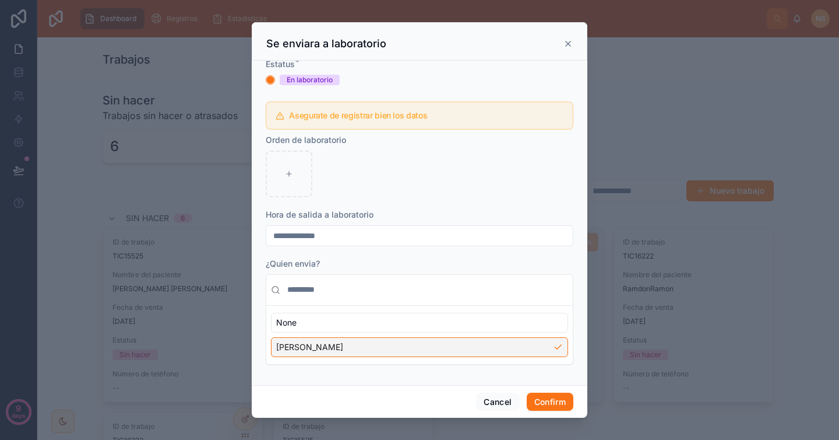
click at [363, 351] on div "[PERSON_NAME]" at bounding box center [419, 347] width 297 height 20
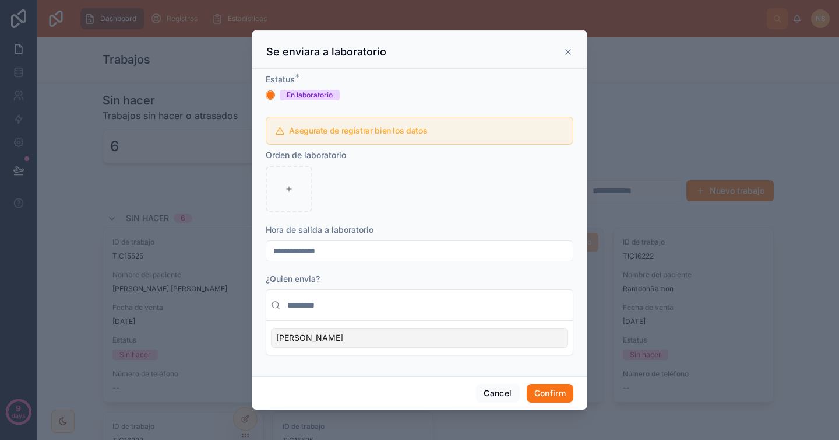
scroll to position [0, 0]
click at [357, 340] on div "[PERSON_NAME]" at bounding box center [419, 338] width 297 height 20
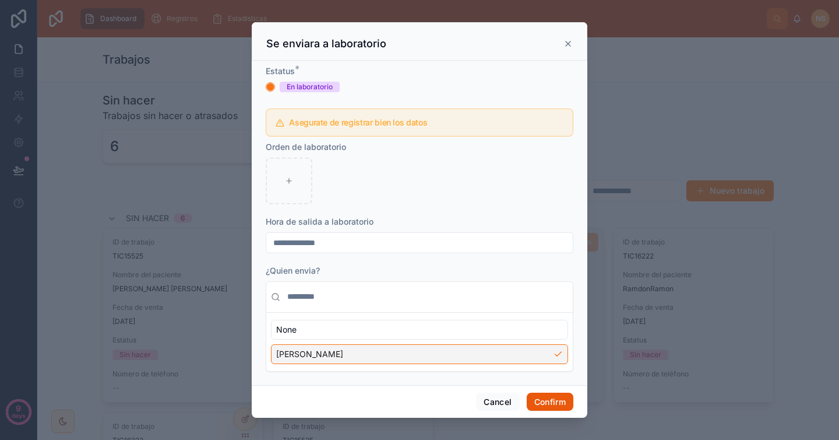
click at [543, 401] on button "Confirm" at bounding box center [550, 401] width 47 height 19
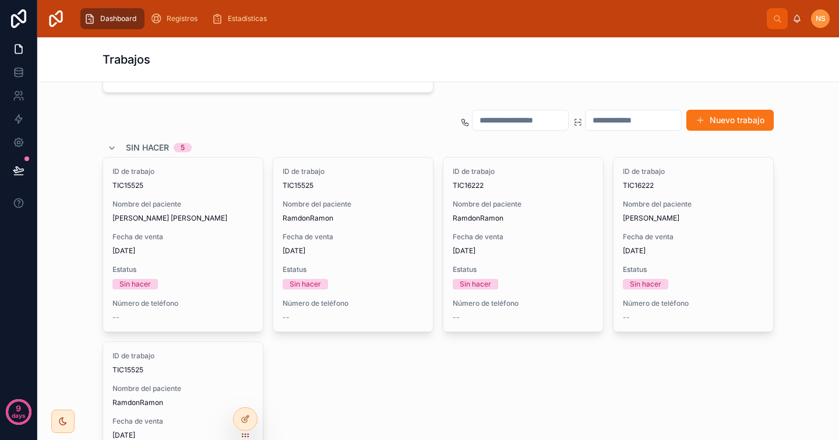
scroll to position [163, 0]
click at [824, 20] on span "NS" at bounding box center [821, 18] width 10 height 9
click at [601, 76] on div "Trabajos" at bounding box center [439, 59] width 672 height 44
click at [247, 412] on div at bounding box center [245, 418] width 23 height 22
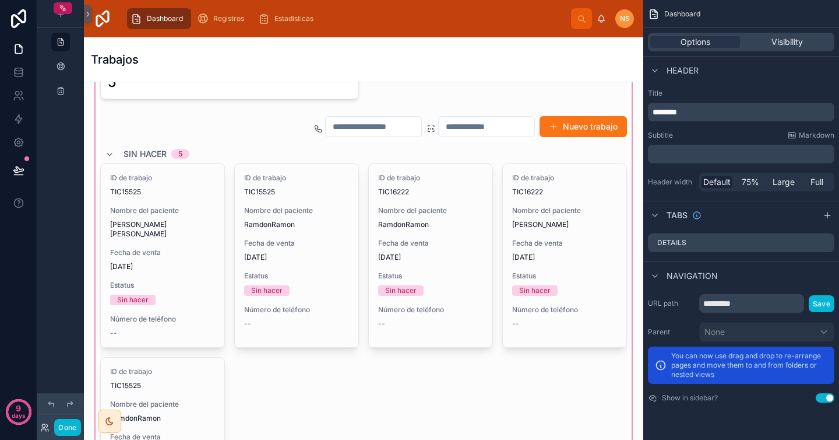
click at [567, 156] on div at bounding box center [363, 298] width 541 height 564
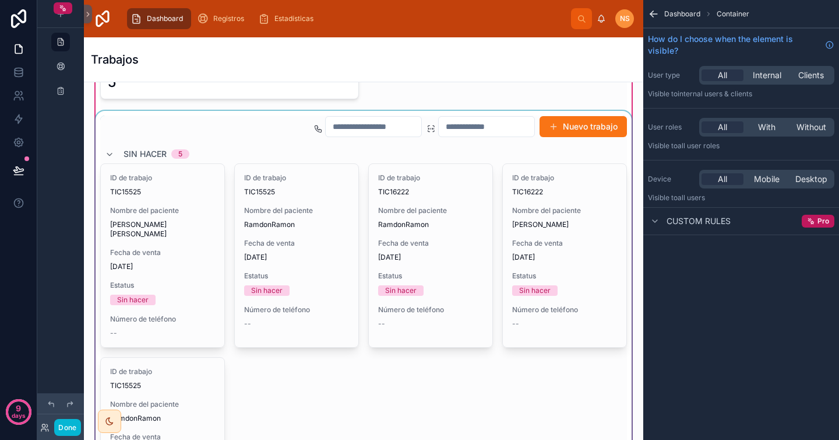
click at [545, 230] on div at bounding box center [363, 342] width 541 height 462
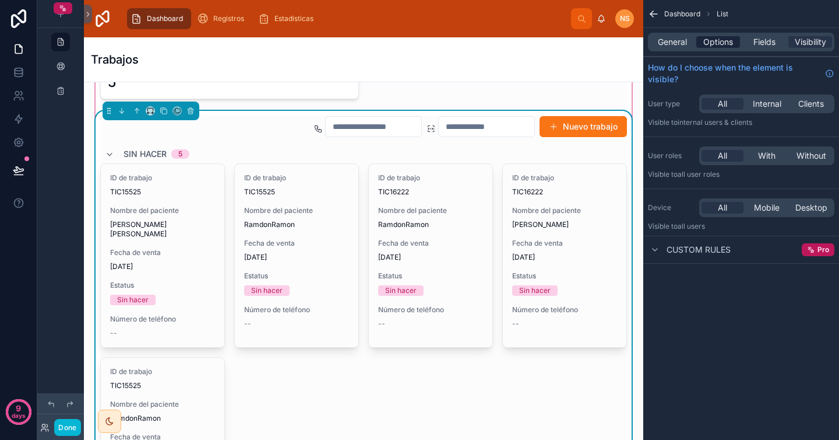
click at [726, 40] on span "Options" at bounding box center [719, 42] width 30 height 12
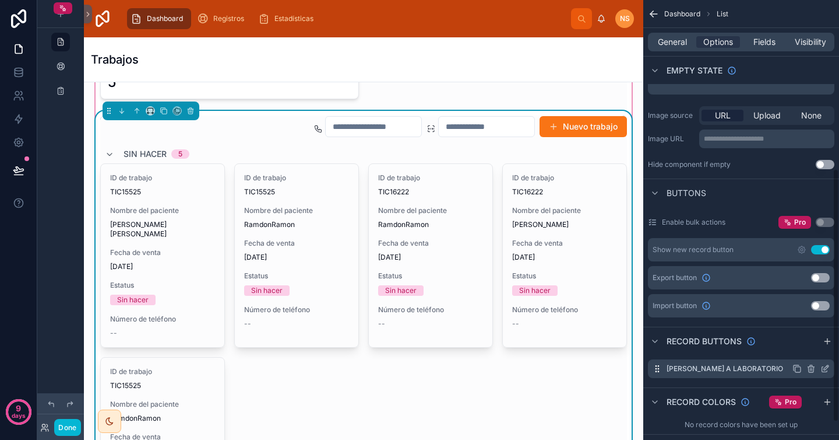
scroll to position [322, 0]
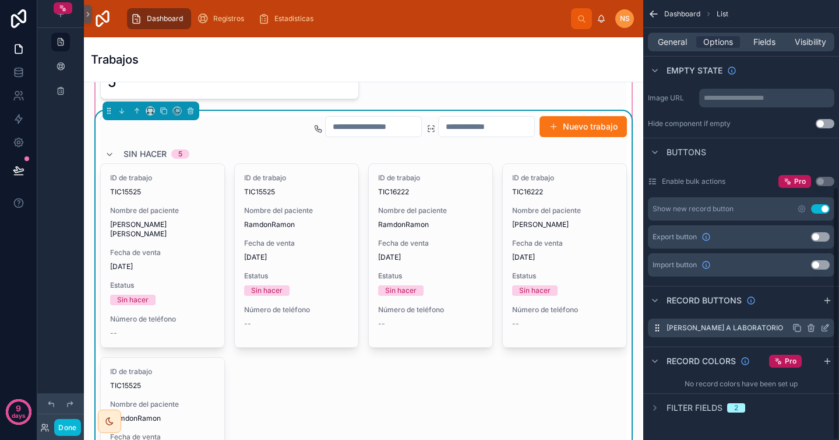
click at [827, 329] on icon "scrollable content" at bounding box center [825, 327] width 9 height 9
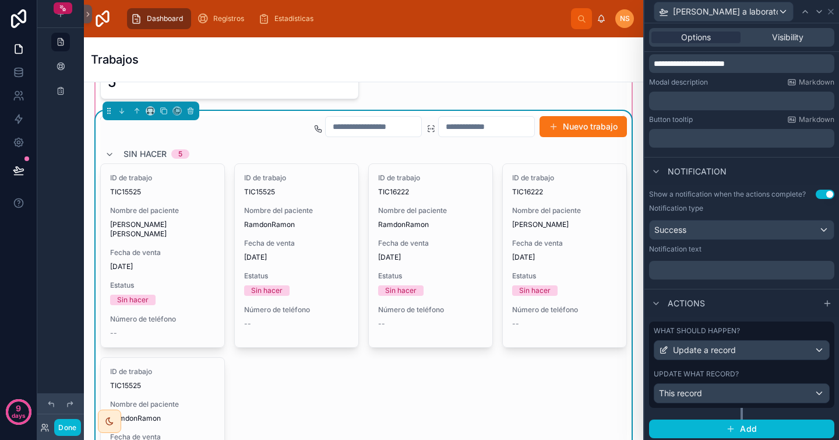
scroll to position [202, 0]
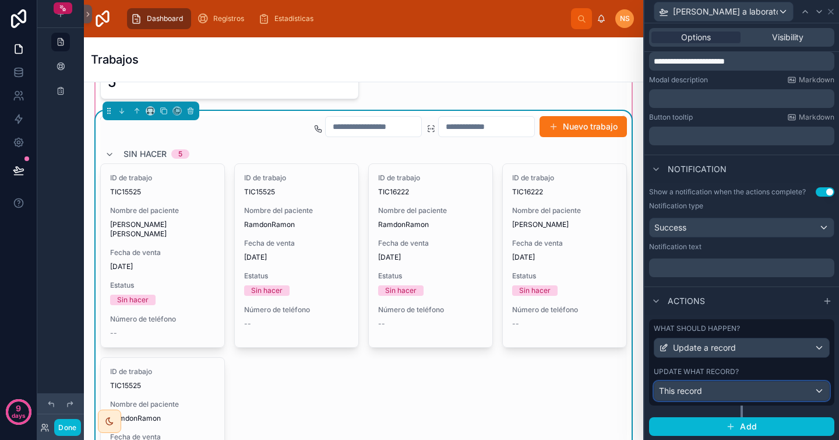
click at [746, 396] on div "This record" at bounding box center [742, 390] width 175 height 19
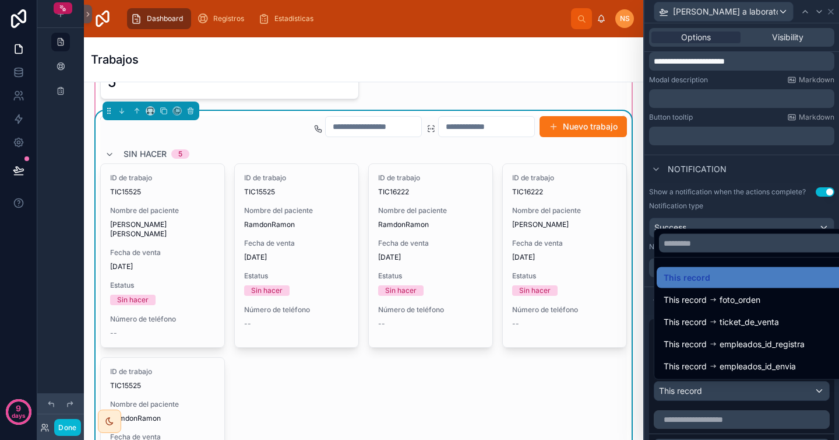
click at [728, 396] on div at bounding box center [742, 220] width 195 height 440
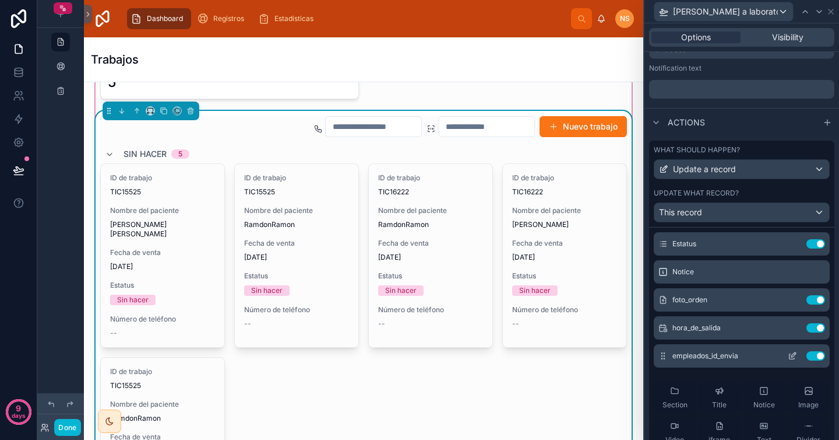
scroll to position [33, 0]
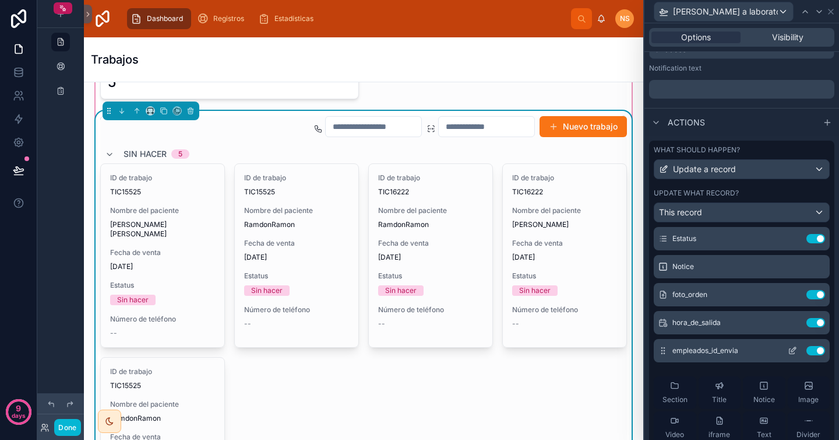
click at [792, 350] on icon at bounding box center [794, 349] width 5 height 5
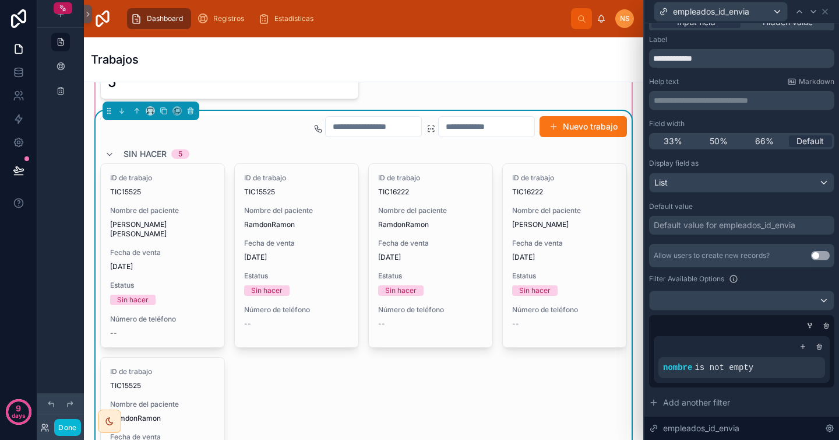
scroll to position [15, 0]
click at [732, 177] on div "List" at bounding box center [742, 181] width 184 height 19
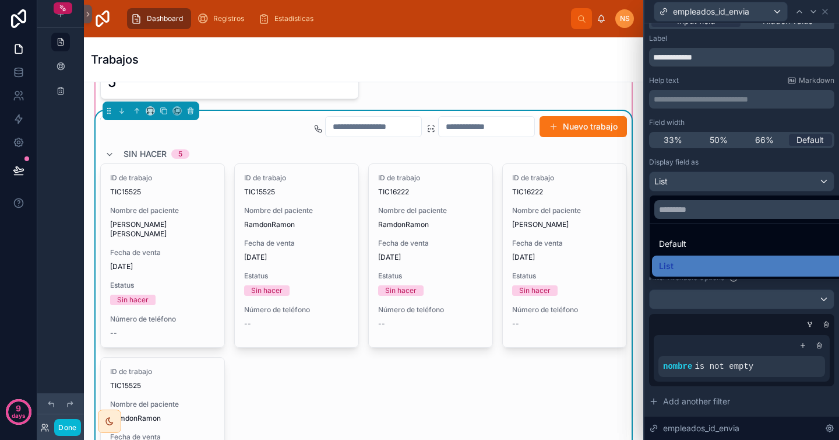
click at [734, 166] on div at bounding box center [742, 220] width 195 height 440
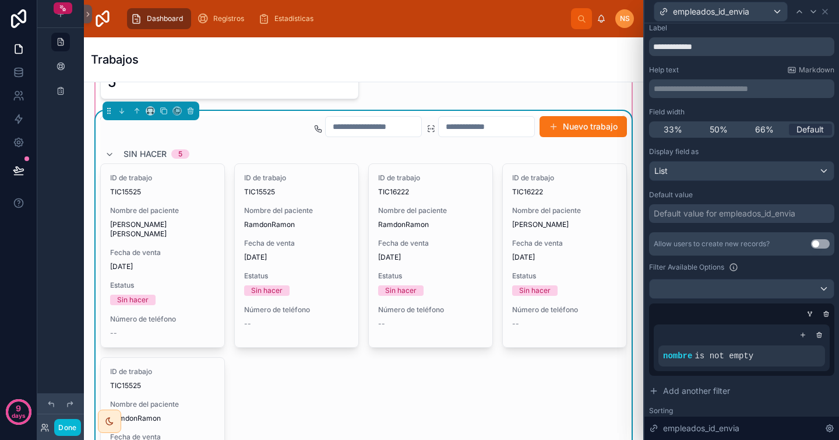
scroll to position [29, 0]
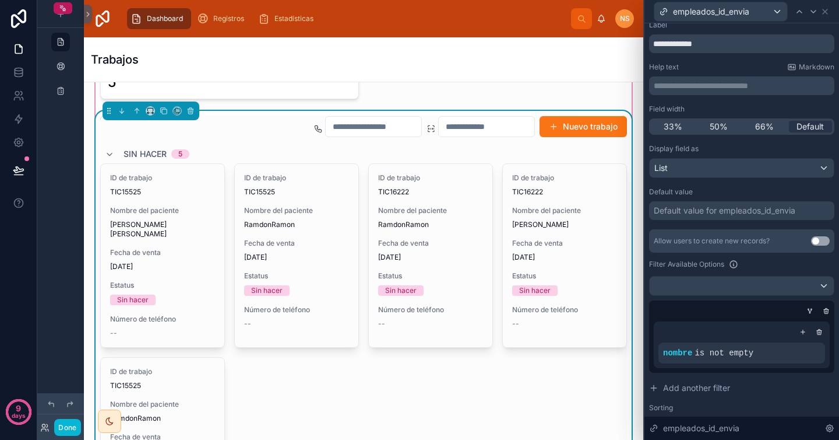
click at [726, 213] on div "Default value for empleados_id_envia" at bounding box center [725, 211] width 142 height 12
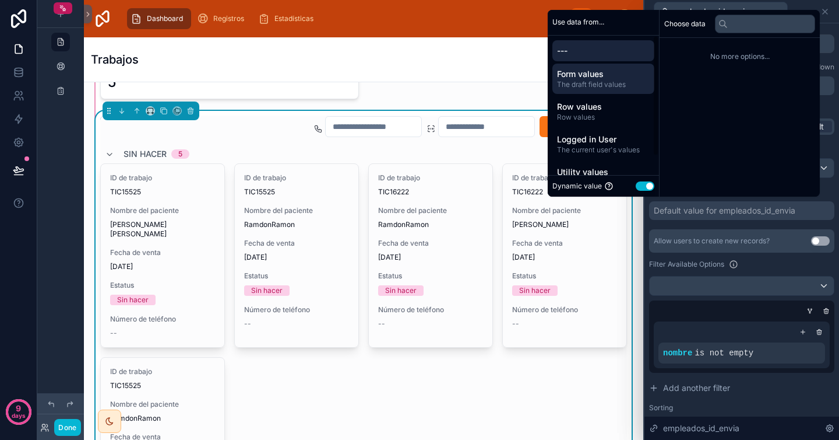
click at [617, 83] on span "The draft field values" at bounding box center [603, 84] width 93 height 9
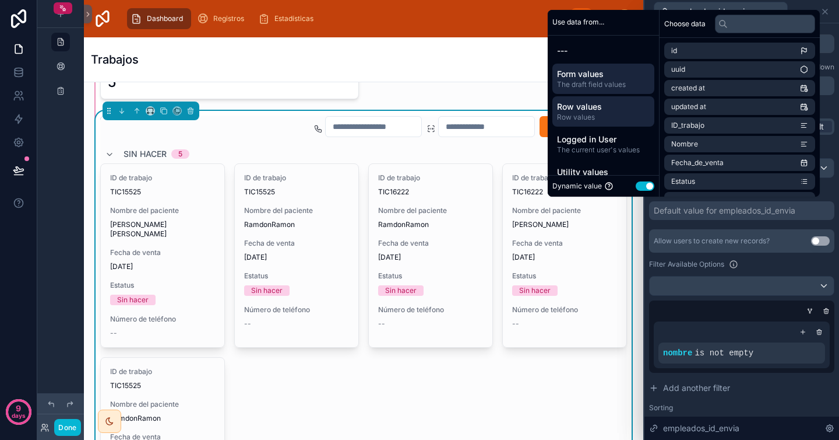
click at [609, 103] on span "Row values" at bounding box center [603, 107] width 93 height 12
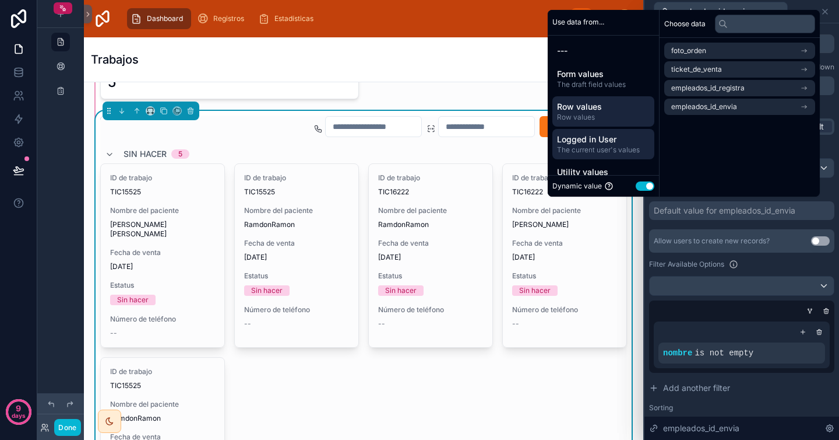
click at [596, 142] on span "Logged in User" at bounding box center [603, 139] width 93 height 12
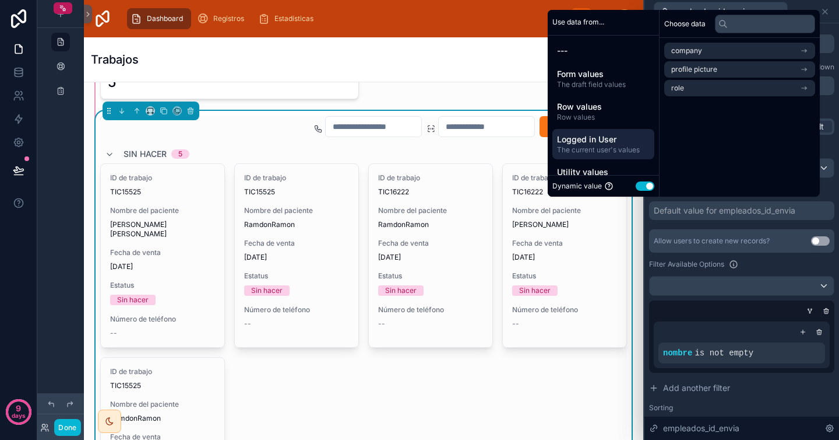
scroll to position [22, 0]
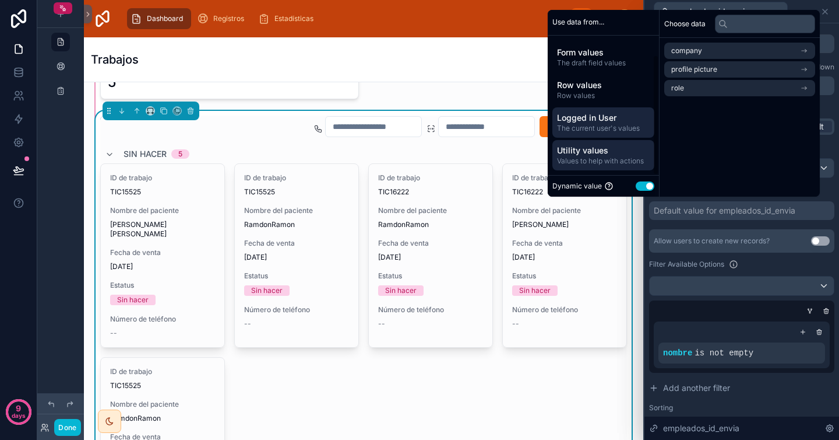
click at [602, 157] on span "Values to help with actions" at bounding box center [603, 160] width 93 height 9
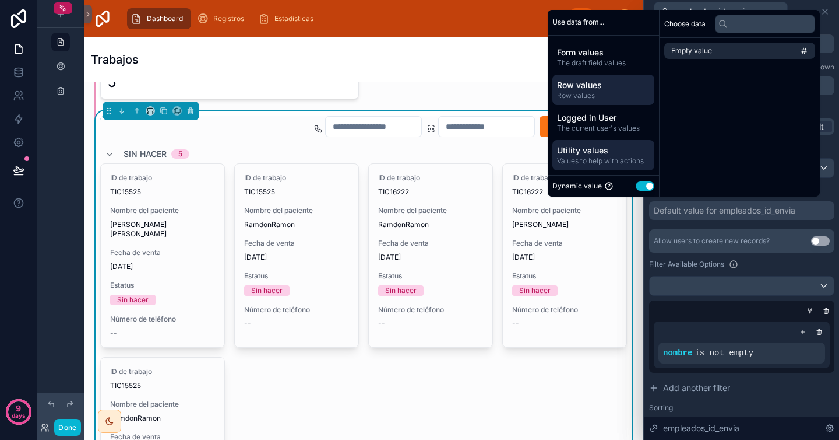
click at [600, 96] on span "Row values" at bounding box center [603, 95] width 93 height 9
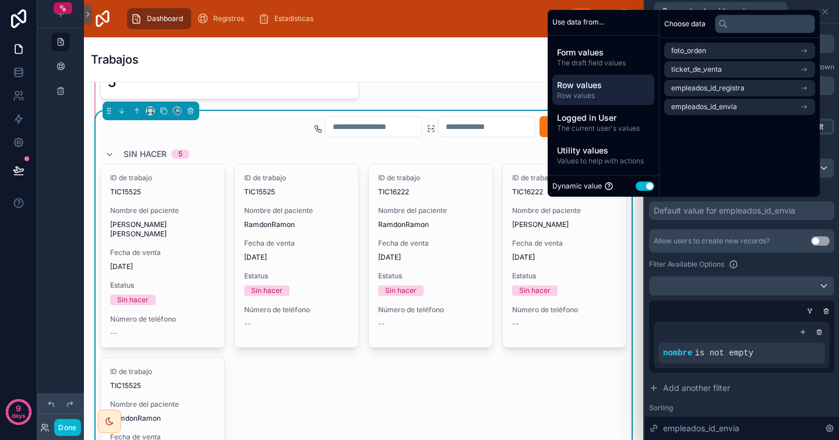
click at [715, 265] on label "Filter Available Options" at bounding box center [686, 263] width 75 height 9
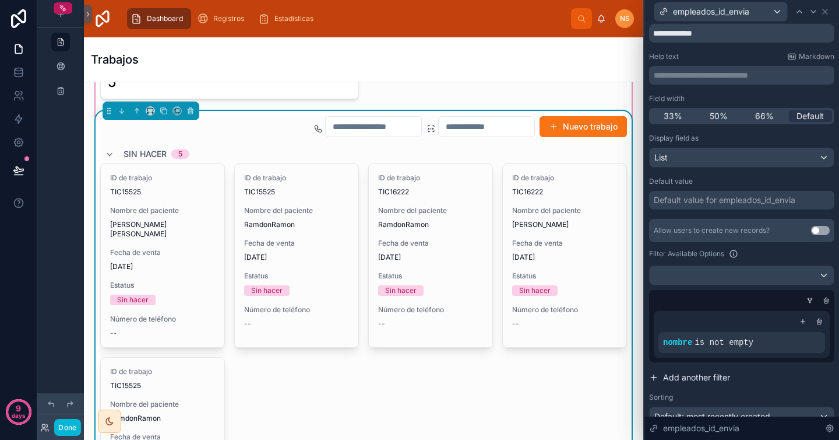
scroll to position [0, 0]
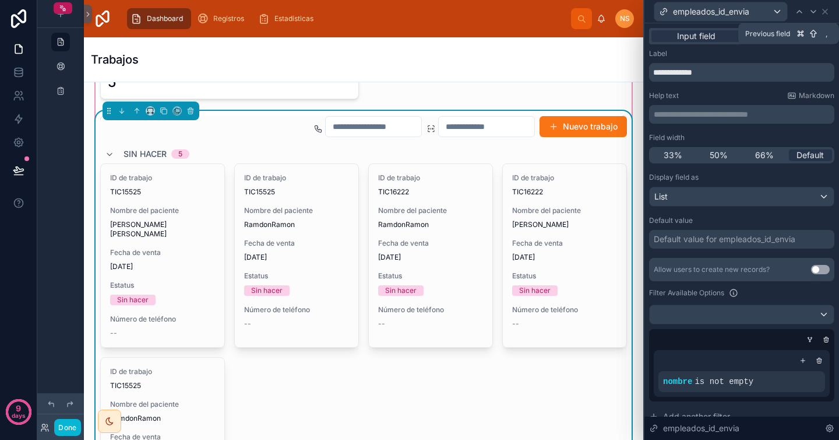
click at [802, 12] on icon at bounding box center [799, 11] width 9 height 9
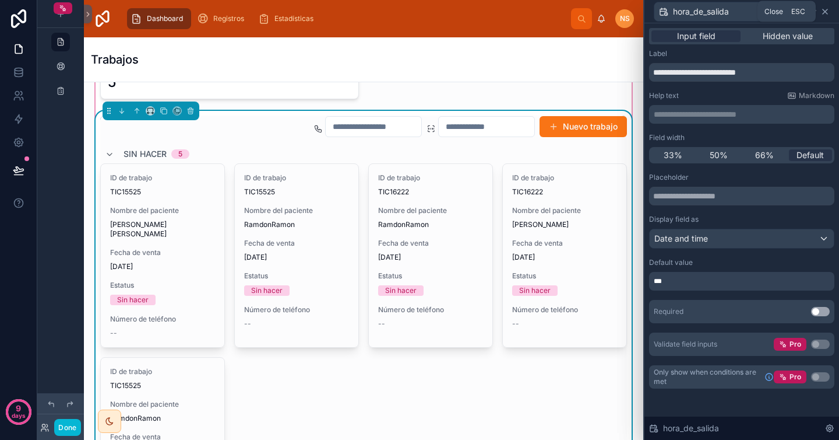
click at [827, 15] on icon at bounding box center [825, 11] width 9 height 9
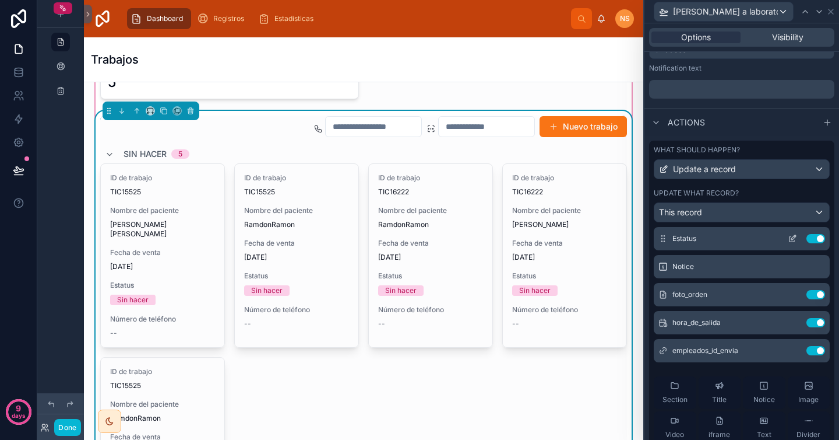
click at [788, 238] on icon at bounding box center [792, 238] width 9 height 9
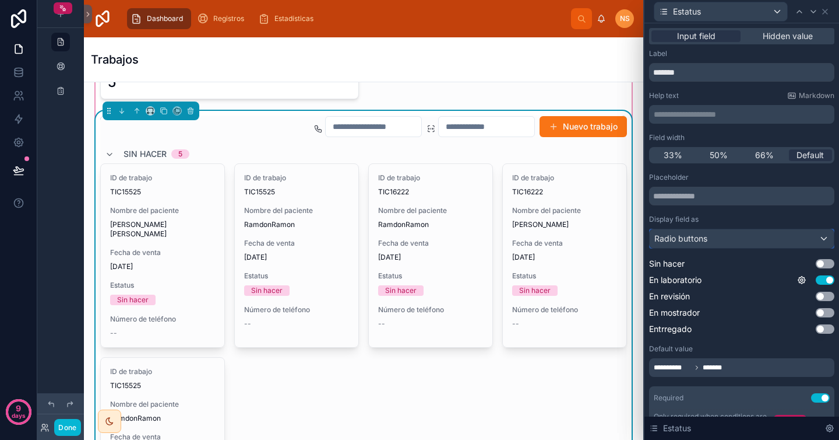
click at [715, 234] on div "Radio buttons" at bounding box center [742, 238] width 184 height 19
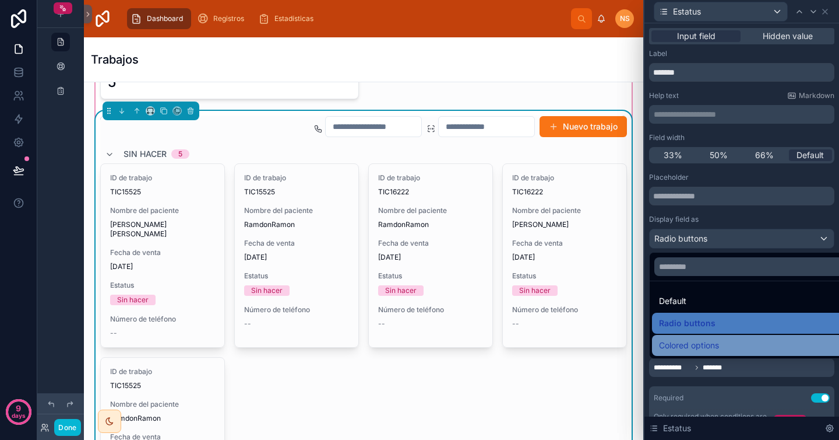
click at [723, 344] on div "Colored options" at bounding box center [751, 345] width 184 height 14
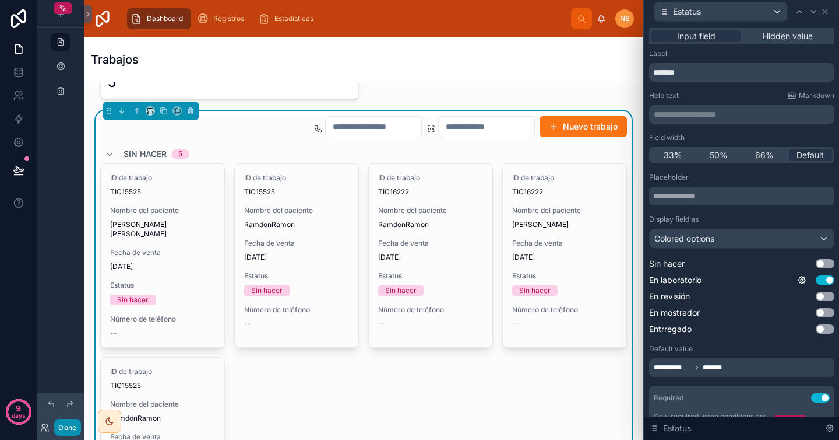
click at [69, 426] on button "Done" at bounding box center [67, 427] width 26 height 17
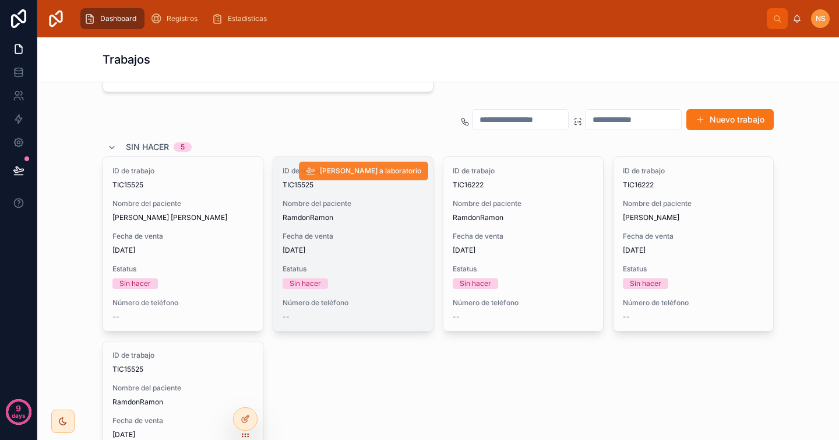
click at [386, 171] on span "[PERSON_NAME] a laboratorio" at bounding box center [370, 170] width 101 height 9
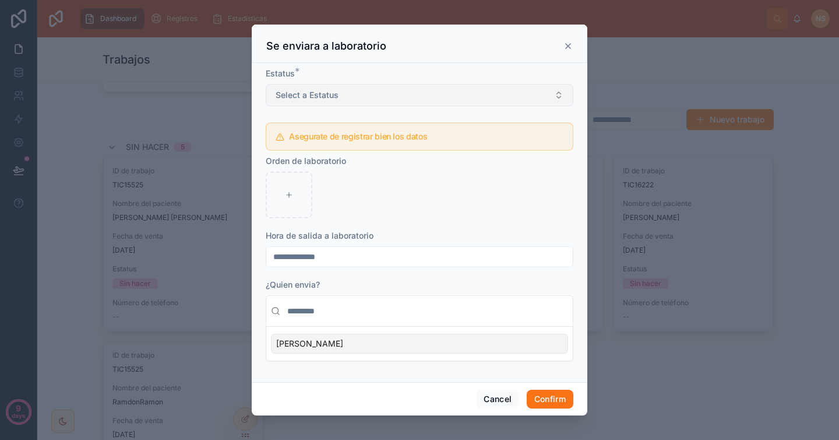
click at [342, 88] on button "Select a Estatus" at bounding box center [420, 95] width 308 height 22
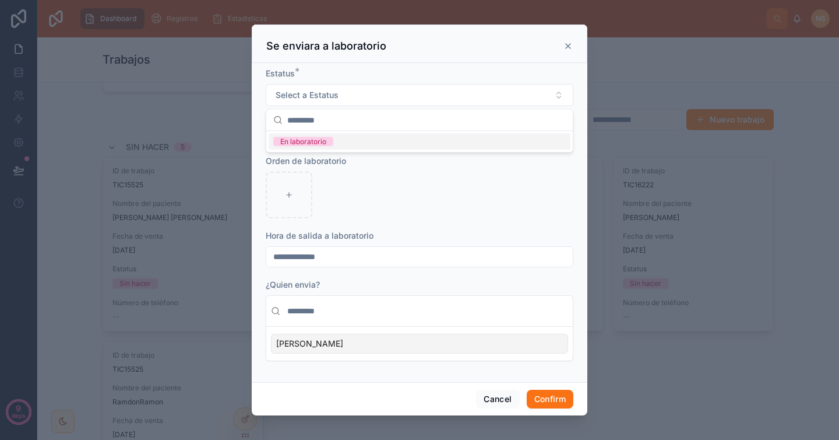
click at [343, 141] on div "En laboratorio" at bounding box center [420, 141] width 302 height 16
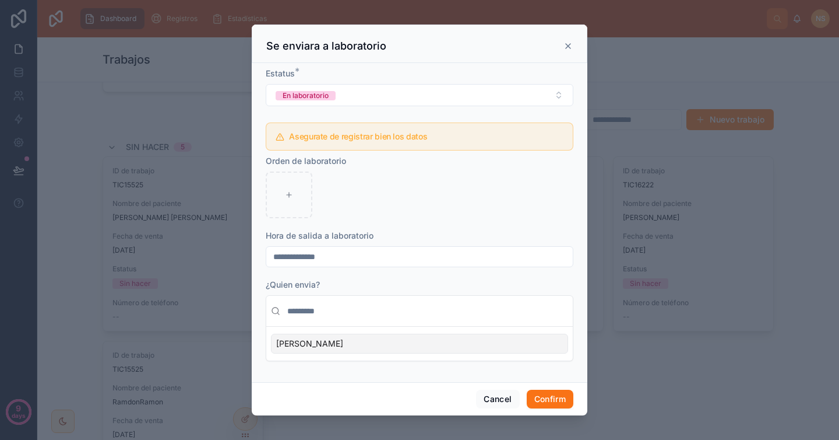
click at [569, 47] on icon at bounding box center [568, 46] width 5 height 5
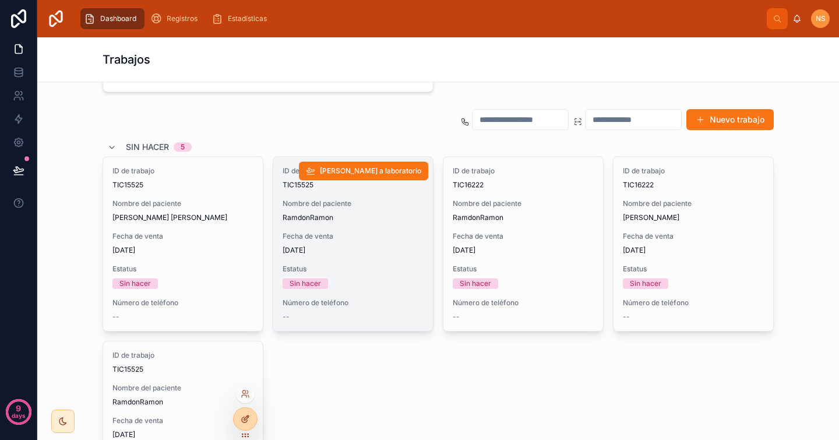
click at [254, 416] on div at bounding box center [245, 418] width 23 height 22
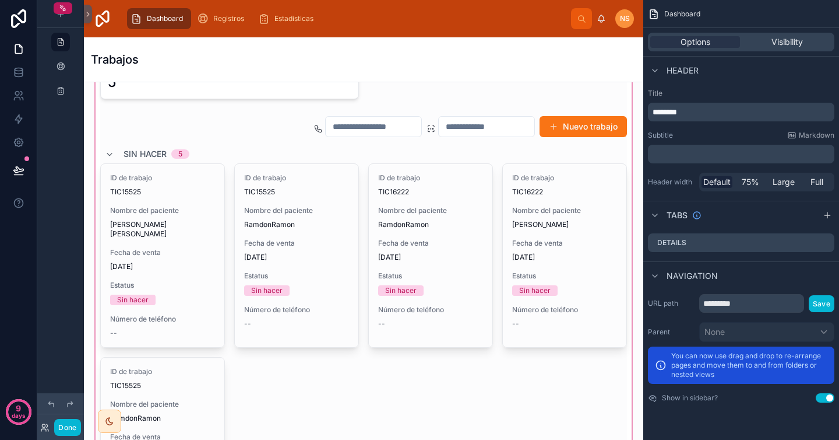
click at [544, 139] on div at bounding box center [363, 298] width 541 height 564
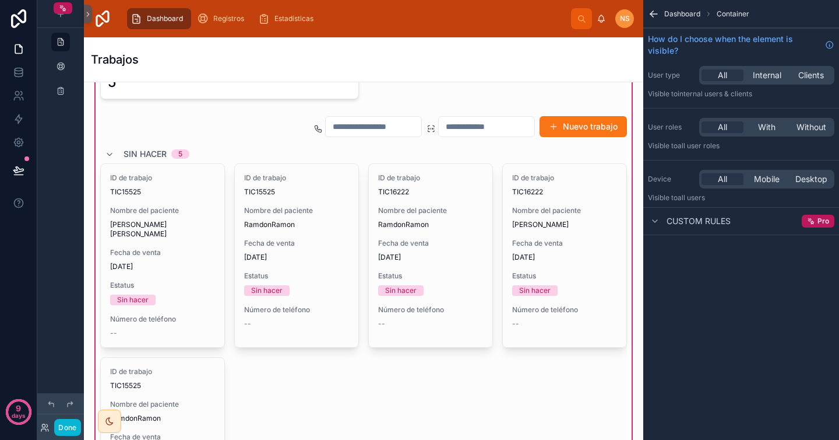
click at [677, 13] on span "Dashboard" at bounding box center [683, 13] width 36 height 9
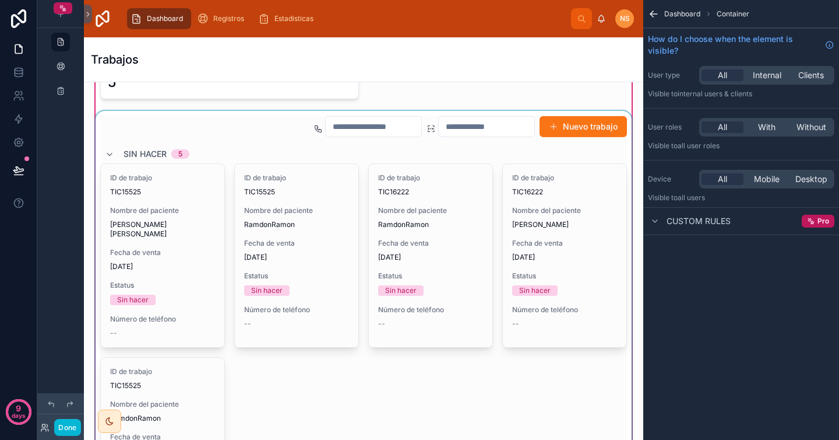
click at [570, 164] on div at bounding box center [363, 342] width 541 height 462
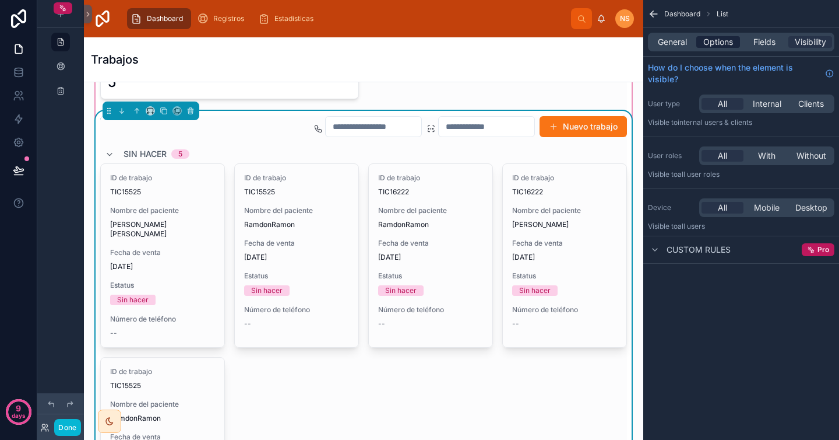
click at [719, 41] on span "Options" at bounding box center [719, 42] width 30 height 12
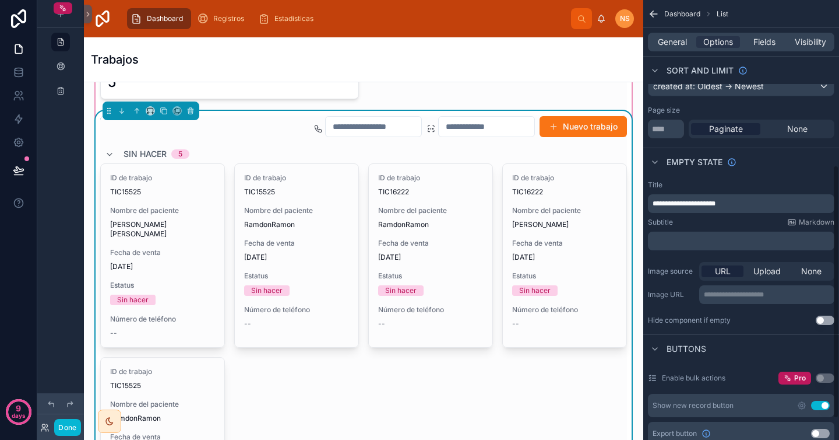
scroll to position [322, 0]
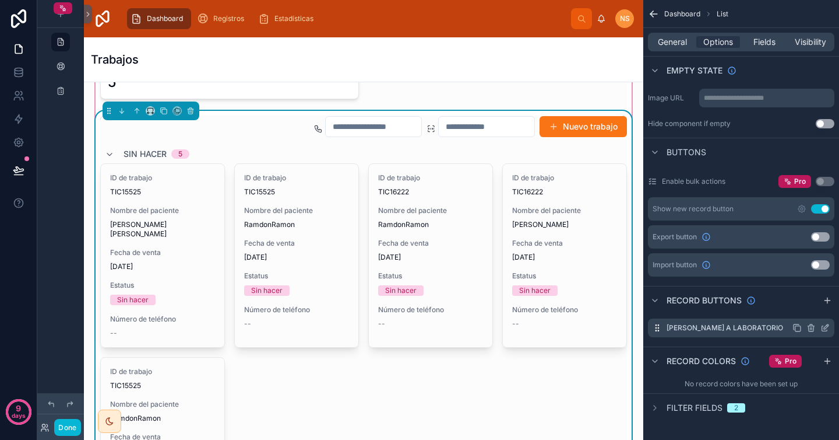
click at [826, 329] on icon "scrollable content" at bounding box center [825, 327] width 9 height 9
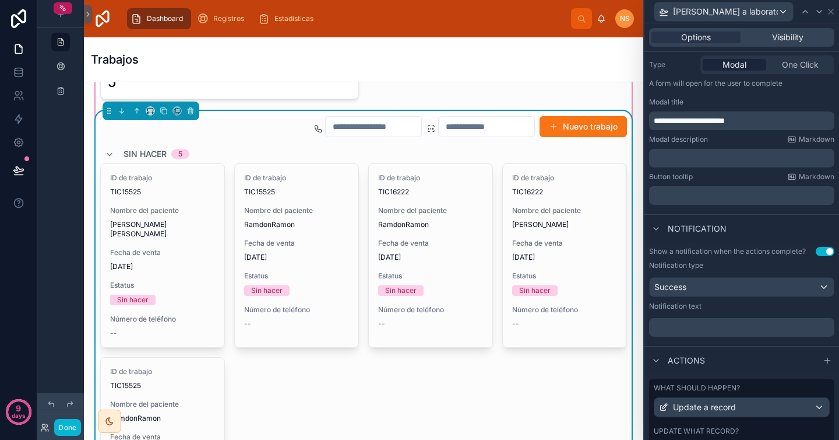
scroll to position [202, 0]
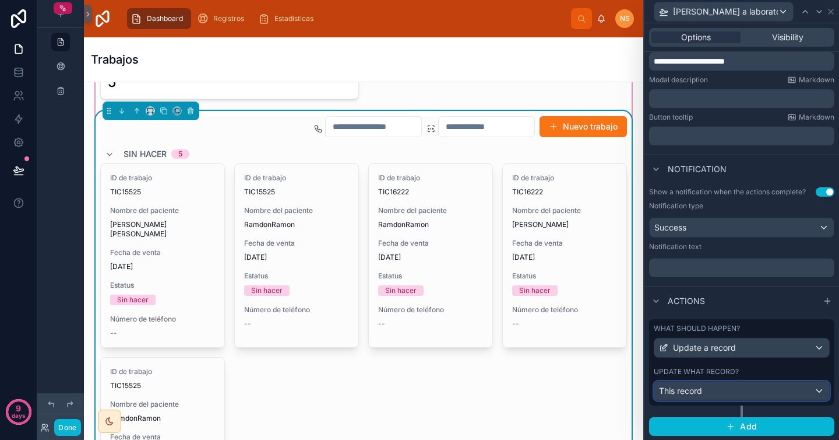
click at [727, 389] on div "This record" at bounding box center [742, 390] width 175 height 19
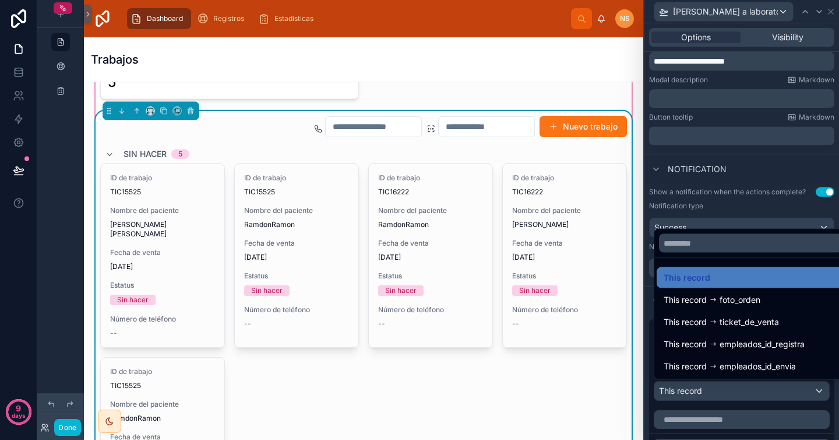
click at [728, 395] on div at bounding box center [742, 220] width 195 height 440
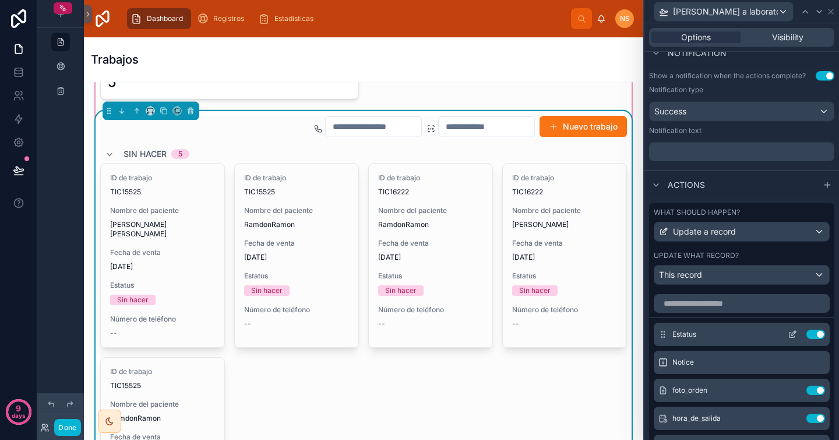
scroll to position [343, 0]
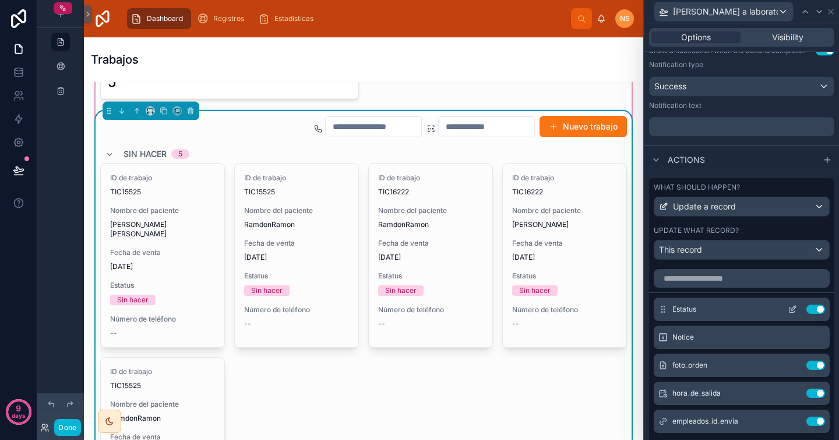
click at [792, 307] on icon at bounding box center [794, 307] width 5 height 5
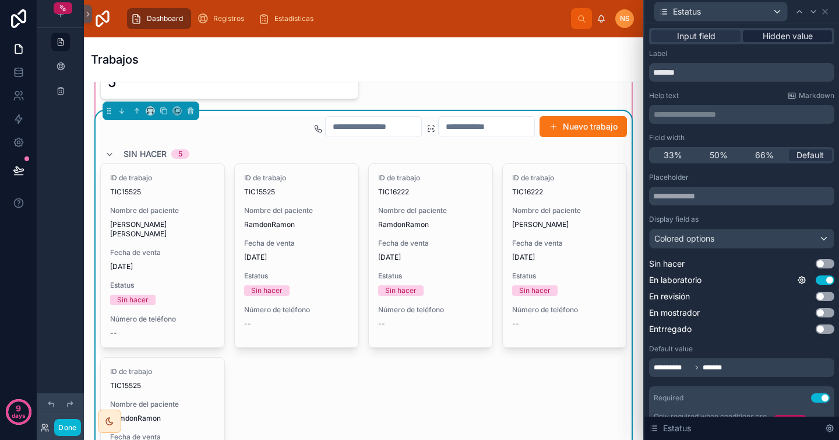
click at [769, 37] on span "Hidden value" at bounding box center [788, 36] width 50 height 12
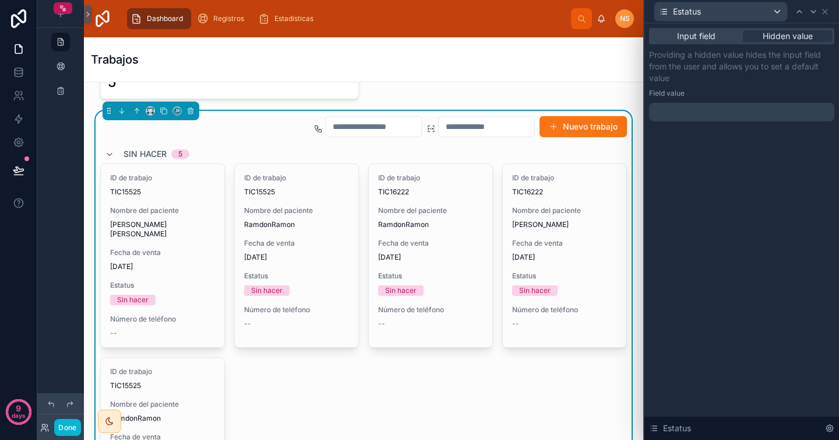
click at [726, 108] on div at bounding box center [741, 112] width 185 height 19
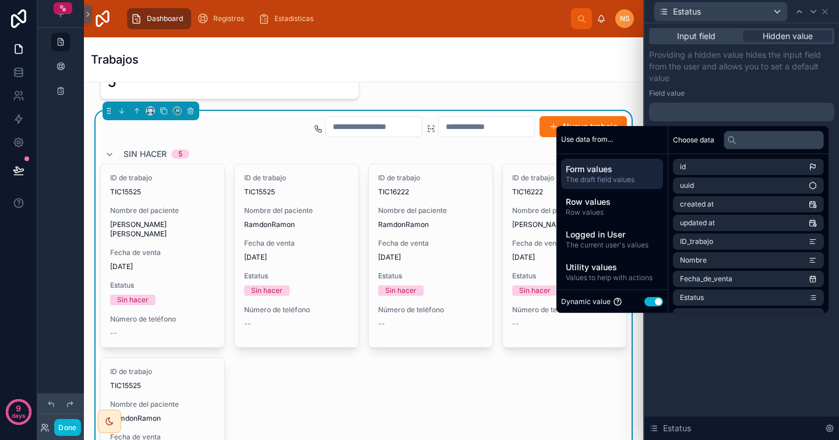
click at [696, 111] on div at bounding box center [741, 112] width 185 height 19
click at [650, 301] on button "Use setting" at bounding box center [654, 301] width 19 height 9
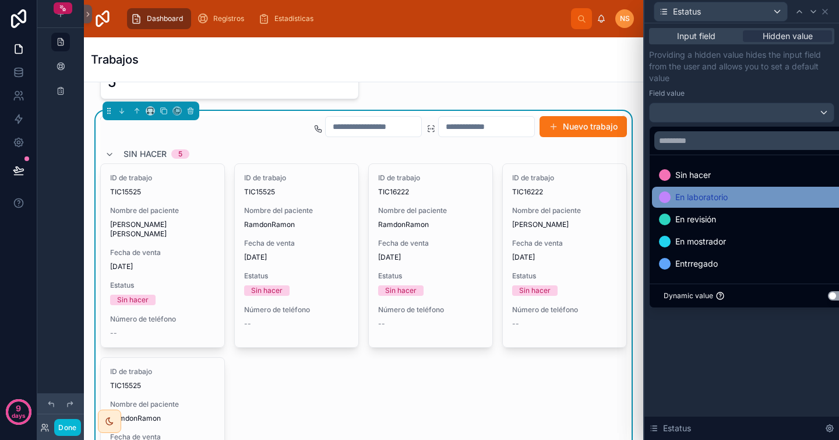
click at [730, 194] on div "En laboratorio" at bounding box center [755, 197] width 192 height 14
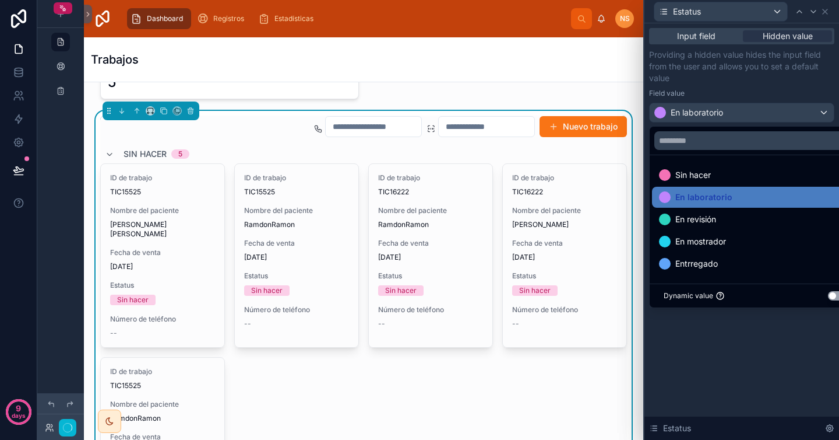
click at [734, 341] on div "Input field Hidden value Providing a hidden value hides the input field from th…" at bounding box center [742, 231] width 195 height 416
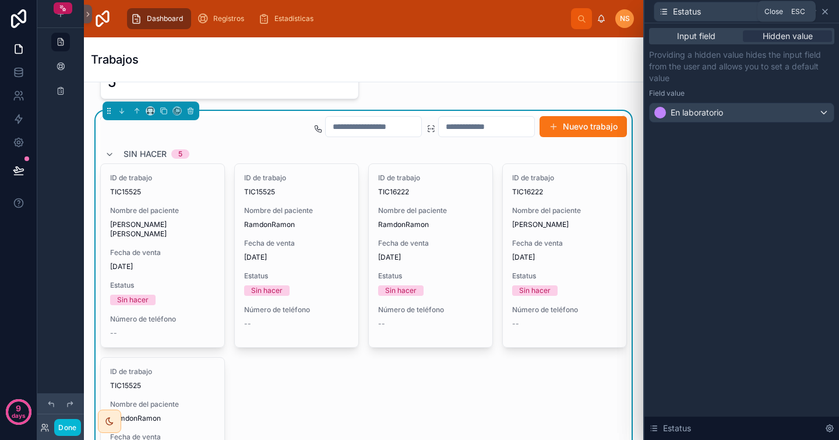
click at [828, 10] on icon at bounding box center [825, 11] width 9 height 9
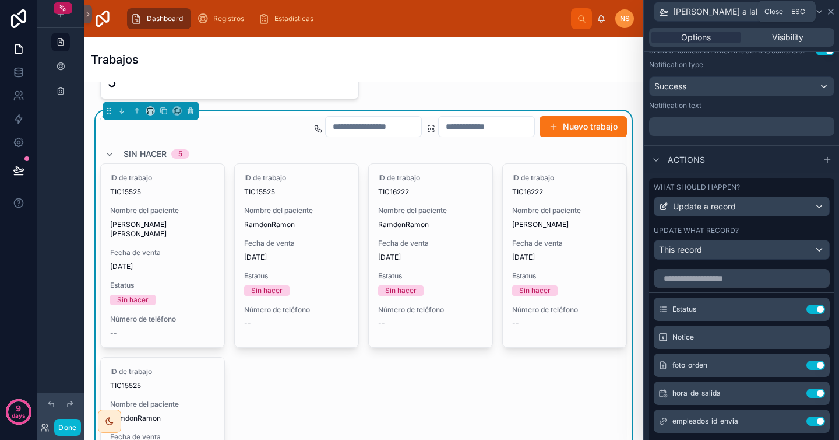
click at [828, 11] on icon at bounding box center [831, 11] width 9 height 9
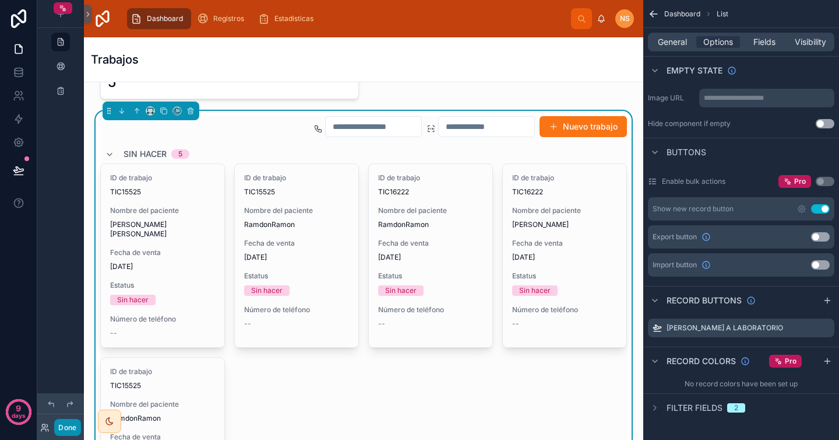
click at [71, 435] on button "Done" at bounding box center [67, 427] width 26 height 17
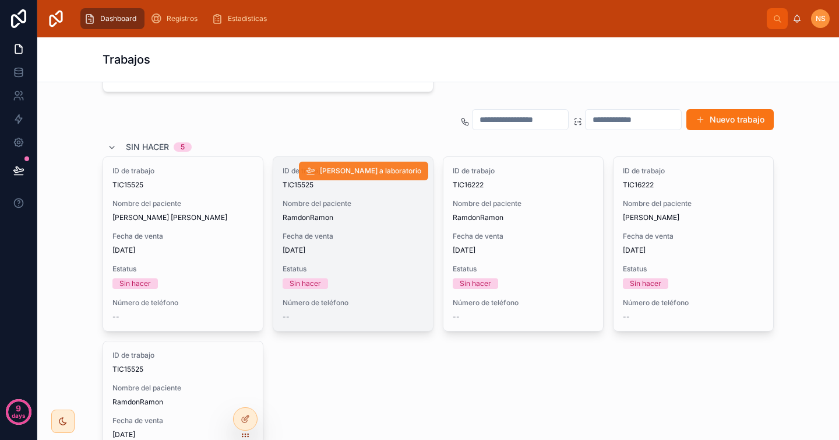
click at [405, 171] on span "[PERSON_NAME] a laboratorio" at bounding box center [370, 170] width 101 height 9
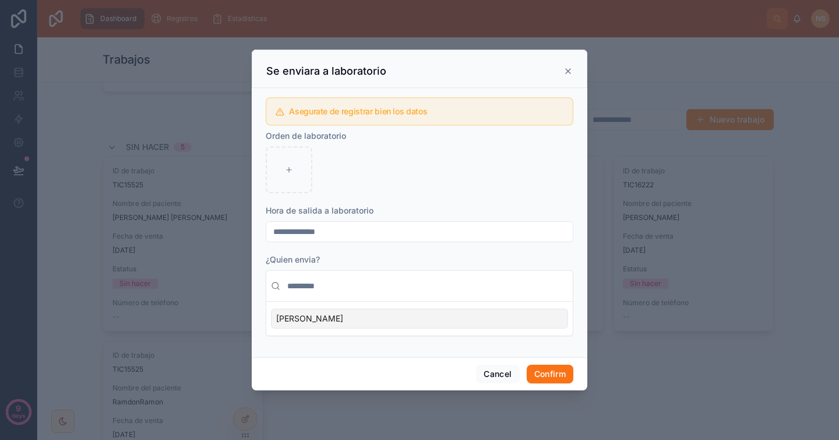
click at [568, 72] on icon at bounding box center [568, 71] width 5 height 5
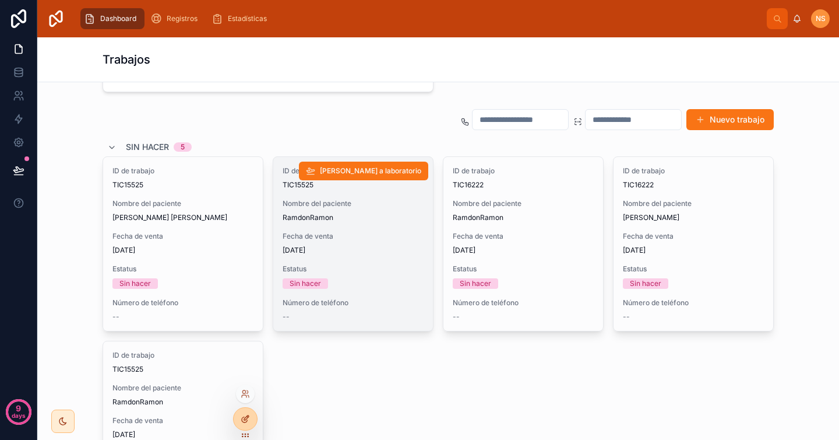
click at [245, 418] on icon at bounding box center [245, 418] width 9 height 9
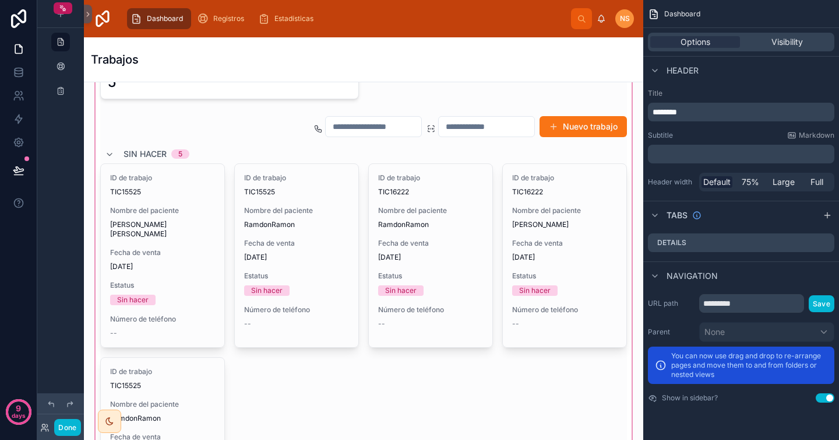
click at [537, 160] on div at bounding box center [363, 298] width 541 height 564
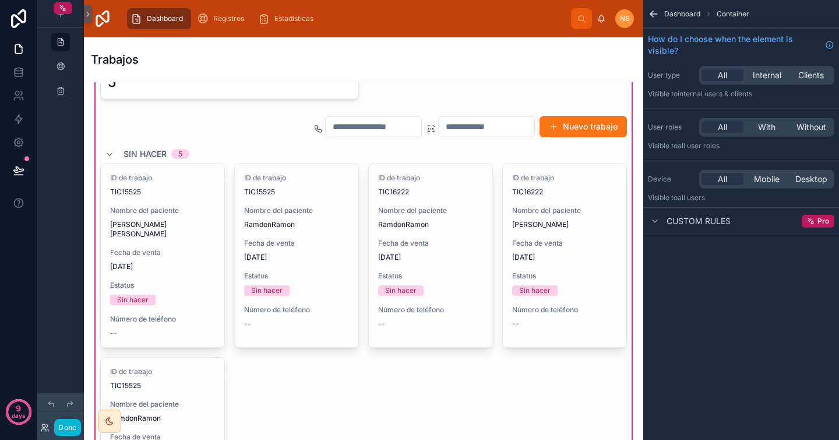
click at [562, 110] on div "Sin hacer Trabajos sin hacer o atrasados 5 Nuevo trabajo Sin hacer 5 ID de trab…" at bounding box center [363, 298] width 541 height 550
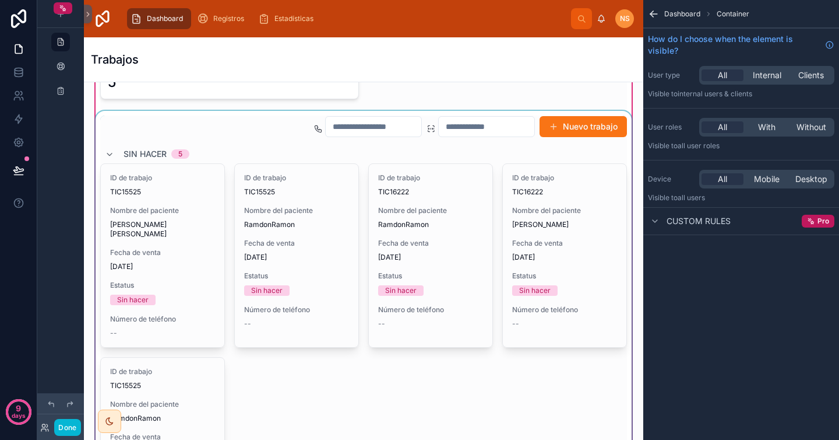
click at [551, 147] on div at bounding box center [363, 342] width 541 height 462
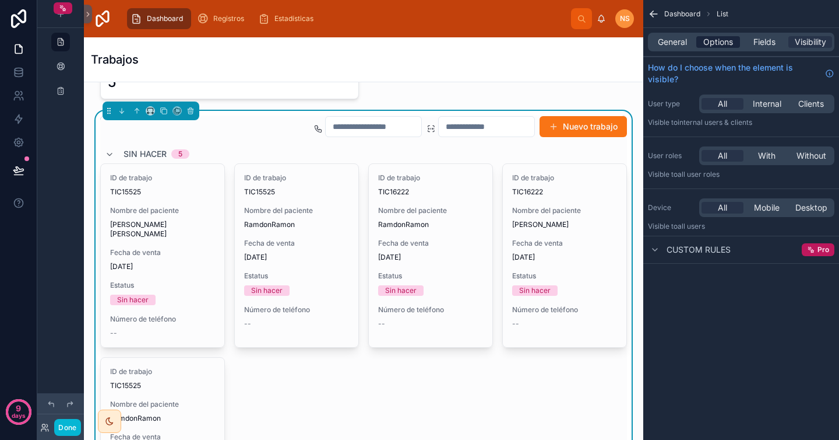
click at [728, 38] on span "Options" at bounding box center [719, 42] width 30 height 12
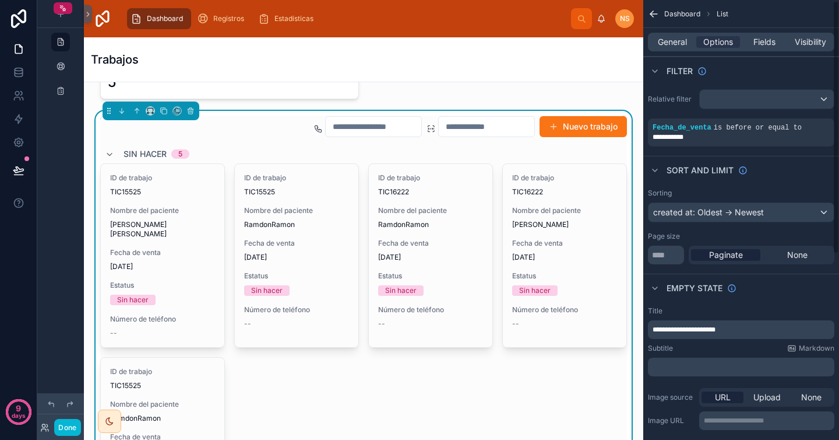
scroll to position [322, 0]
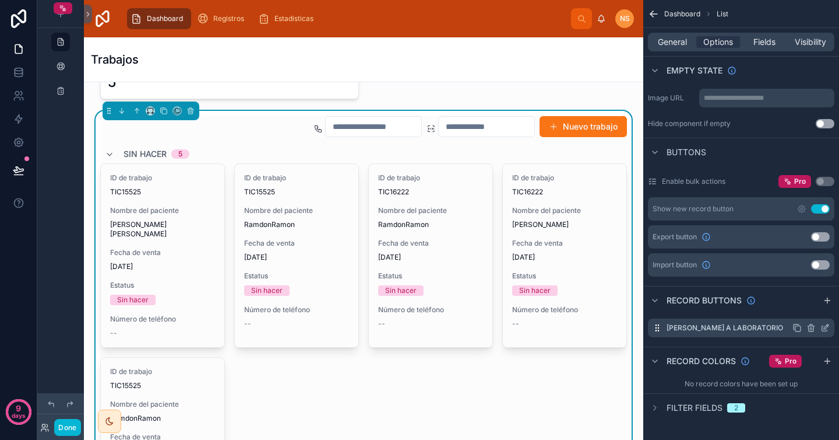
click at [825, 328] on icon "scrollable content" at bounding box center [825, 327] width 9 height 9
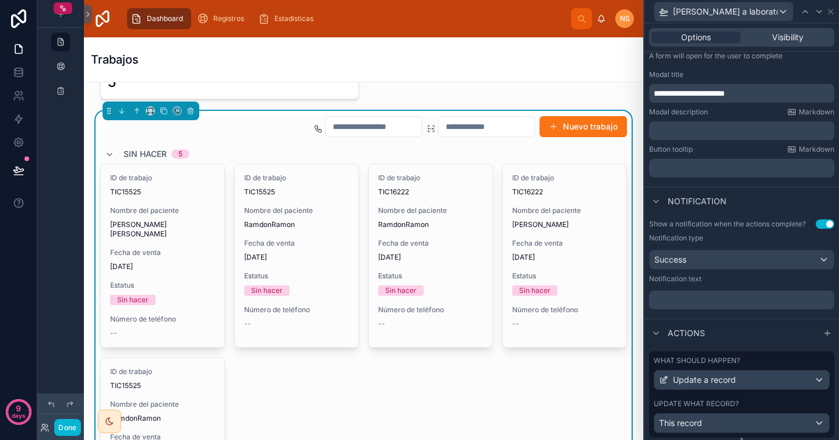
scroll to position [202, 0]
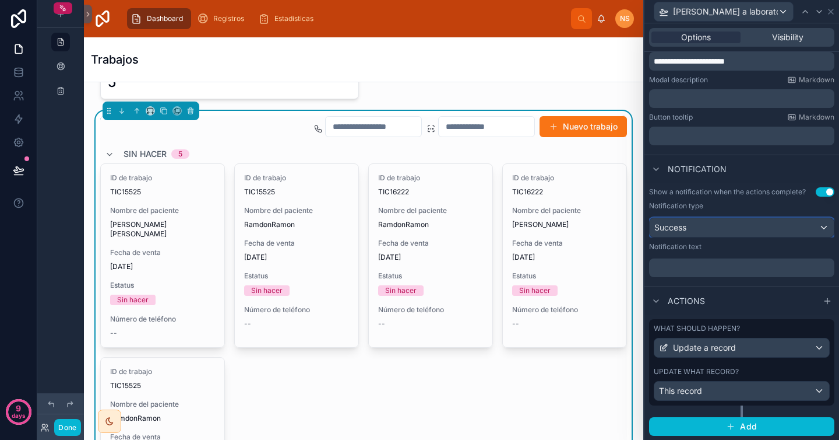
click at [755, 223] on div "Success" at bounding box center [742, 227] width 184 height 19
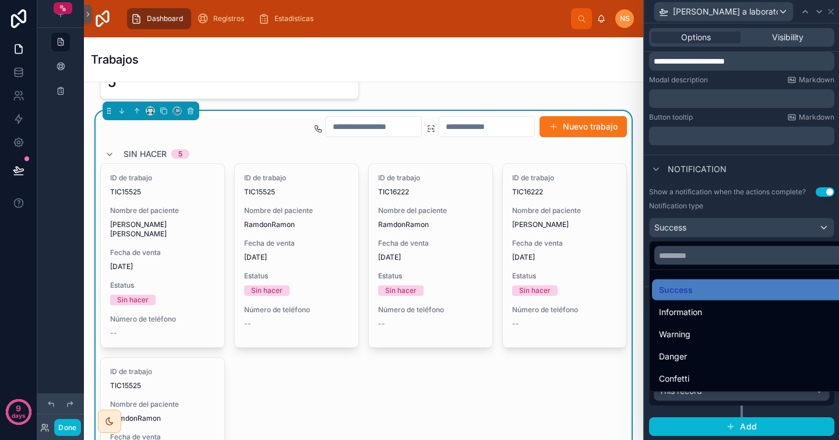
click at [755, 224] on div at bounding box center [742, 220] width 195 height 440
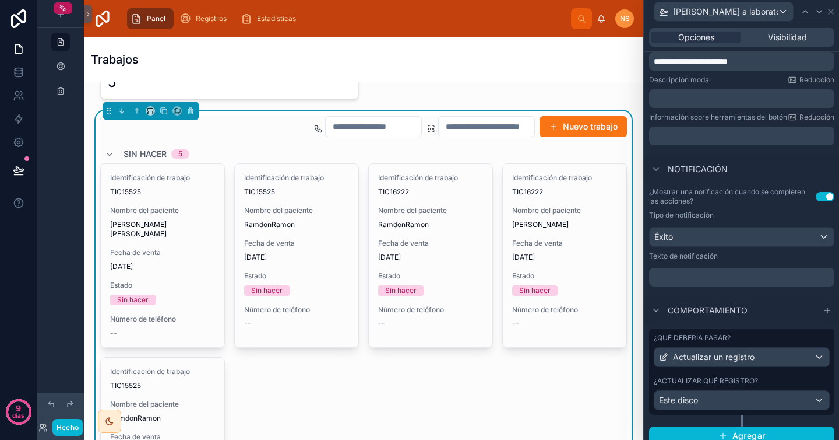
click at [748, 220] on div "Tipo de notificación" at bounding box center [741, 214] width 185 height 9
click at [739, 241] on div "Éxito" at bounding box center [742, 236] width 184 height 19
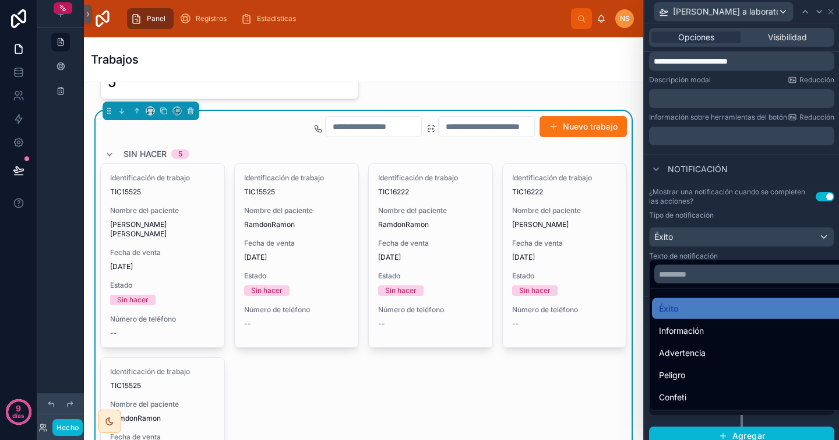
click at [735, 213] on div at bounding box center [742, 220] width 195 height 440
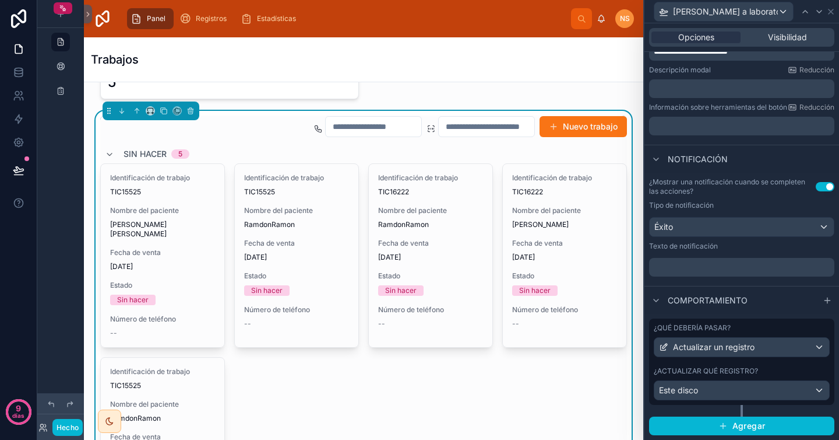
scroll to position [229, 0]
click at [733, 383] on div "Este disco" at bounding box center [742, 390] width 175 height 19
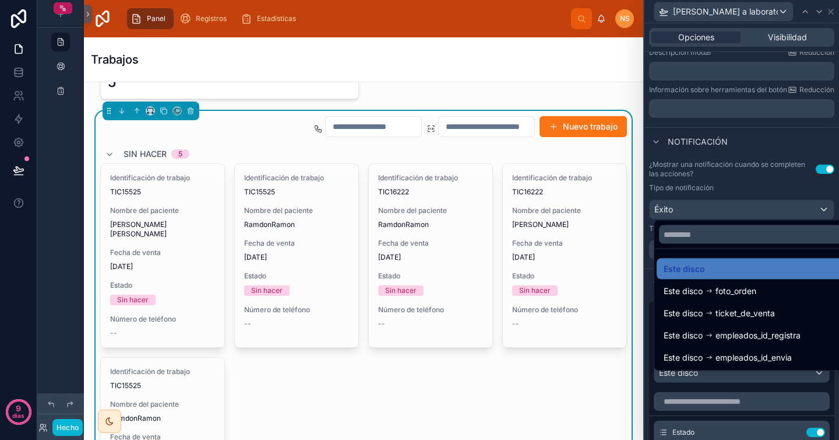
click at [733, 383] on div at bounding box center [742, 220] width 195 height 440
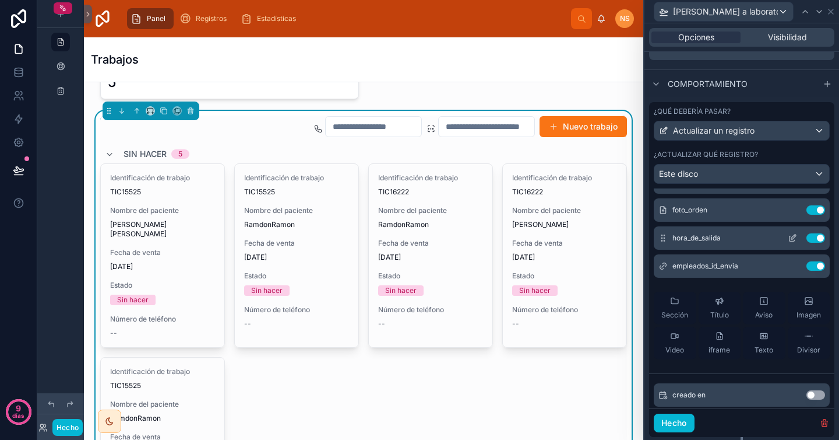
scroll to position [0, 0]
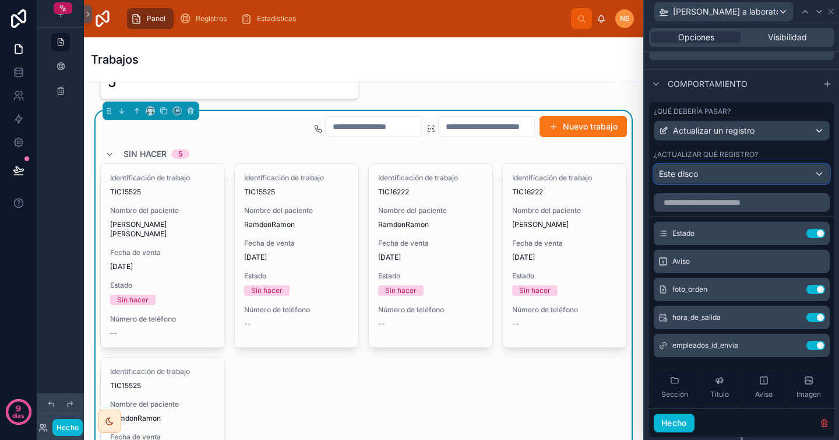
click at [764, 183] on div "Este disco" at bounding box center [742, 173] width 175 height 19
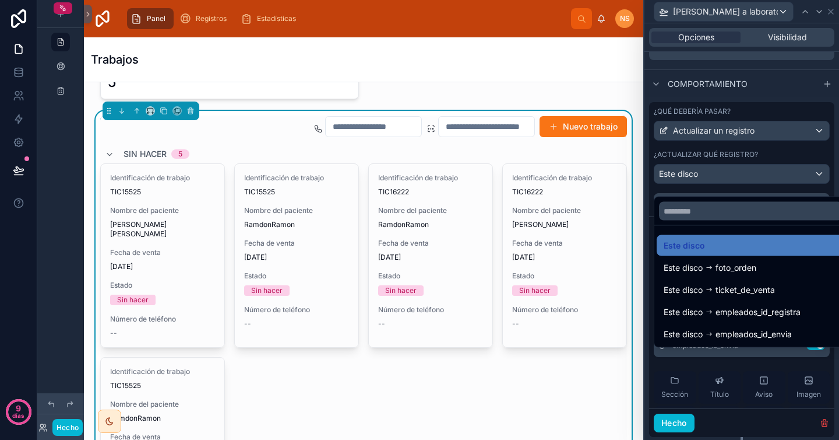
click at [750, 185] on div at bounding box center [742, 220] width 195 height 440
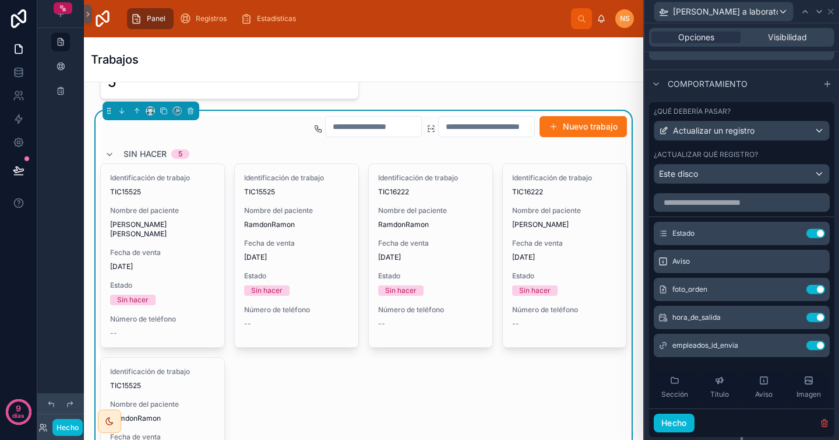
click at [743, 159] on font "¿Actualizar qué registro?" at bounding box center [706, 154] width 104 height 9
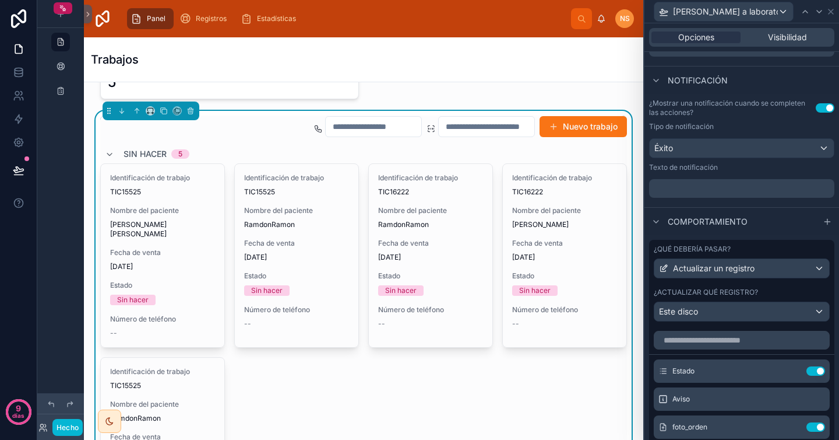
scroll to position [287, 0]
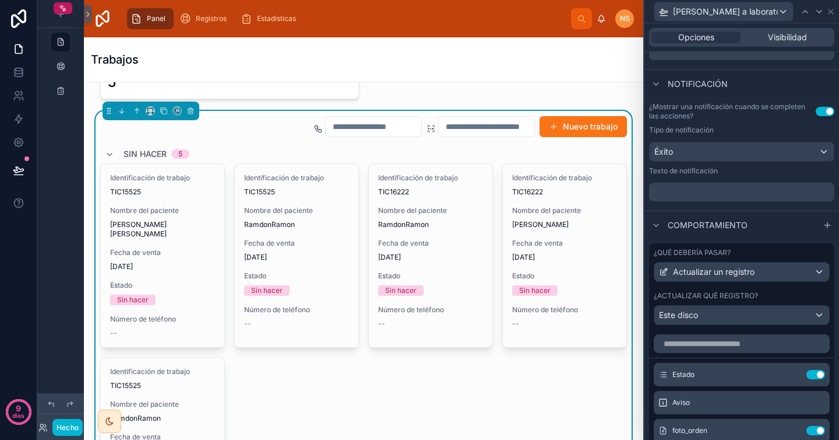
click at [727, 198] on p "﻿" at bounding box center [743, 192] width 178 height 12
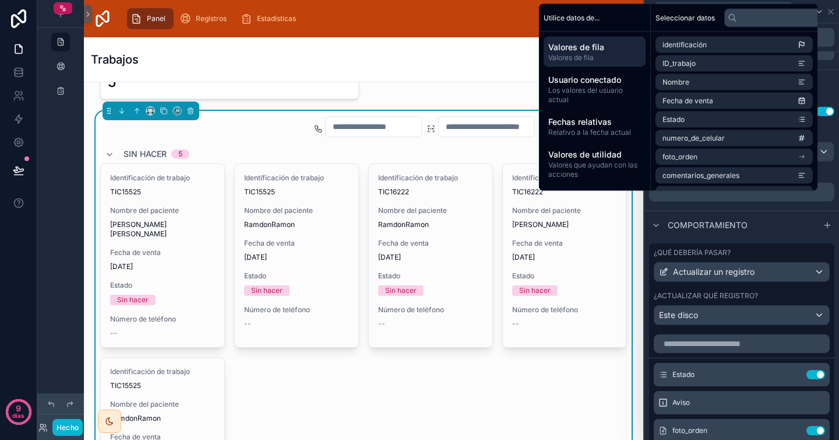
click at [727, 198] on p "﻿" at bounding box center [743, 192] width 178 height 12
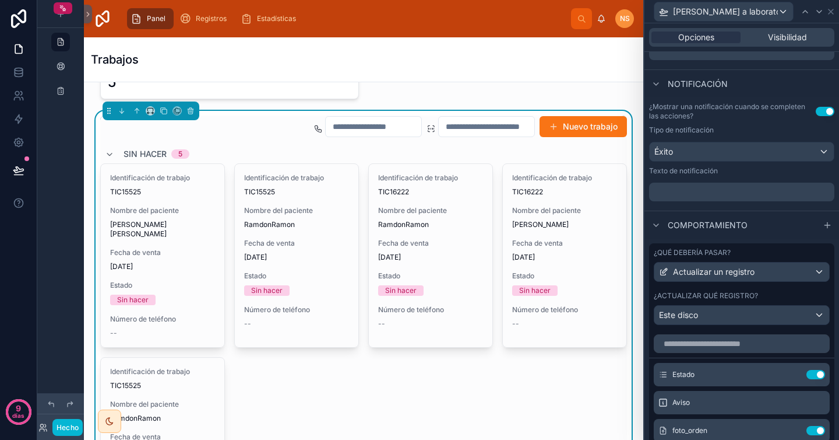
click at [726, 226] on div "Comportamiento" at bounding box center [742, 224] width 195 height 28
click at [725, 198] on p "﻿" at bounding box center [743, 192] width 178 height 12
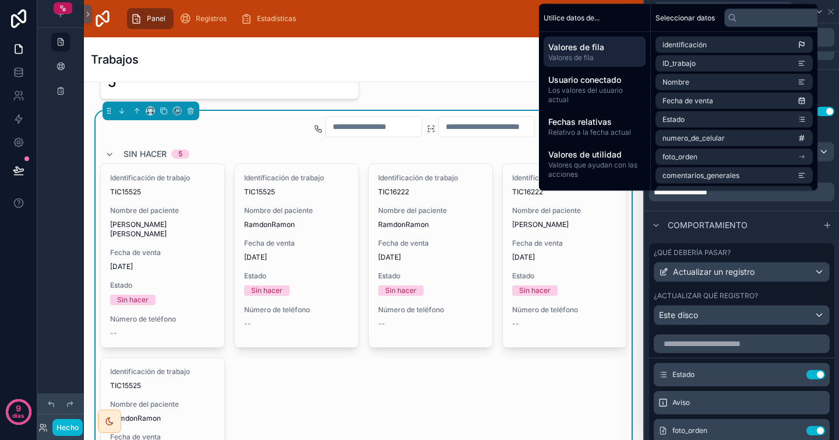
click at [708, 196] on span "**********" at bounding box center [681, 192] width 54 height 8
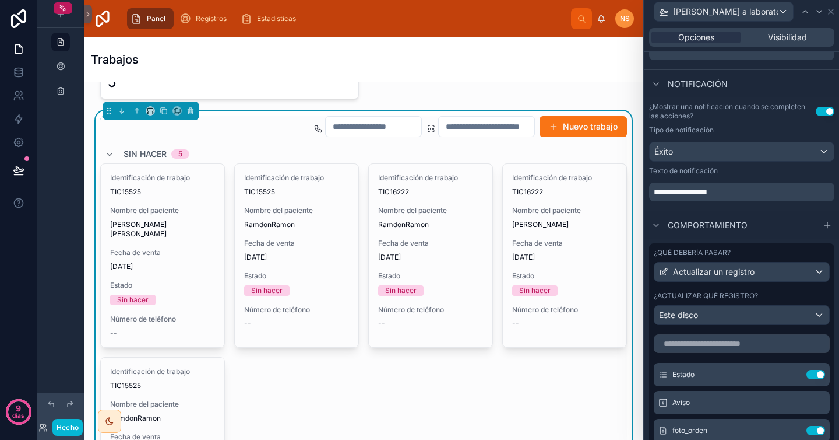
click at [708, 219] on div "Comportamiento" at bounding box center [742, 224] width 195 height 28
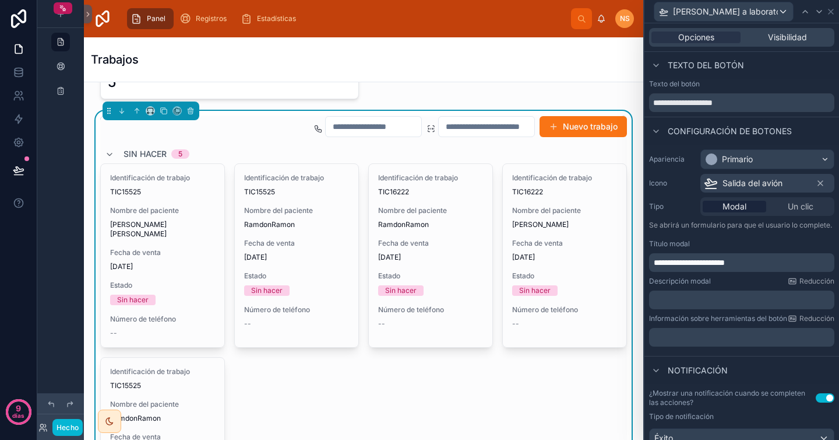
scroll to position [0, 0]
click at [829, 9] on icon at bounding box center [831, 11] width 5 height 5
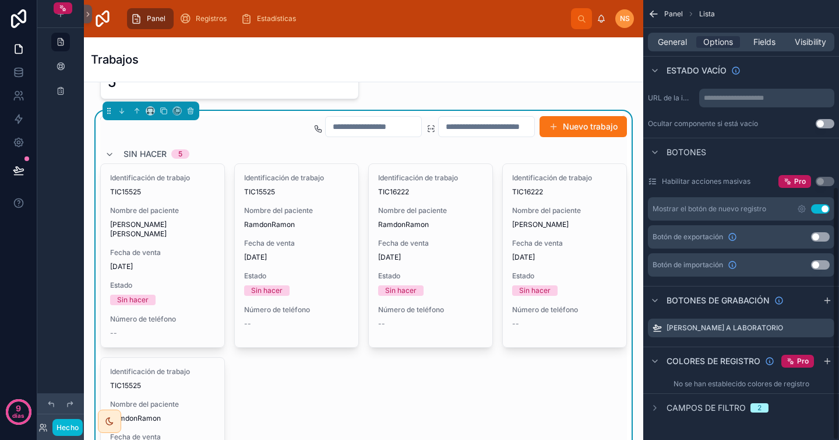
click at [597, 62] on div "Trabajos" at bounding box center [364, 59] width 546 height 16
click at [656, 14] on icon "contenido desplazable" at bounding box center [654, 14] width 7 height 0
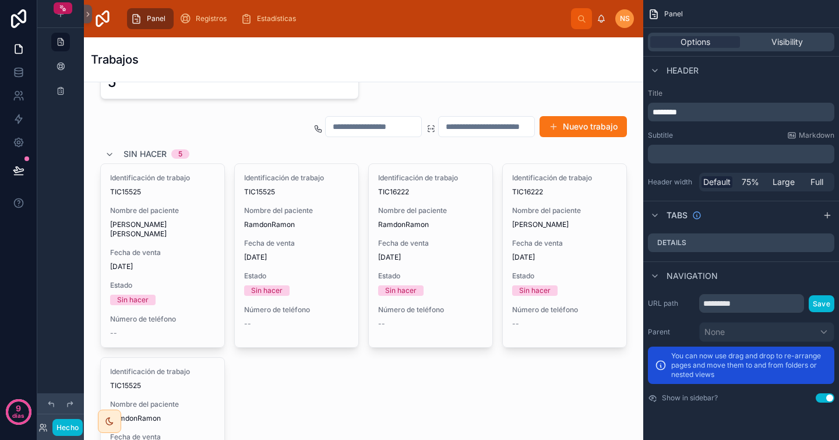
click at [620, 69] on div "Trabajos" at bounding box center [364, 59] width 546 height 44
click at [653, 15] on icon "contenido desplazable" at bounding box center [654, 14] width 12 height 12
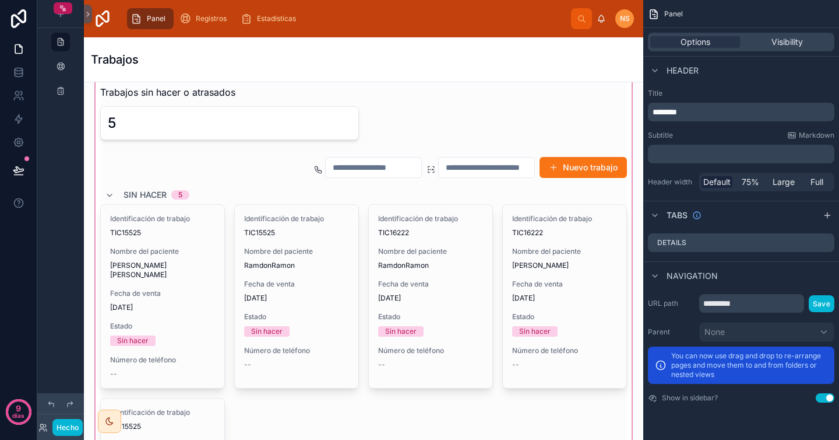
scroll to position [124, 0]
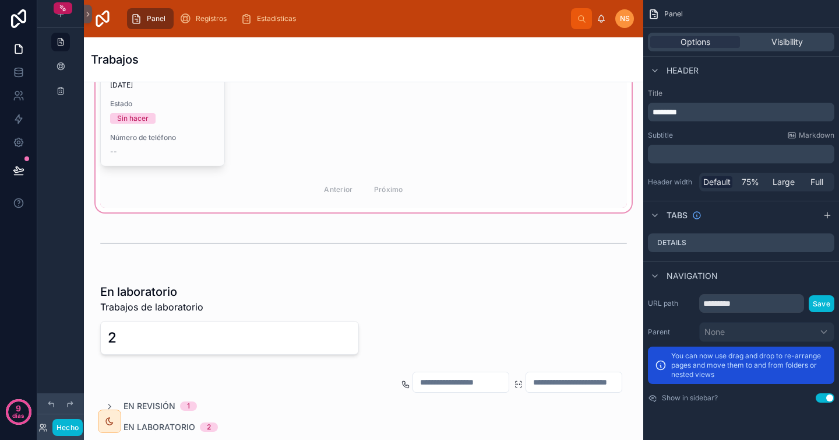
click at [243, 328] on div at bounding box center [363, 376] width 541 height 209
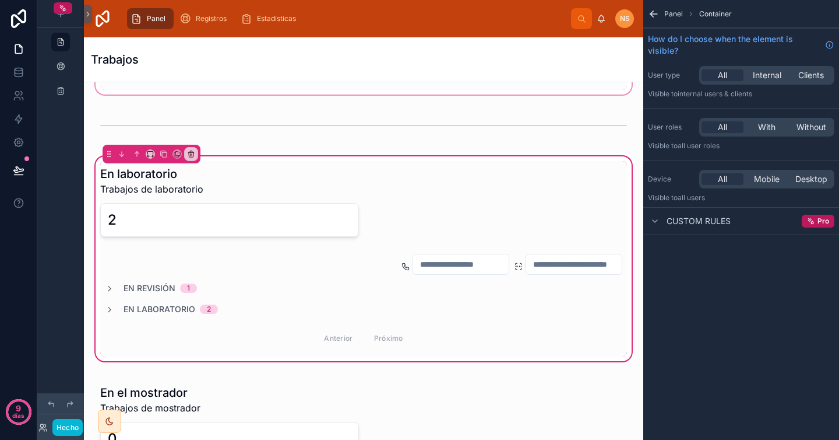
scroll to position [648, 0]
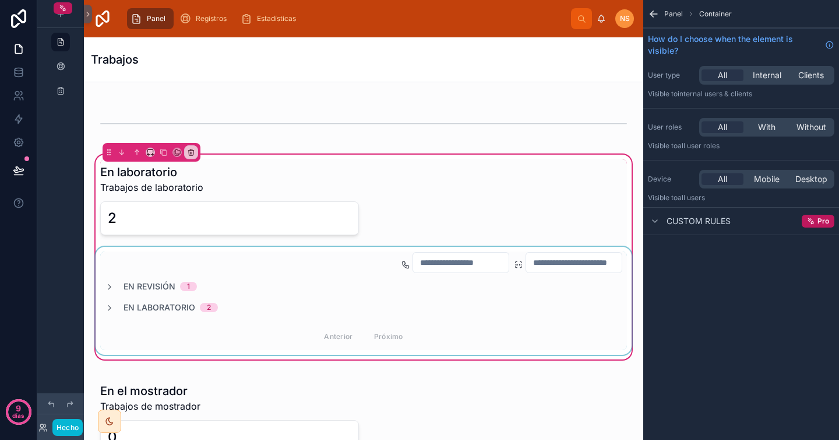
click at [237, 268] on div at bounding box center [363, 301] width 541 height 108
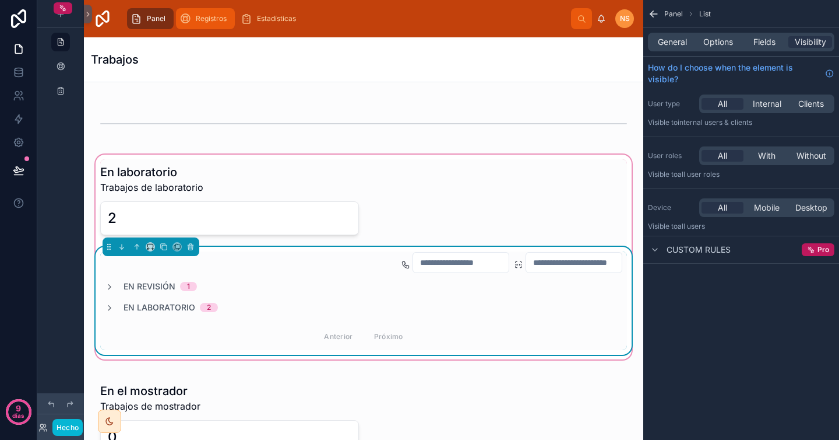
click at [216, 19] on font "Registros" at bounding box center [211, 18] width 31 height 9
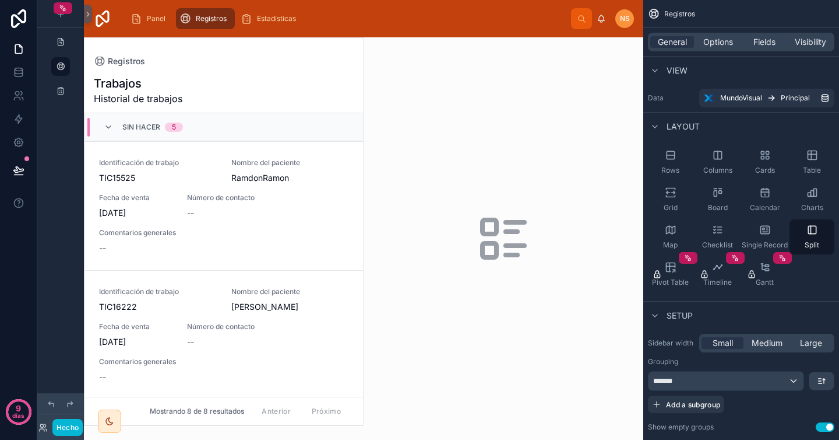
click at [216, 19] on font "Registros" at bounding box center [211, 18] width 31 height 9
click at [89, 8] on button at bounding box center [88, 14] width 8 height 19
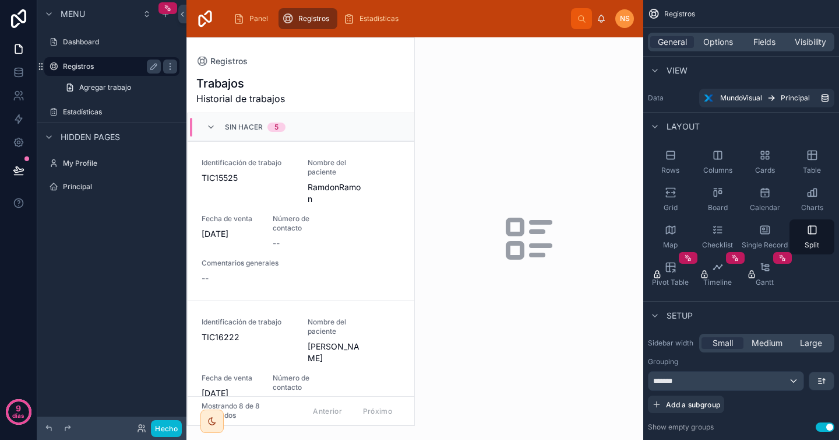
click at [126, 70] on label "Registros" at bounding box center [109, 66] width 93 height 9
click at [132, 68] on label "Registros" at bounding box center [109, 66] width 93 height 9
click at [106, 67] on label "Registros" at bounding box center [109, 66] width 93 height 9
click at [106, 74] on div "Registros" at bounding box center [112, 66] width 131 height 19
click at [112, 97] on icon "contenido desplazable" at bounding box center [112, 101] width 10 height 10
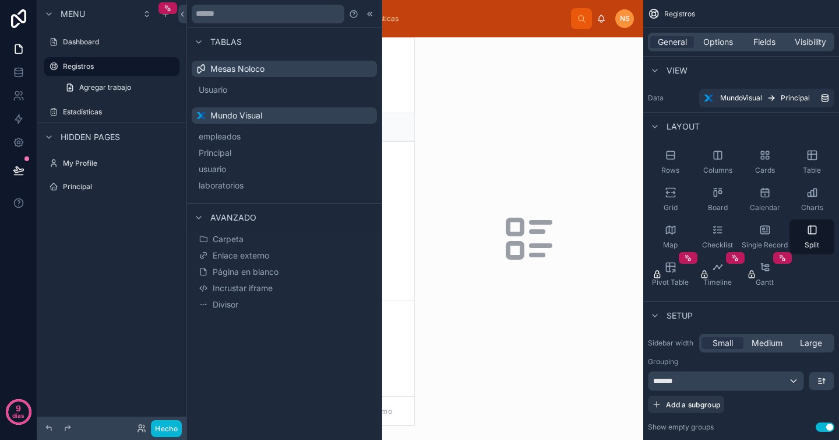
click at [231, 155] on font "Principal" at bounding box center [215, 152] width 33 height 10
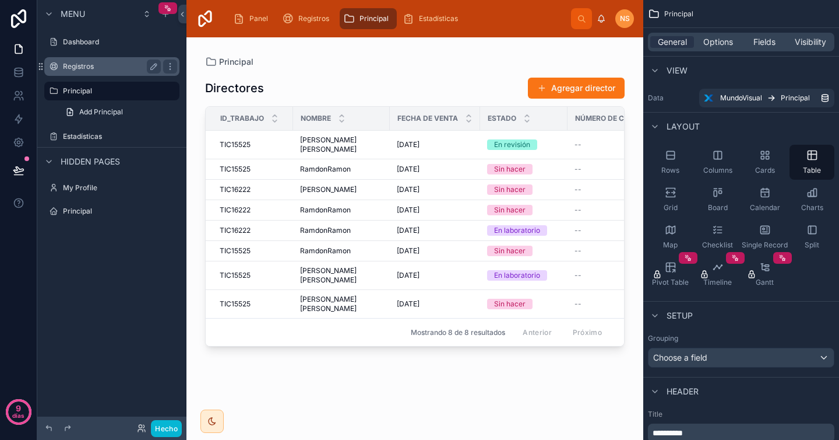
click at [113, 66] on label "Registros" at bounding box center [109, 66] width 93 height 9
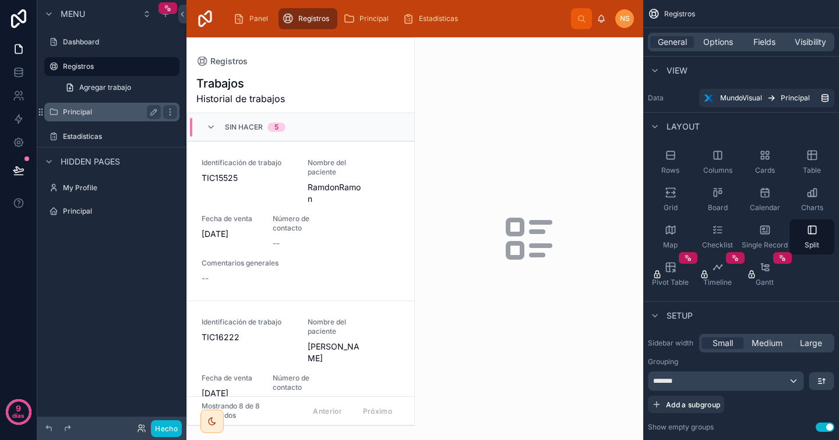
click at [114, 112] on label "Principal" at bounding box center [109, 111] width 93 height 9
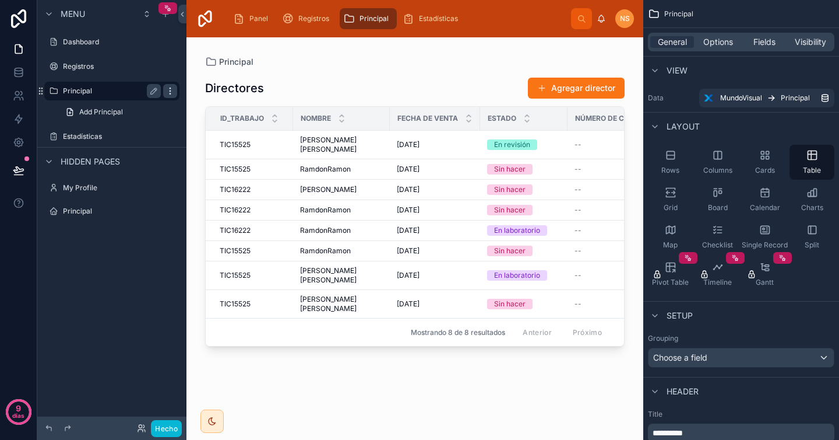
click at [168, 92] on icon "contenido desplazable" at bounding box center [170, 90] width 9 height 9
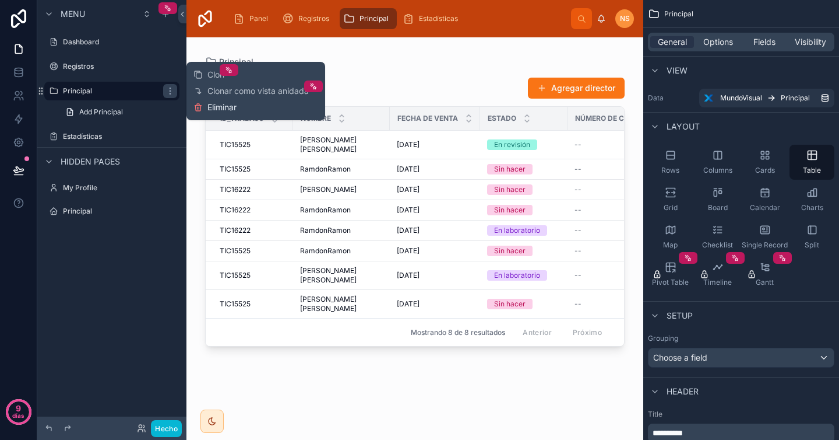
click at [210, 108] on font "Eliminar" at bounding box center [222, 107] width 29 height 10
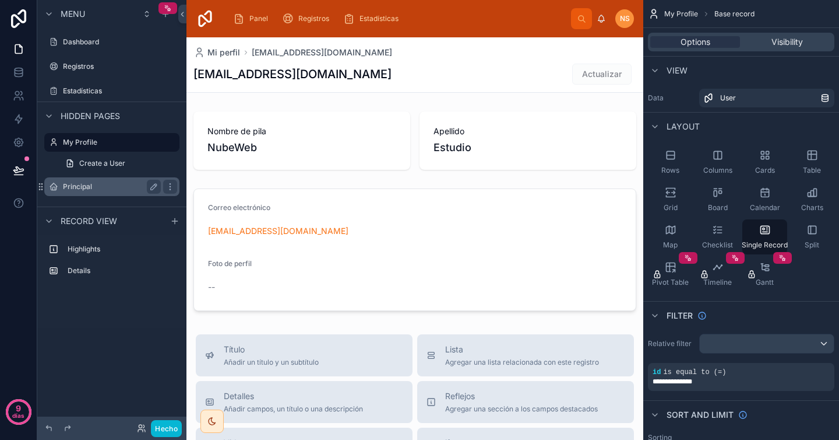
click at [110, 187] on label "Principal" at bounding box center [109, 186] width 93 height 9
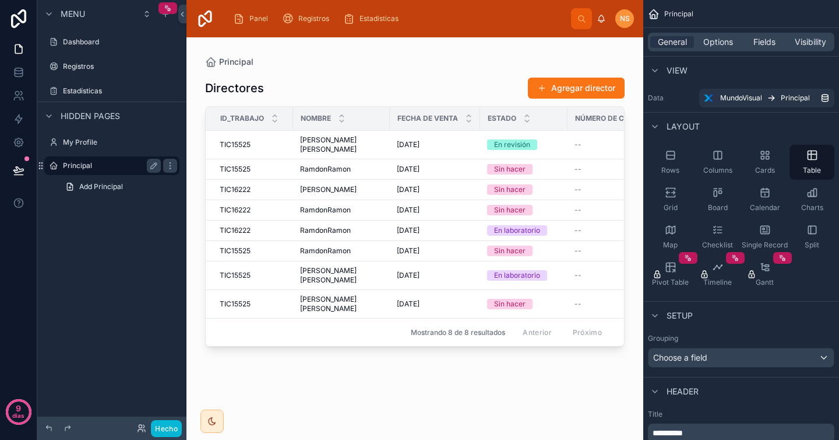
click at [120, 159] on div "Principal" at bounding box center [112, 166] width 98 height 14
click at [100, 38] on label "Dashboard" at bounding box center [109, 41] width 93 height 9
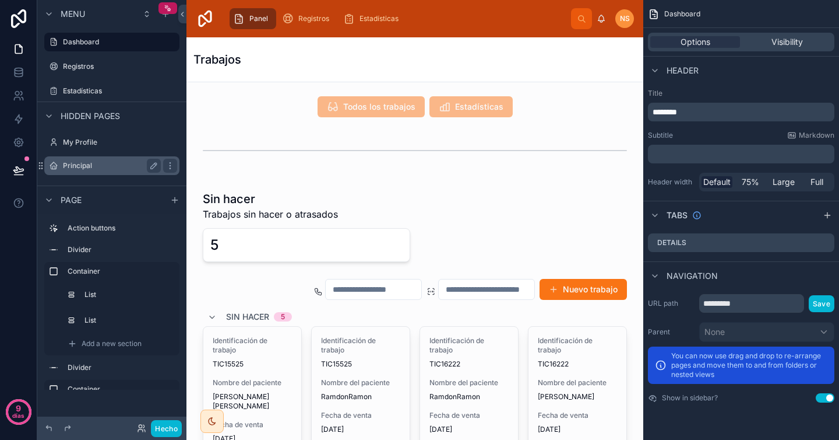
click at [101, 169] on label "Principal" at bounding box center [109, 165] width 93 height 9
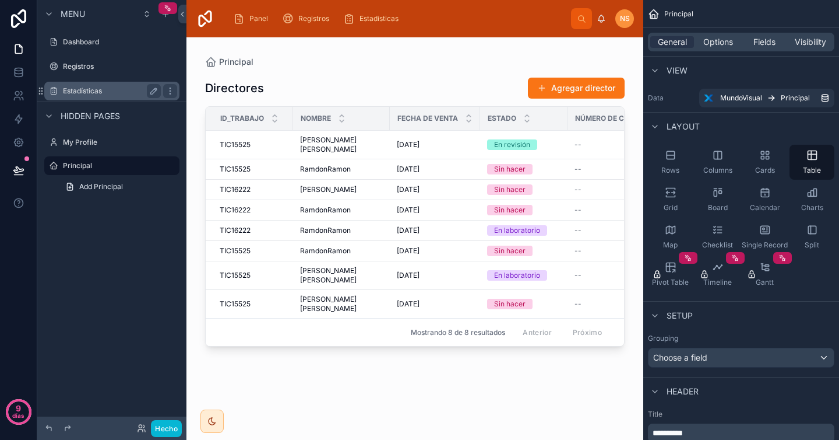
click at [97, 88] on label "Estadísticas" at bounding box center [109, 90] width 93 height 9
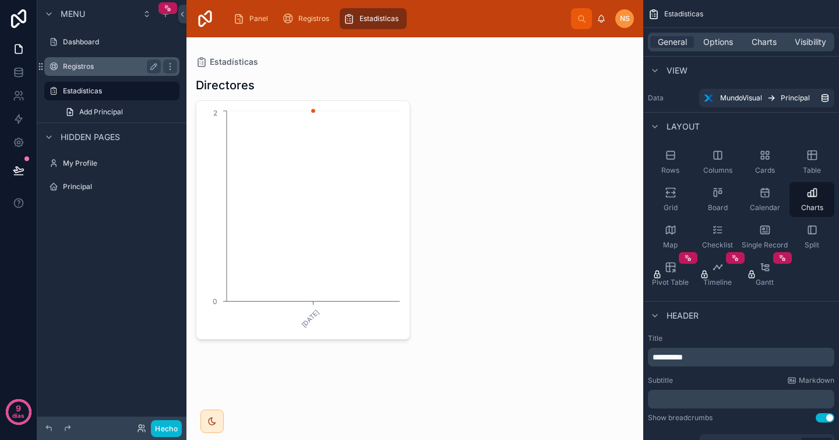
click at [100, 62] on label "Registros" at bounding box center [109, 66] width 93 height 9
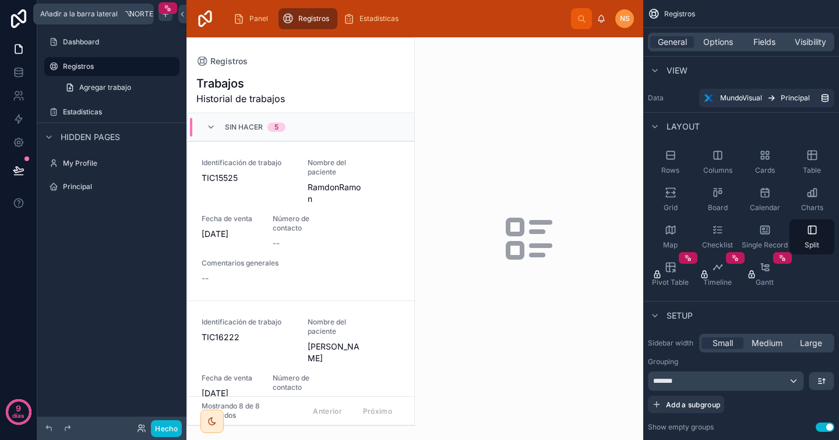
click at [167, 18] on icon "contenido desplazable" at bounding box center [165, 13] width 9 height 9
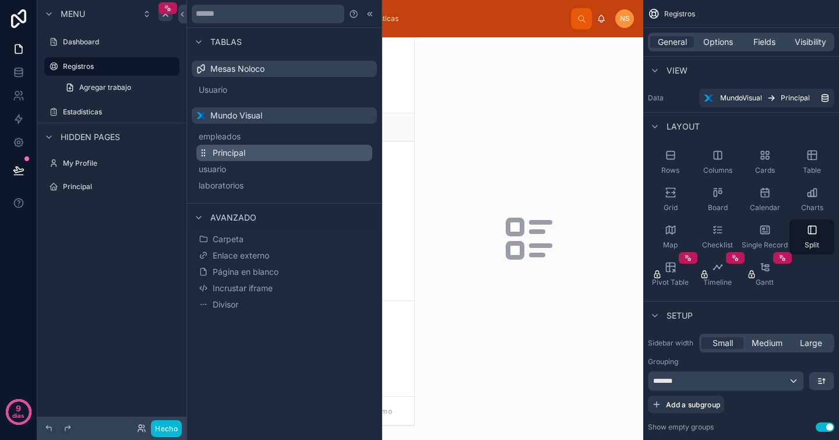
click at [240, 152] on font "Principal" at bounding box center [229, 152] width 33 height 10
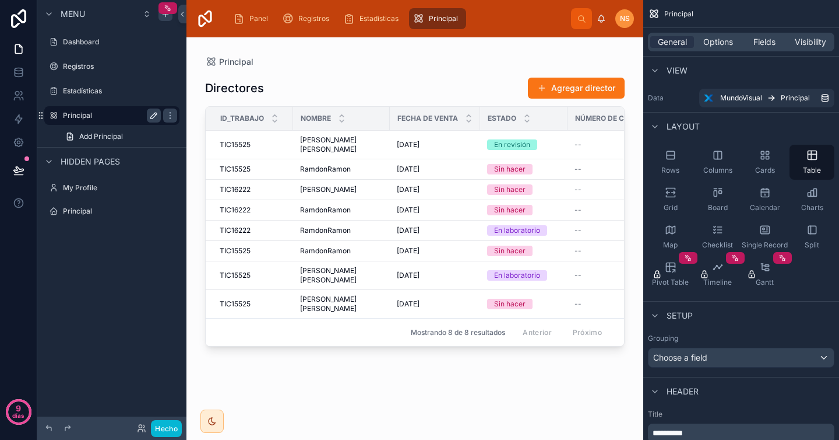
click at [155, 114] on icon "contenido desplazable" at bounding box center [153, 115] width 9 height 9
click at [119, 112] on input "*********" at bounding box center [102, 115] width 79 height 14
type input "**********"
click at [166, 116] on icon "contenido desplazable" at bounding box center [170, 115] width 9 height 9
click at [683, 196] on div "Grid" at bounding box center [670, 199] width 45 height 35
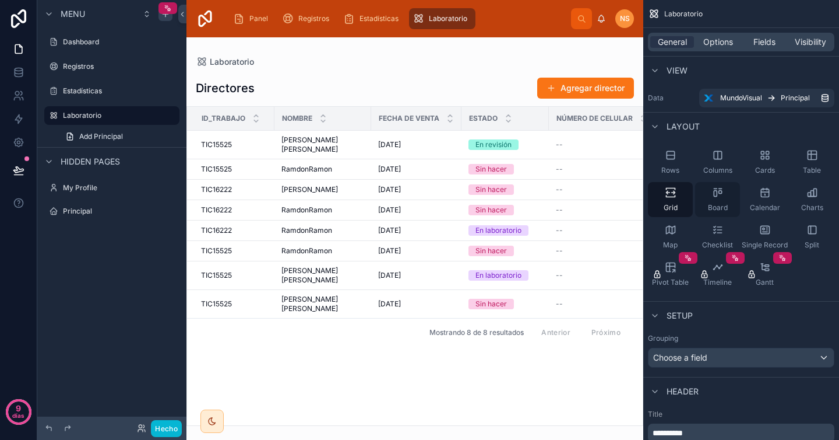
click at [716, 196] on icon "contenido desplazable" at bounding box center [718, 193] width 12 height 12
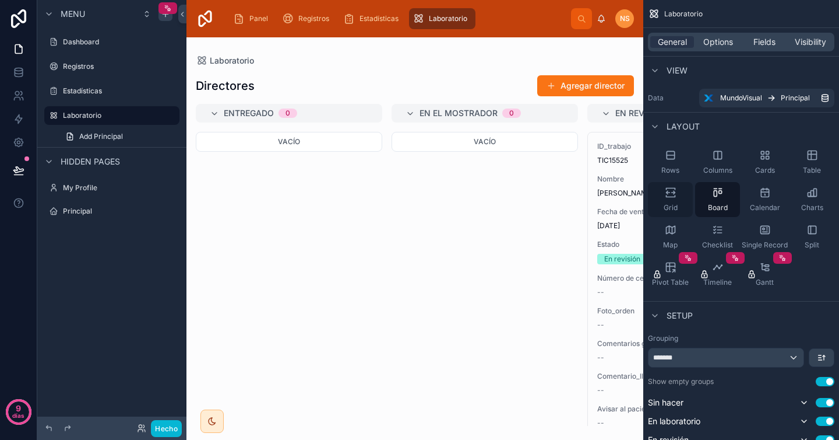
click at [660, 200] on div "Grid" at bounding box center [670, 199] width 45 height 35
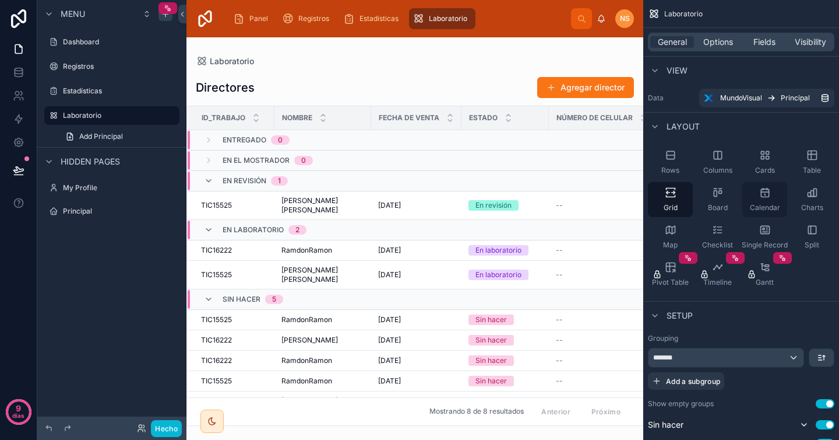
click at [761, 195] on icon "contenido desplazable" at bounding box center [765, 193] width 8 height 8
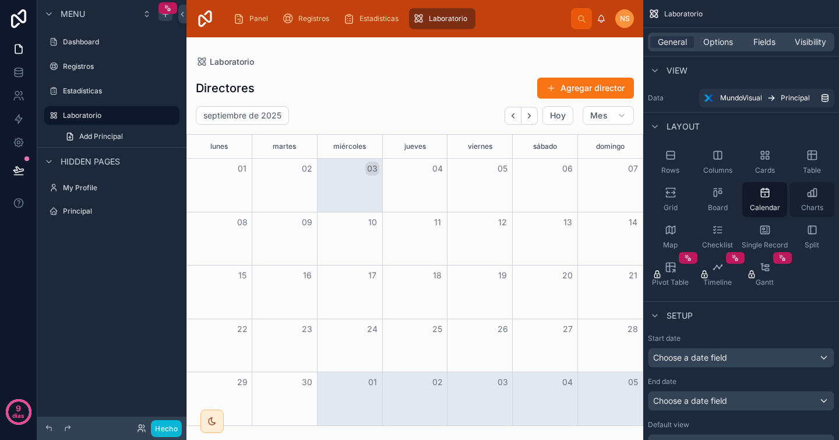
click at [811, 196] on icon "contenido desplazable" at bounding box center [813, 193] width 12 height 12
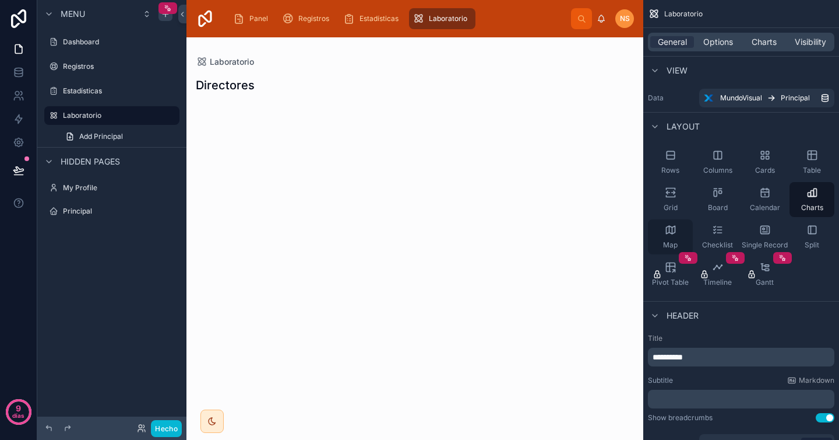
click at [674, 234] on icon "contenido desplazable" at bounding box center [671, 230] width 12 height 12
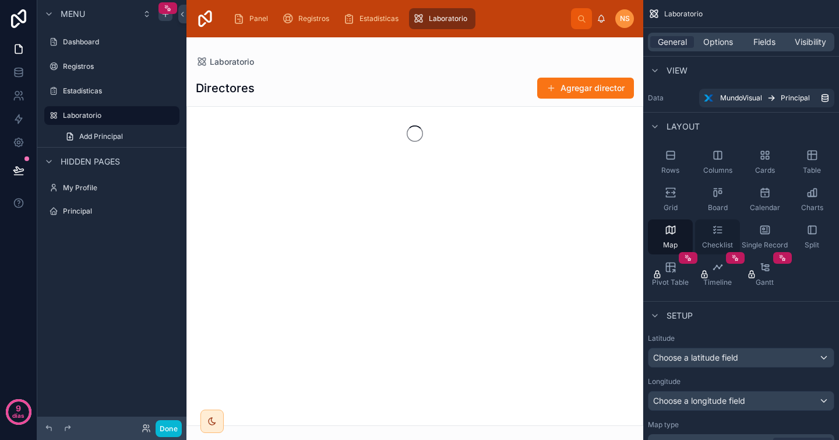
click at [723, 230] on div "Checklist" at bounding box center [717, 236] width 45 height 35
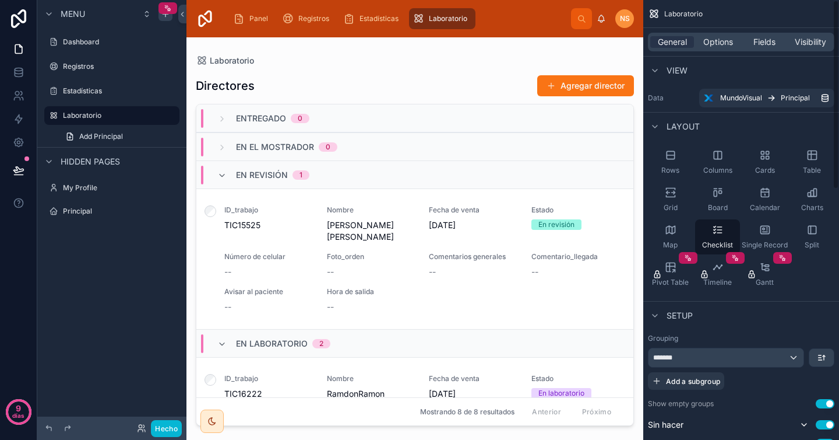
click at [760, 121] on div "Layout" at bounding box center [742, 126] width 196 height 28
click at [725, 232] on div "Checklist" at bounding box center [717, 236] width 45 height 35
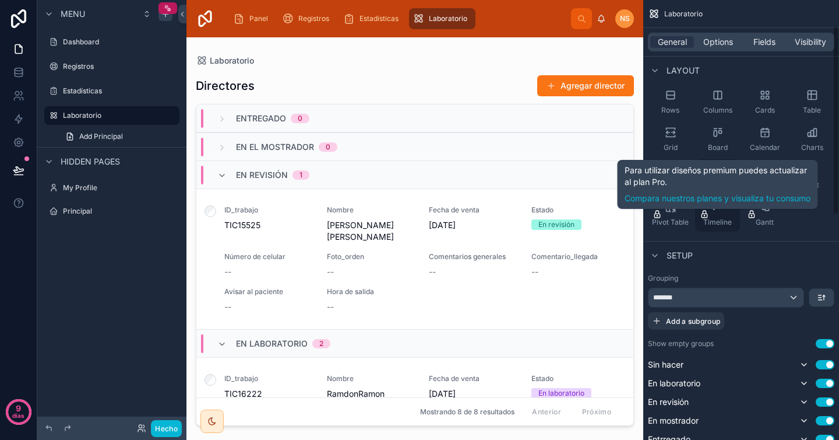
scroll to position [139, 0]
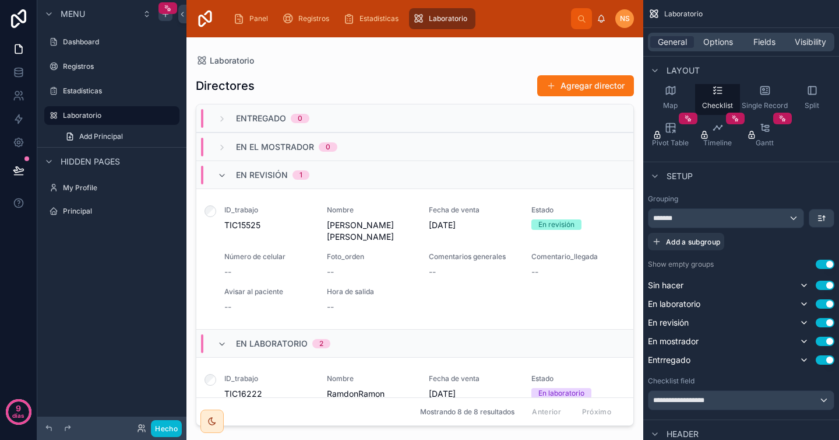
click at [827, 262] on button "Use setting" at bounding box center [825, 263] width 19 height 9
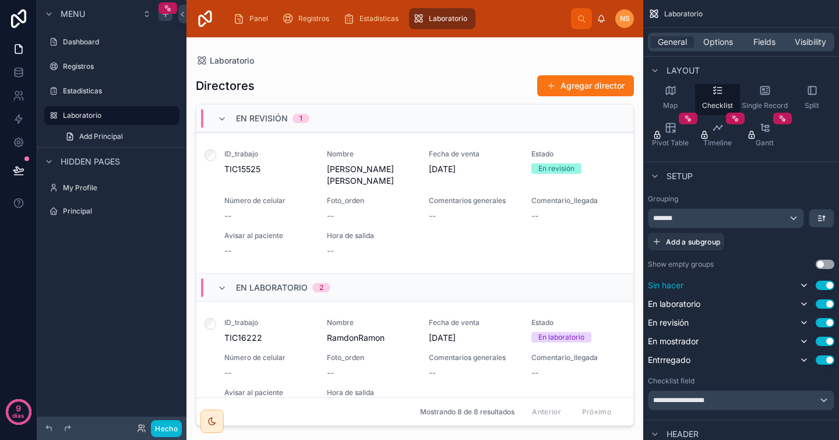
click at [825, 287] on button "Use setting" at bounding box center [825, 284] width 19 height 9
click at [826, 324] on button "Use setting" at bounding box center [825, 319] width 19 height 9
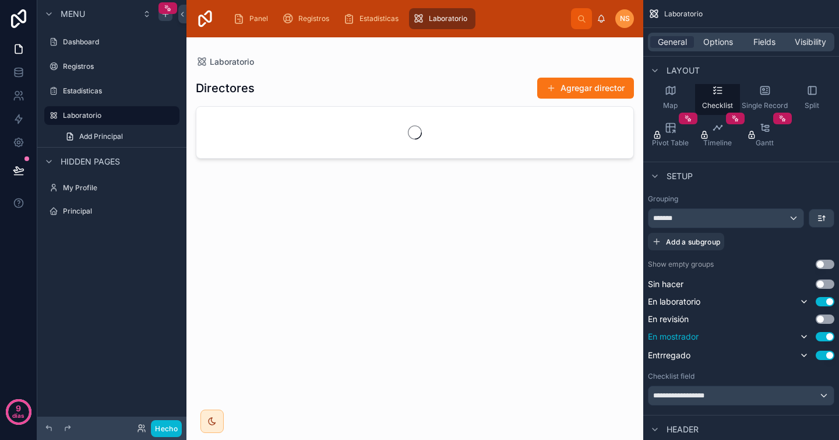
click at [829, 342] on div "Use setting" at bounding box center [815, 336] width 37 height 14
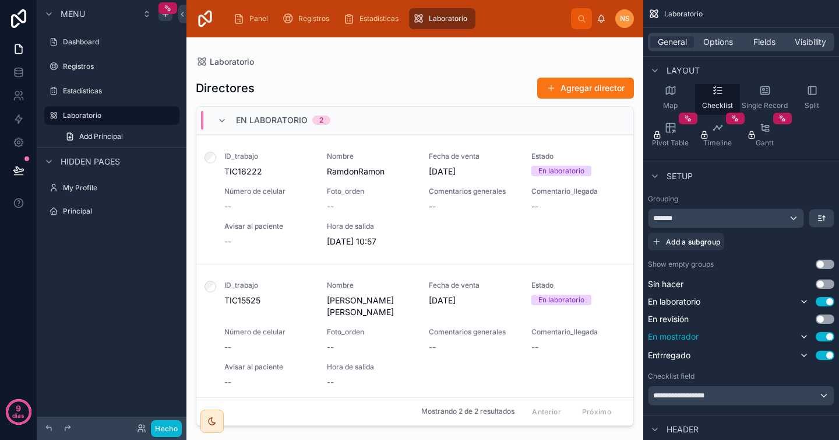
click at [828, 335] on button "Use setting" at bounding box center [825, 336] width 19 height 9
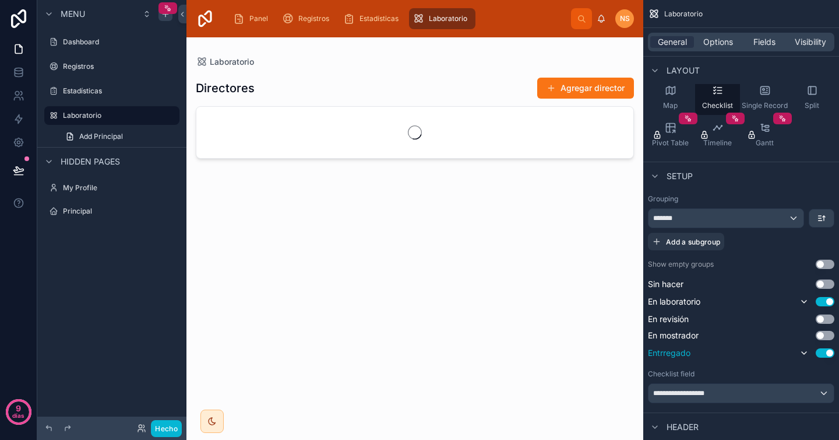
click at [828, 355] on button "Use setting" at bounding box center [825, 352] width 19 height 9
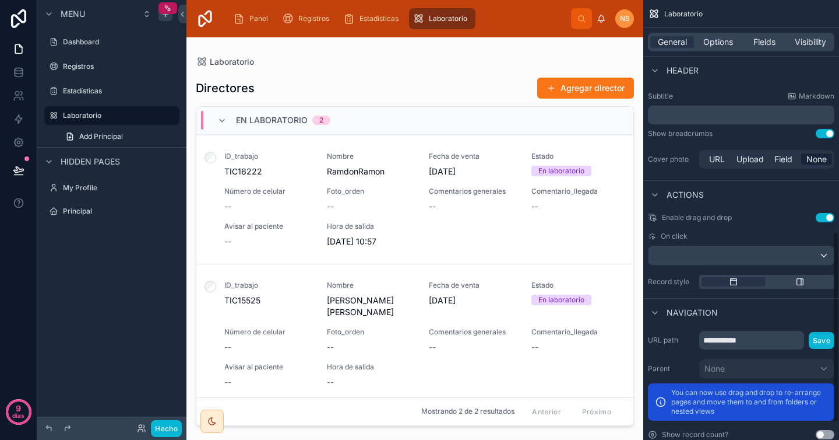
scroll to position [533, 0]
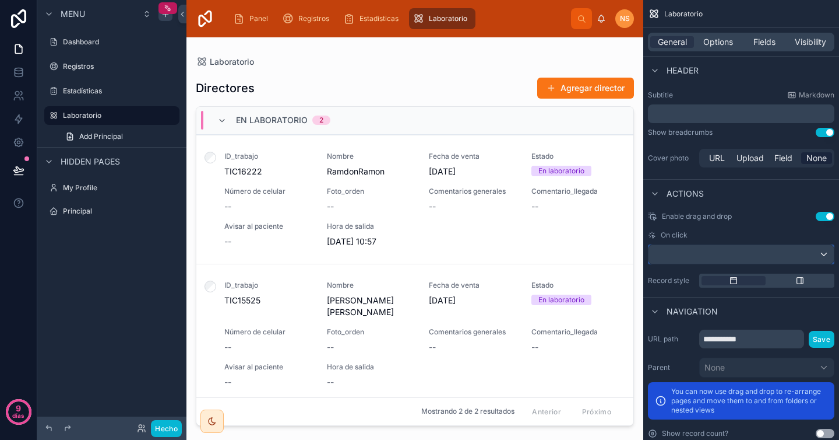
click at [748, 263] on button "contenido desplazable" at bounding box center [741, 254] width 187 height 20
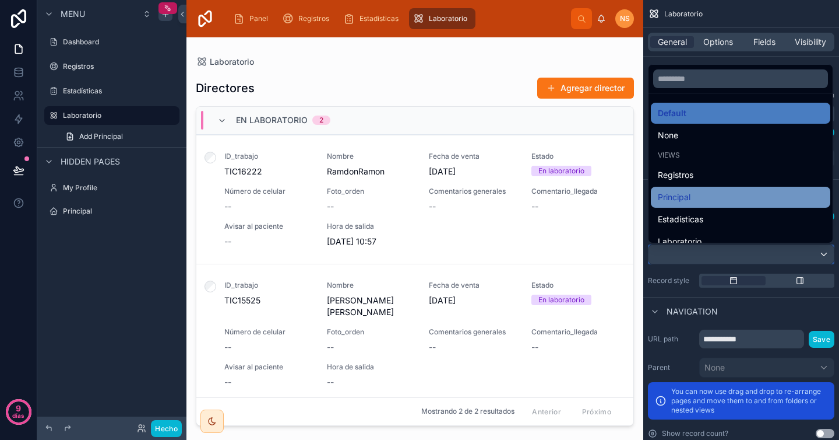
scroll to position [12, 0]
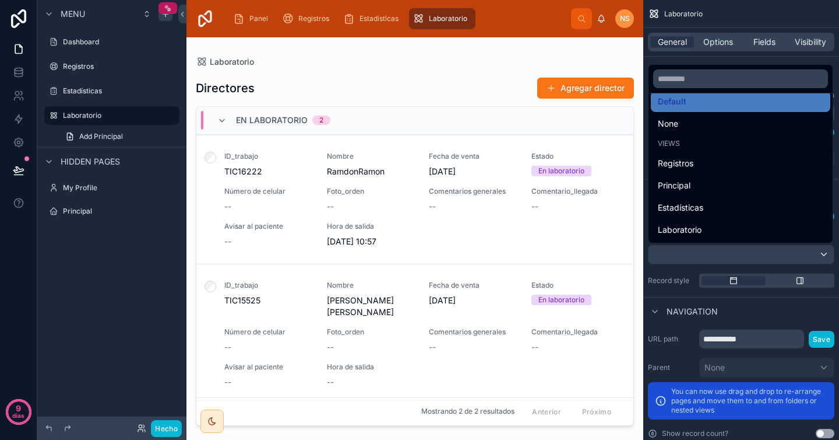
click at [678, 279] on div "contenido desplazable" at bounding box center [419, 220] width 839 height 440
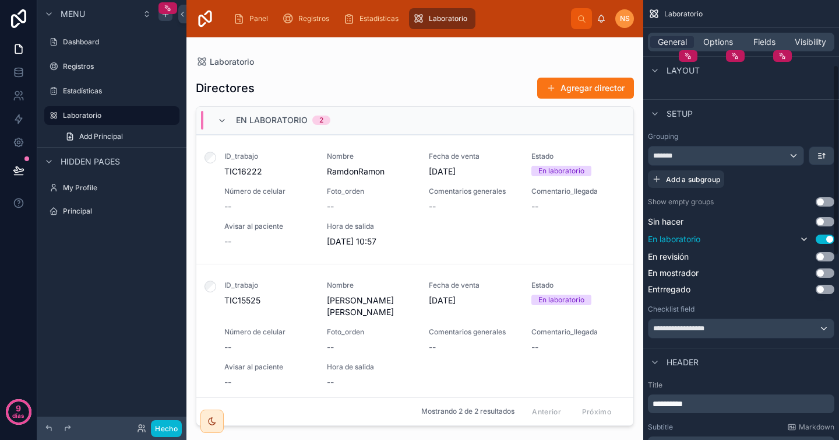
scroll to position [149, 0]
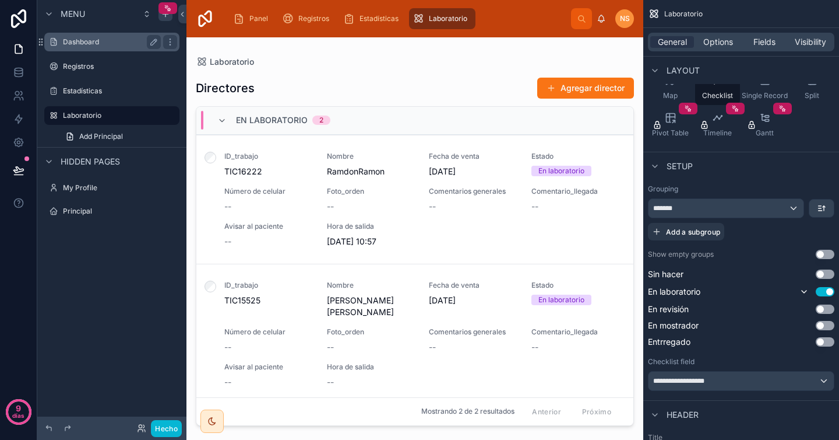
click at [105, 43] on label "Dashboard" at bounding box center [109, 41] width 93 height 9
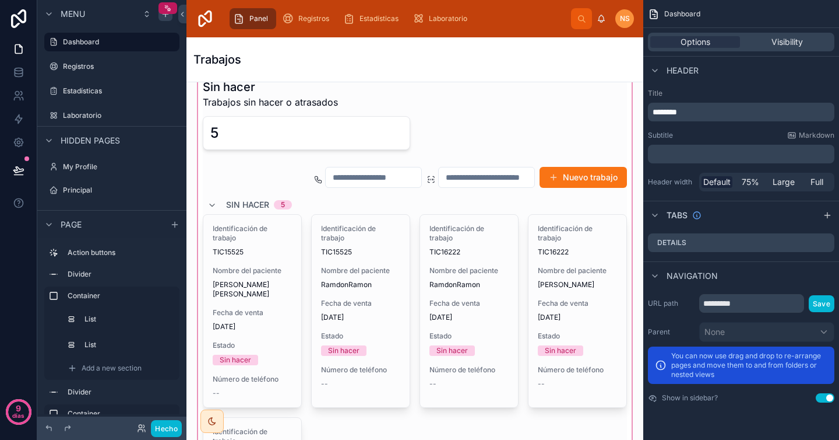
scroll to position [107, 0]
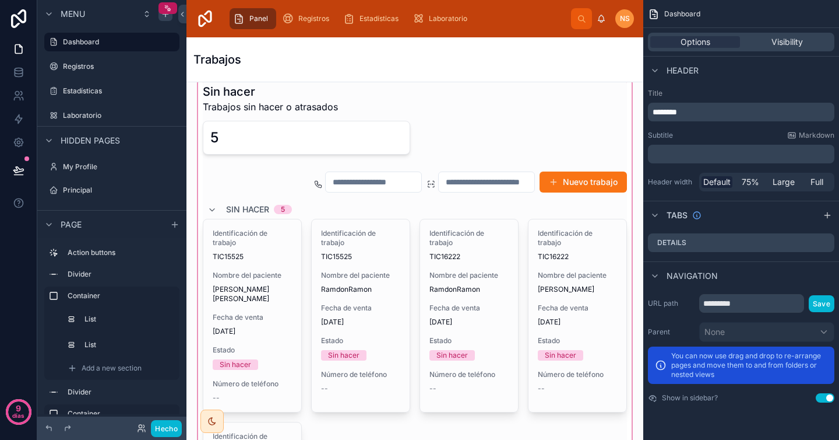
click at [215, 210] on div at bounding box center [415, 363] width 438 height 582
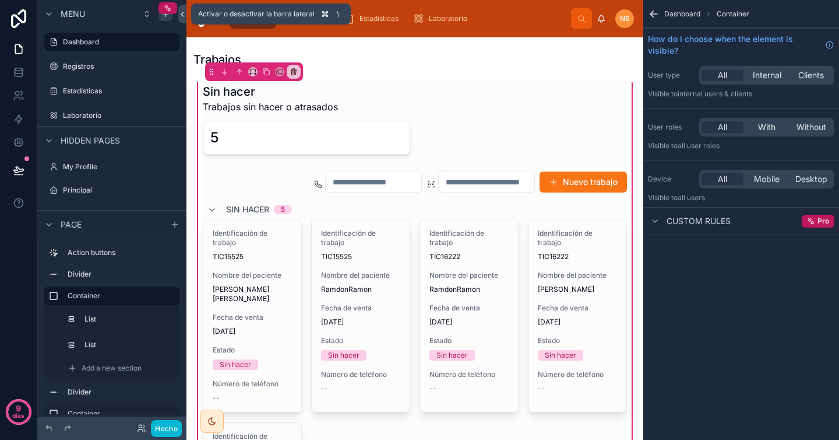
click at [182, 13] on icon at bounding box center [182, 14] width 8 height 9
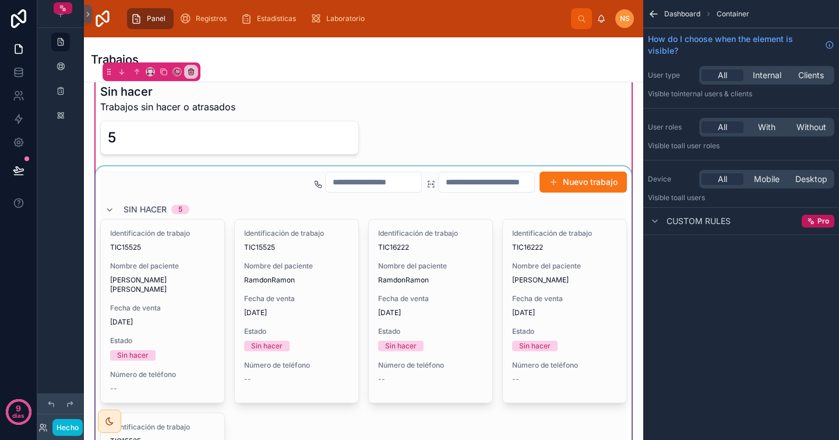
click at [109, 205] on div at bounding box center [363, 397] width 541 height 462
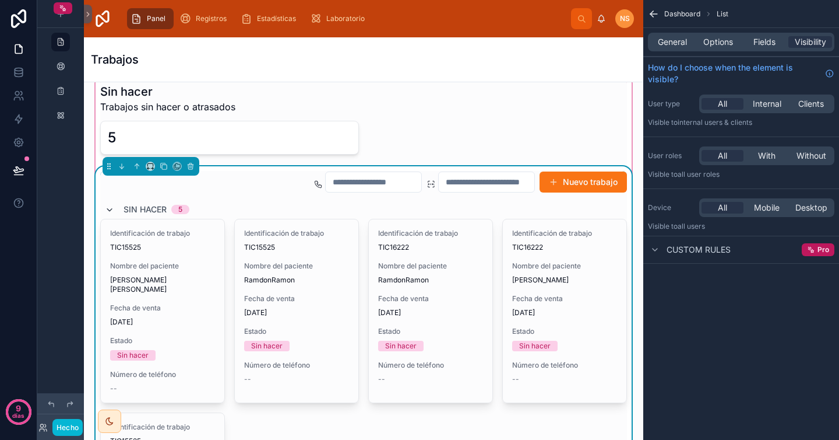
click at [109, 206] on icon at bounding box center [109, 209] width 9 height 9
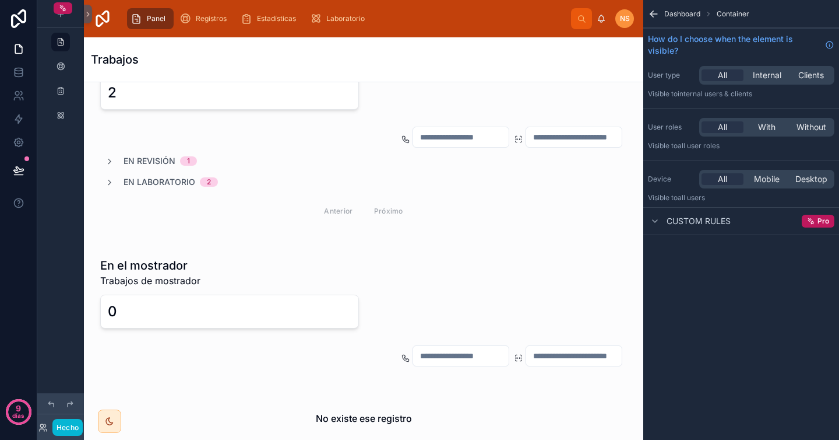
scroll to position [407, 0]
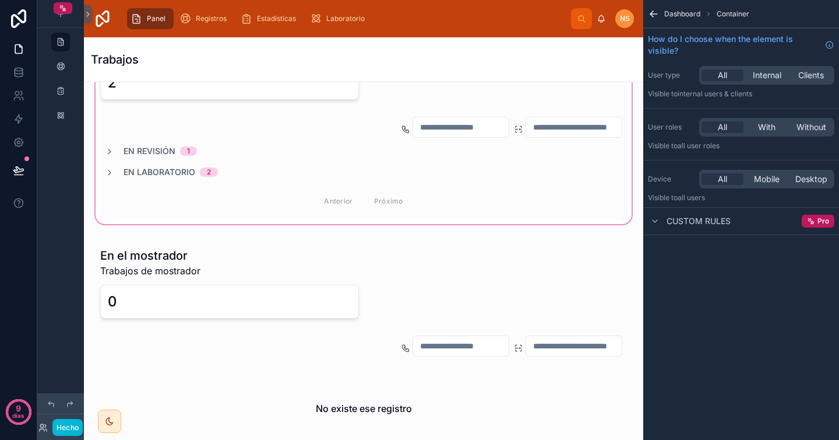
click at [110, 173] on div at bounding box center [363, 121] width 541 height 209
click at [108, 171] on div at bounding box center [363, 121] width 541 height 209
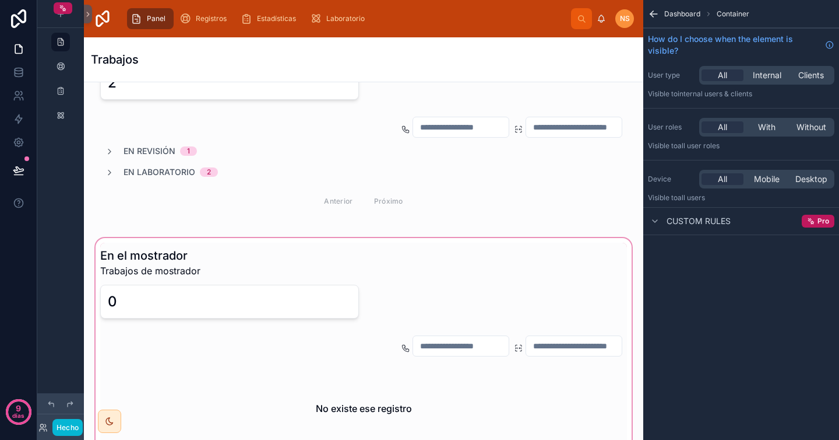
click at [216, 272] on div at bounding box center [363, 349] width 541 height 228
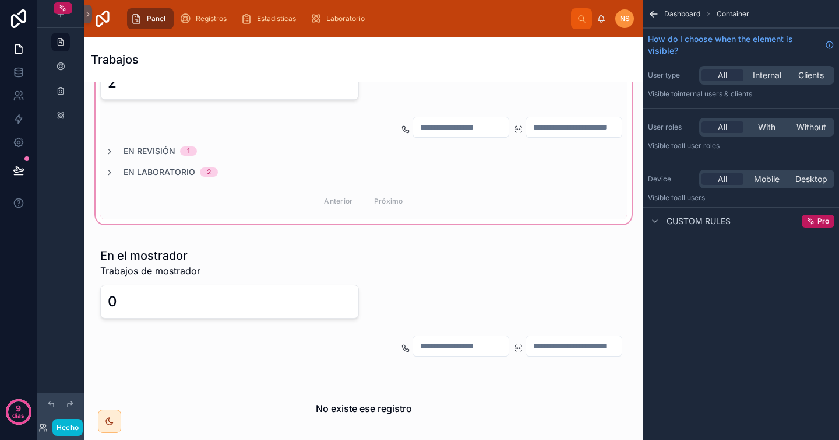
click at [136, 182] on div at bounding box center [363, 121] width 541 height 209
click at [108, 171] on div at bounding box center [363, 121] width 541 height 209
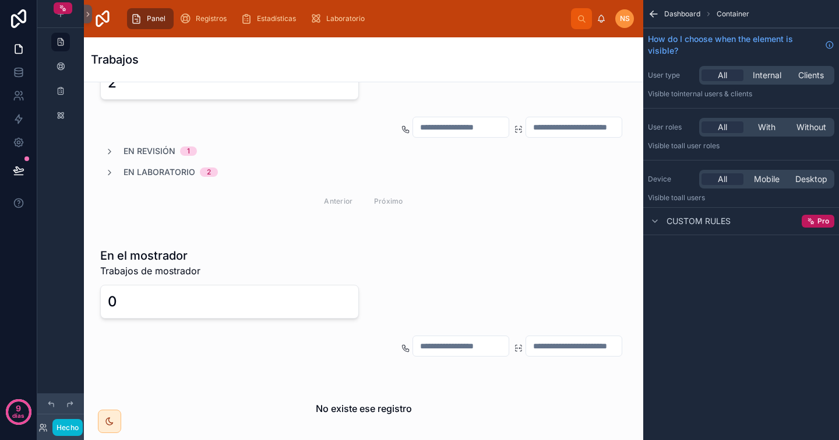
click at [653, 14] on icon "contenido desplazable" at bounding box center [654, 14] width 7 height 0
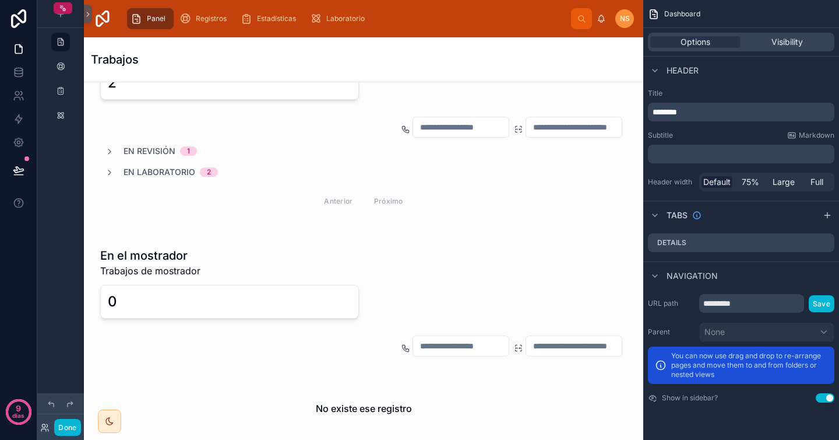
click at [653, 13] on icon "contenido desplazable" at bounding box center [654, 14] width 12 height 12
click at [73, 424] on font "Hecho" at bounding box center [68, 427] width 23 height 9
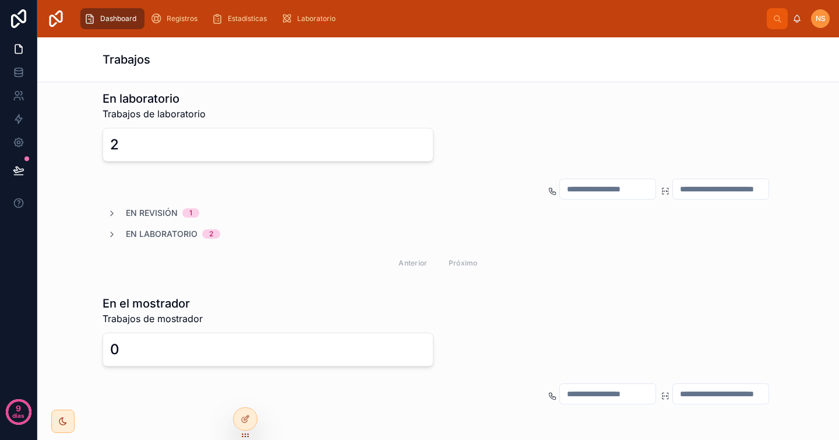
scroll to position [287, 0]
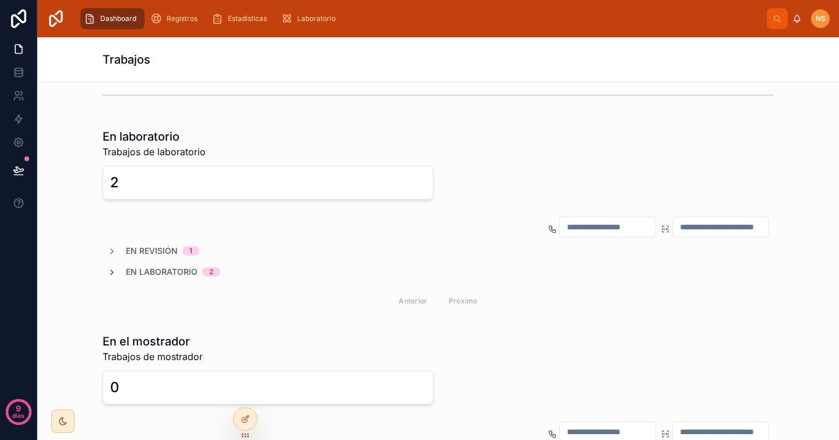
click at [107, 272] on icon at bounding box center [111, 272] width 9 height 9
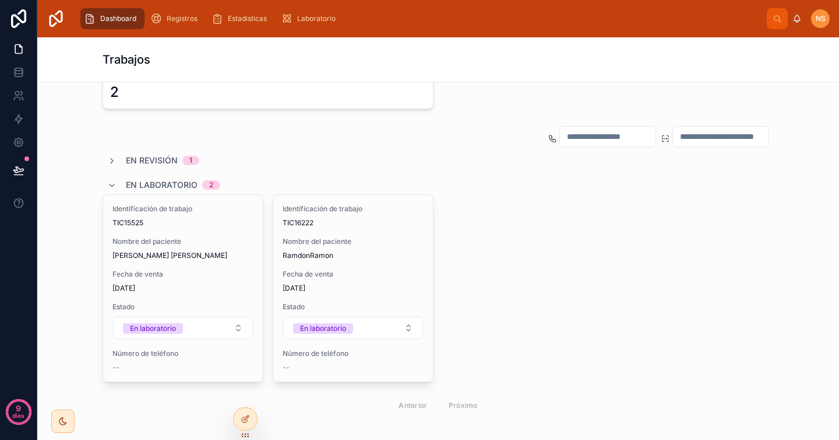
scroll to position [365, 0]
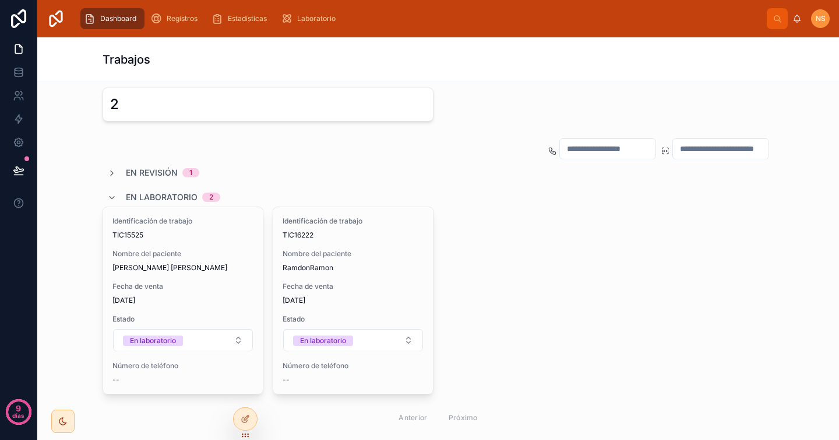
click at [751, 148] on input "text" at bounding box center [721, 148] width 96 height 16
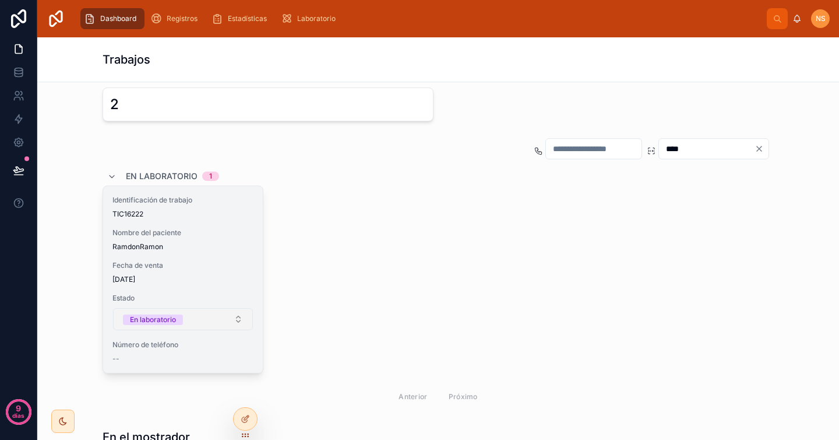
click at [205, 321] on button "En laboratorio" at bounding box center [183, 319] width 140 height 22
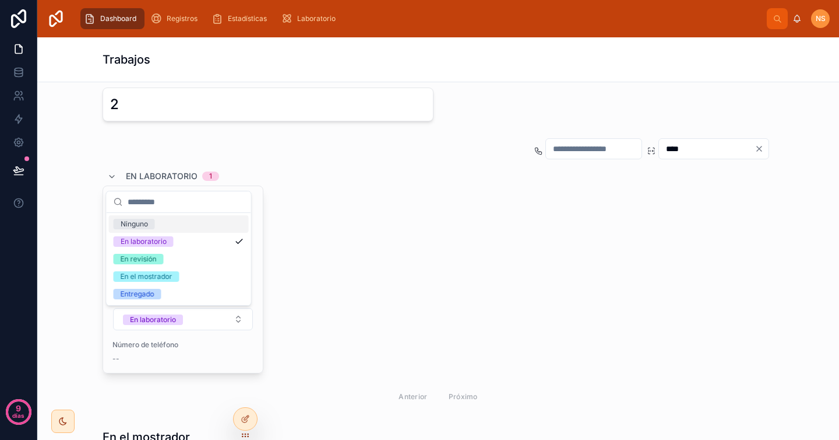
click at [365, 316] on div "Identificación de trabajo TIC16222 Nombre del paciente RamdonRamon Fecha de ven…" at bounding box center [439, 279] width 672 height 188
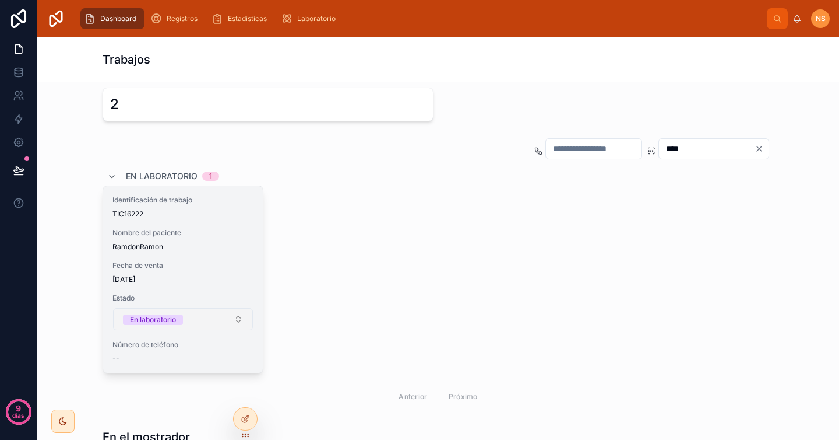
click at [199, 317] on button "En laboratorio" at bounding box center [183, 319] width 140 height 22
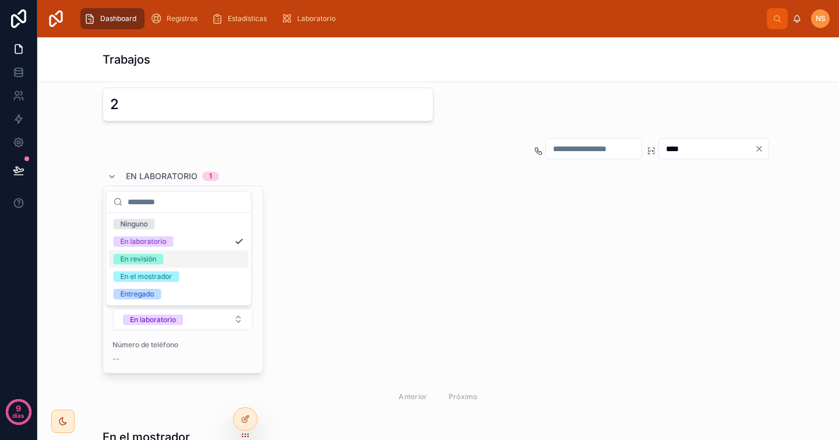
click at [182, 258] on div "En revisión" at bounding box center [179, 258] width 140 height 17
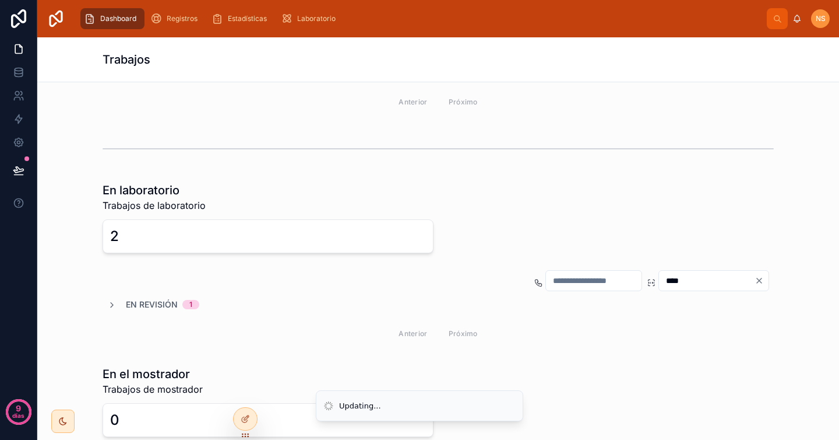
scroll to position [202, 0]
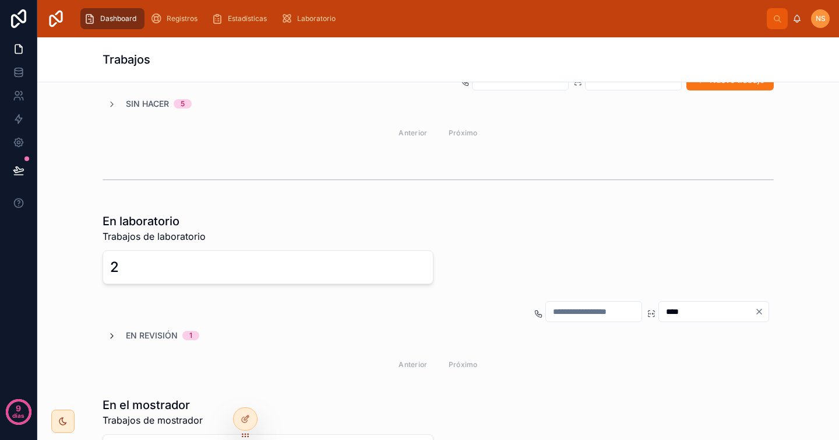
click at [107, 333] on icon at bounding box center [111, 335] width 9 height 9
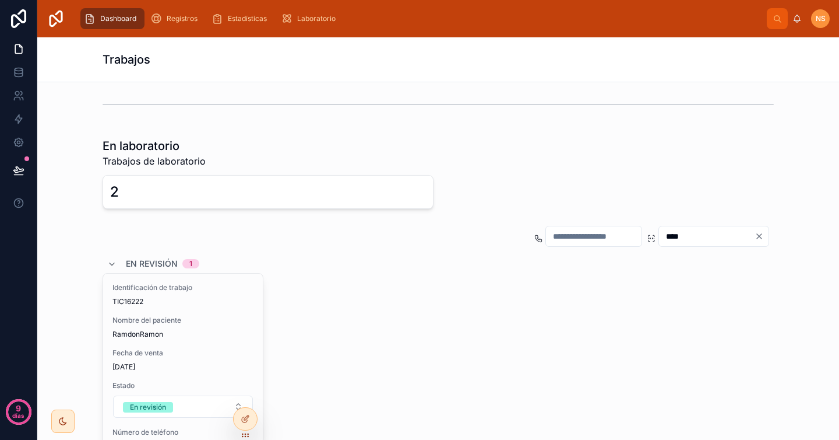
scroll to position [307, 0]
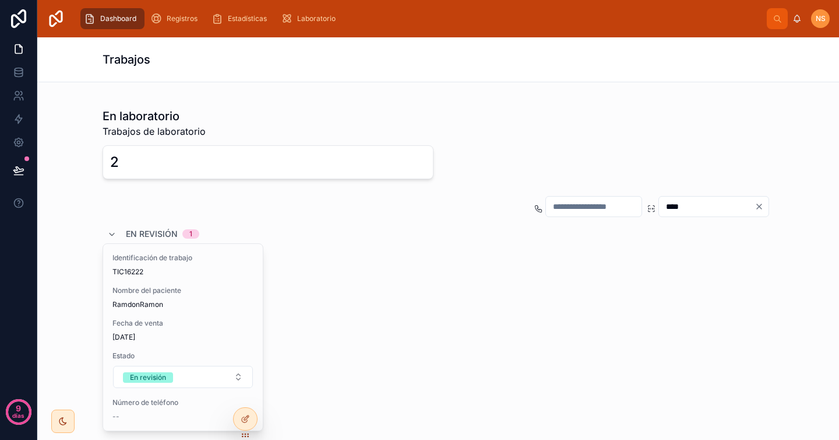
click at [681, 206] on input "****" at bounding box center [707, 206] width 96 height 16
type input "*"
click at [470, 229] on div "En revisión 1" at bounding box center [439, 233] width 672 height 19
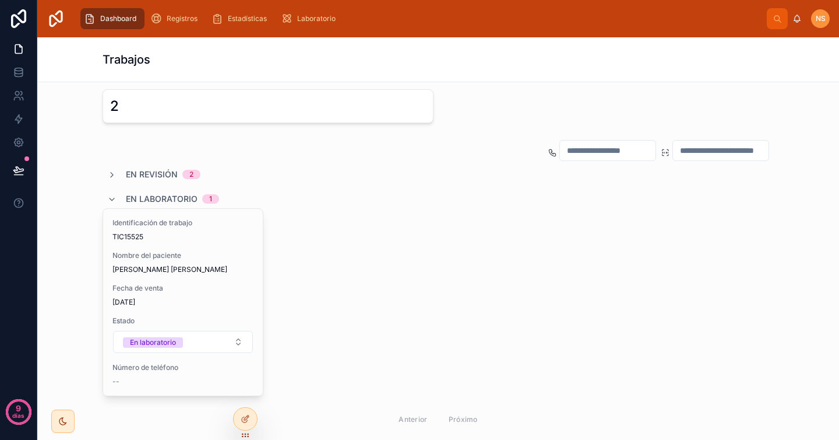
scroll to position [368, 0]
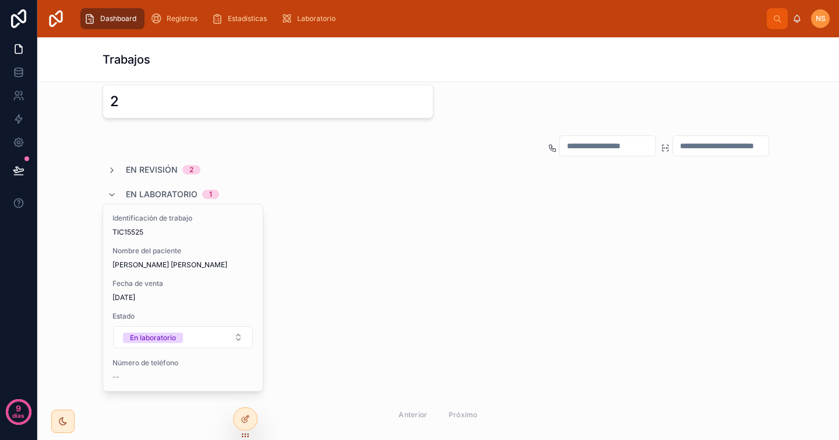
click at [110, 199] on div "En laboratorio 1" at bounding box center [163, 194] width 112 height 19
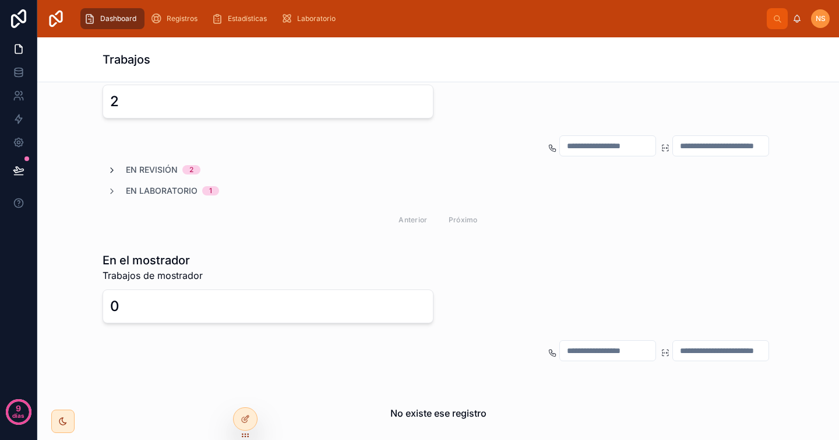
click at [107, 168] on icon at bounding box center [111, 170] width 9 height 9
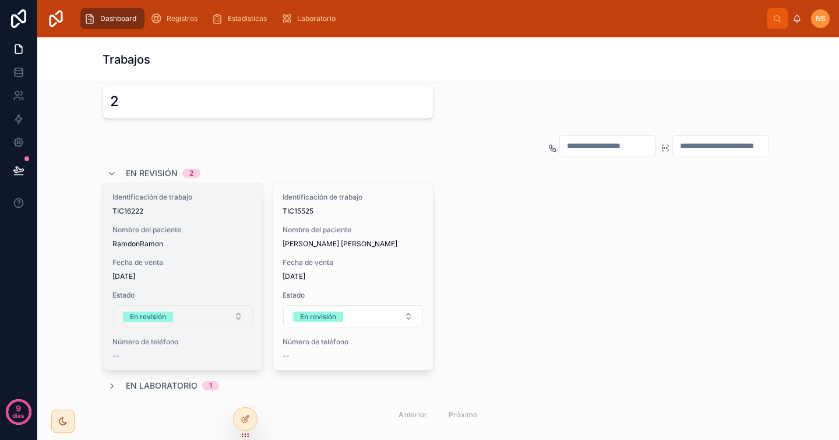
click at [214, 319] on button "En revisión" at bounding box center [183, 316] width 140 height 22
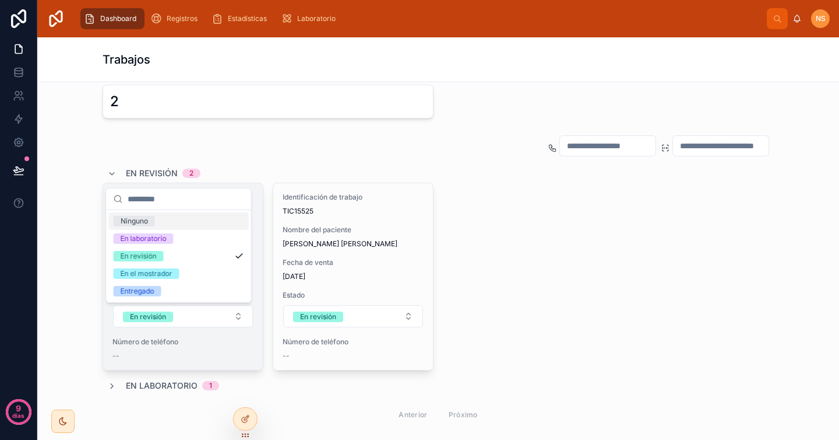
click at [213, 338] on span "Número de teléfono" at bounding box center [182, 341] width 141 height 9
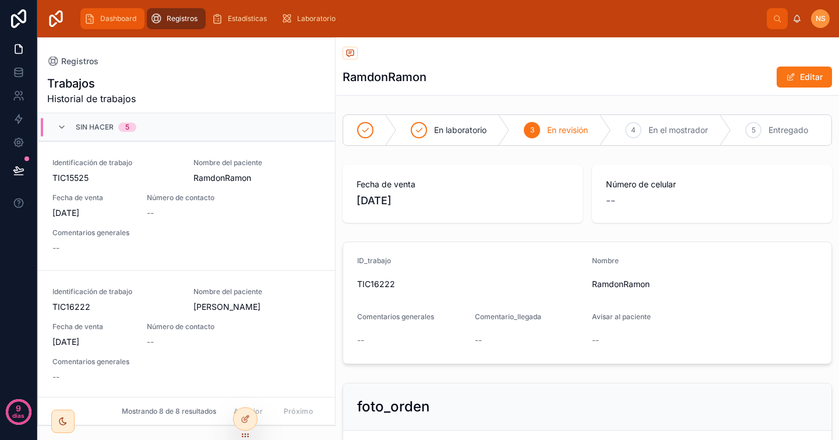
click at [123, 25] on div "Dashboard" at bounding box center [112, 18] width 57 height 19
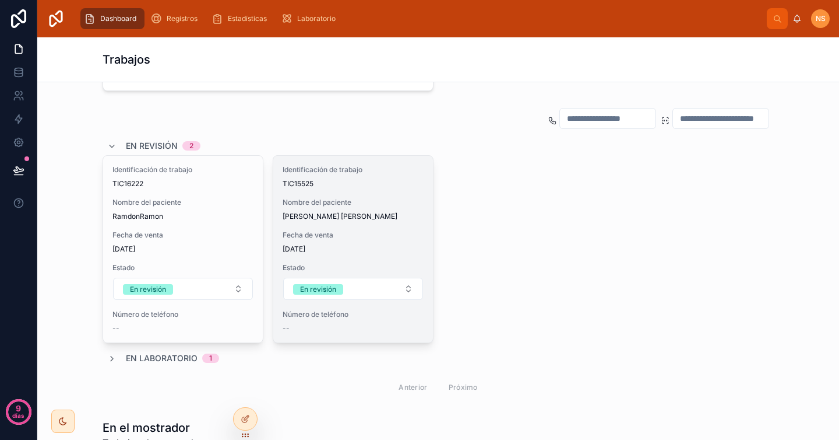
scroll to position [398, 0]
click at [373, 254] on div "Identificación de trabajo TIC15525 Nombre del paciente [PERSON_NAME] [PERSON_NA…" at bounding box center [353, 246] width 160 height 187
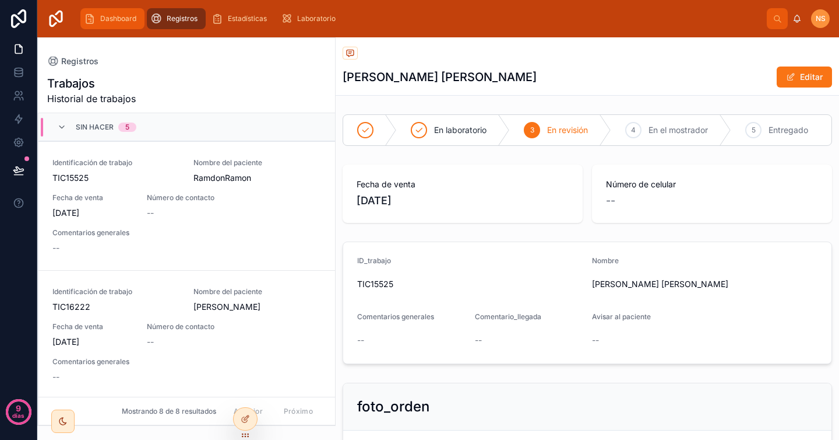
click at [125, 17] on span "Dashboard" at bounding box center [118, 18] width 36 height 9
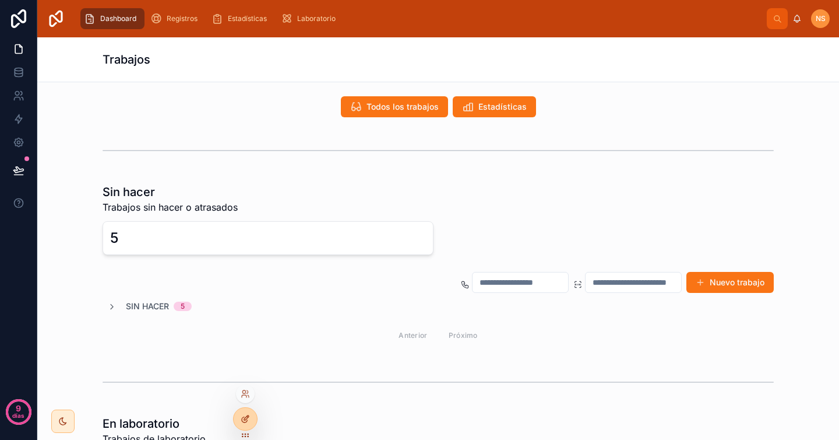
click at [249, 420] on icon at bounding box center [245, 418] width 9 height 9
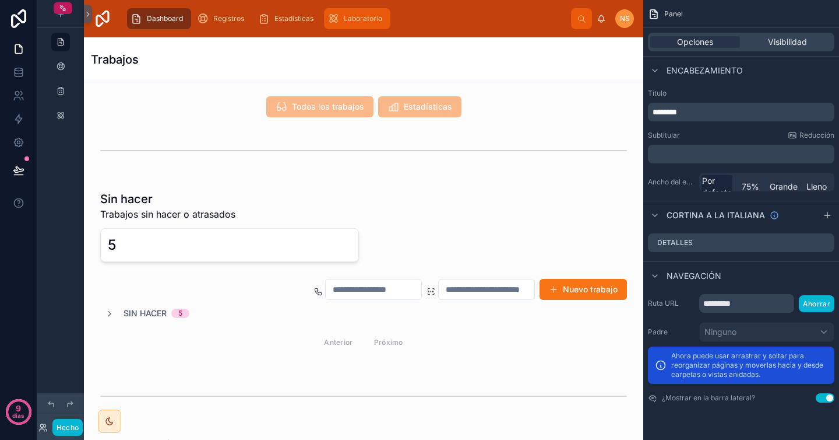
click at [364, 19] on span "Laboratorio" at bounding box center [363, 18] width 38 height 9
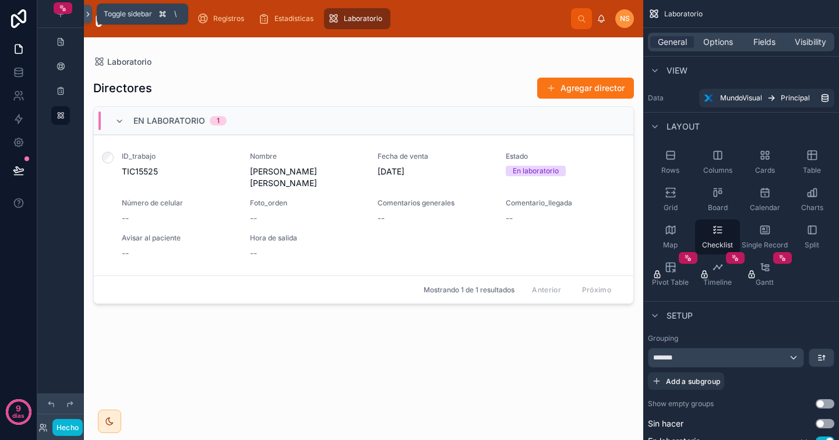
click at [85, 13] on icon at bounding box center [88, 14] width 8 height 9
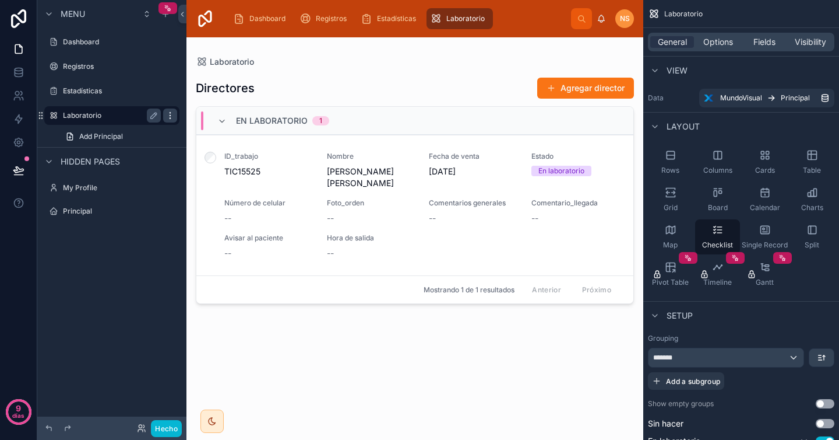
click at [174, 117] on icon "contenido desplazable" at bounding box center [170, 115] width 9 height 9
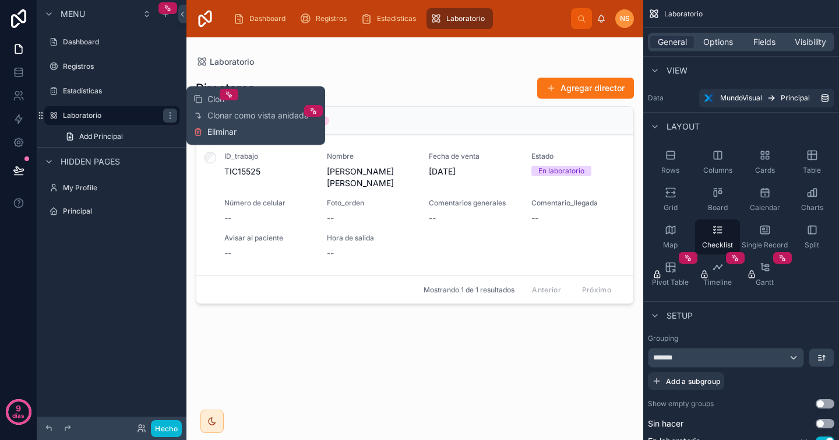
click at [218, 133] on font "Eliminar" at bounding box center [222, 131] width 29 height 10
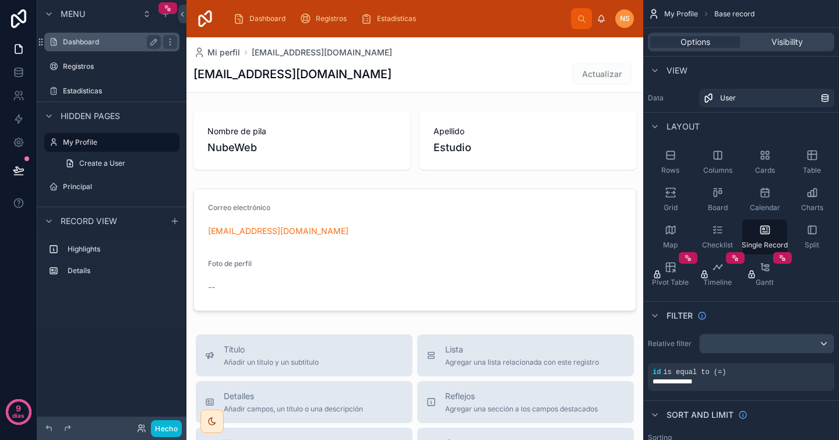
click at [100, 37] on label "Dashboard" at bounding box center [109, 41] width 93 height 9
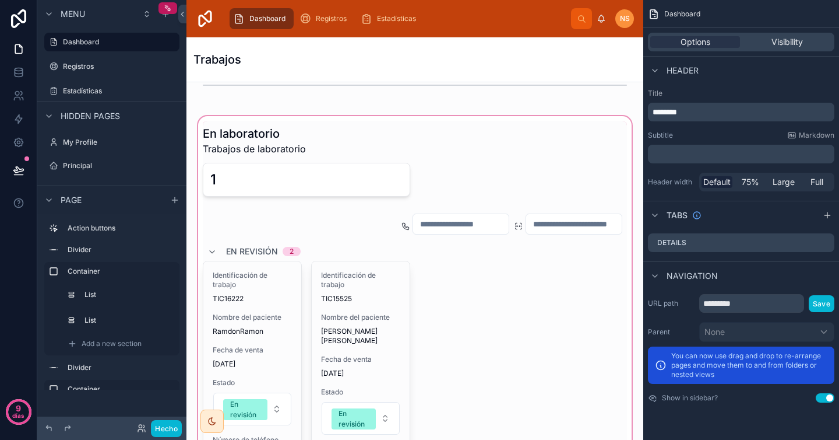
scroll to position [312, 0]
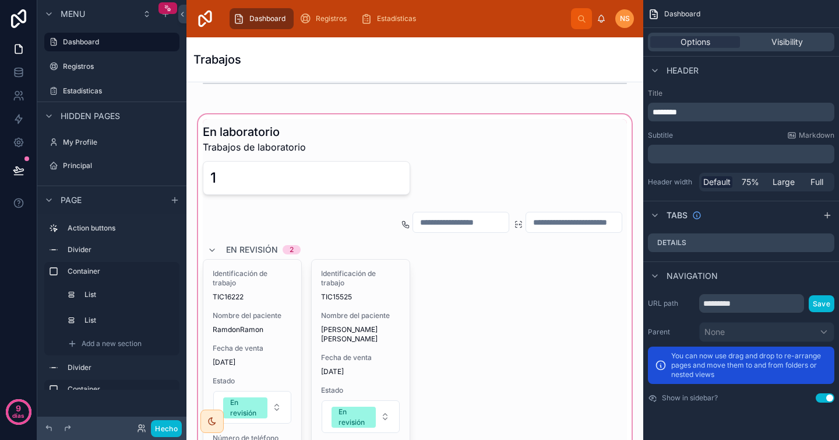
click at [337, 215] on div at bounding box center [415, 328] width 438 height 433
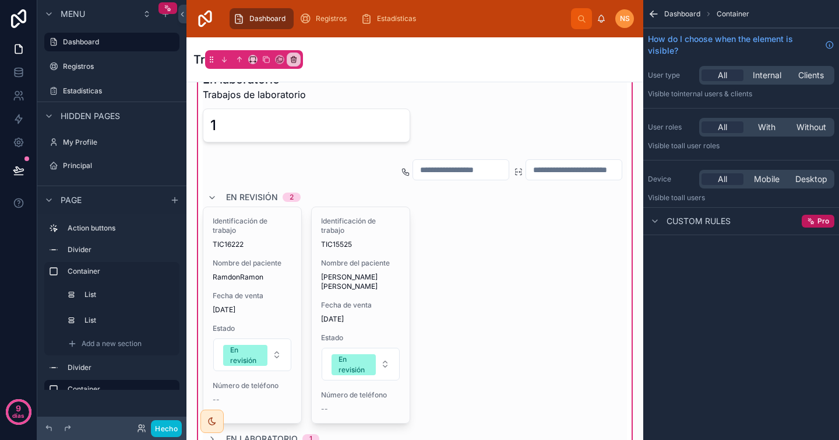
scroll to position [378, 0]
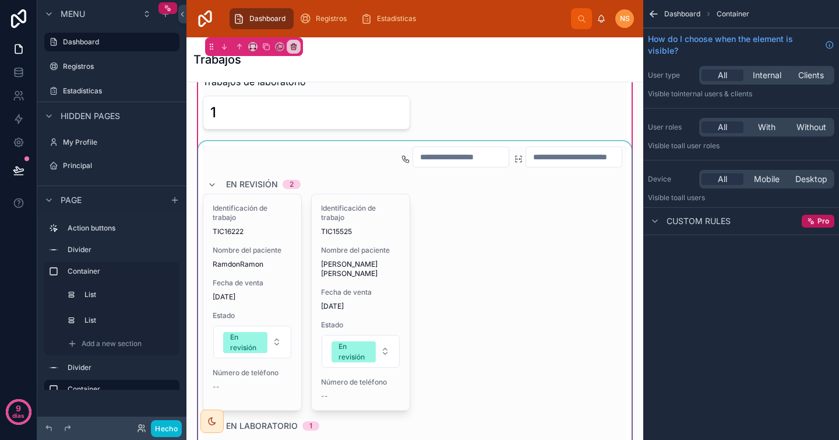
click at [489, 238] on div at bounding box center [415, 307] width 438 height 332
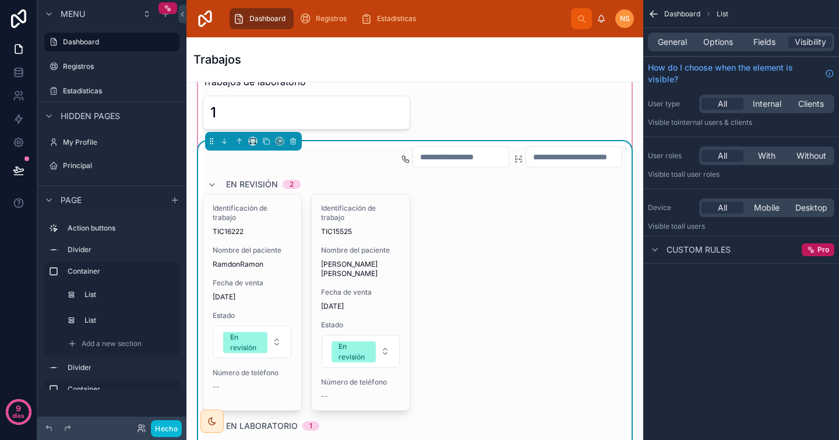
click at [474, 161] on input "number" at bounding box center [461, 157] width 96 height 16
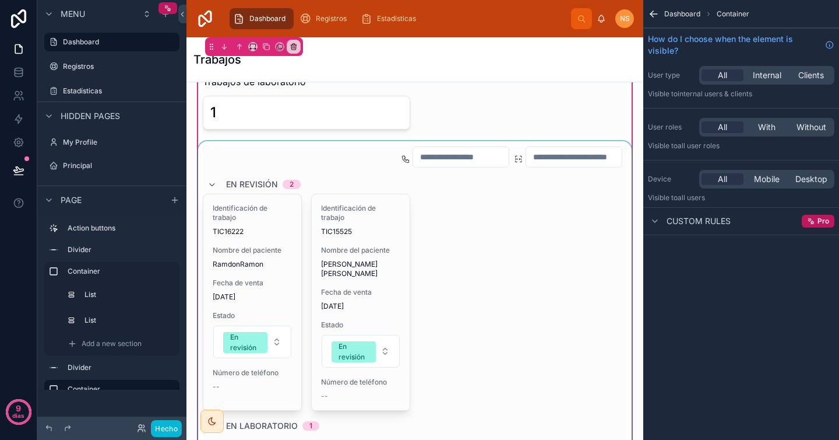
click at [467, 181] on div at bounding box center [415, 307] width 438 height 332
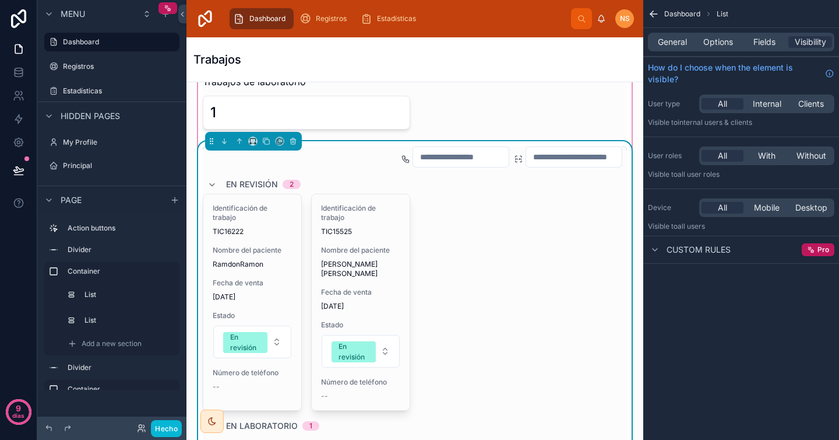
click at [670, 35] on div "General Options Fields Visibility" at bounding box center [741, 42] width 187 height 19
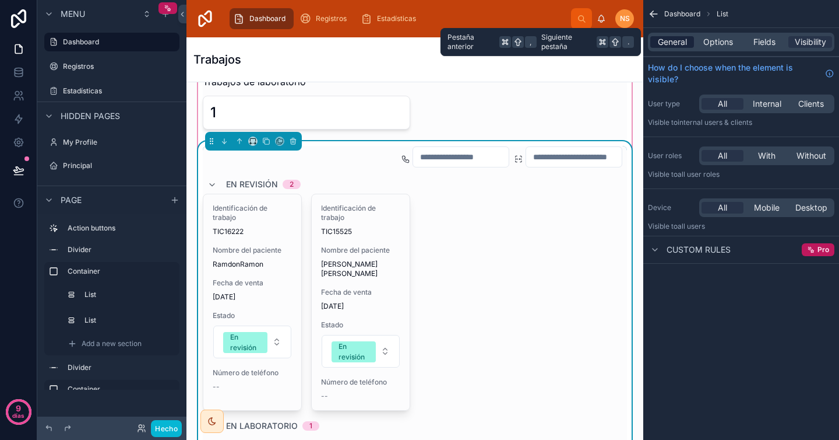
click at [669, 45] on span "General" at bounding box center [672, 42] width 29 height 12
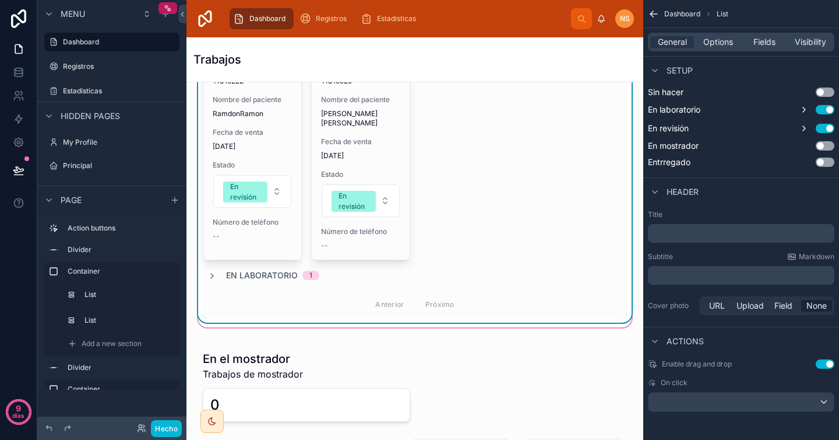
scroll to position [556, 0]
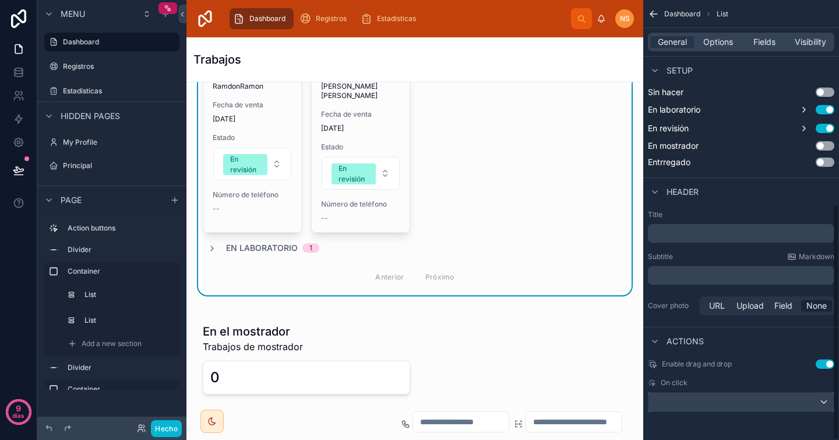
click at [727, 405] on div "contenido desplazable" at bounding box center [741, 401] width 185 height 19
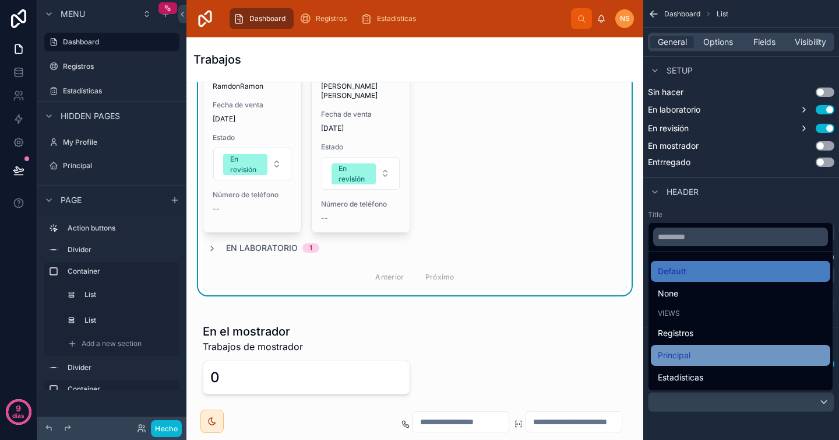
click at [705, 354] on div "Principal" at bounding box center [741, 355] width 166 height 14
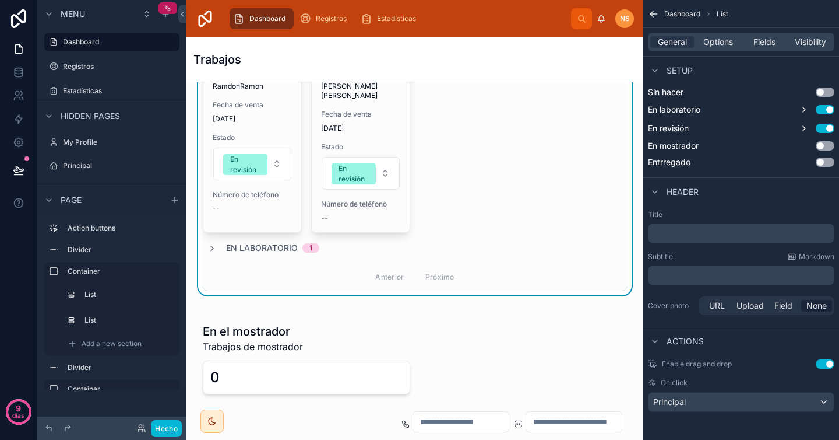
click at [688, 321] on div "Title ﻿ Subtitle Markdown ﻿ Cover photo URL Upload Field None" at bounding box center [742, 263] width 196 height 117
click at [163, 424] on font "Hecho" at bounding box center [166, 428] width 23 height 9
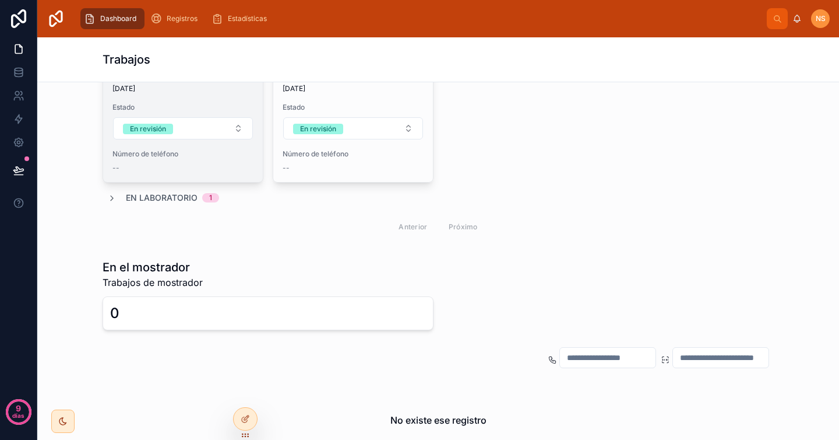
click at [178, 170] on div "--" at bounding box center [182, 167] width 141 height 9
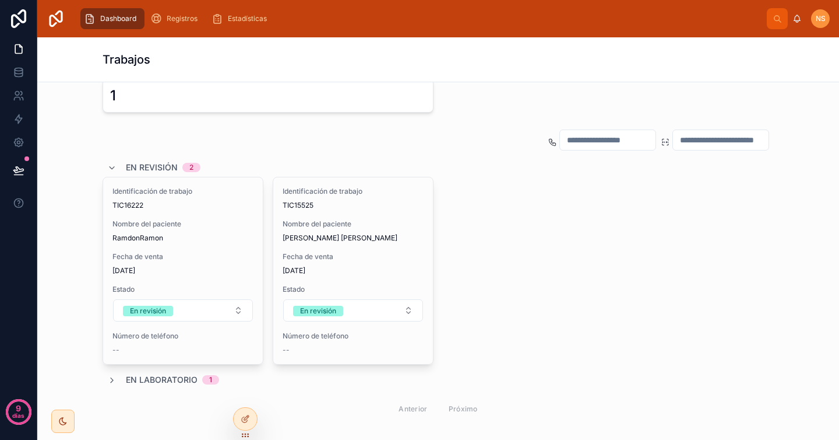
scroll to position [375, 0]
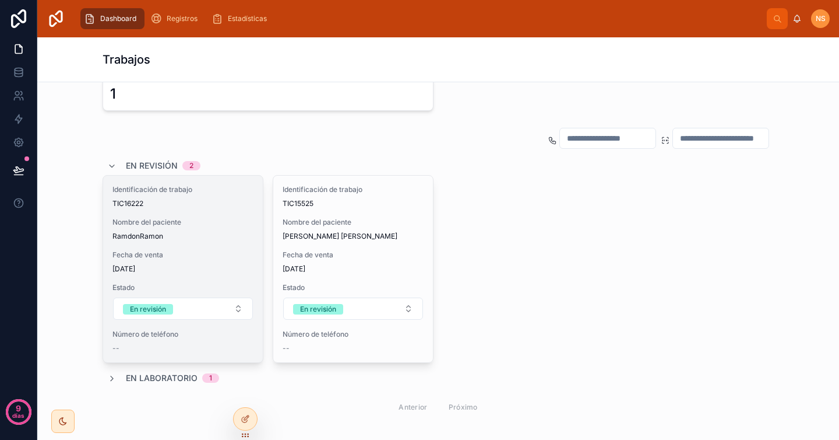
click at [203, 259] on div "Fecha de venta [DATE]" at bounding box center [182, 261] width 141 height 23
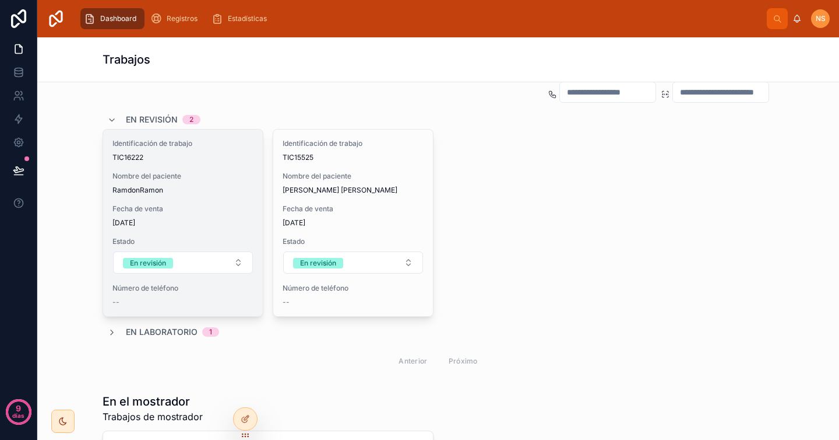
scroll to position [427, 0]
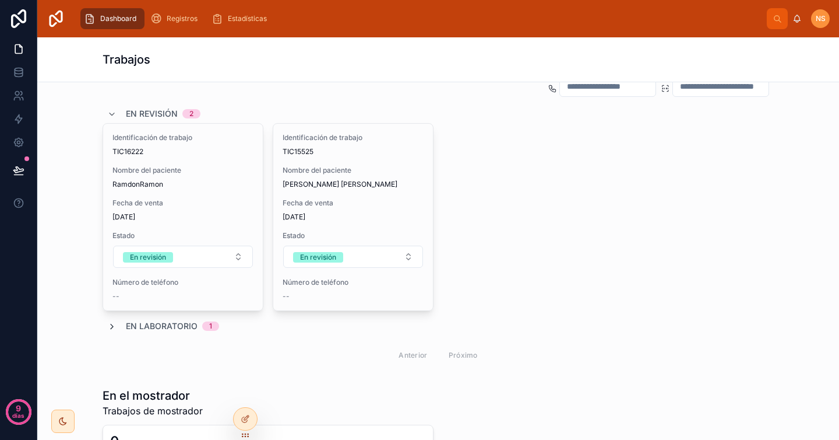
click at [107, 325] on icon at bounding box center [111, 326] width 9 height 9
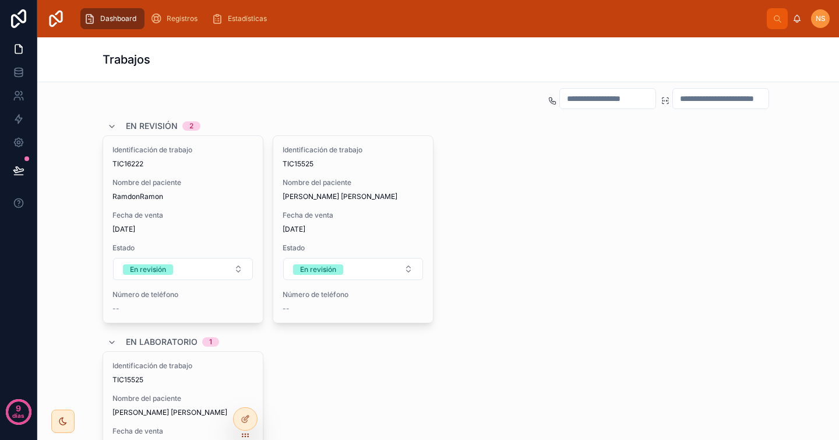
scroll to position [407, 0]
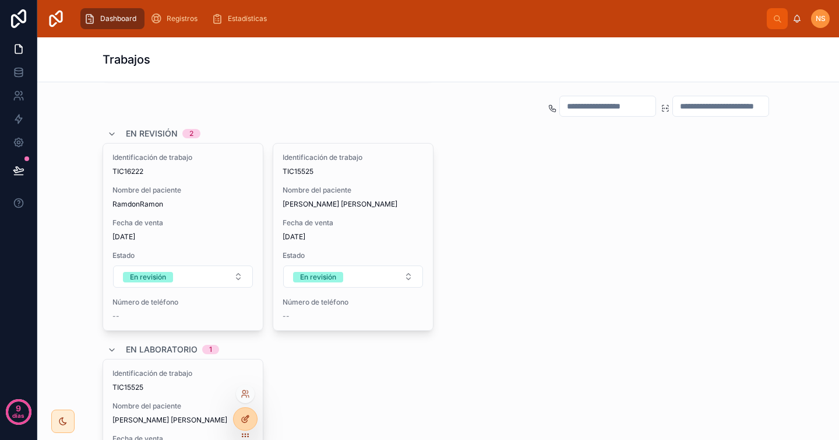
click at [248, 420] on icon at bounding box center [245, 418] width 9 height 9
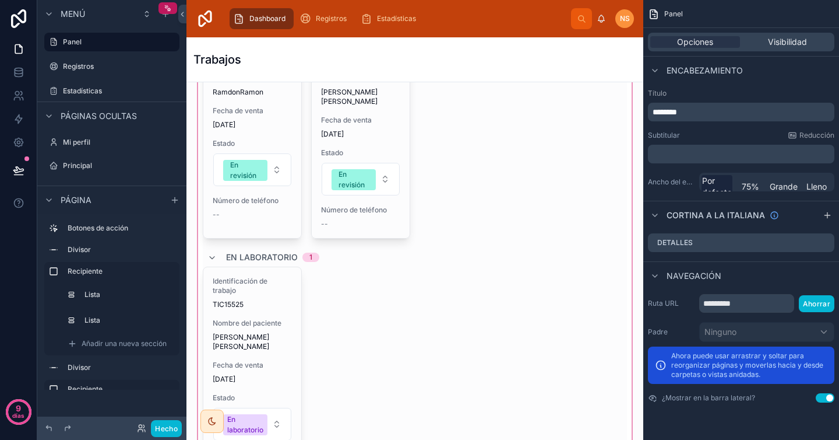
scroll to position [595, 0]
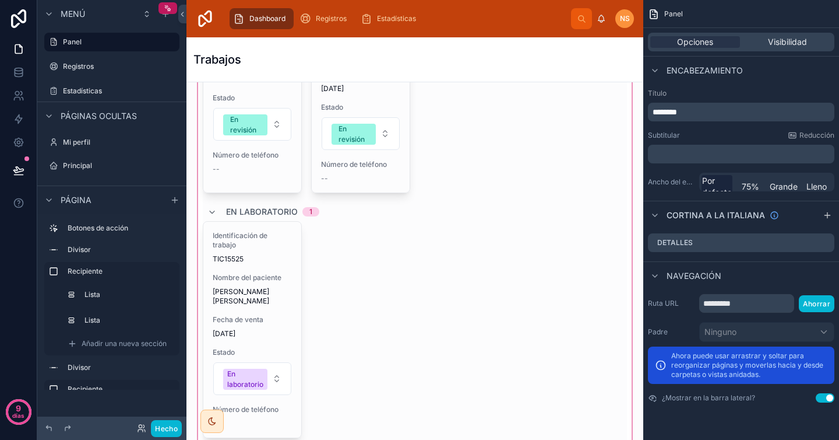
click at [296, 290] on div at bounding box center [415, 157] width 438 height 657
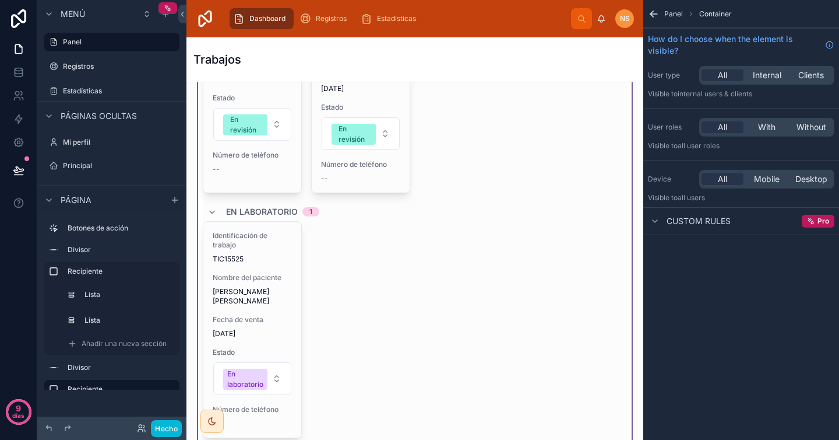
click at [407, 298] on div at bounding box center [415, 202] width 438 height 556
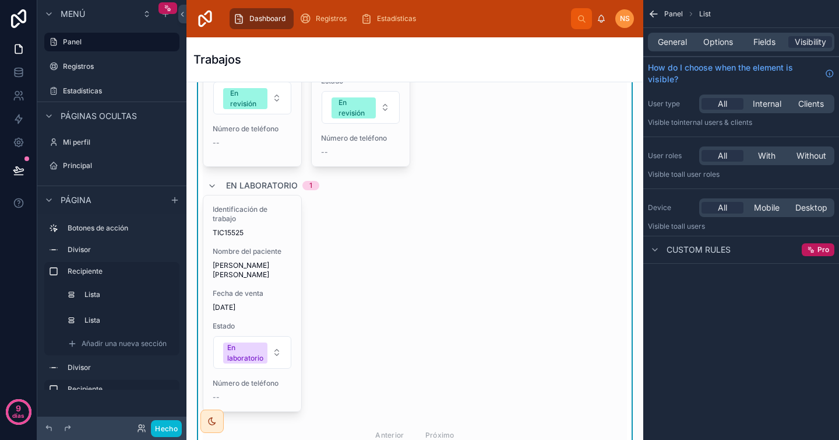
scroll to position [630, 0]
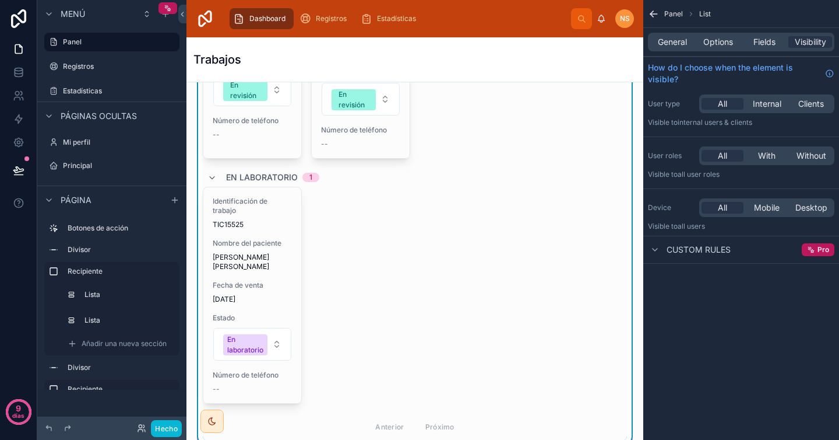
click at [410, 272] on div "Identificación de trabajo TIC15525 Nombre del paciente [PERSON_NAME] [PERSON_NA…" at bounding box center [415, 295] width 424 height 217
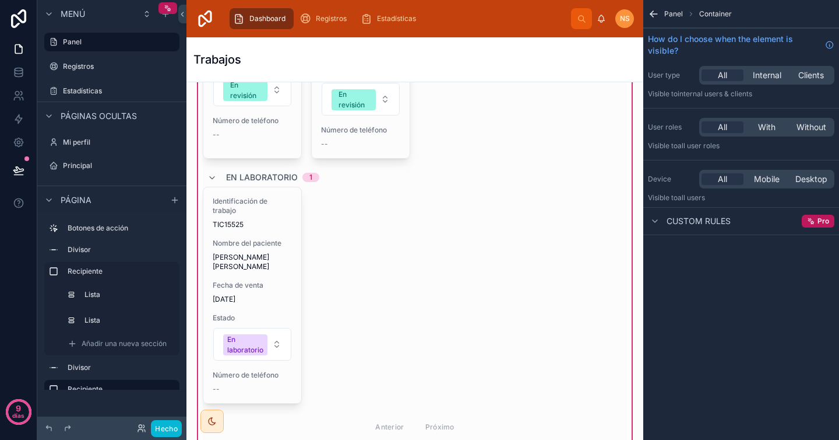
click at [662, 16] on div "Panel Container" at bounding box center [742, 14] width 196 height 28
click at [655, 14] on icon "contenido desplazable" at bounding box center [654, 14] width 7 height 0
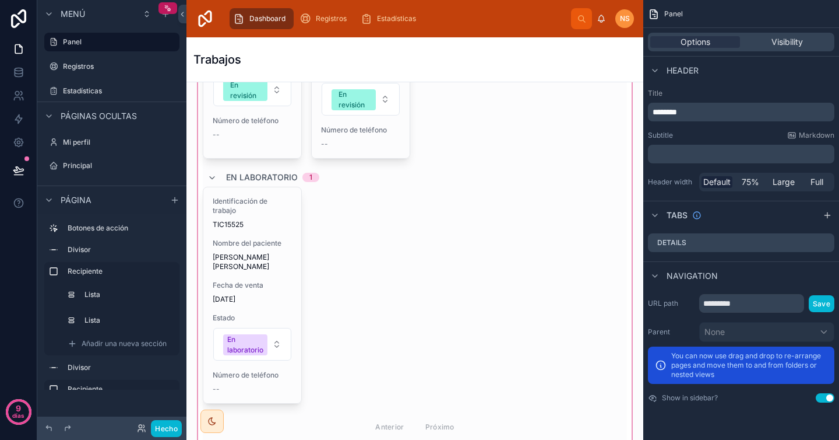
click at [477, 258] on div at bounding box center [415, 123] width 438 height 657
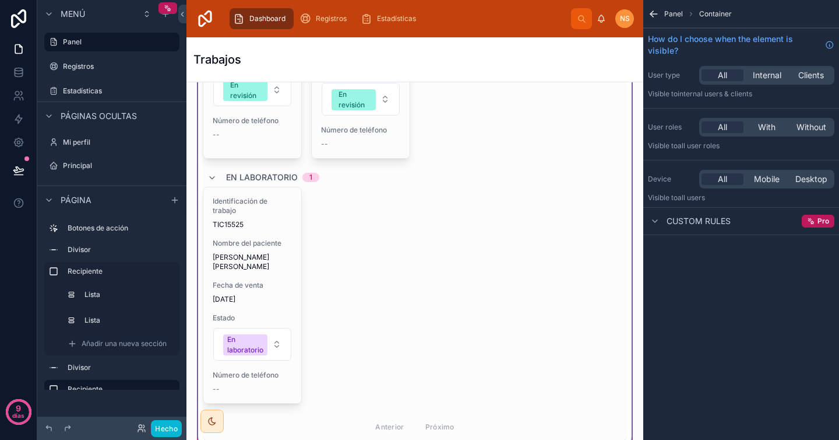
click at [348, 242] on div at bounding box center [415, 167] width 438 height 556
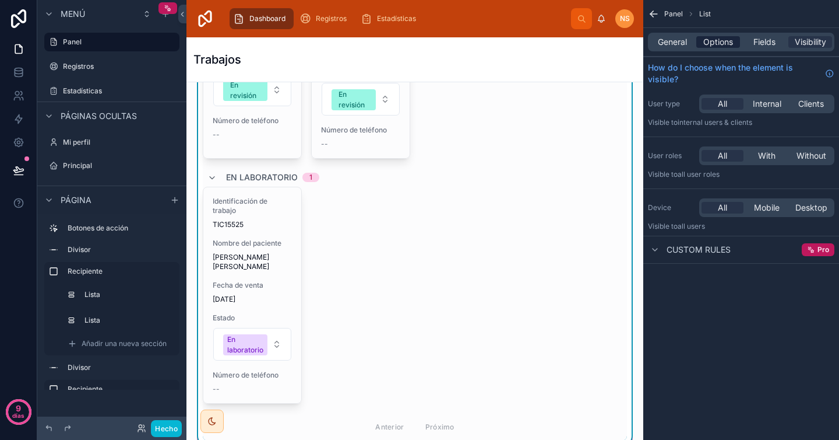
click at [713, 38] on span "Options" at bounding box center [719, 42] width 30 height 12
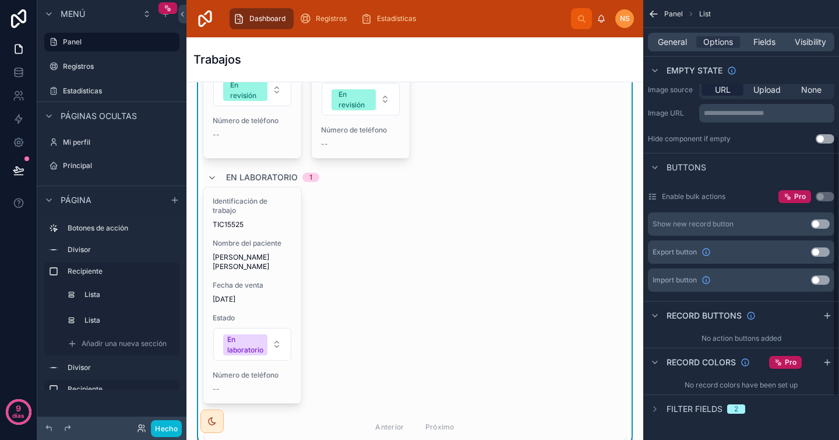
scroll to position [299, 0]
click at [828, 314] on icon "contenido desplazable" at bounding box center [827, 314] width 5 height 0
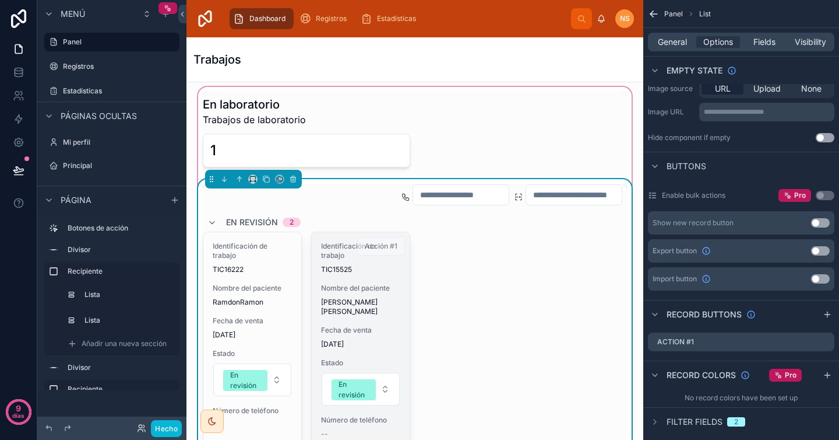
scroll to position [337, 0]
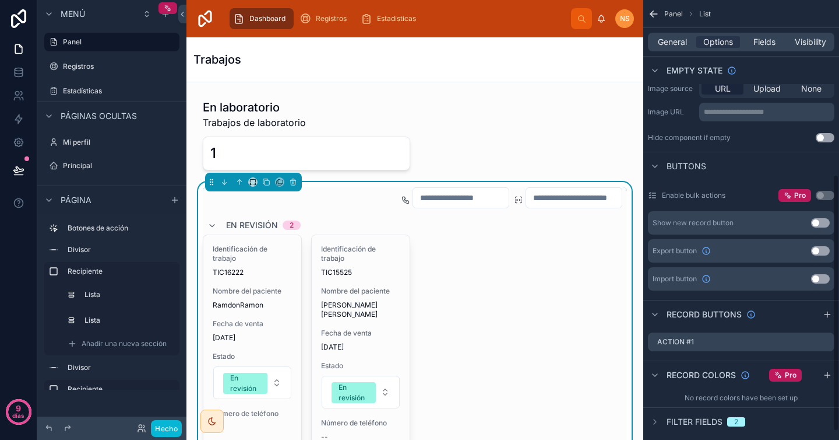
click at [655, 13] on icon "contenido desplazable" at bounding box center [654, 14] width 12 height 12
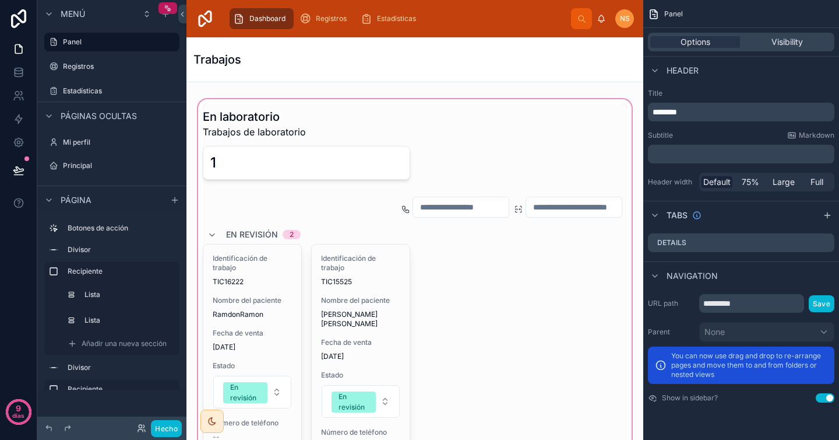
scroll to position [331, 0]
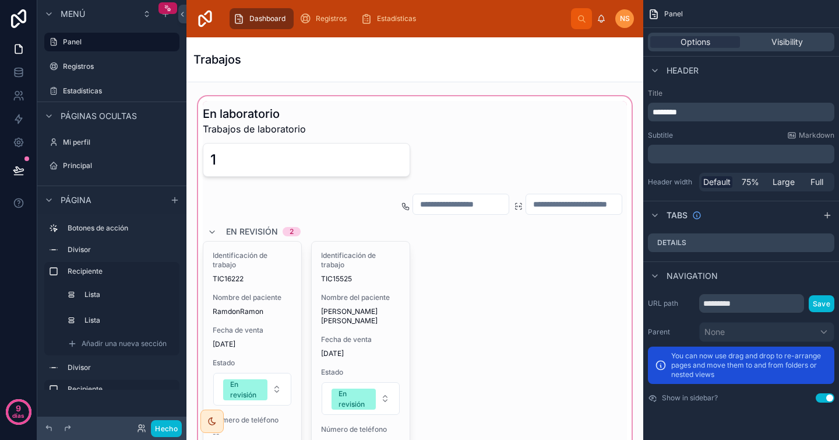
click at [446, 261] on div at bounding box center [415, 422] width 438 height 657
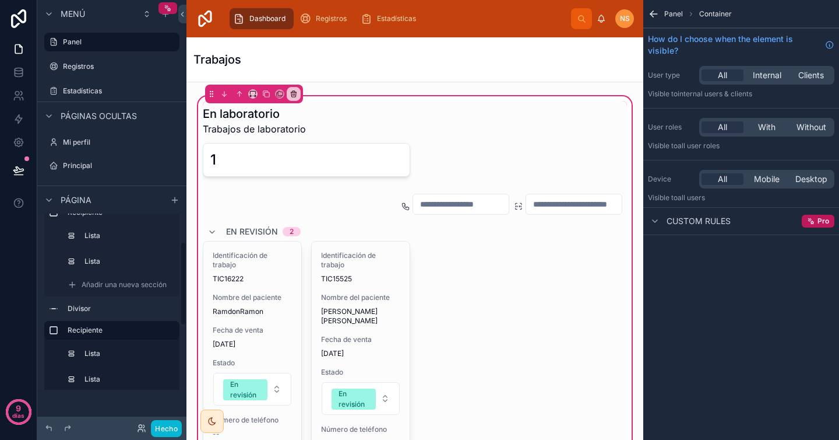
scroll to position [102, 0]
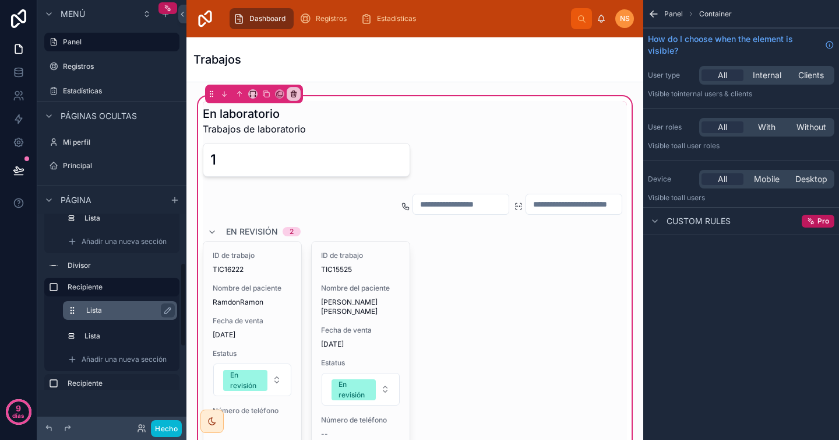
click at [119, 307] on label "Lista" at bounding box center [127, 309] width 82 height 9
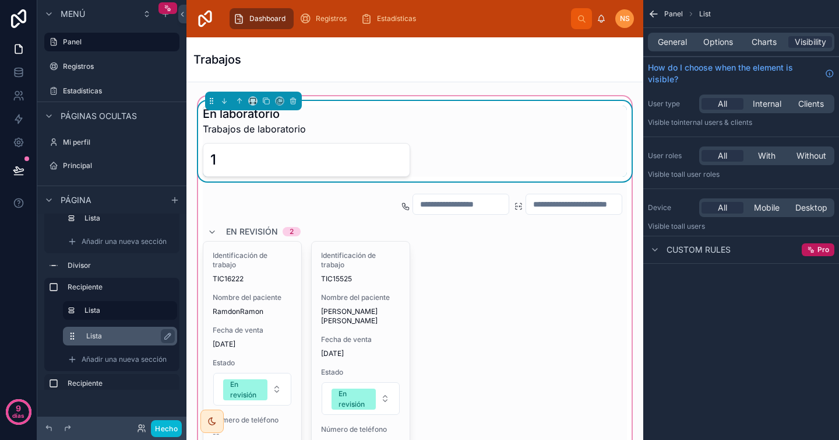
click at [119, 339] on label "Lista" at bounding box center [127, 335] width 82 height 9
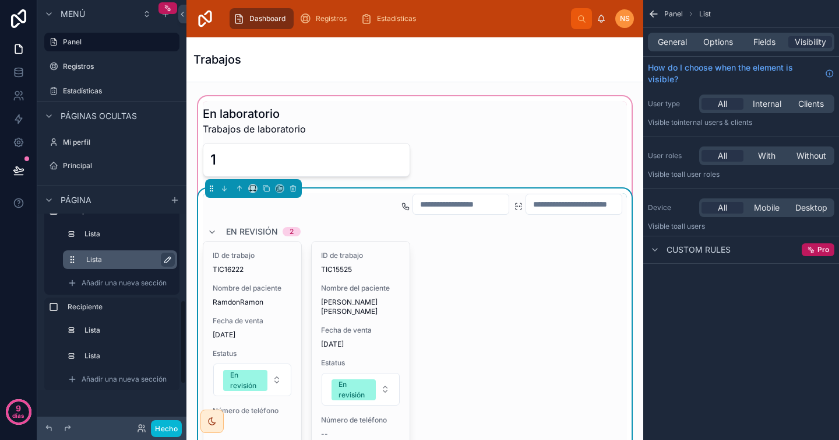
scroll to position [181, 0]
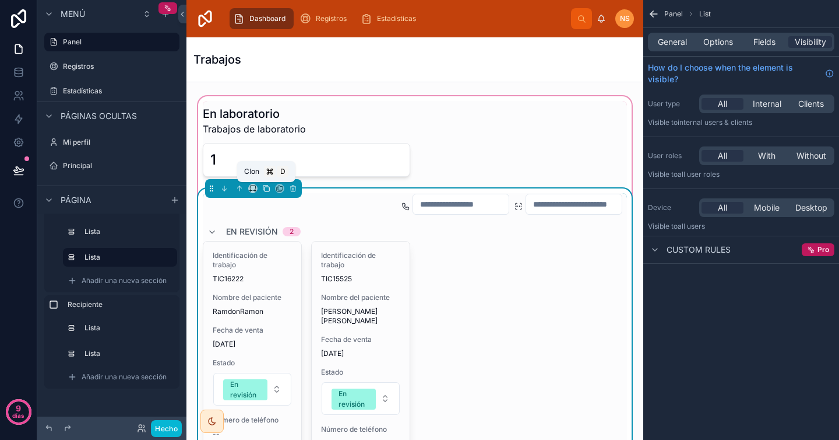
click at [265, 188] on icon at bounding box center [266, 188] width 8 height 8
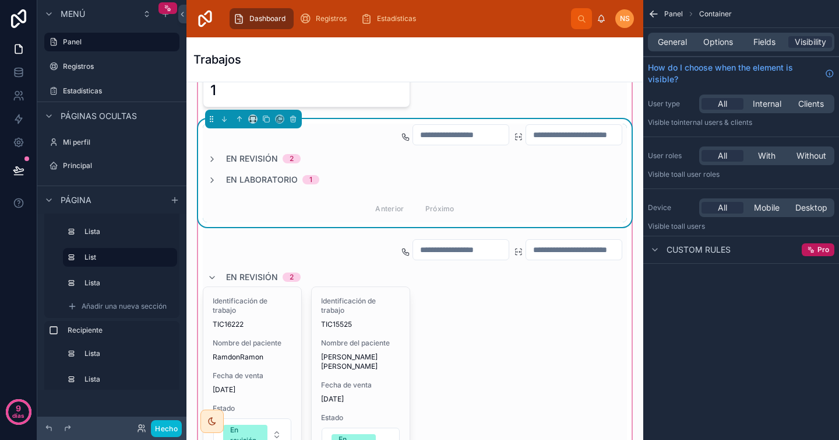
scroll to position [403, 0]
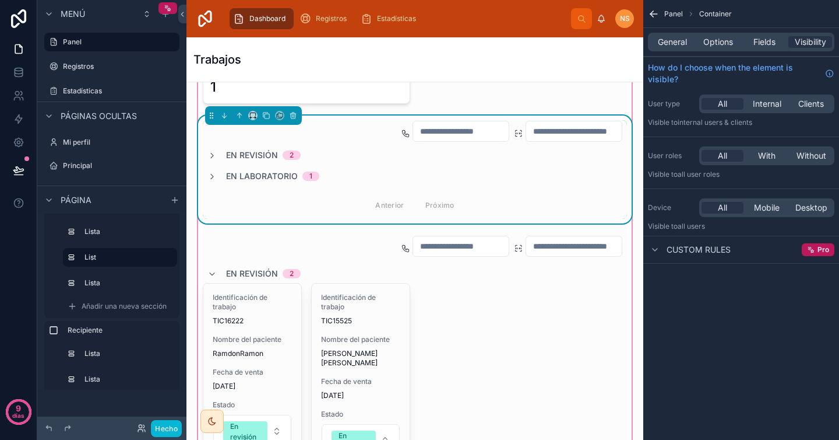
click at [487, 195] on div "Anterior Próximo" at bounding box center [415, 204] width 424 height 27
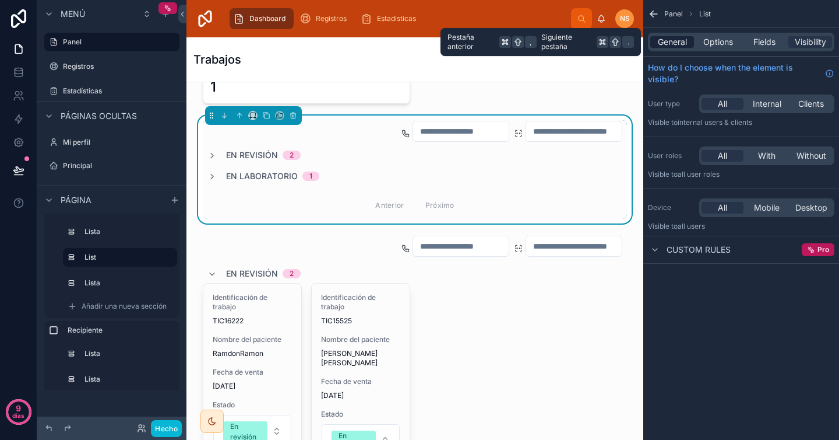
click at [683, 44] on span "General" at bounding box center [672, 42] width 29 height 12
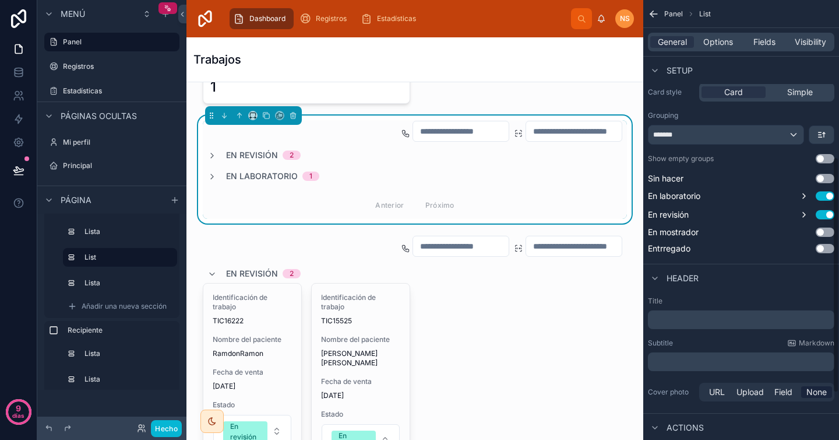
scroll to position [302, 0]
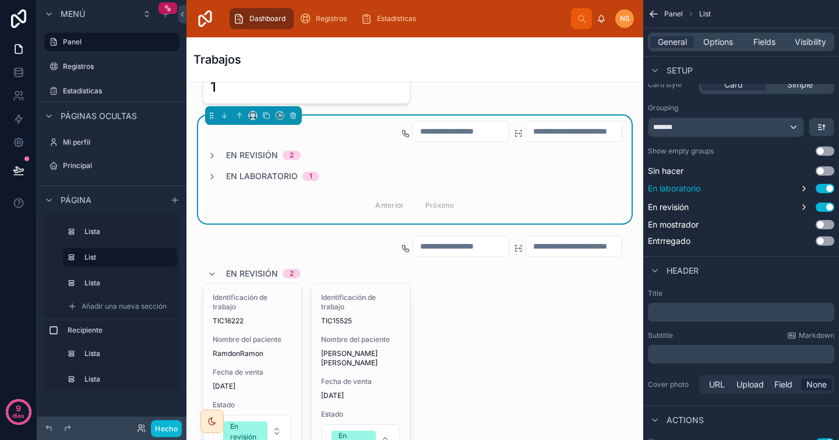
click at [825, 189] on button "Use setting" at bounding box center [825, 188] width 19 height 9
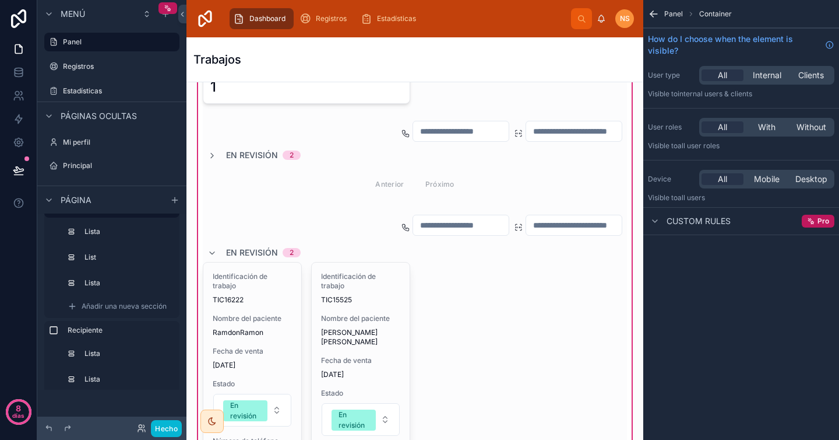
click at [654, 13] on icon "contenido desplazable" at bounding box center [654, 14] width 12 height 12
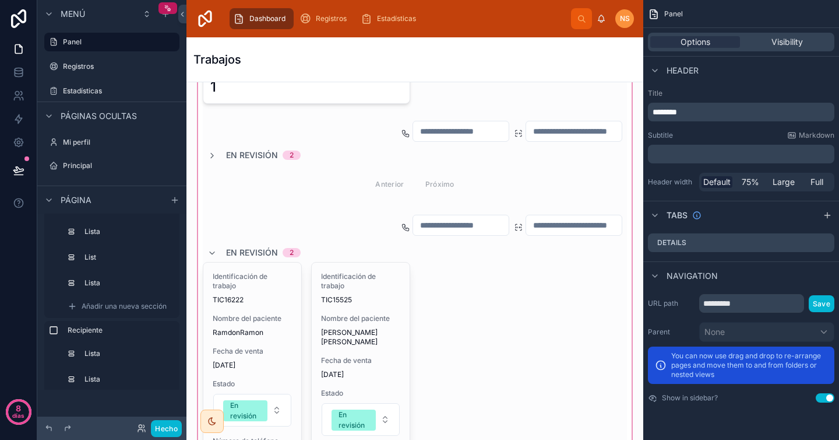
click at [434, 282] on div at bounding box center [415, 396] width 438 height 751
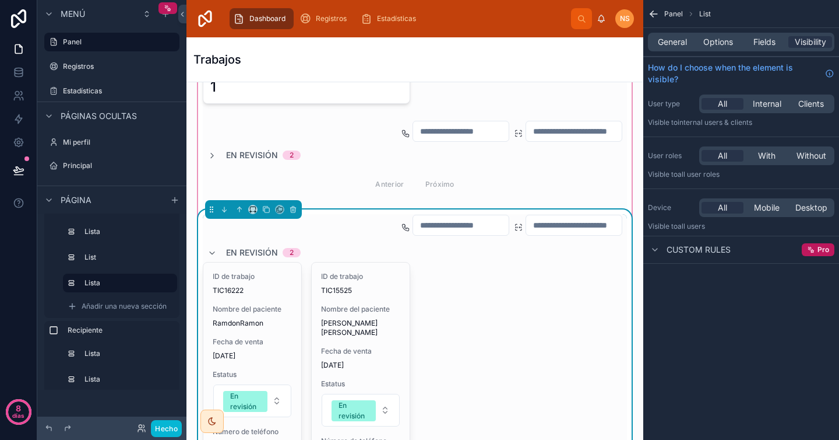
click at [555, 290] on div "ID de trabajo TIC16222 Nombre del paciente RamdonRamon Fecha de venta [DATE] Es…" at bounding box center [415, 366] width 424 height 208
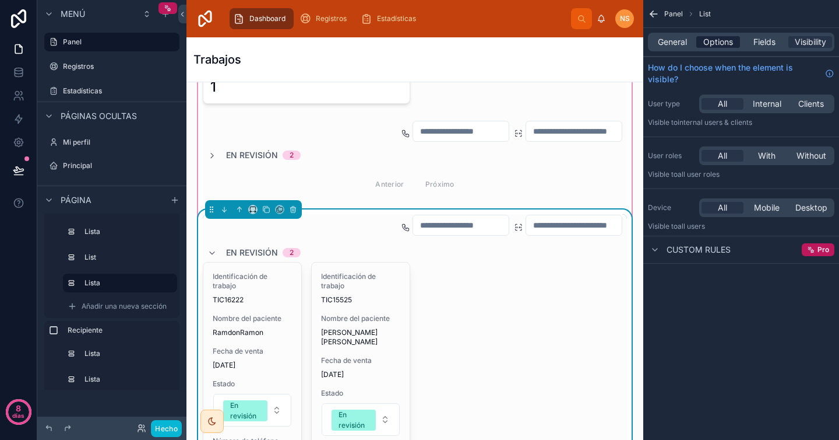
click at [715, 46] on span "Options" at bounding box center [719, 42] width 30 height 12
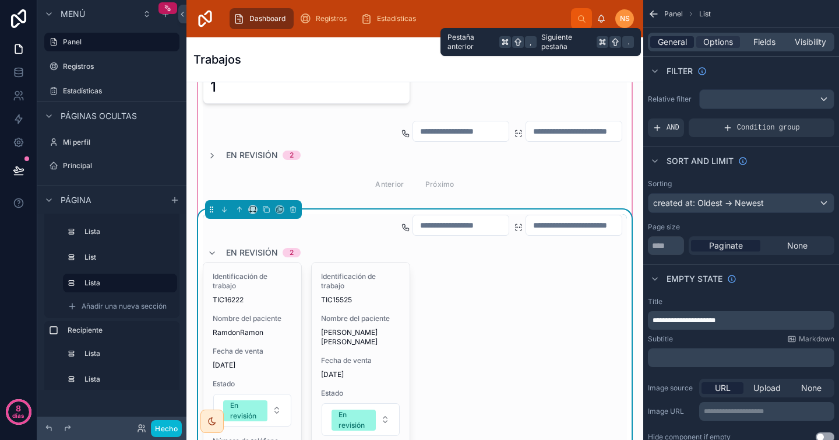
click at [672, 42] on span "General" at bounding box center [672, 42] width 29 height 12
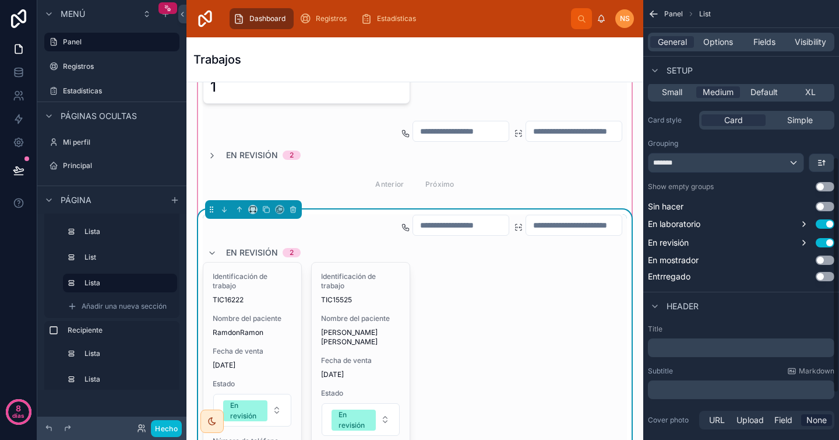
scroll to position [293, 0]
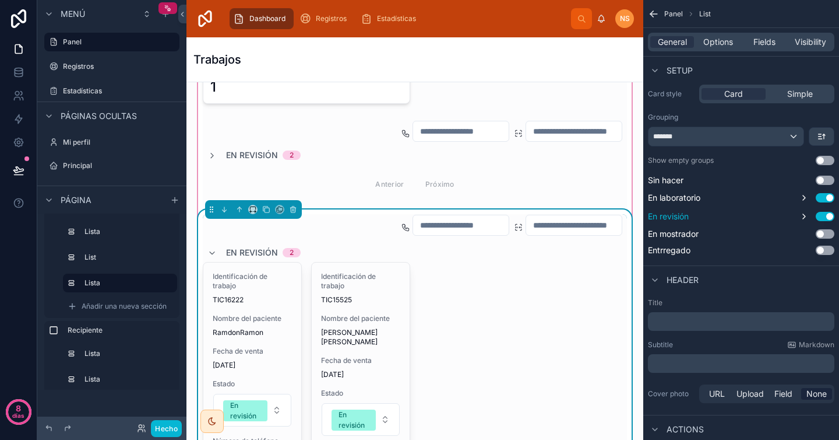
click at [826, 219] on button "Use setting" at bounding box center [825, 216] width 19 height 9
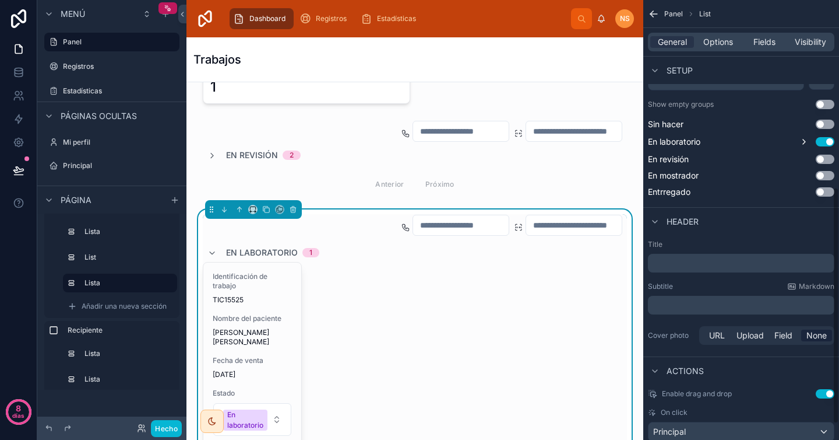
scroll to position [378, 0]
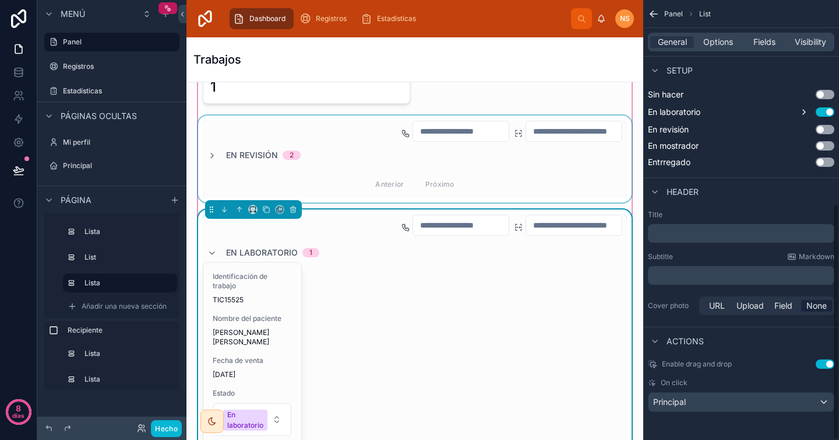
click at [562, 168] on div at bounding box center [415, 158] width 438 height 87
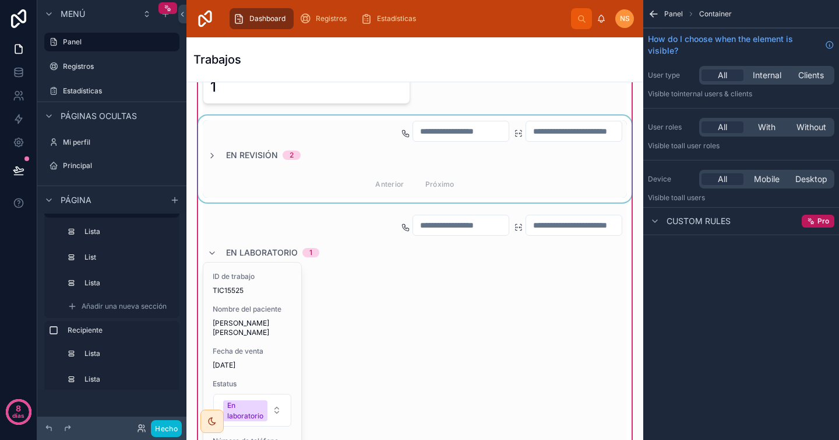
scroll to position [0, 0]
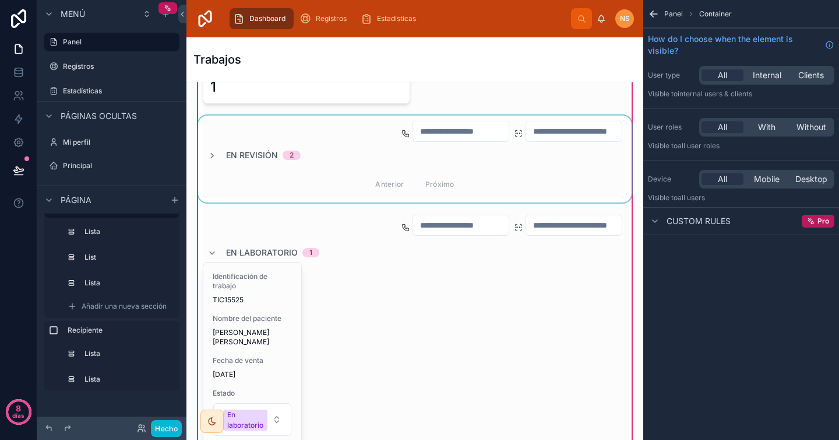
click at [365, 157] on div at bounding box center [415, 158] width 438 height 87
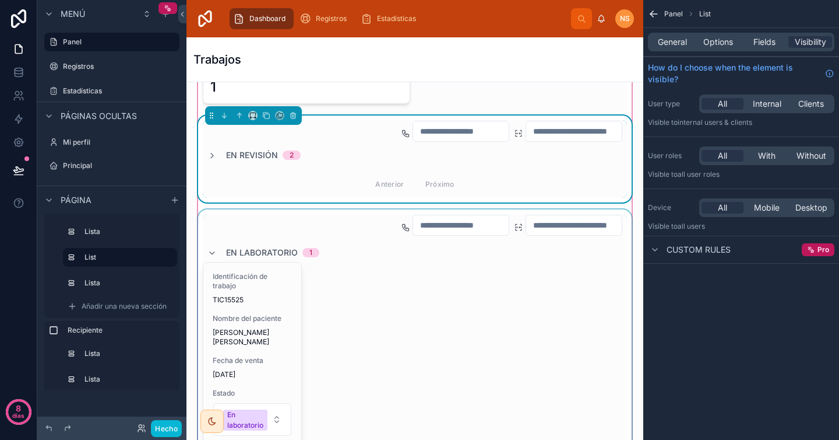
click at [212, 255] on div at bounding box center [415, 364] width 438 height 311
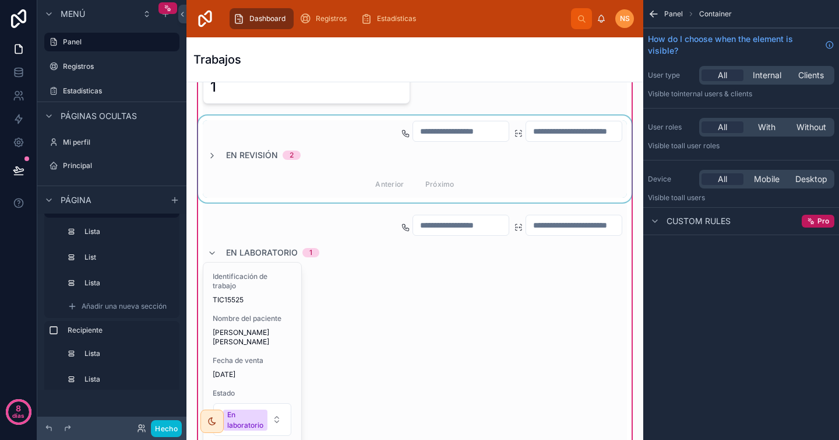
click at [212, 154] on div at bounding box center [415, 158] width 438 height 87
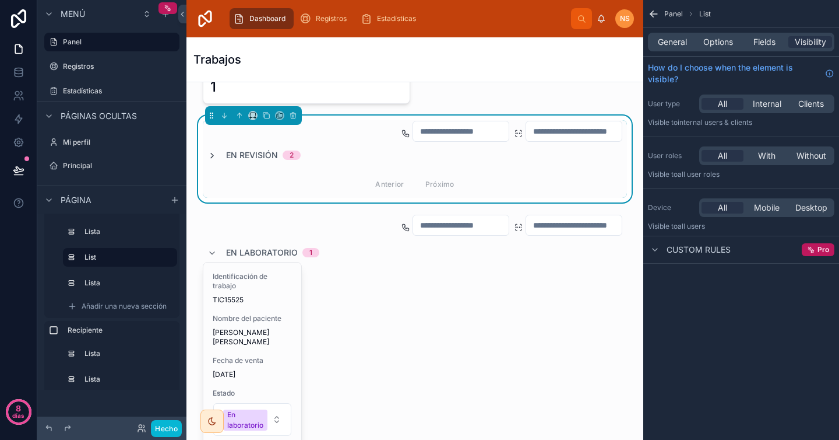
click at [212, 154] on icon at bounding box center [212, 155] width 9 height 9
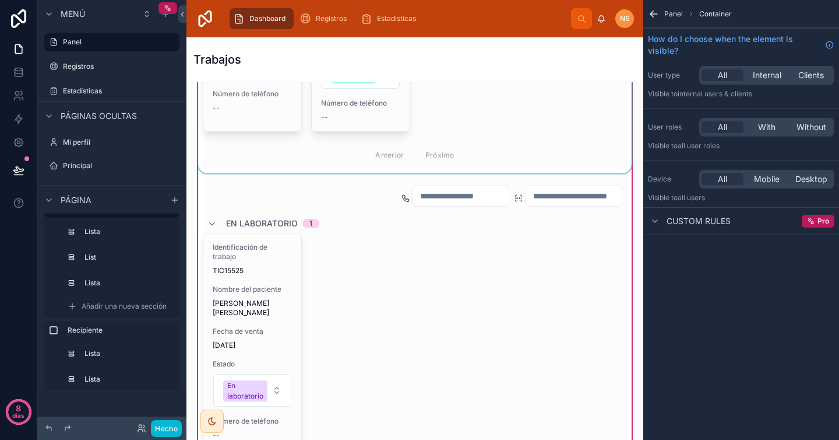
scroll to position [661, 0]
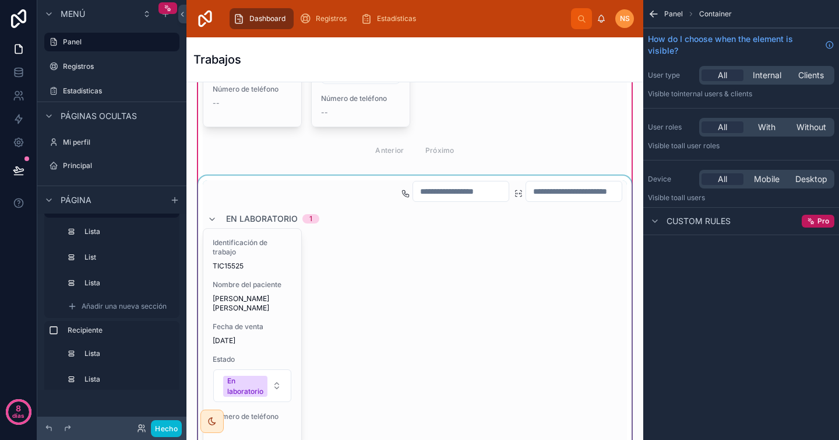
click at [436, 261] on div at bounding box center [415, 330] width 438 height 311
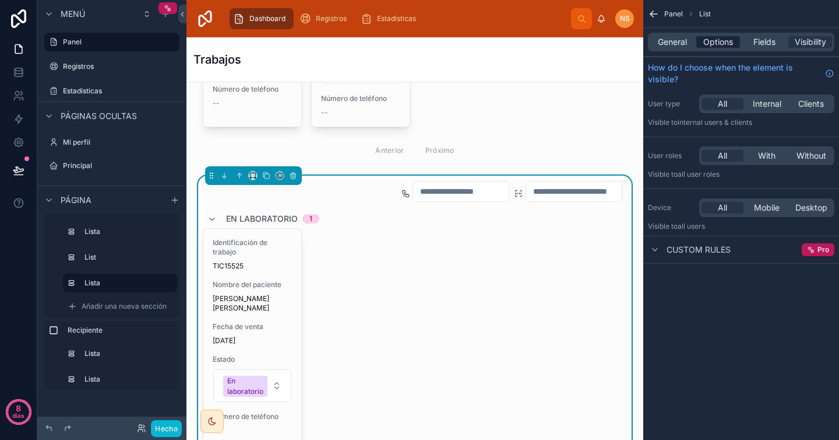
click at [712, 43] on span "Options" at bounding box center [719, 42] width 30 height 12
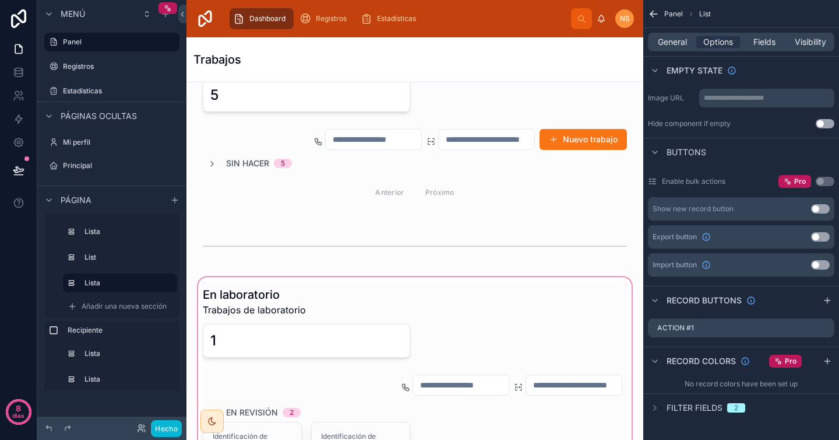
scroll to position [0, 0]
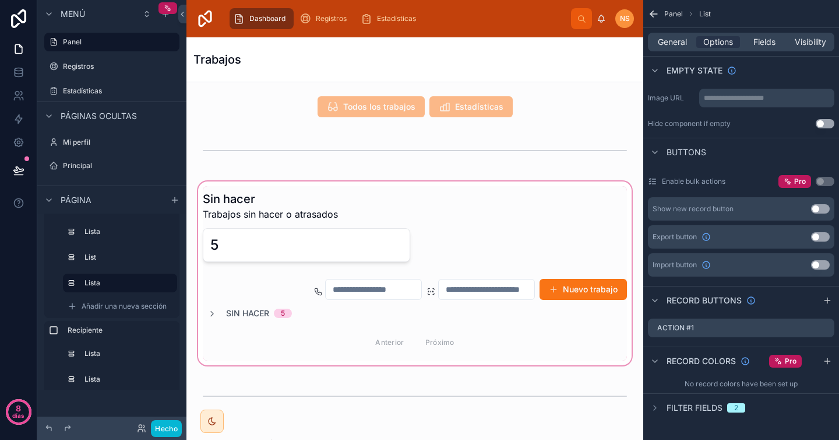
click at [329, 335] on div at bounding box center [415, 273] width 438 height 188
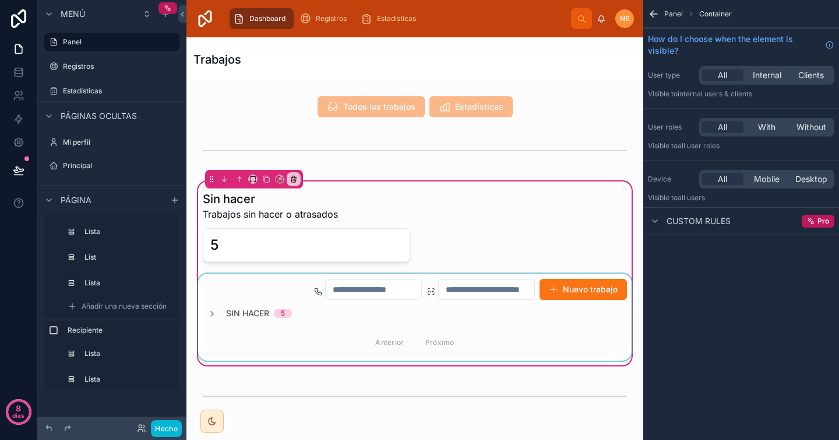
click at [515, 294] on div at bounding box center [415, 316] width 438 height 87
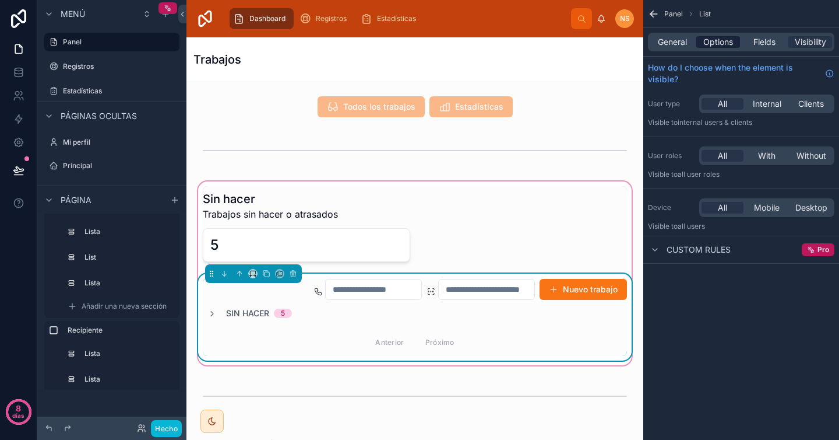
click at [707, 44] on span "Options" at bounding box center [719, 42] width 30 height 12
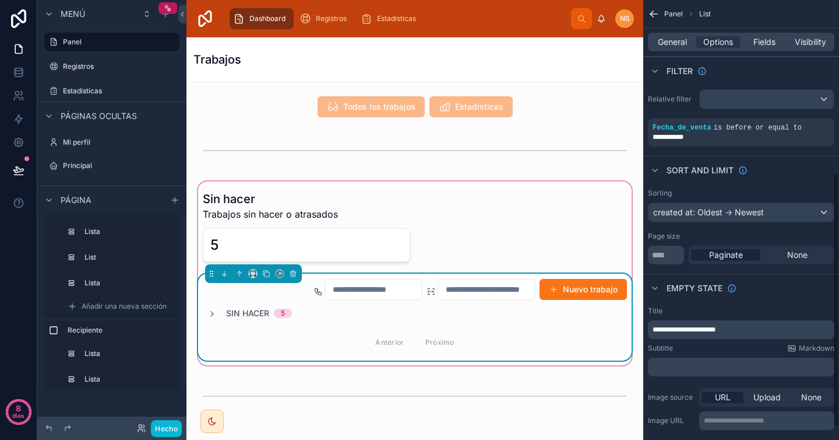
scroll to position [322, 0]
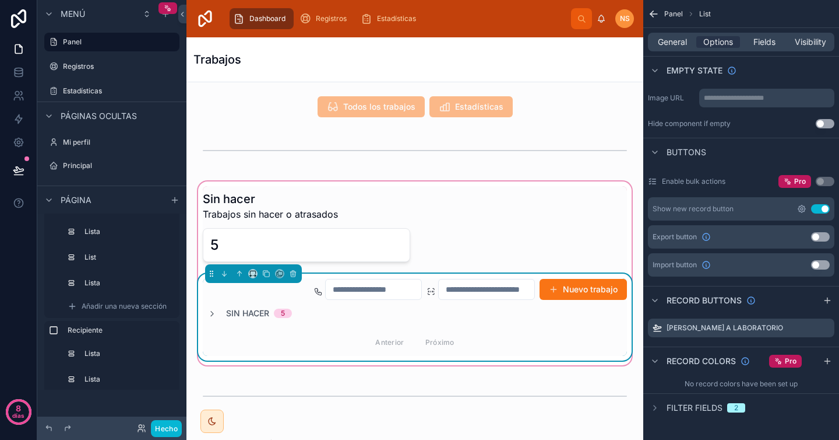
click at [804, 211] on icon "contenido desplazable" at bounding box center [802, 208] width 7 height 7
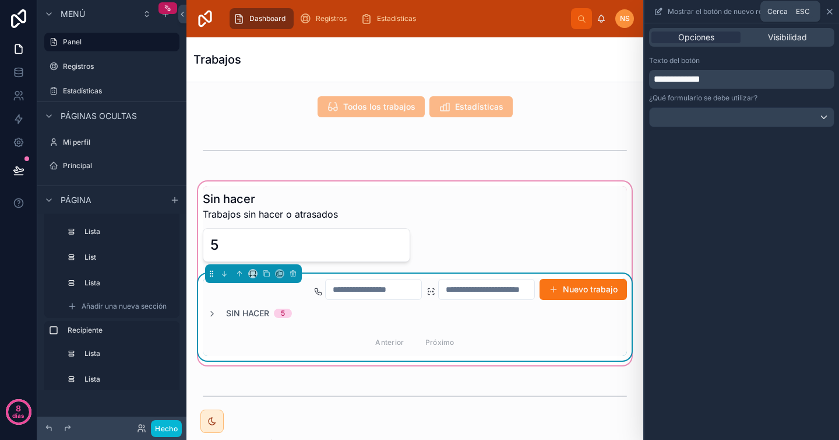
click at [827, 10] on icon at bounding box center [829, 11] width 9 height 9
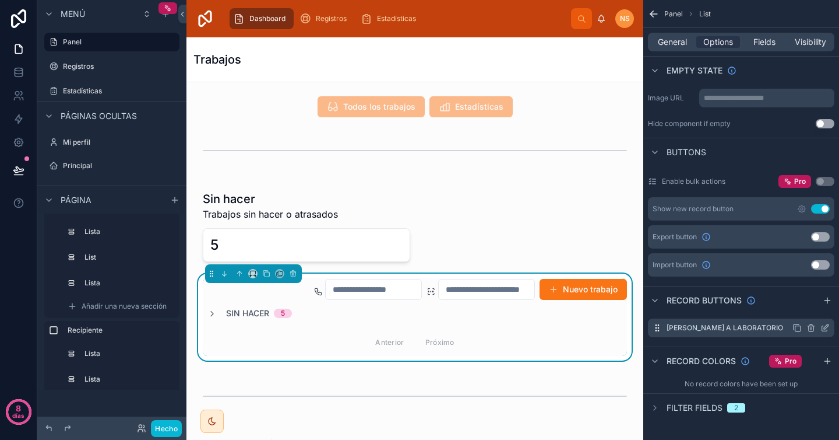
click at [825, 331] on icon "contenido desplazable" at bounding box center [824, 328] width 5 height 5
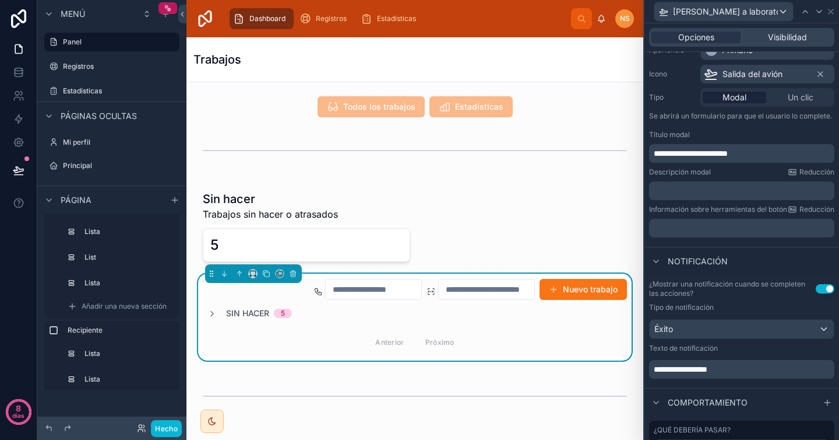
scroll to position [229, 0]
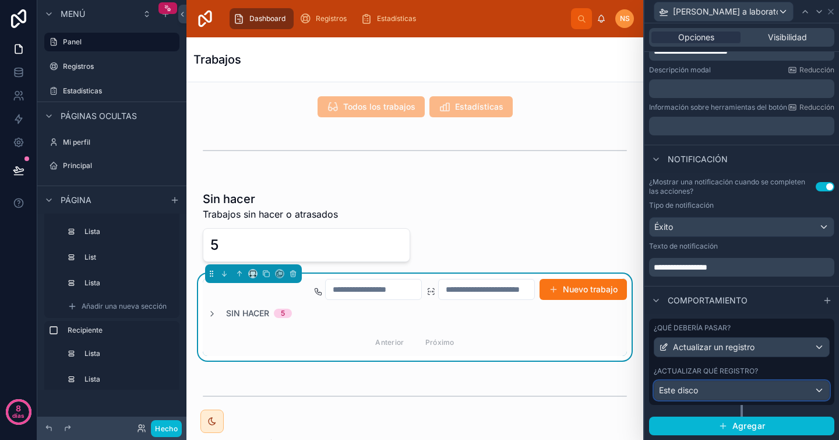
click at [737, 383] on div "Este disco" at bounding box center [742, 390] width 175 height 19
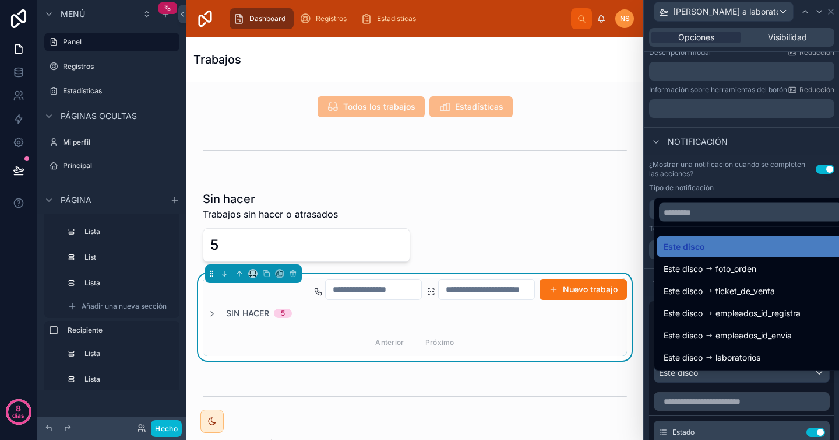
click at [736, 383] on div at bounding box center [742, 220] width 195 height 440
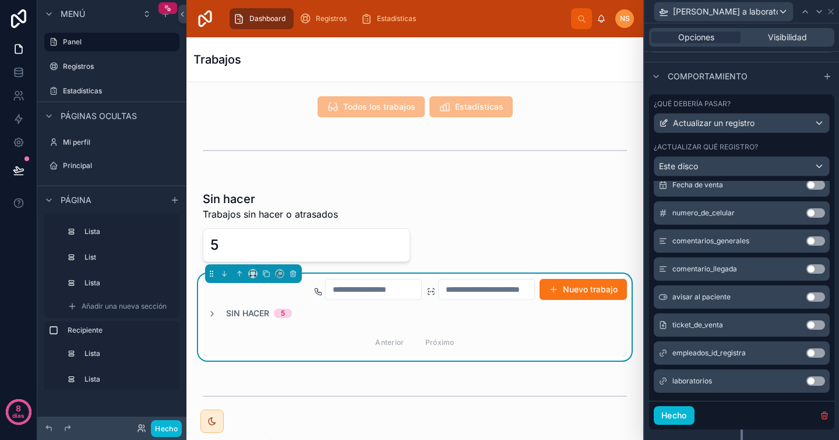
scroll to position [399, 0]
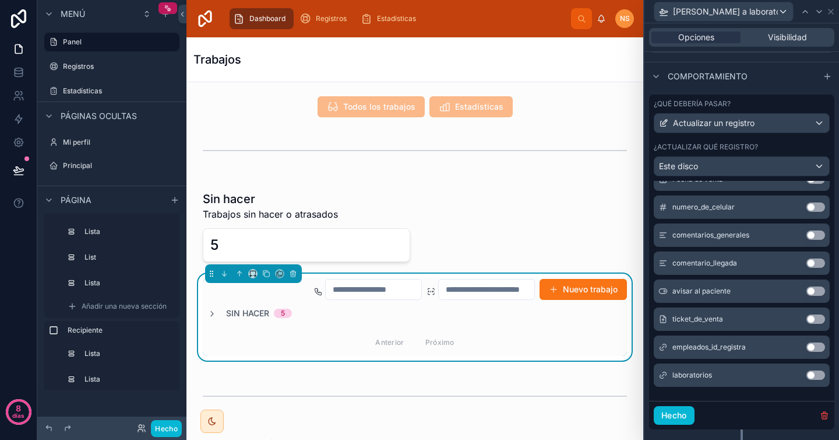
click at [807, 379] on button "Utilizar configuración" at bounding box center [816, 374] width 19 height 9
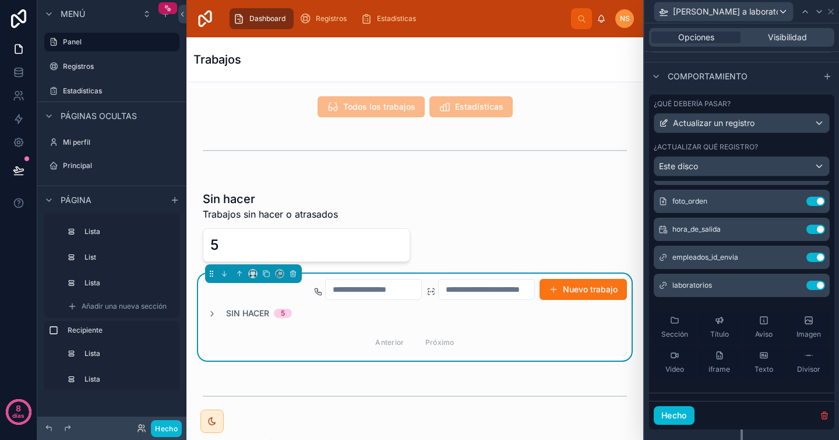
scroll to position [67, 0]
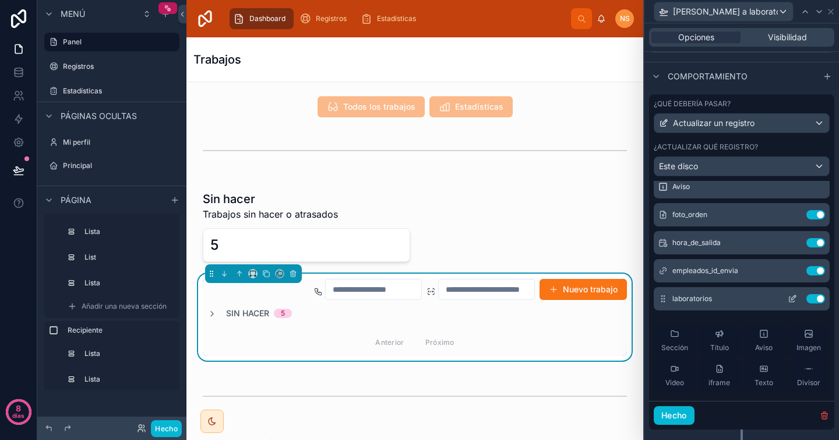
click at [788, 303] on icon at bounding box center [792, 298] width 9 height 9
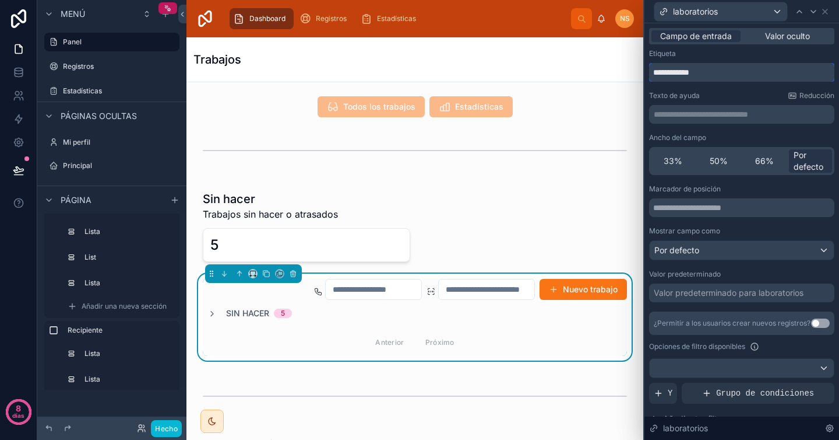
click at [739, 76] on input "**********" at bounding box center [741, 72] width 185 height 19
type input "**********"
click at [723, 88] on div "**********" at bounding box center [741, 291] width 185 height 484
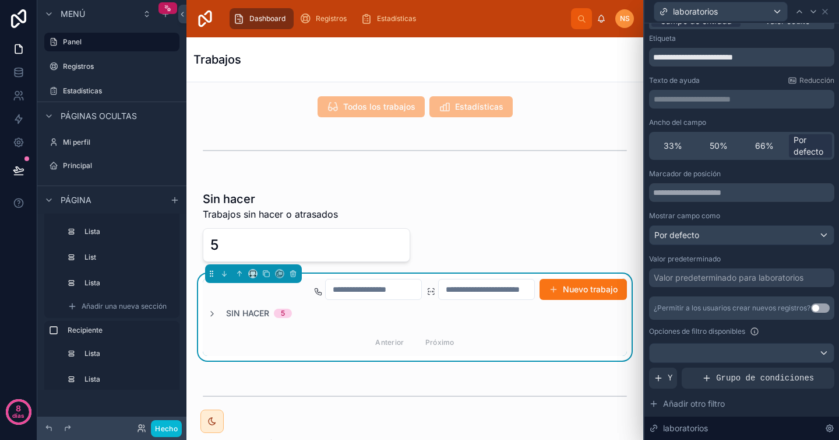
scroll to position [18, 0]
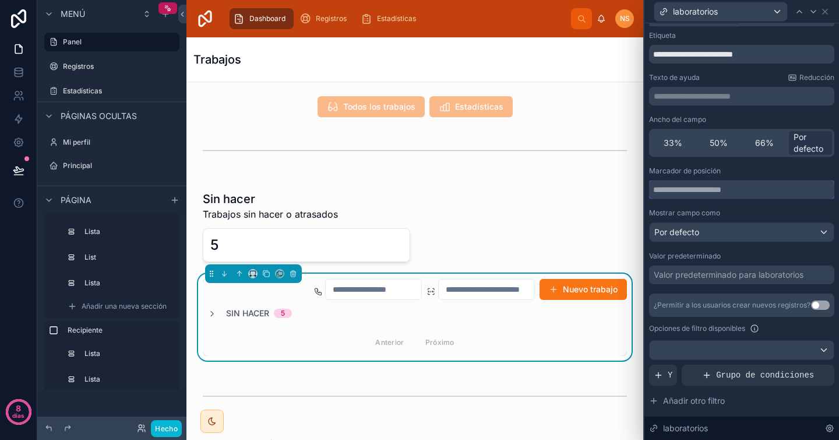
click at [725, 193] on input "text" at bounding box center [741, 189] width 185 height 19
click at [738, 170] on div "Marcador de posición" at bounding box center [741, 170] width 185 height 9
click at [724, 230] on div "Por defecto" at bounding box center [742, 232] width 184 height 19
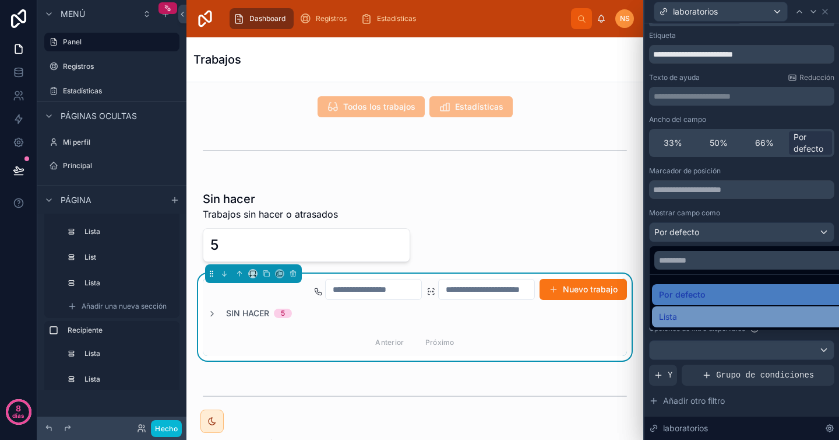
click at [695, 316] on div "Lista" at bounding box center [751, 317] width 184 height 14
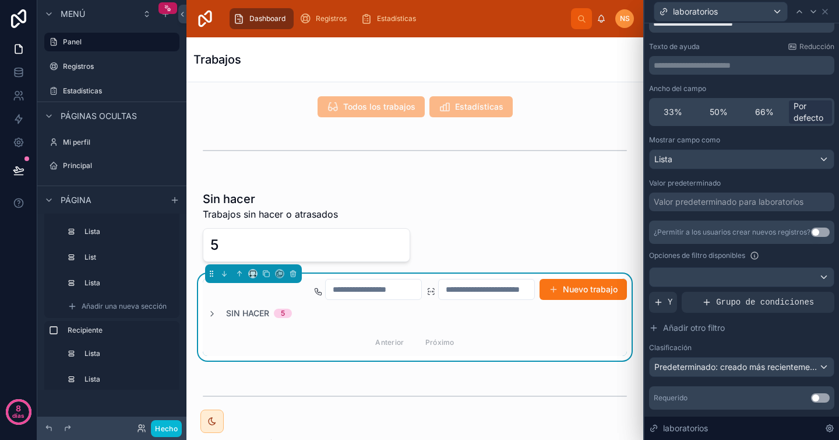
scroll to position [50, 0]
click at [726, 203] on font "Valor predeterminado para laboratorios" at bounding box center [729, 200] width 150 height 10
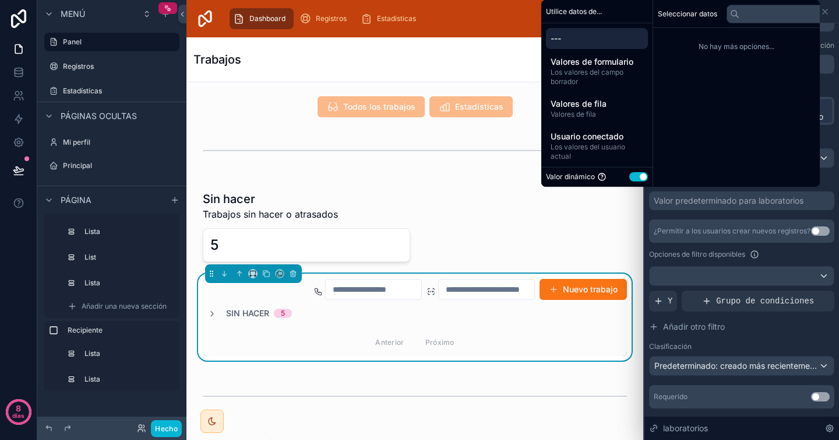
click at [726, 203] on font "Valor predeterminado para laboratorios" at bounding box center [729, 200] width 150 height 10
click at [635, 177] on button "Utilizar configuración" at bounding box center [639, 176] width 19 height 9
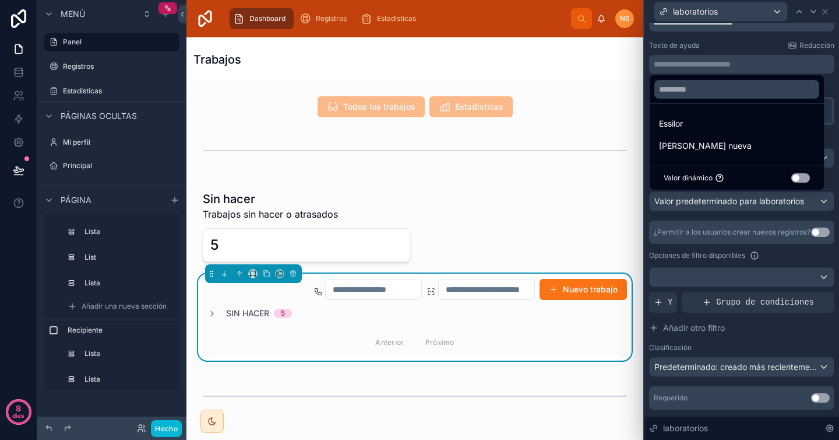
click at [792, 216] on div at bounding box center [742, 220] width 195 height 440
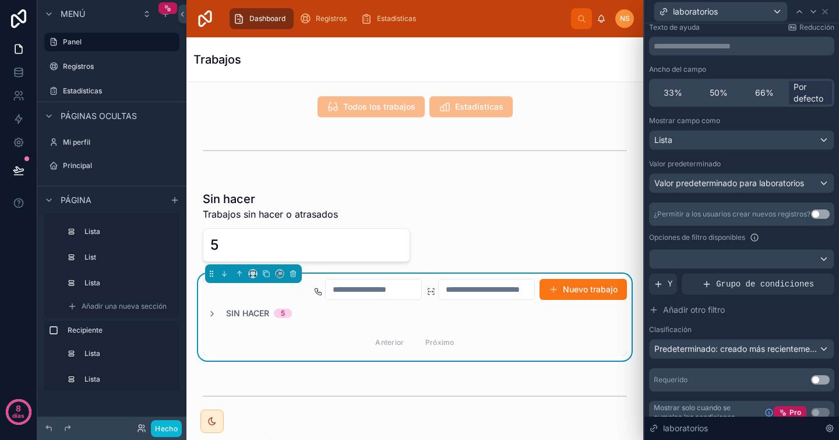
scroll to position [72, 0]
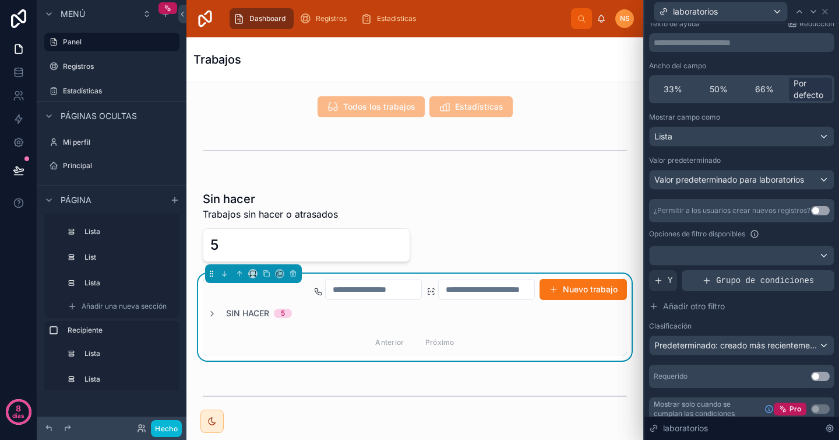
click at [723, 283] on font "Grupo de condiciones" at bounding box center [765, 280] width 98 height 9
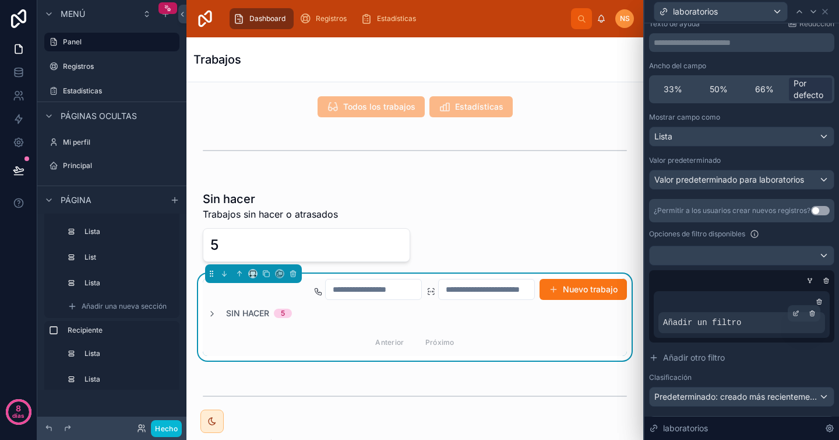
click at [776, 324] on div "Añadir un filtro" at bounding box center [742, 322] width 167 height 21
click at [794, 315] on icon at bounding box center [796, 314] width 4 height 4
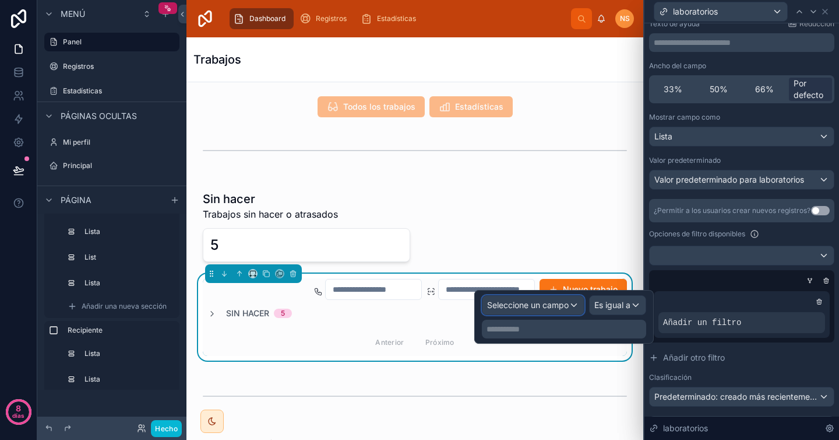
click at [514, 308] on font "Seleccione un campo" at bounding box center [528, 305] width 82 height 10
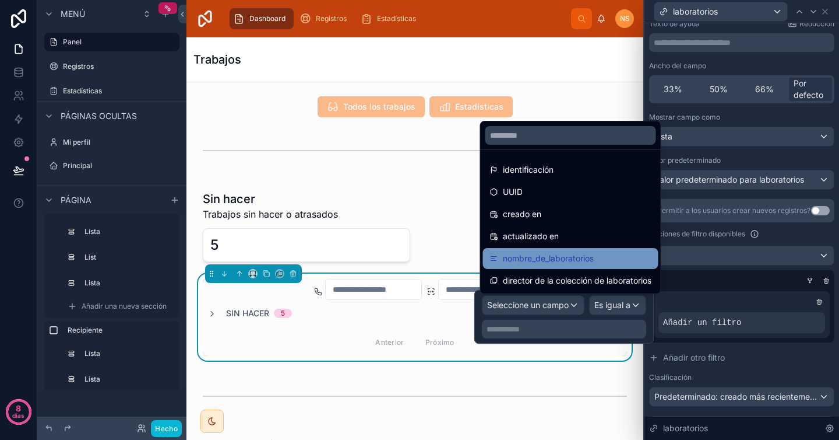
click at [571, 260] on font "nombre_de_laboratorios" at bounding box center [548, 258] width 91 height 10
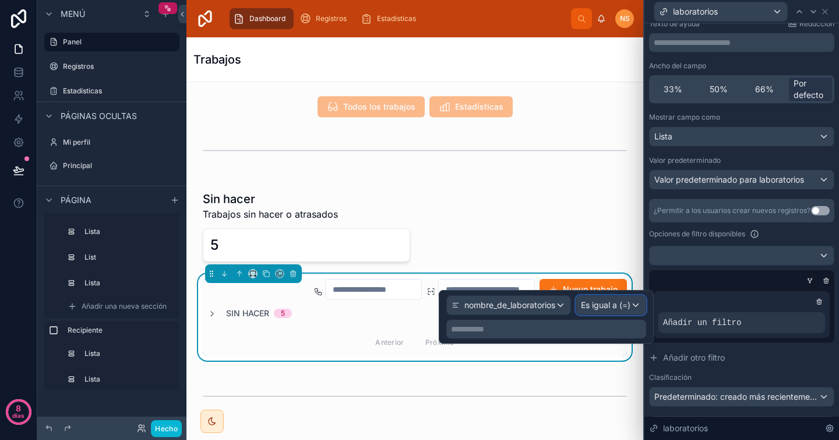
click at [603, 311] on div "Es igual a (=)" at bounding box center [610, 305] width 69 height 19
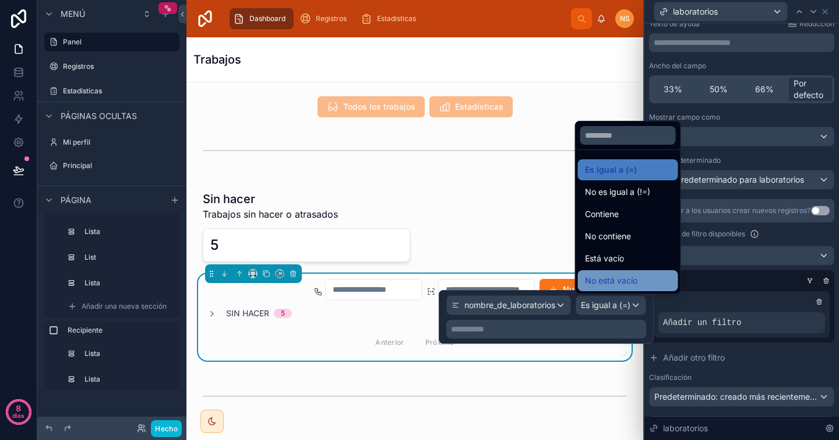
click at [626, 283] on font "No está vacío" at bounding box center [611, 280] width 52 height 10
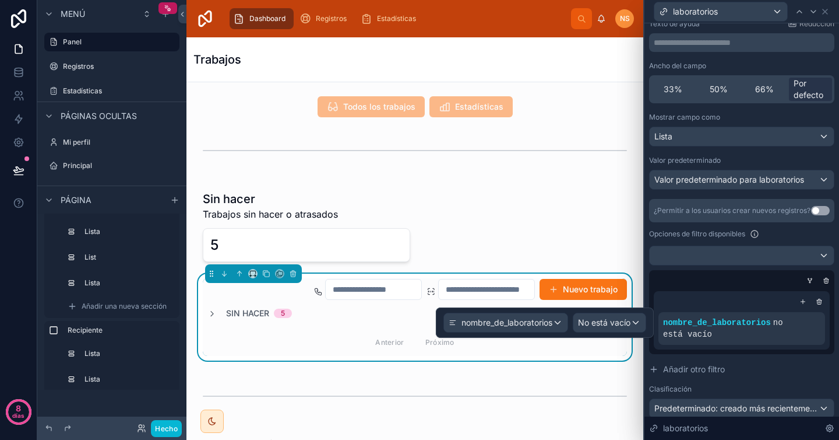
click at [689, 276] on div at bounding box center [739, 281] width 185 height 12
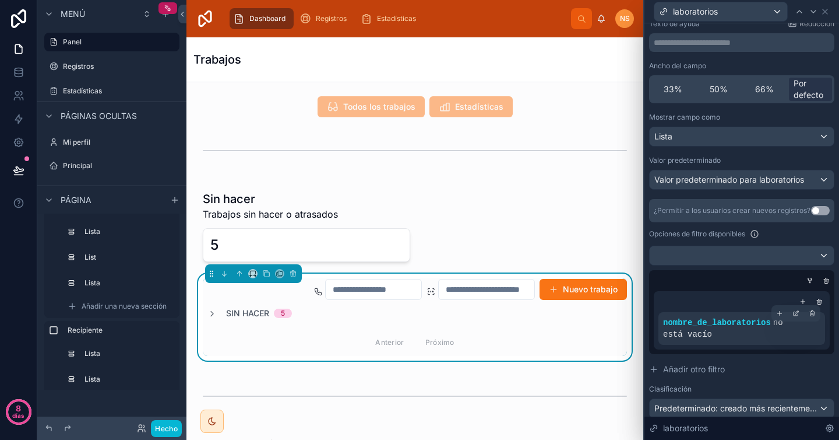
scroll to position [143, 0]
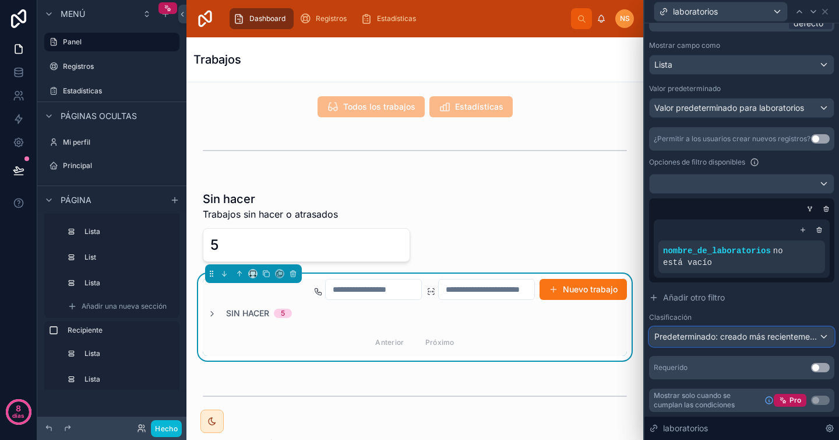
click at [760, 340] on font "Predeterminado: creado más recientemente" at bounding box center [739, 336] width 168 height 10
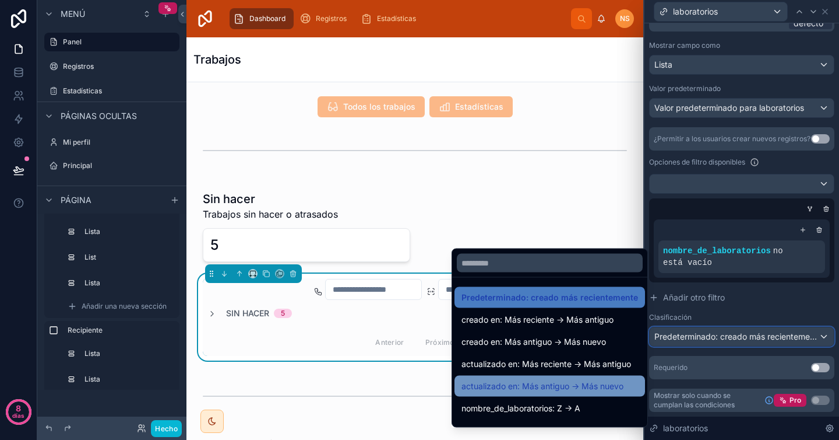
scroll to position [16, 0]
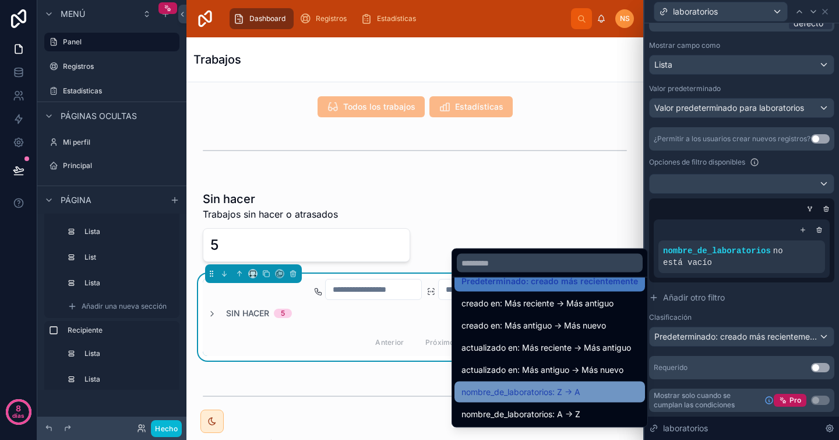
click at [588, 394] on div "nombre_de_laboratorios: Z -> A" at bounding box center [550, 392] width 177 height 14
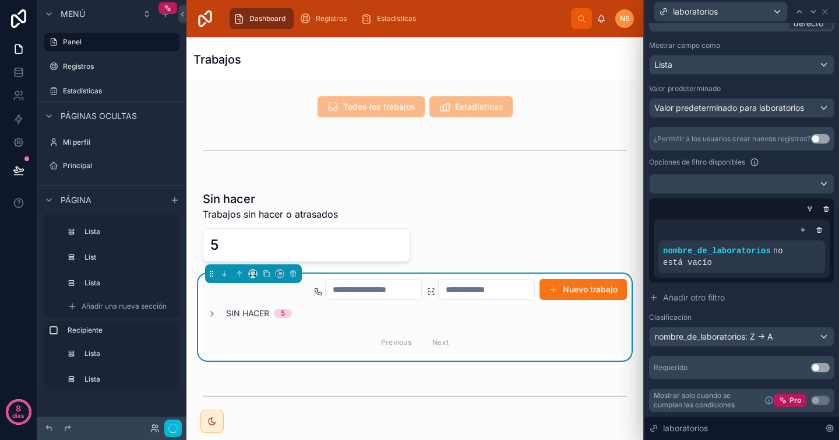
click at [764, 308] on div "¿Permitir a los usuarios crear nuevos registros? Utilizar configuración Opcione…" at bounding box center [741, 236] width 185 height 219
click at [827, 13] on icon at bounding box center [825, 11] width 5 height 5
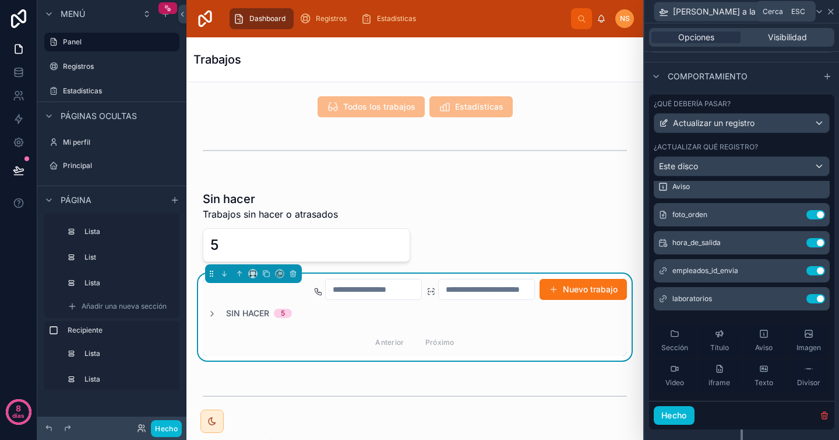
click at [827, 10] on icon at bounding box center [831, 11] width 9 height 9
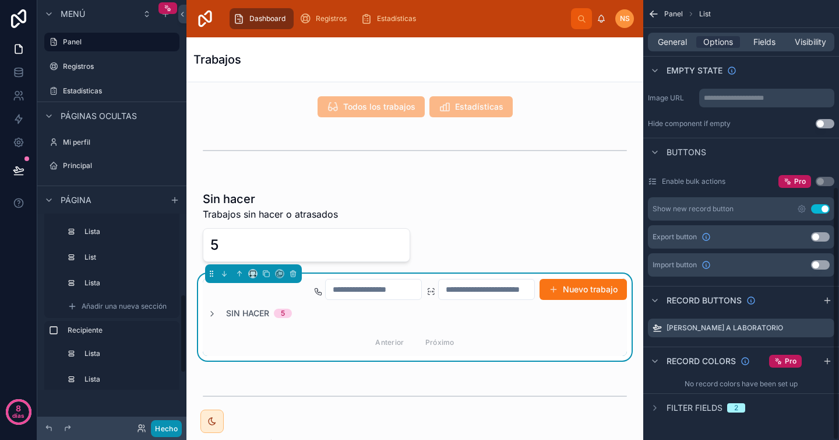
click at [168, 427] on font "Hecho" at bounding box center [166, 428] width 23 height 9
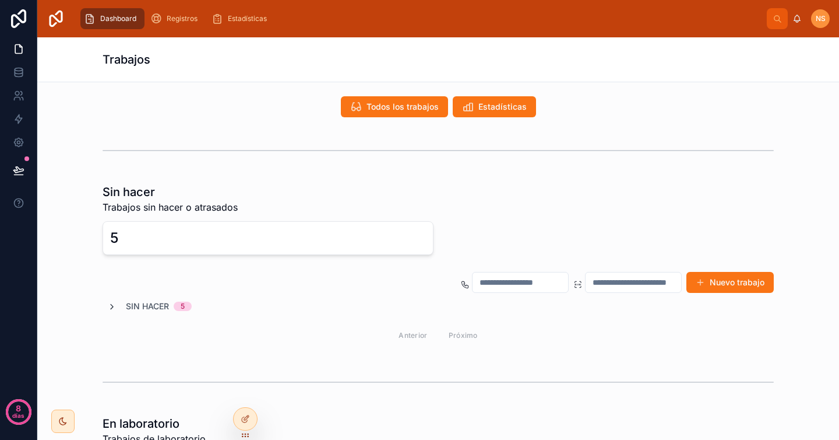
click at [107, 307] on icon at bounding box center [111, 306] width 9 height 9
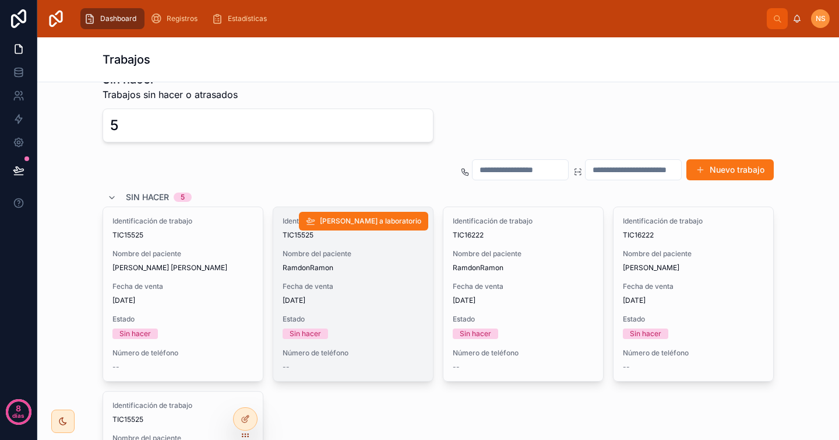
scroll to position [166, 0]
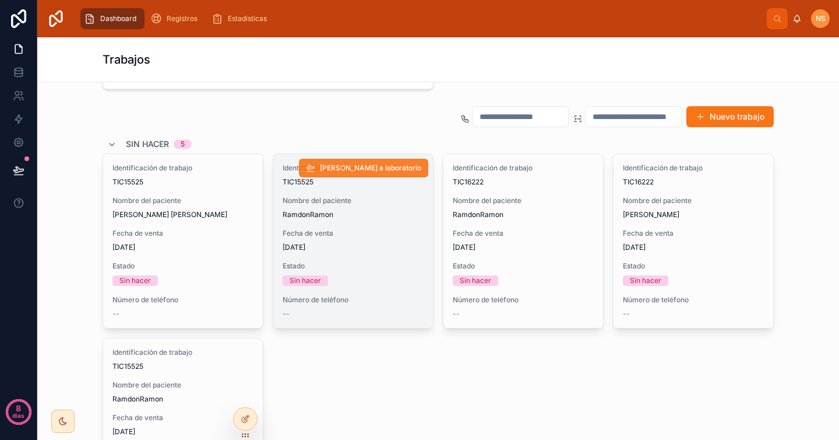
click at [380, 168] on font "[PERSON_NAME] a laboratorio" at bounding box center [370, 167] width 101 height 9
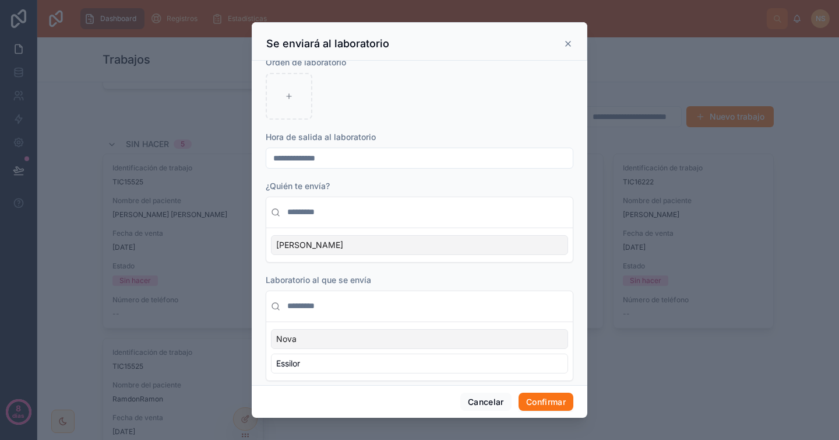
scroll to position [62, 0]
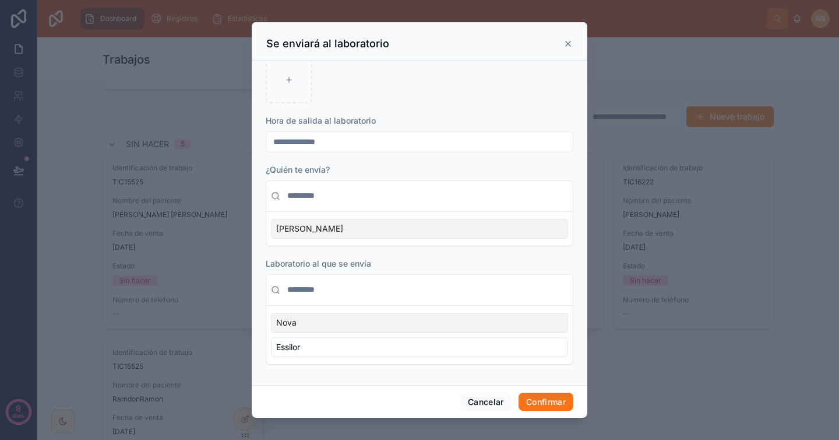
click at [322, 325] on div "Nova" at bounding box center [419, 322] width 297 height 20
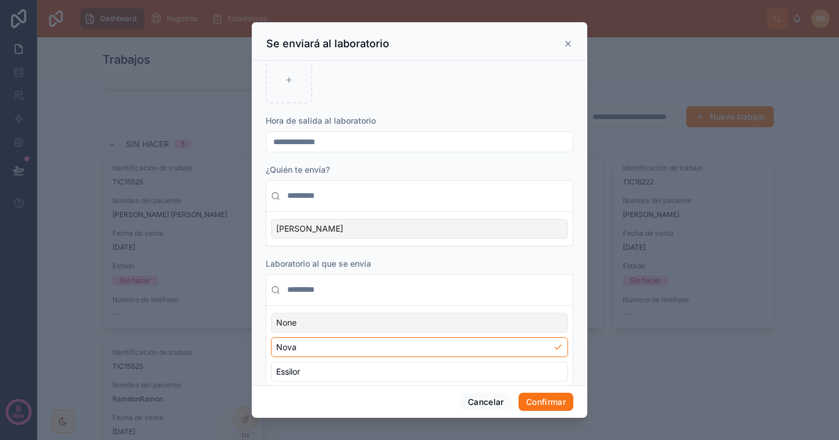
click at [569, 41] on icon at bounding box center [568, 43] width 9 height 9
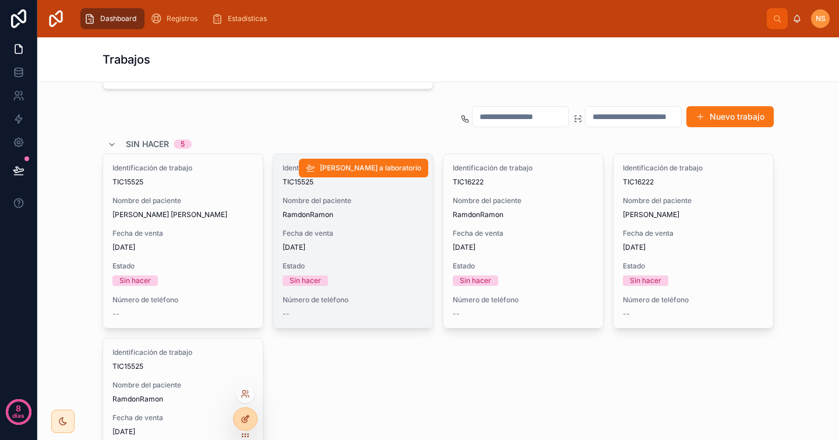
click at [251, 423] on div at bounding box center [245, 418] width 23 height 22
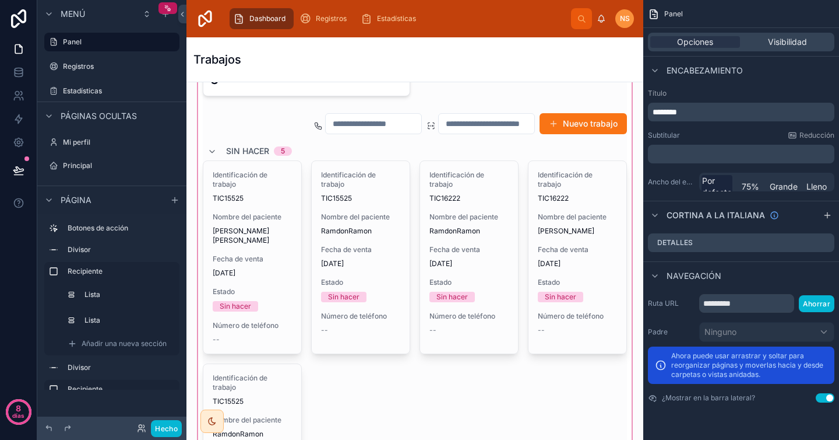
click at [485, 141] on div at bounding box center [415, 304] width 438 height 582
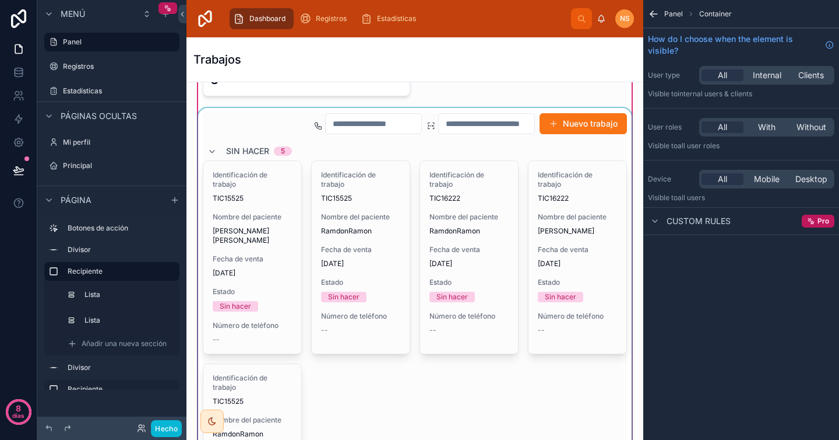
click at [562, 149] on div at bounding box center [415, 348] width 438 height 481
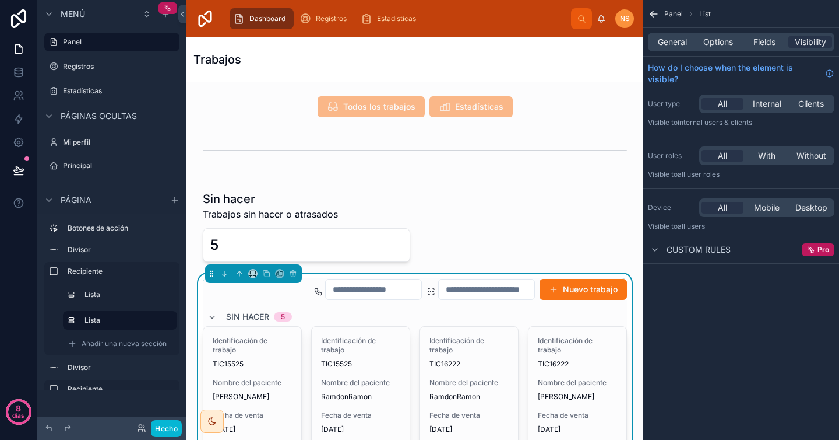
scroll to position [166, 0]
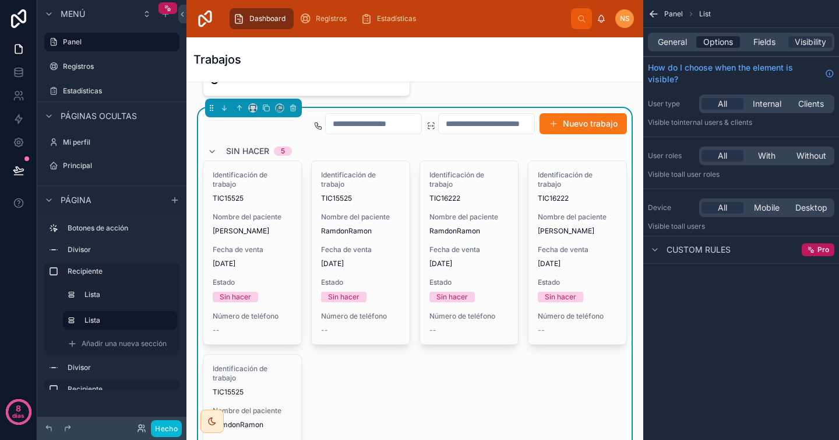
click at [711, 44] on span "Options" at bounding box center [719, 42] width 30 height 12
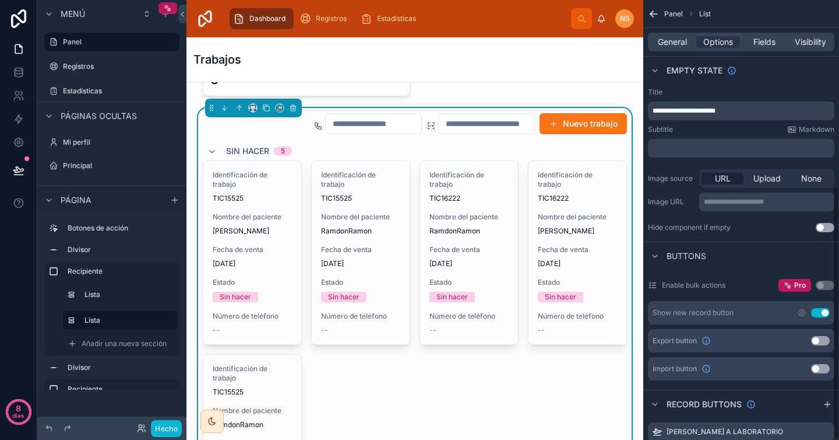
scroll to position [322, 0]
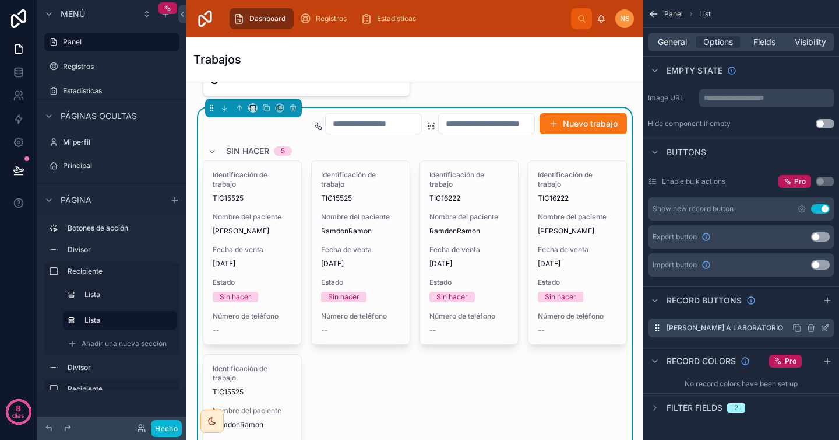
click at [827, 329] on icon "contenido desplazable" at bounding box center [825, 327] width 9 height 9
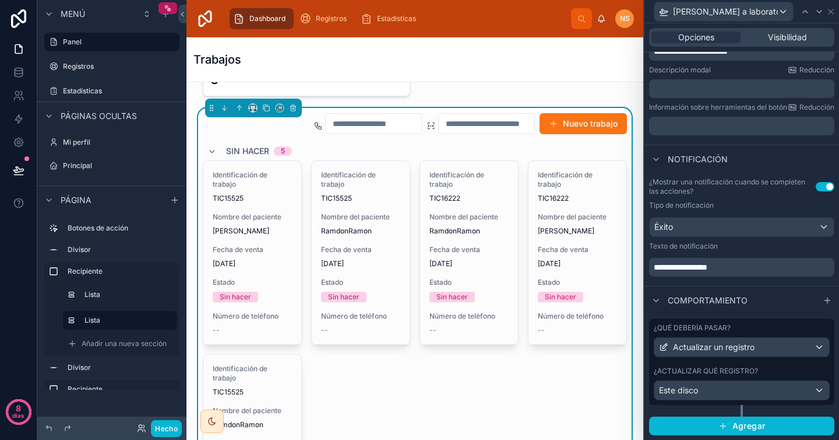
scroll to position [229, 0]
click at [725, 381] on div "Este disco" at bounding box center [742, 390] width 175 height 19
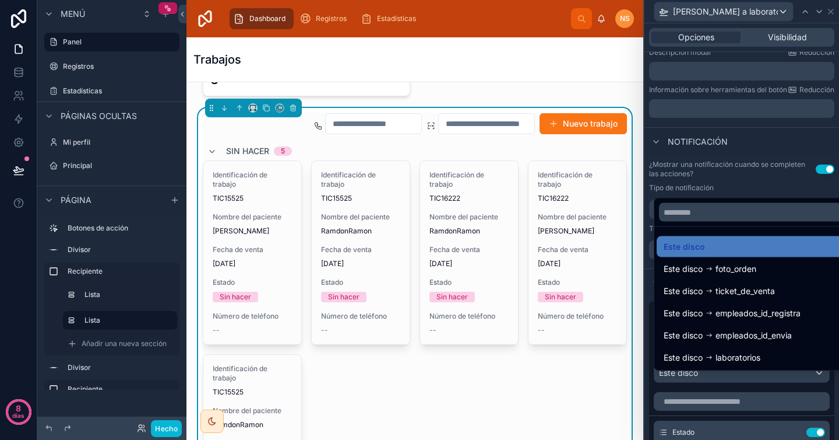
click at [725, 377] on div at bounding box center [742, 220] width 195 height 440
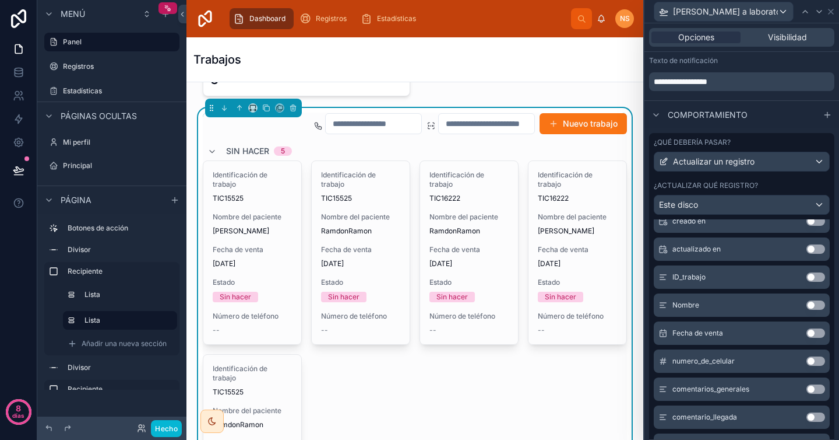
scroll to position [399, 0]
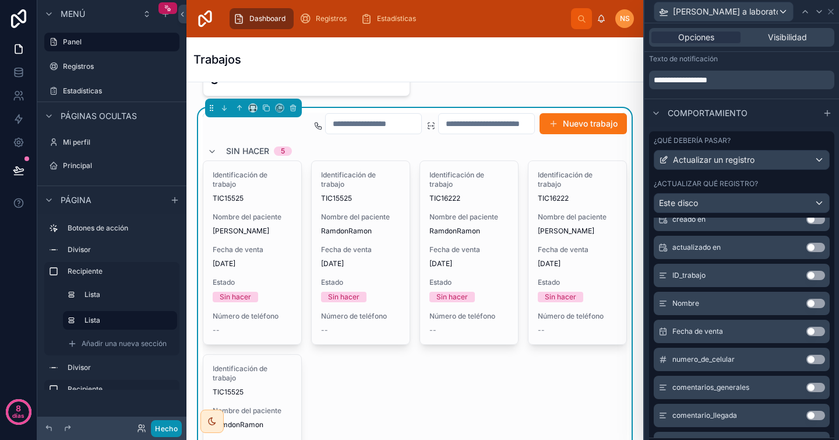
click at [175, 427] on font "Hecho" at bounding box center [166, 428] width 23 height 9
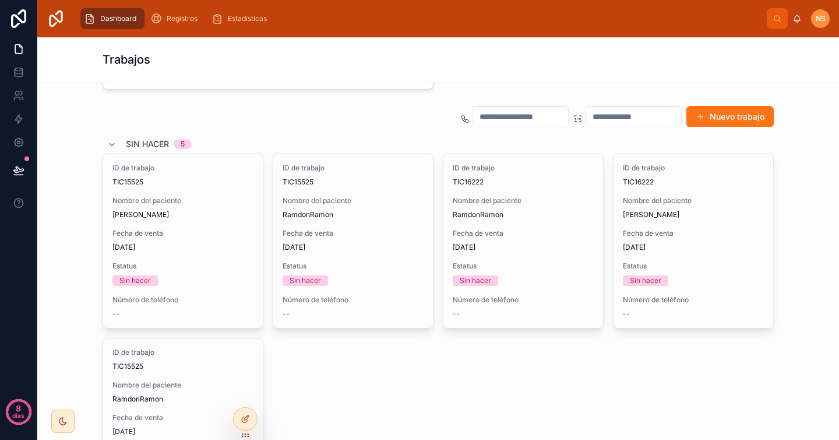
click at [175, 427] on span "[DATE]" at bounding box center [182, 431] width 141 height 9
